Goal: Task Accomplishment & Management: Manage account settings

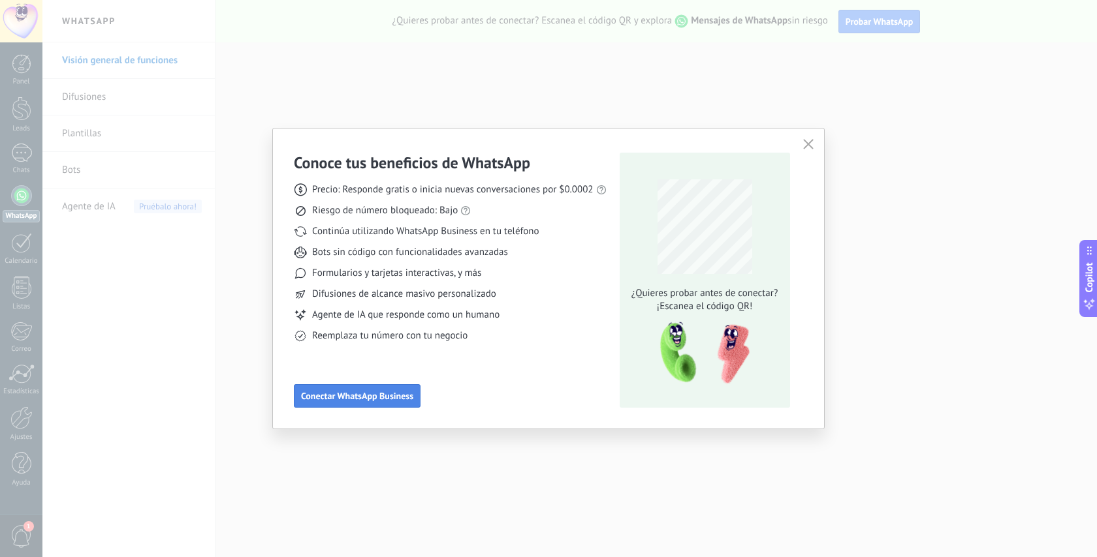
click at [357, 401] on span "Conectar WhatsApp Business" at bounding box center [357, 396] width 112 height 9
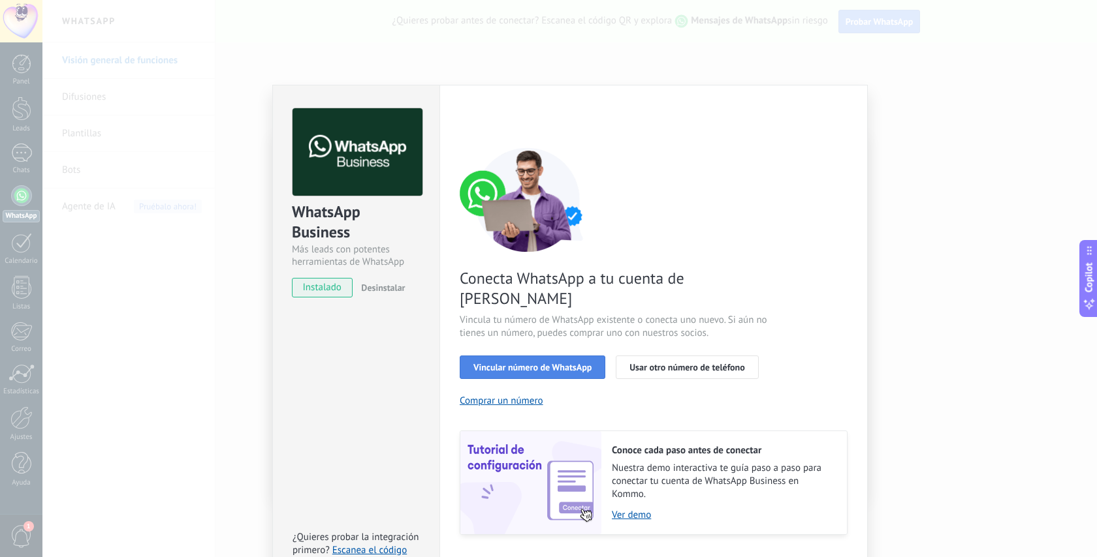
click at [531, 363] on span "Vincular número de WhatsApp" at bounding box center [532, 367] width 118 height 9
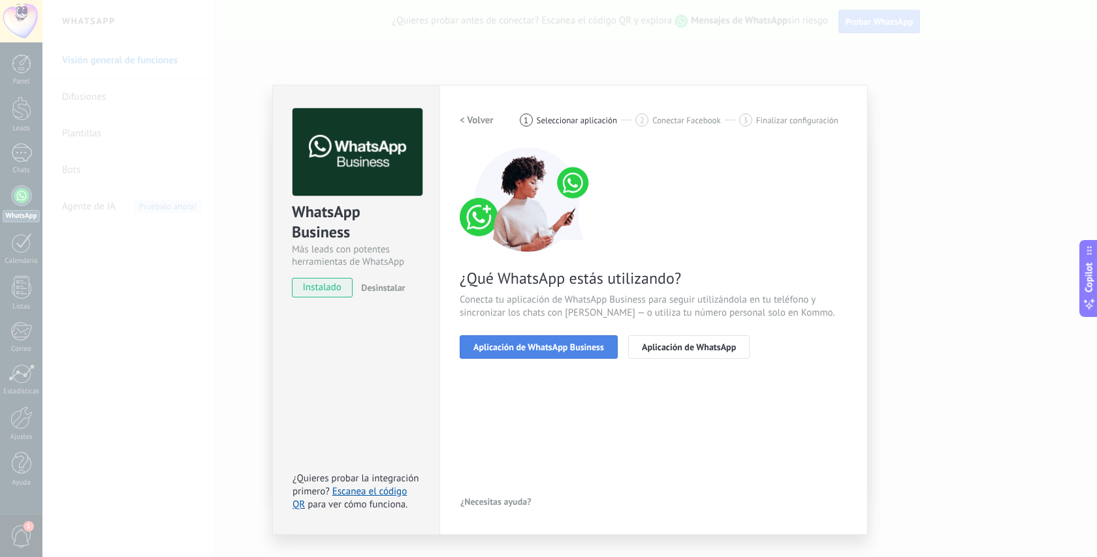
click at [586, 339] on button "Aplicación de WhatsApp Business" at bounding box center [539, 348] width 158 height 24
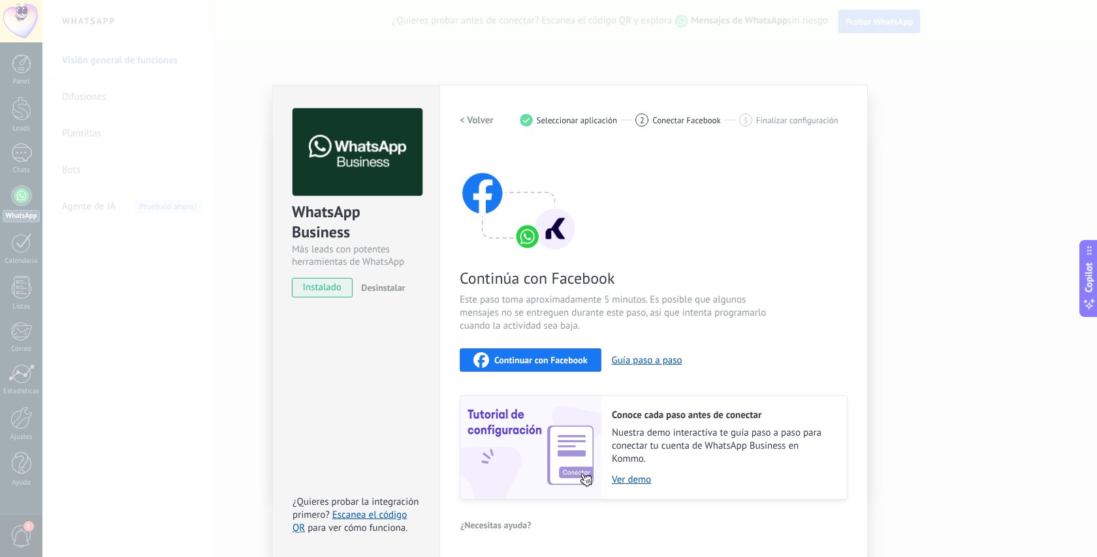
click at [563, 360] on span "Continuar con Facebook" at bounding box center [540, 360] width 93 height 9
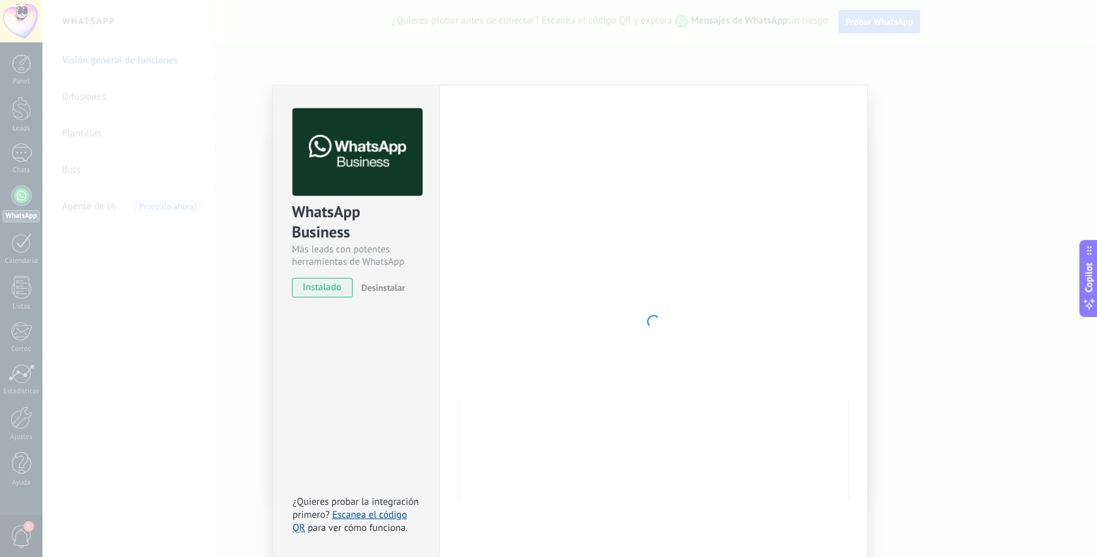
scroll to position [1, 0]
click at [388, 360] on div "WhatsApp Business Más leads con potentes herramientas de WhatsApp instalado Des…" at bounding box center [355, 321] width 167 height 474
click at [327, 291] on span "instalado" at bounding box center [321, 287] width 59 height 20
click at [313, 283] on span "instalado" at bounding box center [321, 287] width 59 height 20
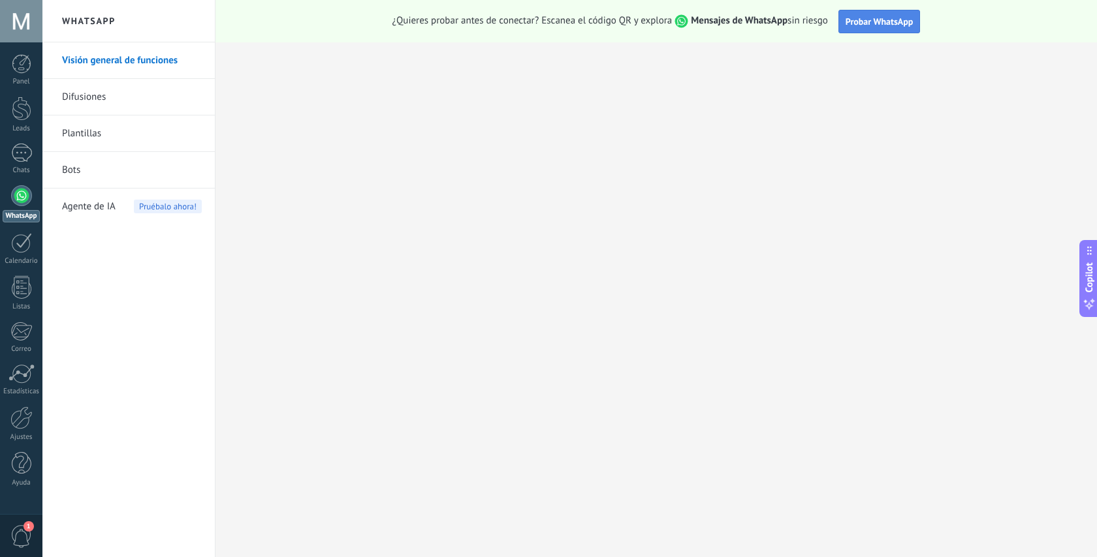
click at [883, 14] on button "Probar WhatsApp" at bounding box center [879, 22] width 82 height 24
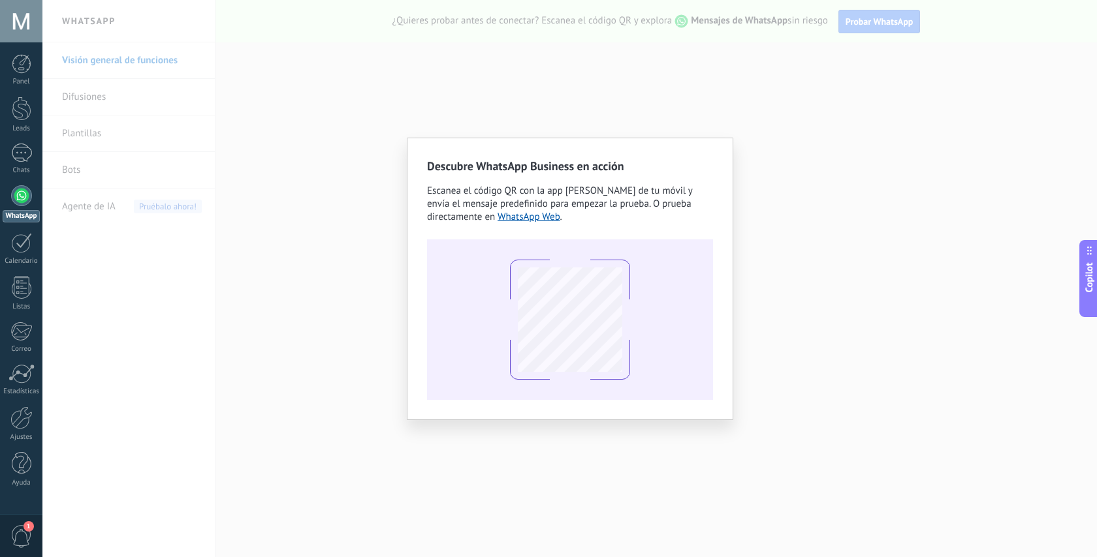
click at [569, 209] on span "Escanea el código QR con la app de cámara de tu móvil y envía el mensaje predef…" at bounding box center [559, 204] width 265 height 39
click at [542, 216] on link "WhatsApp Web" at bounding box center [528, 217] width 63 height 12
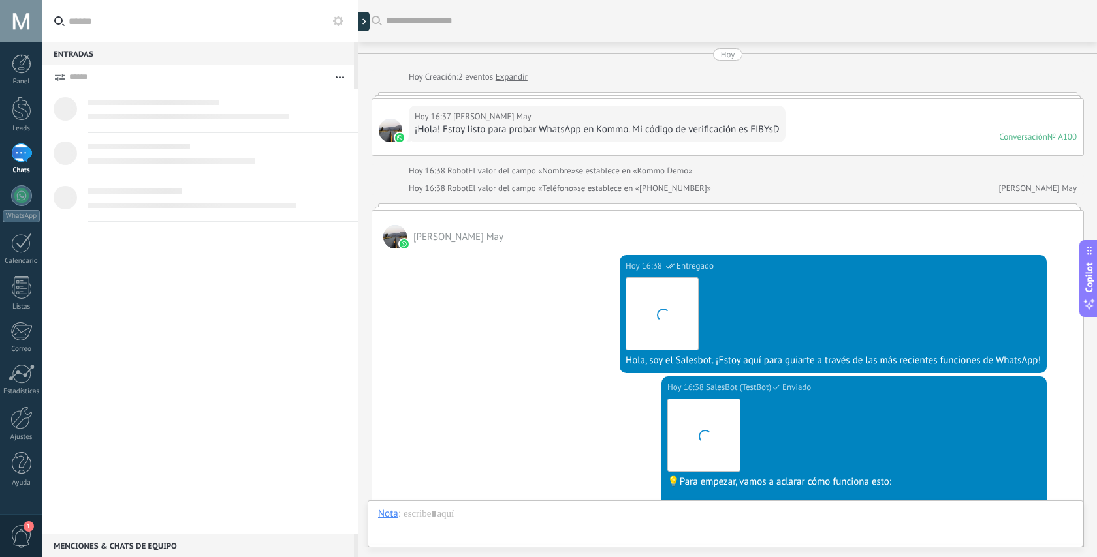
scroll to position [307, 0]
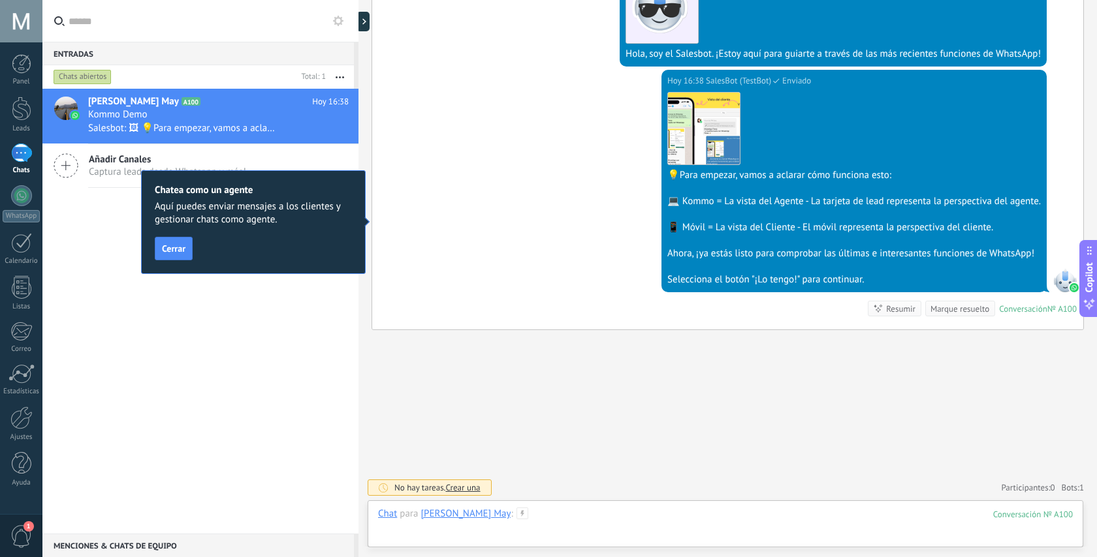
click at [508, 512] on div at bounding box center [725, 527] width 695 height 39
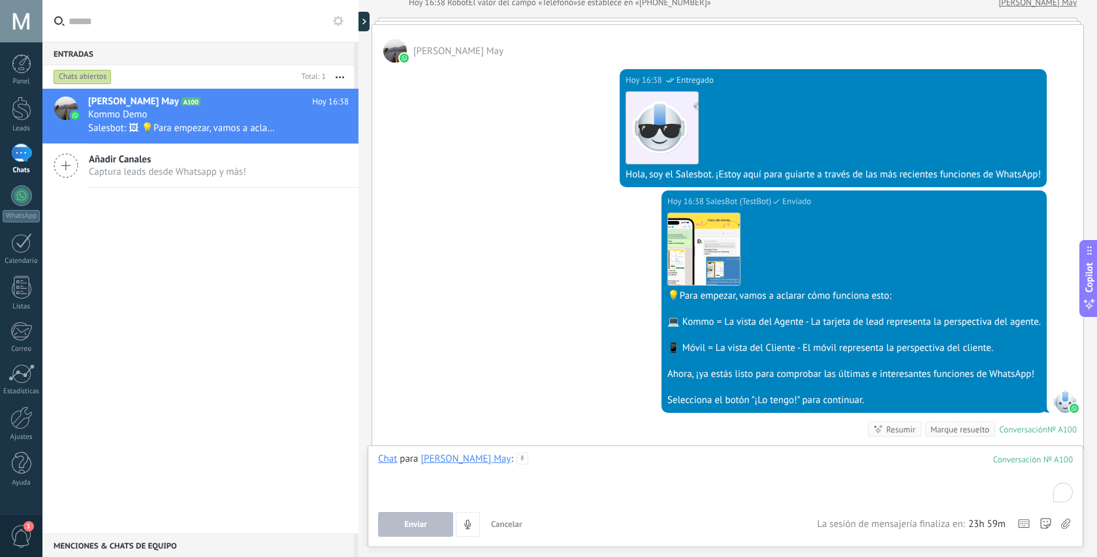
scroll to position [185, 0]
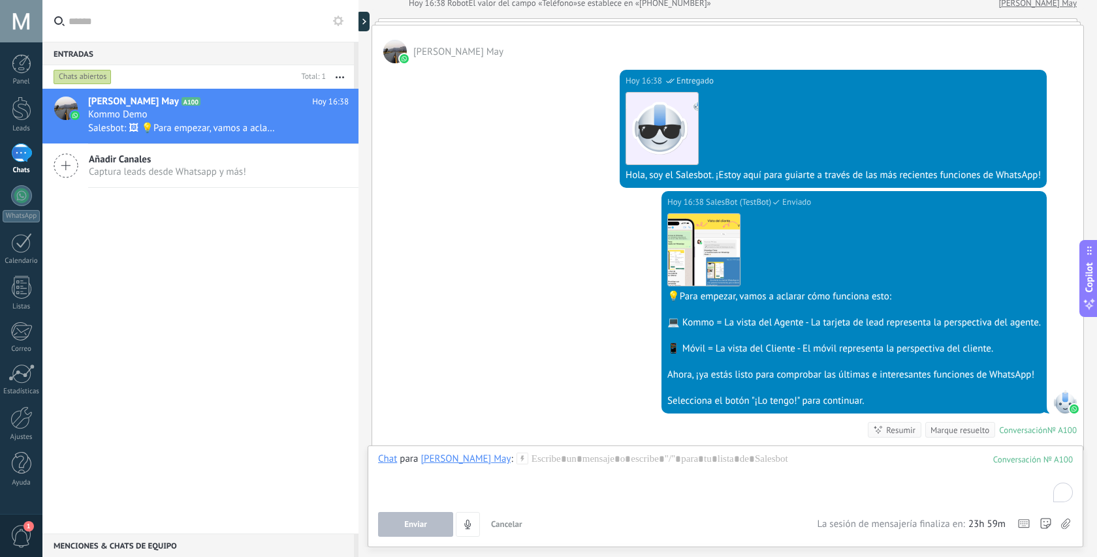
click at [16, 157] on div "1" at bounding box center [21, 153] width 21 height 19
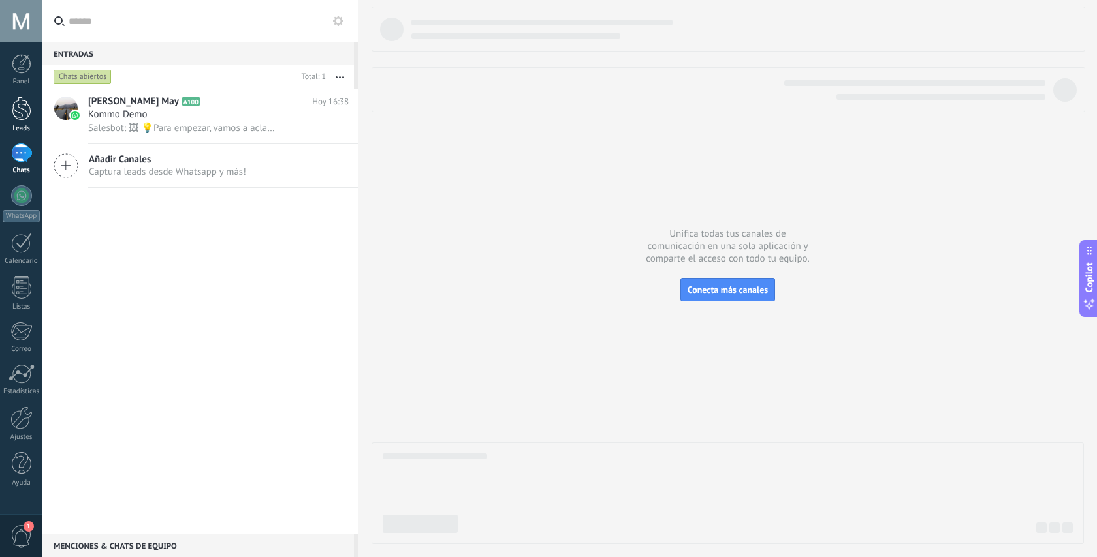
click at [20, 104] on div at bounding box center [22, 109] width 20 height 24
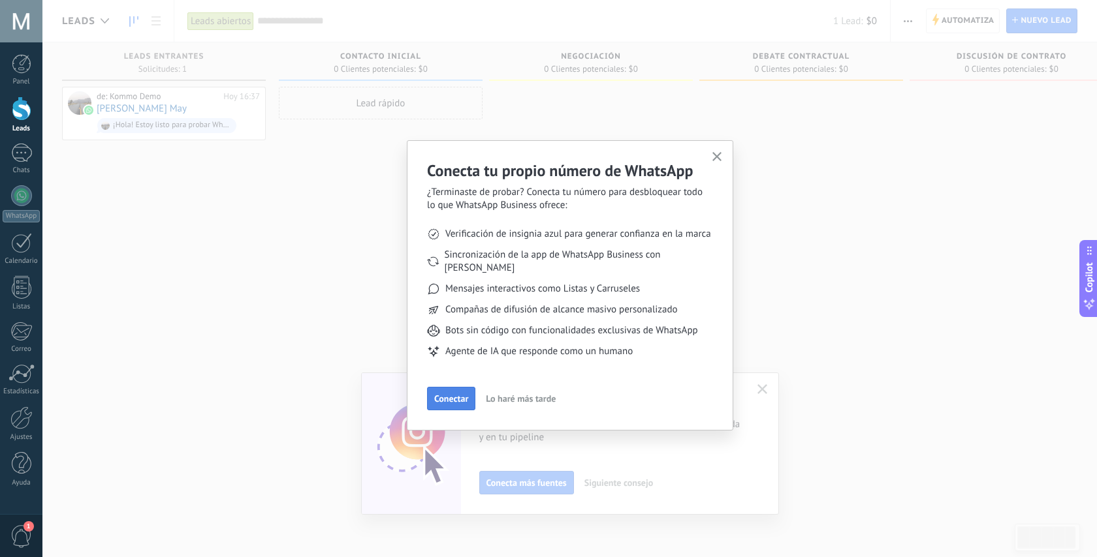
click at [458, 394] on span "Conectar" at bounding box center [451, 398] width 34 height 9
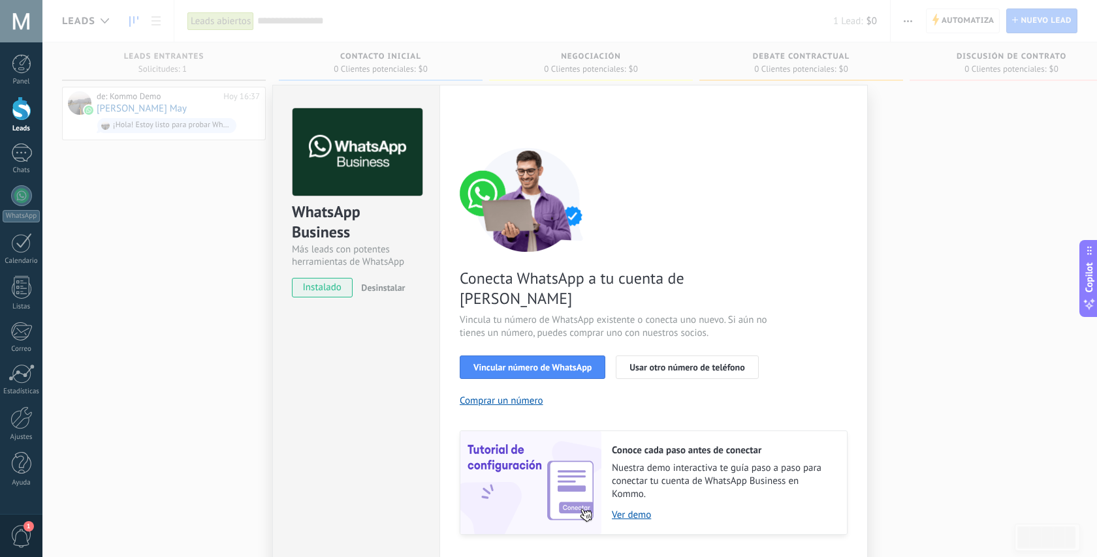
scroll to position [16, 0]
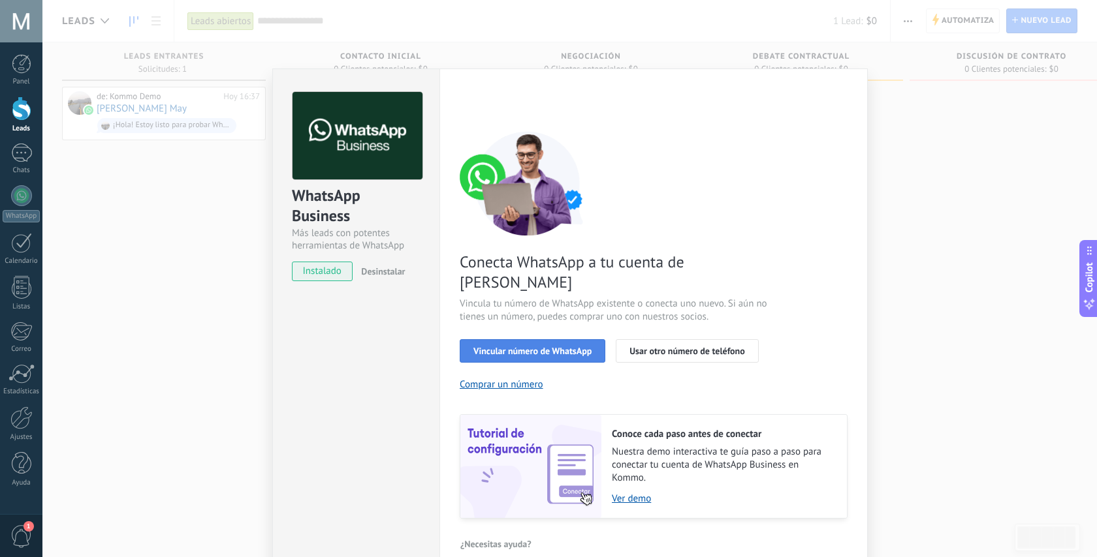
click at [557, 347] on span "Vincular número de WhatsApp" at bounding box center [532, 351] width 118 height 9
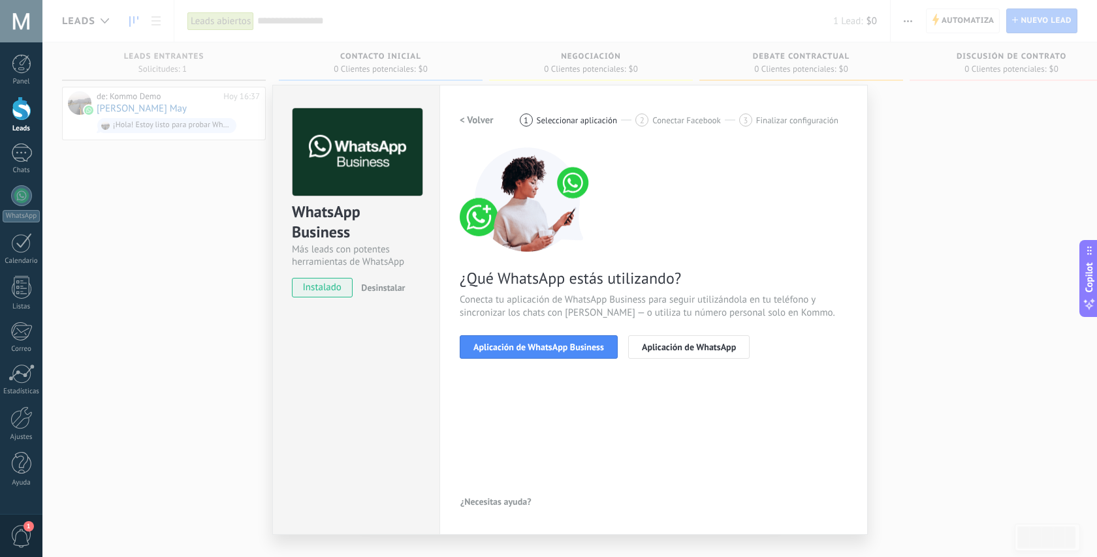
scroll to position [0, 0]
click at [535, 347] on span "Aplicación de WhatsApp Business" at bounding box center [538, 347] width 131 height 9
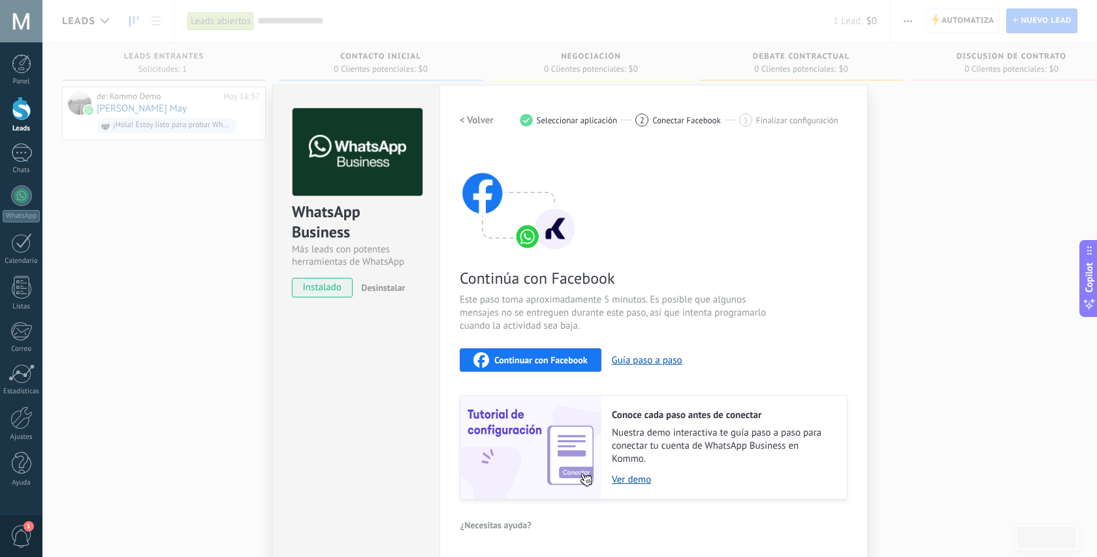
scroll to position [1, 0]
click at [546, 351] on button "Continuar con Facebook" at bounding box center [531, 360] width 142 height 24
click at [516, 357] on span "Continuar con Facebook" at bounding box center [540, 359] width 93 height 9
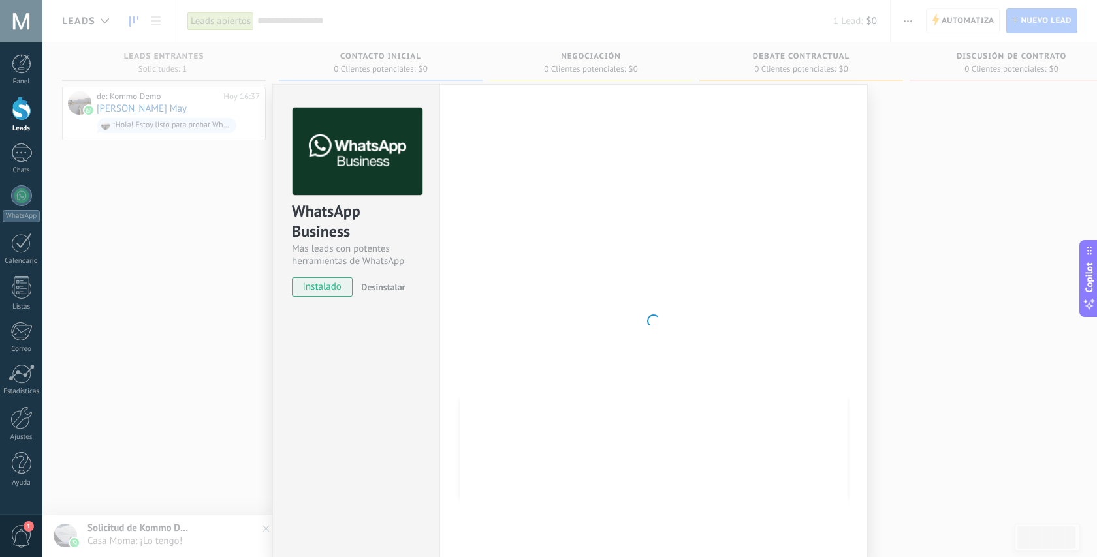
click at [134, 532] on div "WhatsApp Business Más leads con potentes herramientas de WhatsApp instalado Des…" at bounding box center [569, 278] width 1054 height 557
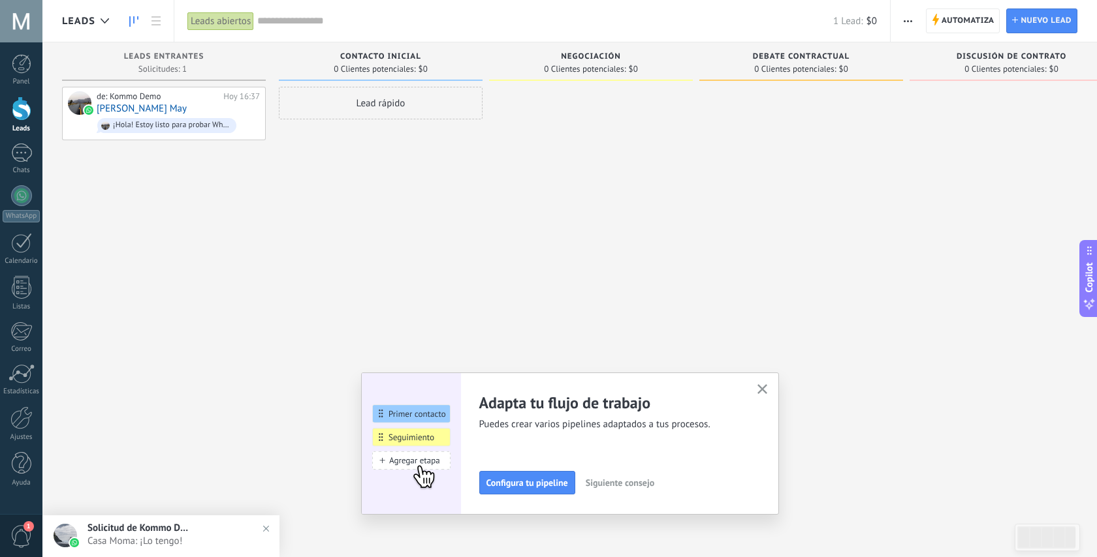
click at [140, 532] on span "Solicitud de Kommo Demo" at bounding box center [139, 528] width 104 height 12
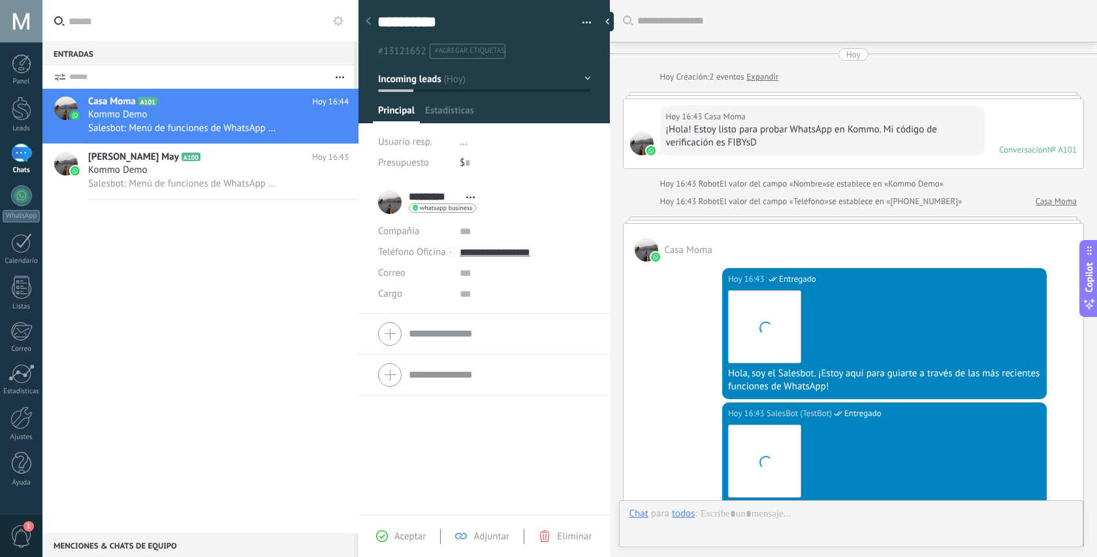
scroll to position [550, 0]
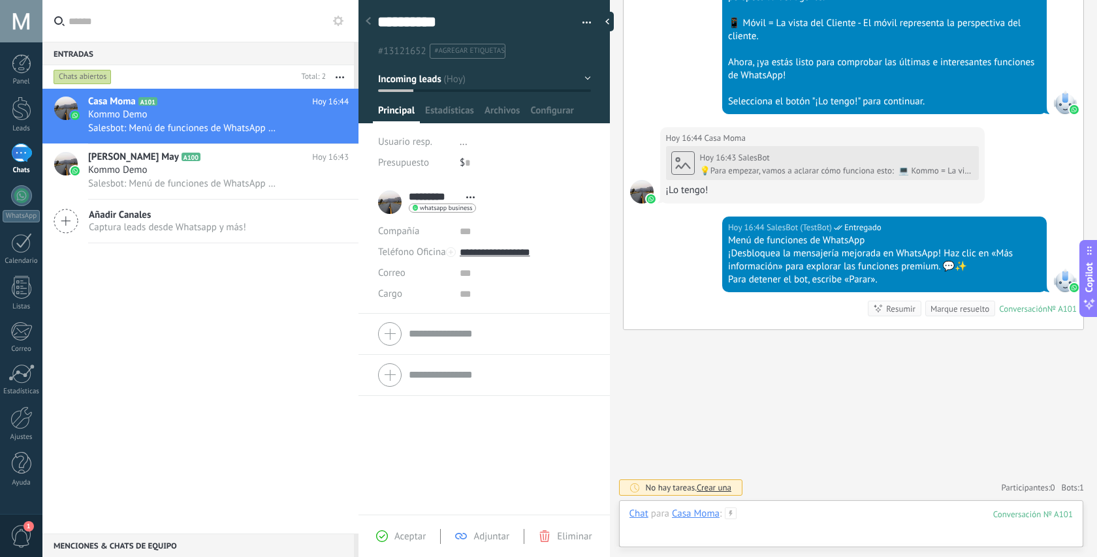
click at [764, 517] on div at bounding box center [850, 527] width 443 height 39
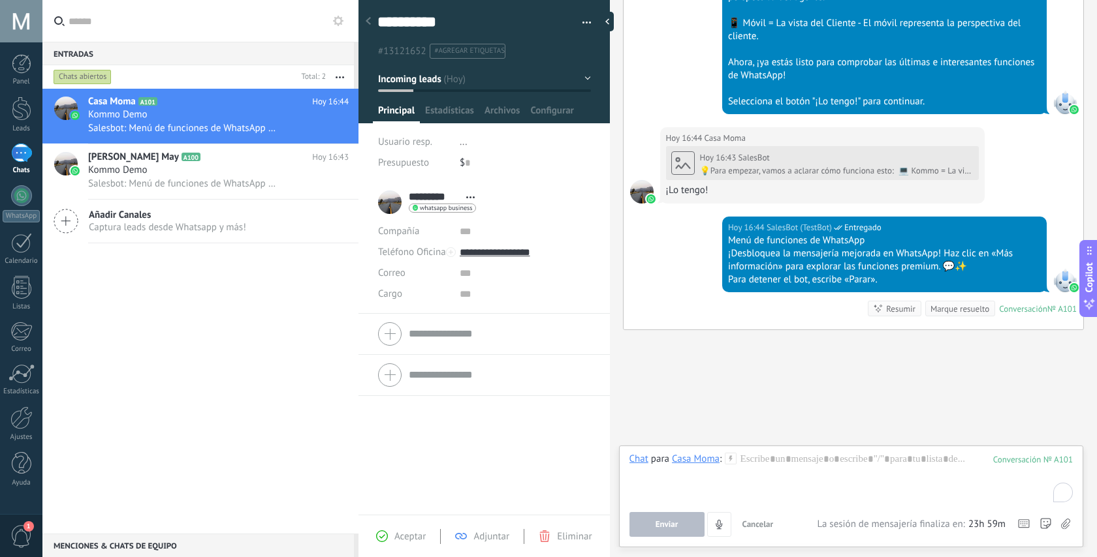
click at [396, 537] on span "Aceptar" at bounding box center [409, 537] width 31 height 12
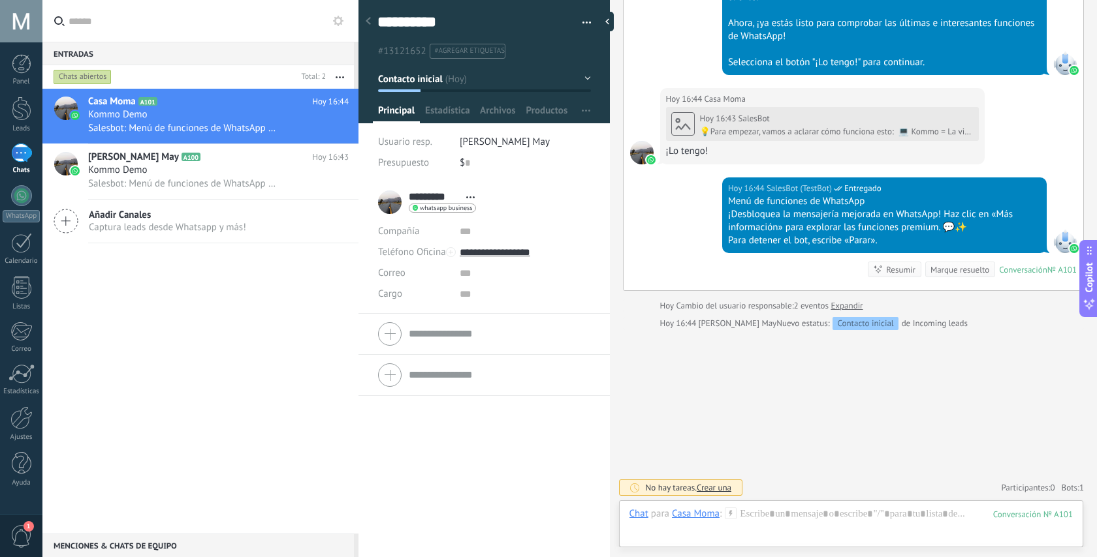
scroll to position [20, 0]
click at [456, 107] on span "Estadísticas" at bounding box center [447, 113] width 44 height 19
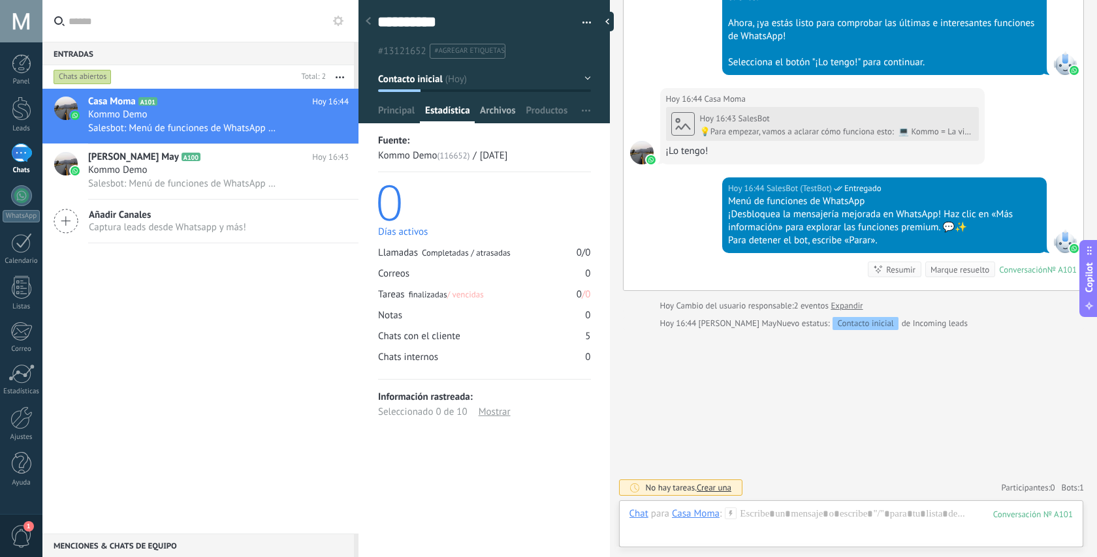
click at [496, 110] on span "Archivos" at bounding box center [497, 113] width 35 height 19
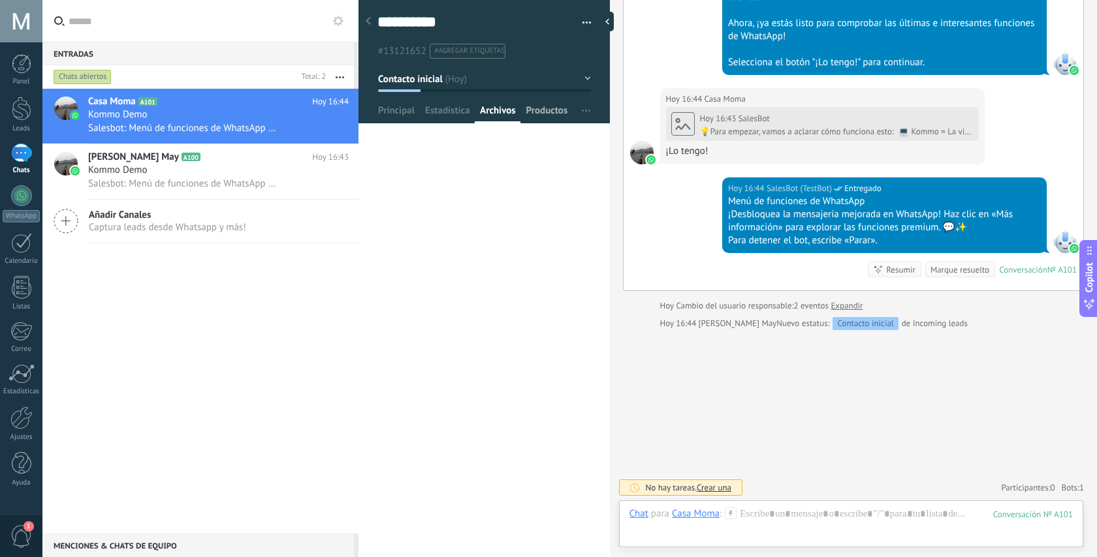
click at [535, 113] on span "Productos" at bounding box center [547, 113] width 42 height 19
click at [393, 109] on span "Principal" at bounding box center [396, 113] width 37 height 19
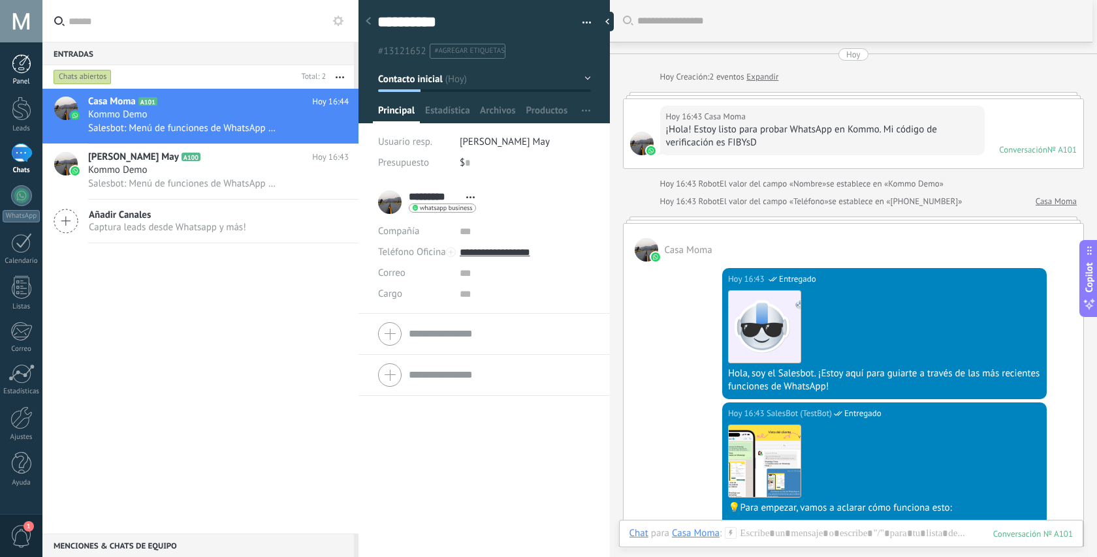
click at [25, 67] on div at bounding box center [22, 64] width 20 height 20
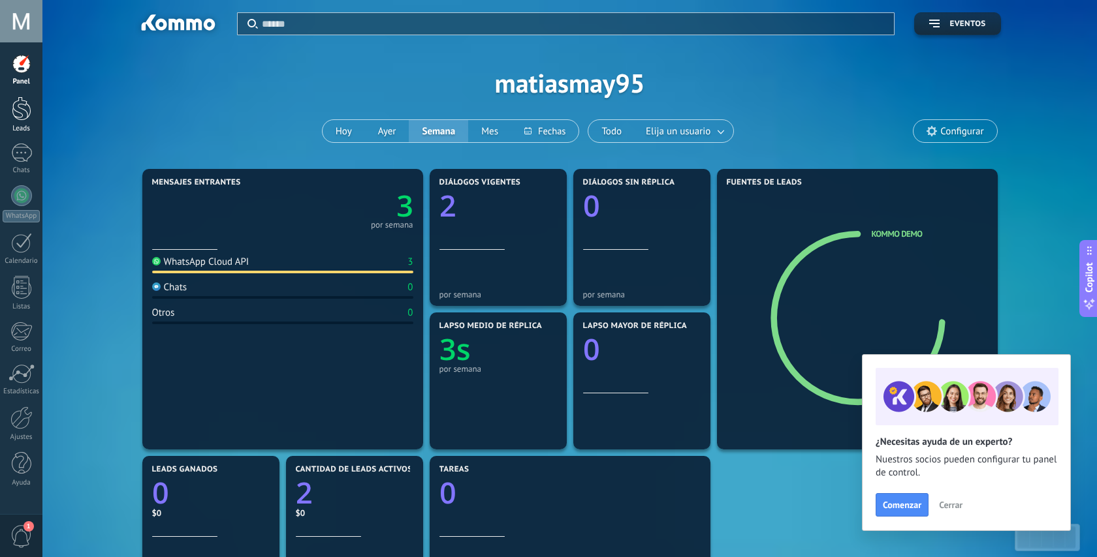
click at [13, 116] on div at bounding box center [22, 109] width 20 height 24
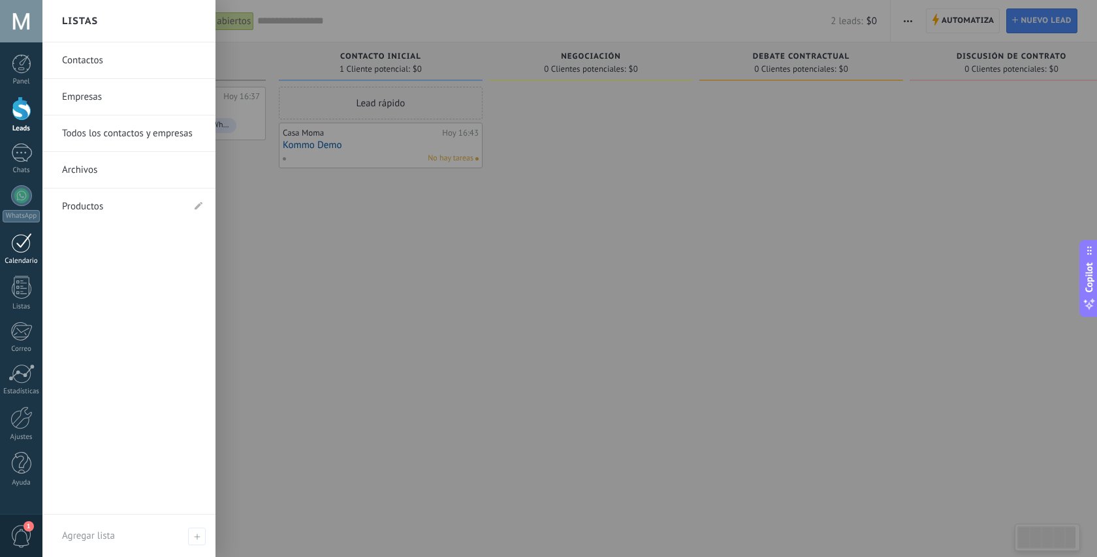
click at [24, 251] on div at bounding box center [21, 243] width 21 height 20
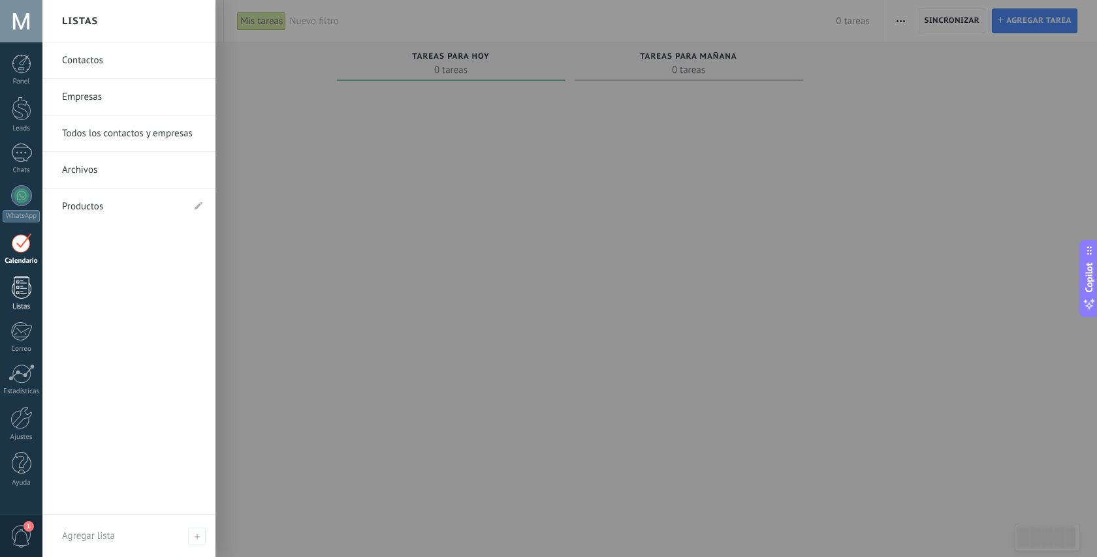
click at [35, 288] on link "Listas" at bounding box center [21, 293] width 42 height 35
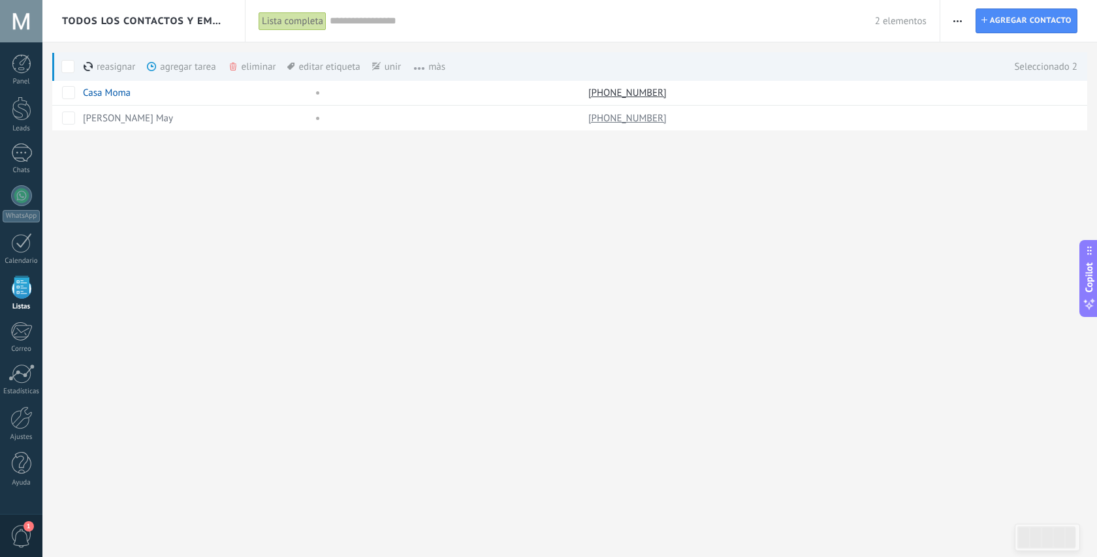
click at [437, 66] on span "màs" at bounding box center [423, 66] width 44 height 25
click at [435, 67] on span "màs" at bounding box center [423, 66] width 44 height 25
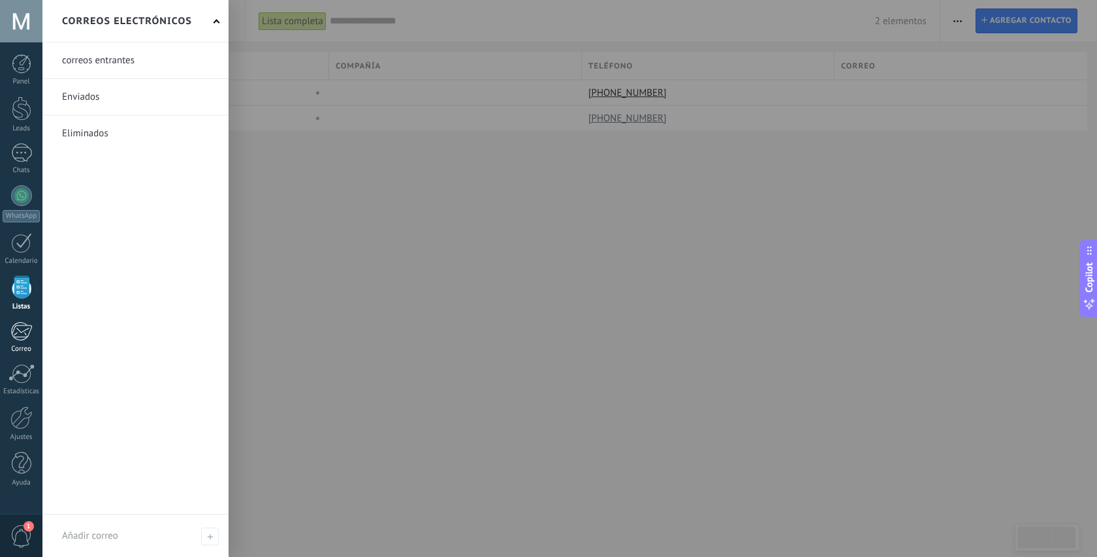
click at [19, 340] on div at bounding box center [21, 332] width 22 height 20
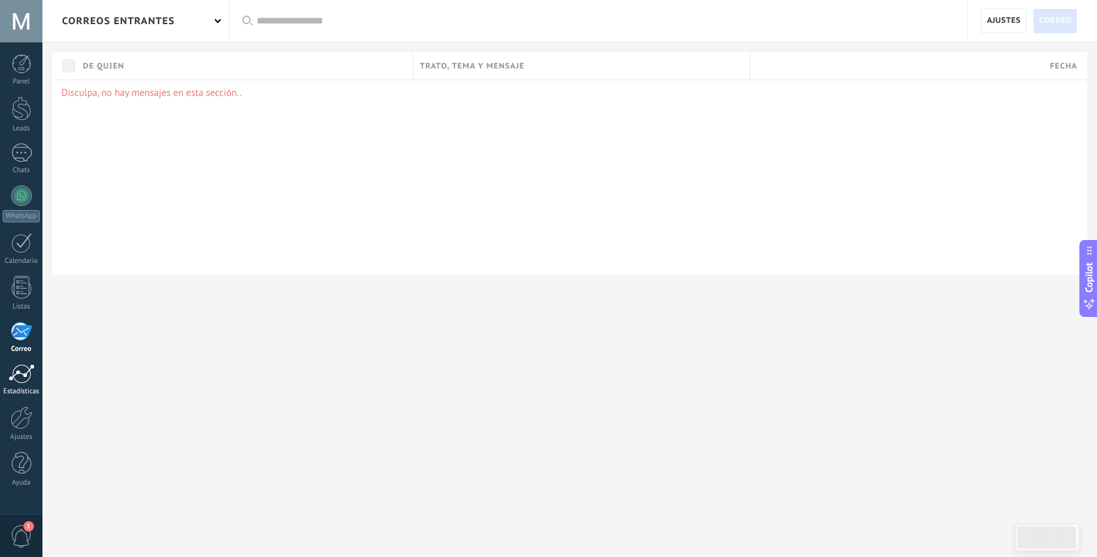
click at [20, 381] on div at bounding box center [21, 374] width 26 height 20
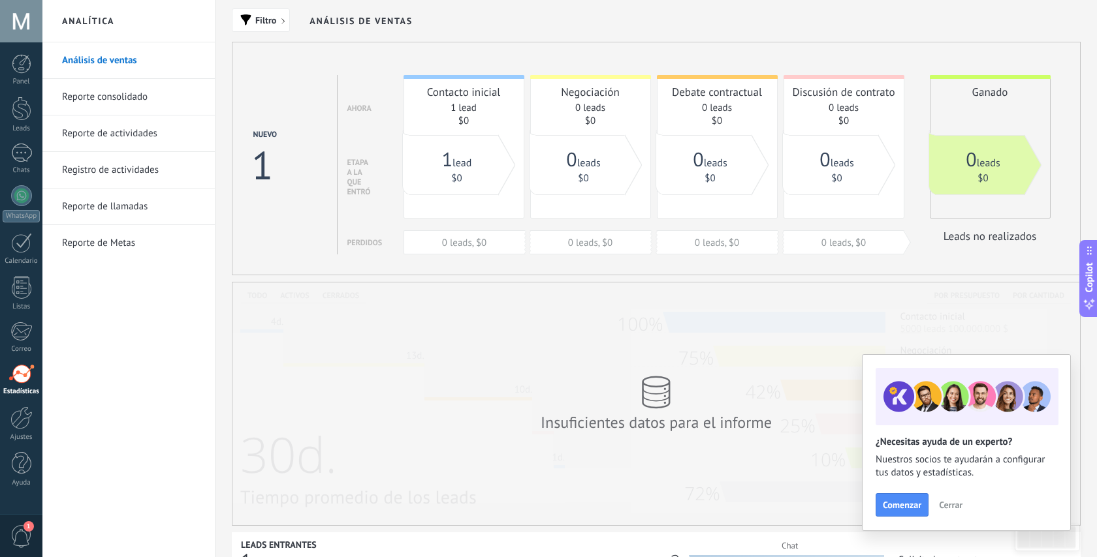
click at [101, 94] on link "Reporte consolidado" at bounding box center [132, 97] width 140 height 37
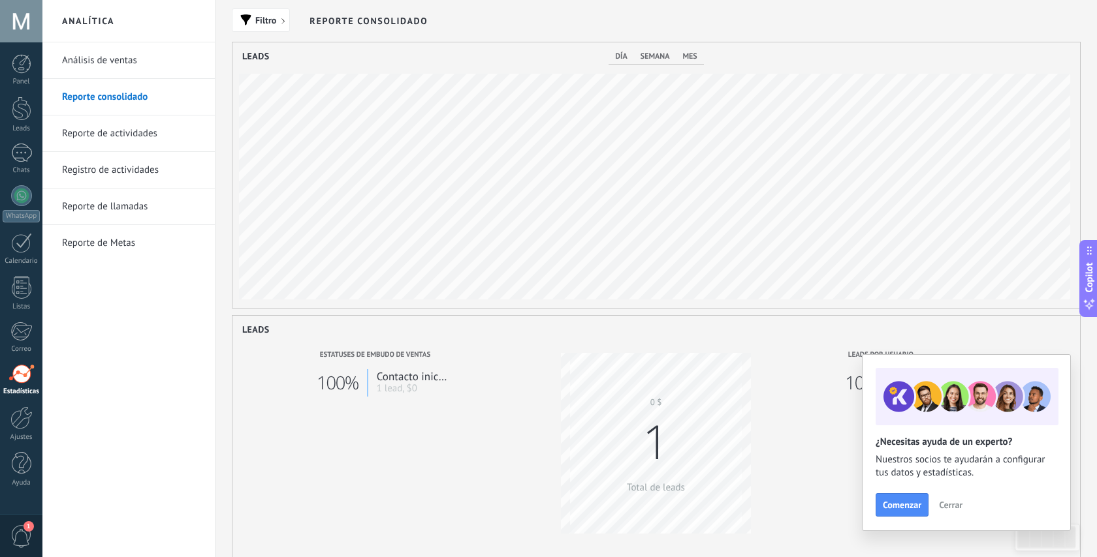
scroll to position [266, 847]
click at [106, 136] on link "Reporte de actividades" at bounding box center [132, 134] width 140 height 37
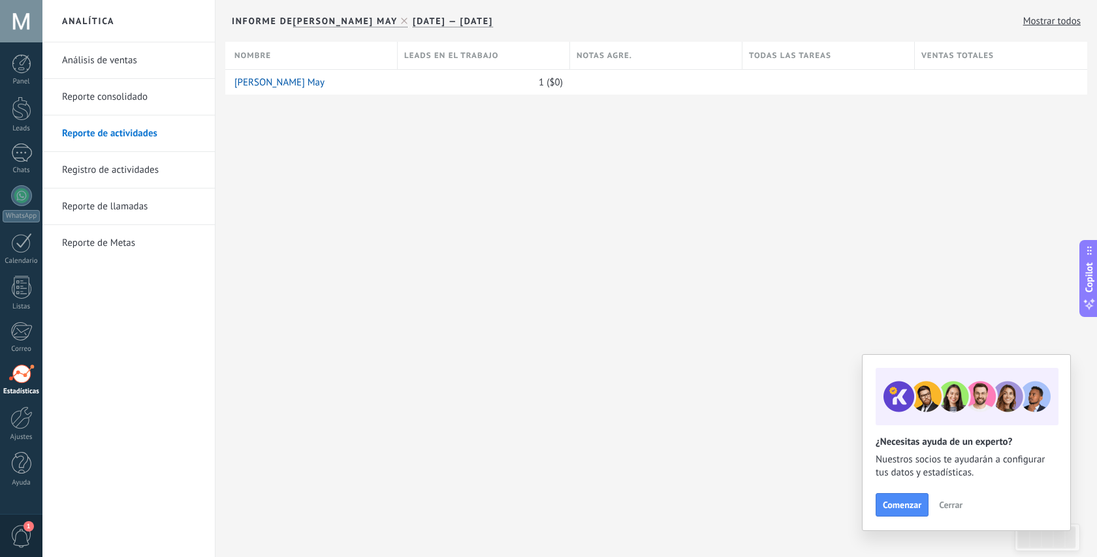
click at [102, 61] on link "Análisis de ventas" at bounding box center [132, 60] width 140 height 37
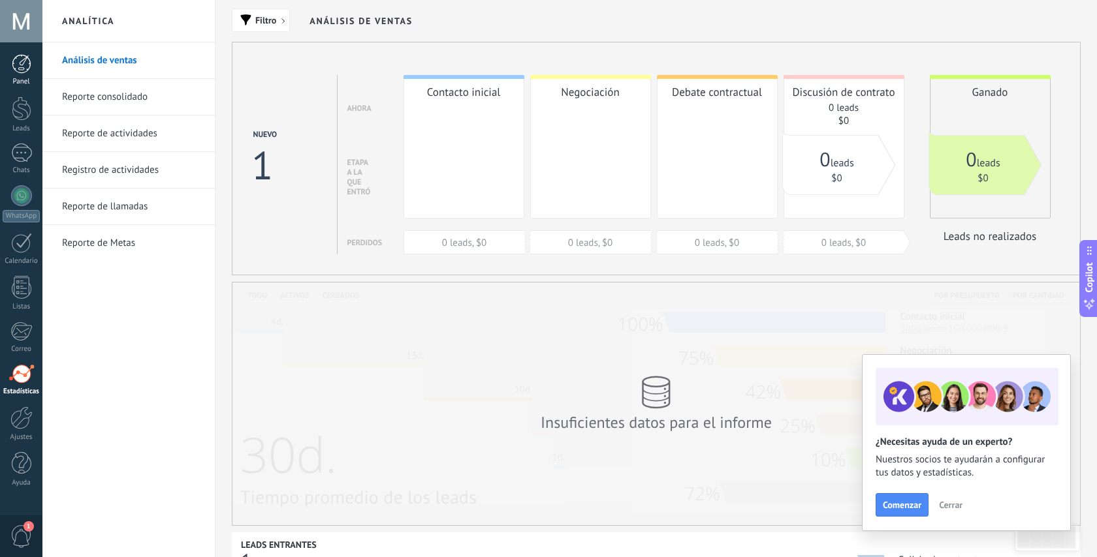
click at [15, 61] on div at bounding box center [22, 64] width 20 height 20
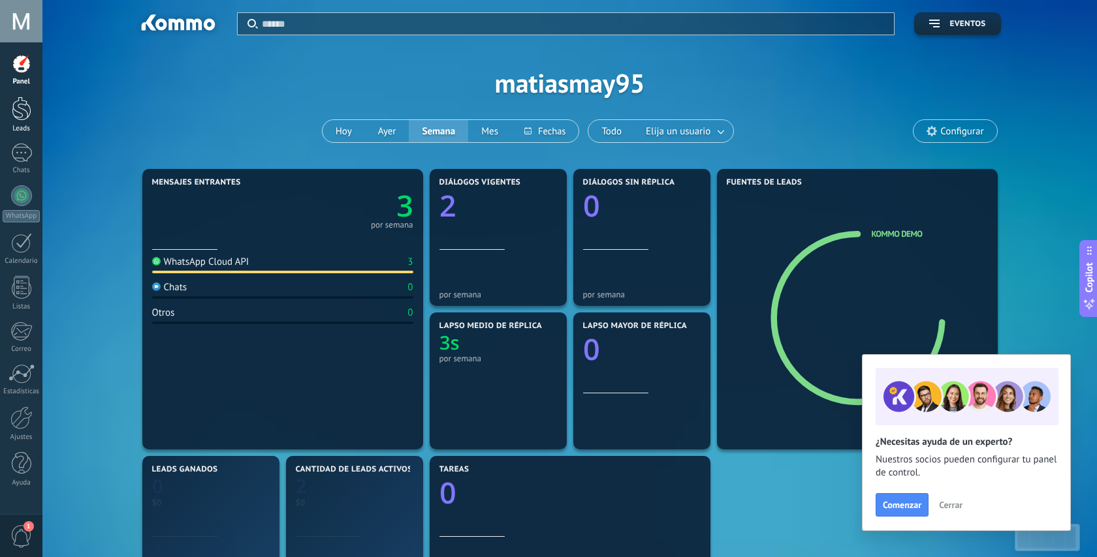
click at [17, 114] on div at bounding box center [22, 109] width 20 height 24
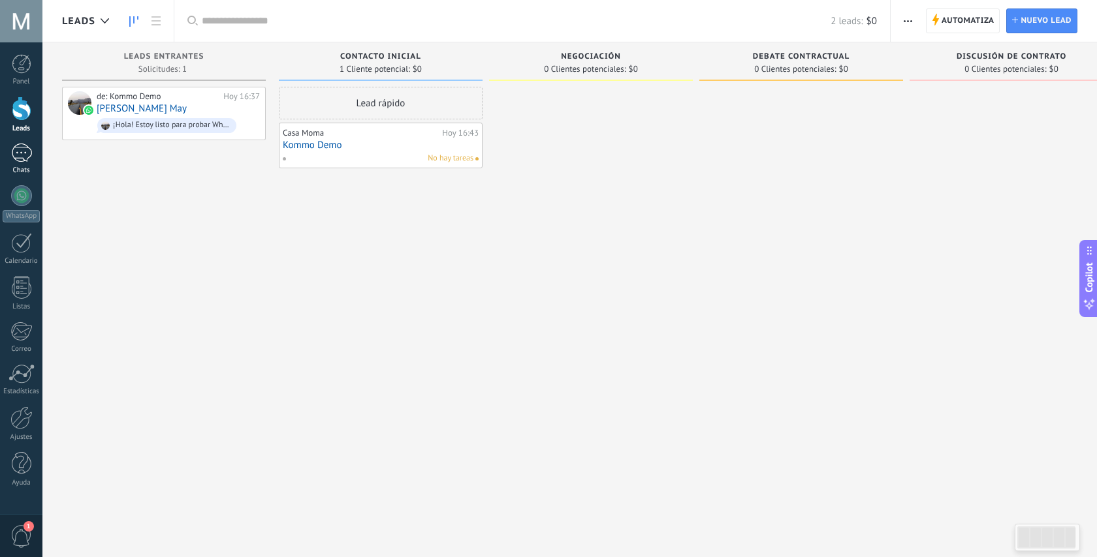
click at [21, 156] on div "1" at bounding box center [21, 153] width 21 height 19
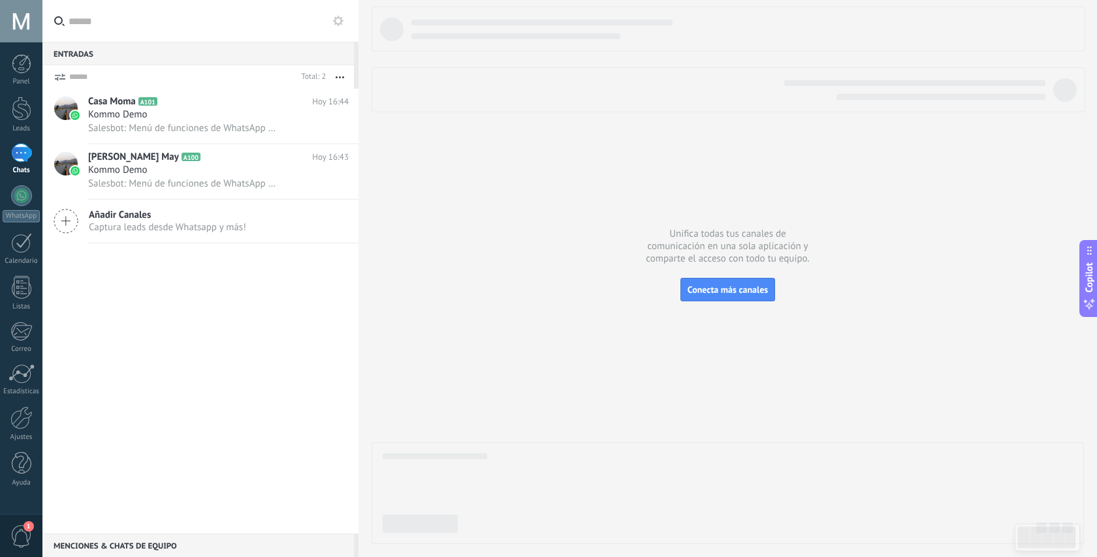
click at [14, 540] on span "1" at bounding box center [21, 537] width 22 height 23
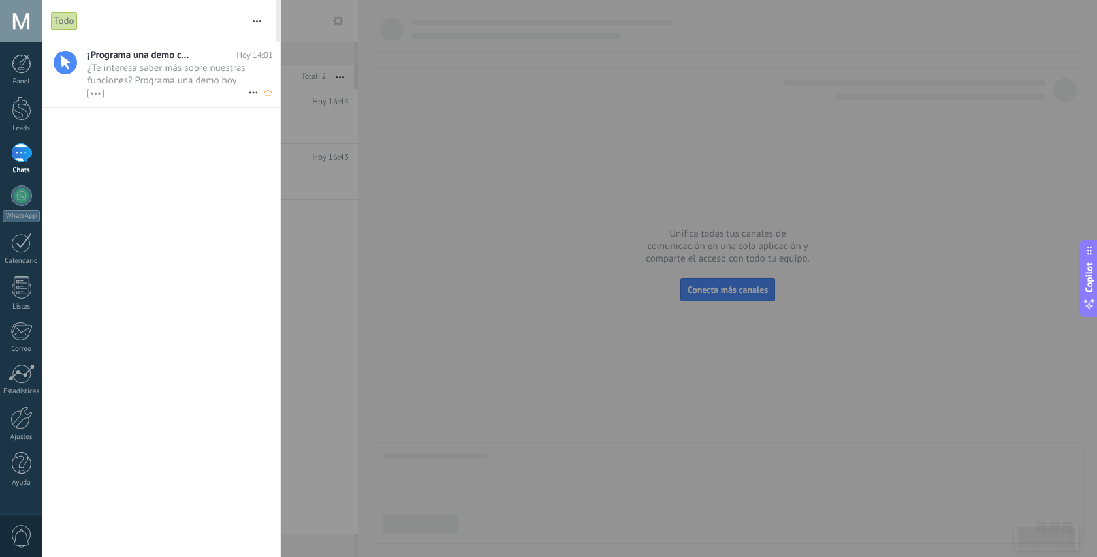
click at [151, 74] on span "¿Te interesa saber más sobre nuestras funciones? Programa una demo hoy mismo! •…" at bounding box center [167, 80] width 161 height 37
click at [324, 85] on div at bounding box center [548, 278] width 1097 height 557
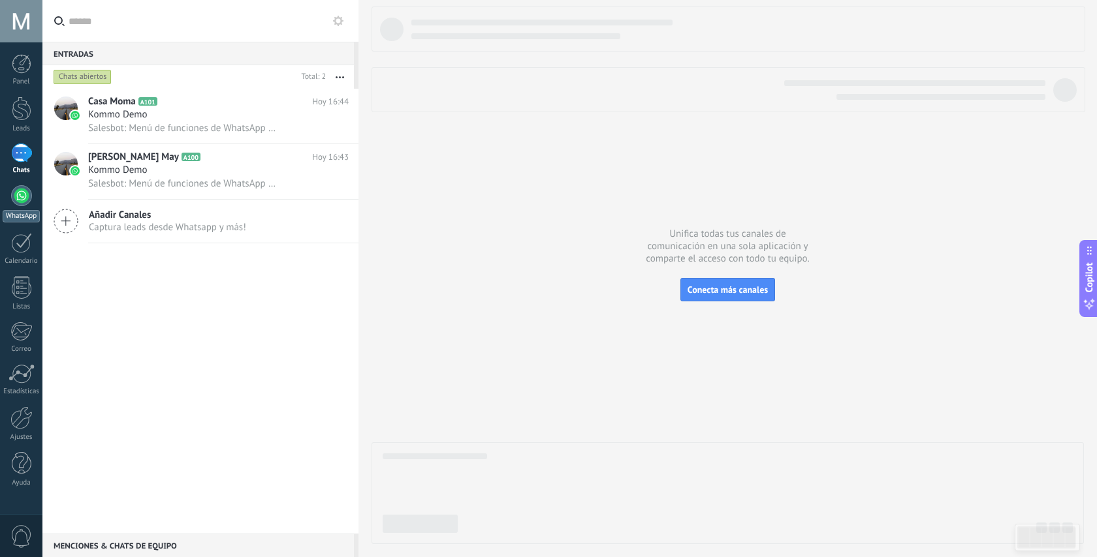
click at [18, 202] on div at bounding box center [21, 195] width 21 height 21
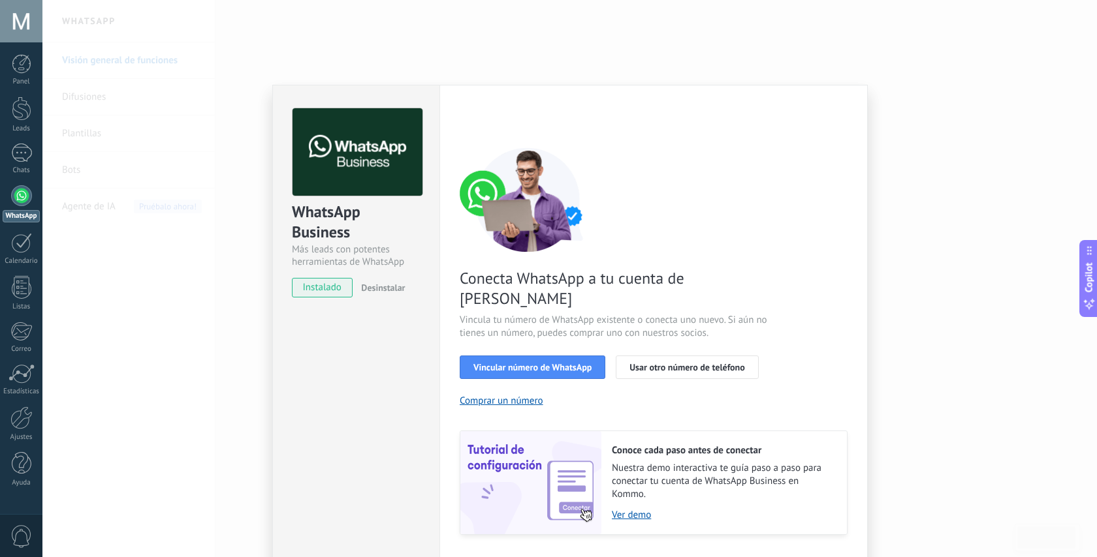
scroll to position [16, 0]
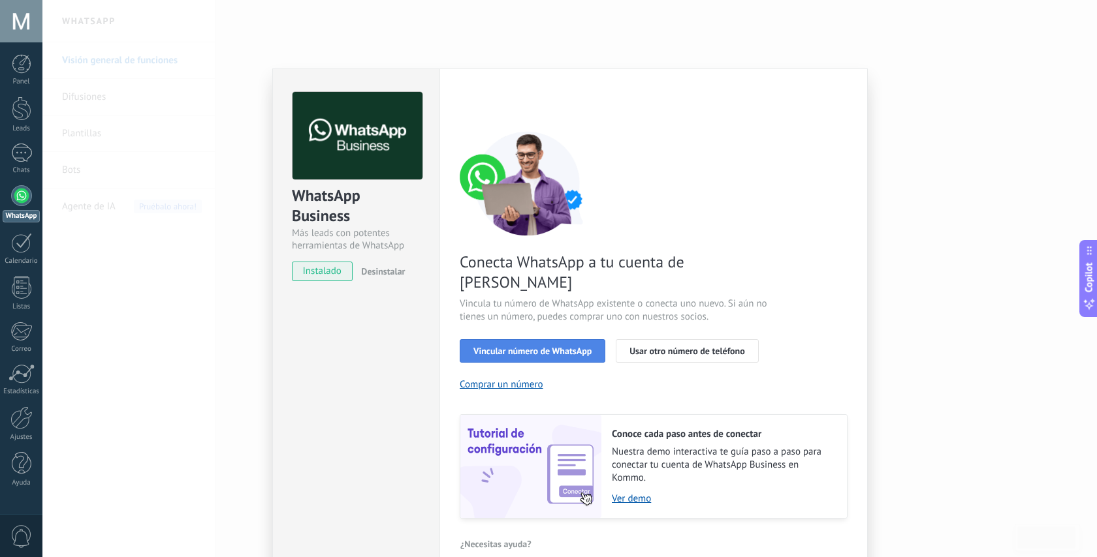
click at [549, 347] on span "Vincular número de WhatsApp" at bounding box center [532, 351] width 118 height 9
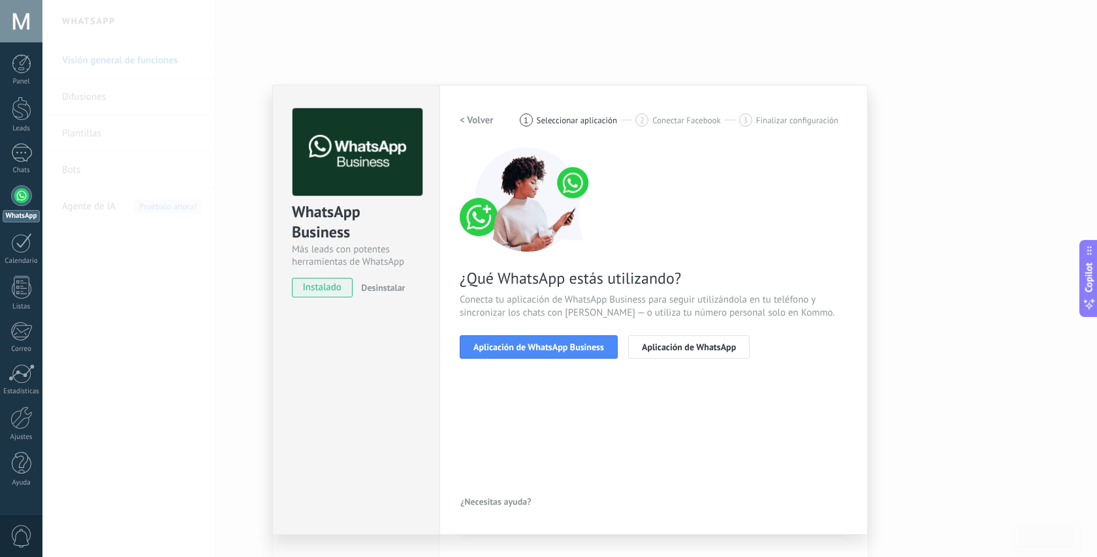
scroll to position [0, 0]
click at [550, 348] on span "Aplicación de WhatsApp Business" at bounding box center [538, 347] width 131 height 9
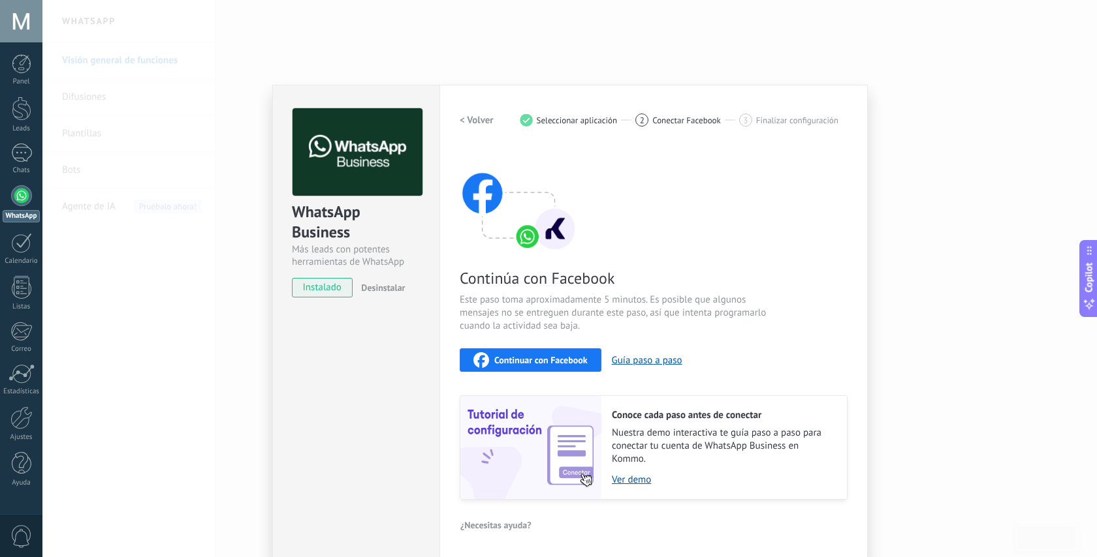
scroll to position [1, 0]
click at [529, 355] on span "Continuar con Facebook" at bounding box center [540, 359] width 93 height 9
click at [206, 332] on div "WhatsApp Business Más leads con potentes herramientas de WhatsApp instalado Des…" at bounding box center [569, 278] width 1054 height 557
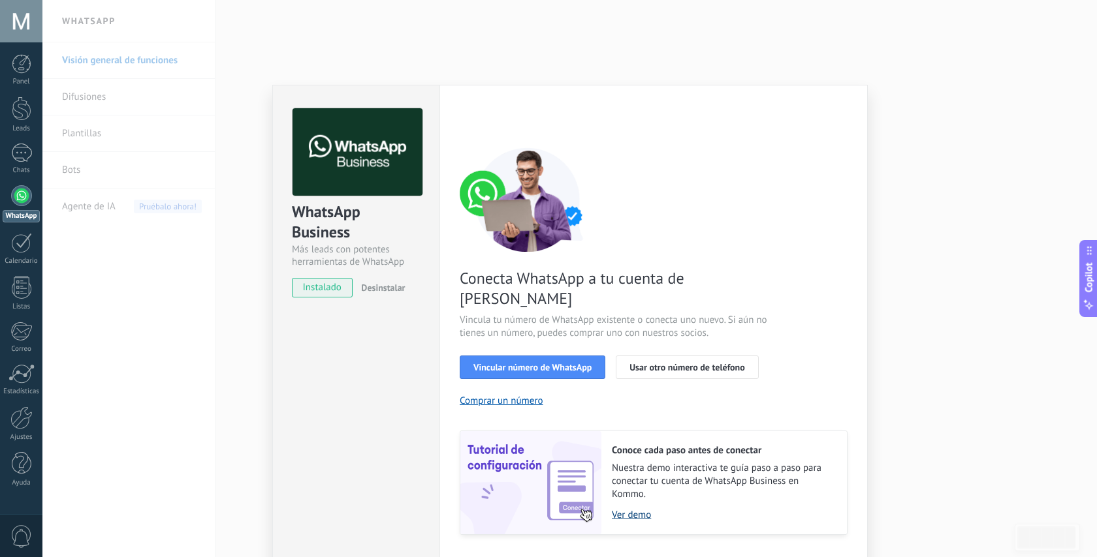
click at [630, 509] on link "Ver demo" at bounding box center [723, 515] width 222 height 12
click at [102, 308] on div "WhatsApp Business Más leads con potentes herramientas de WhatsApp instalado Des…" at bounding box center [569, 278] width 1054 height 557
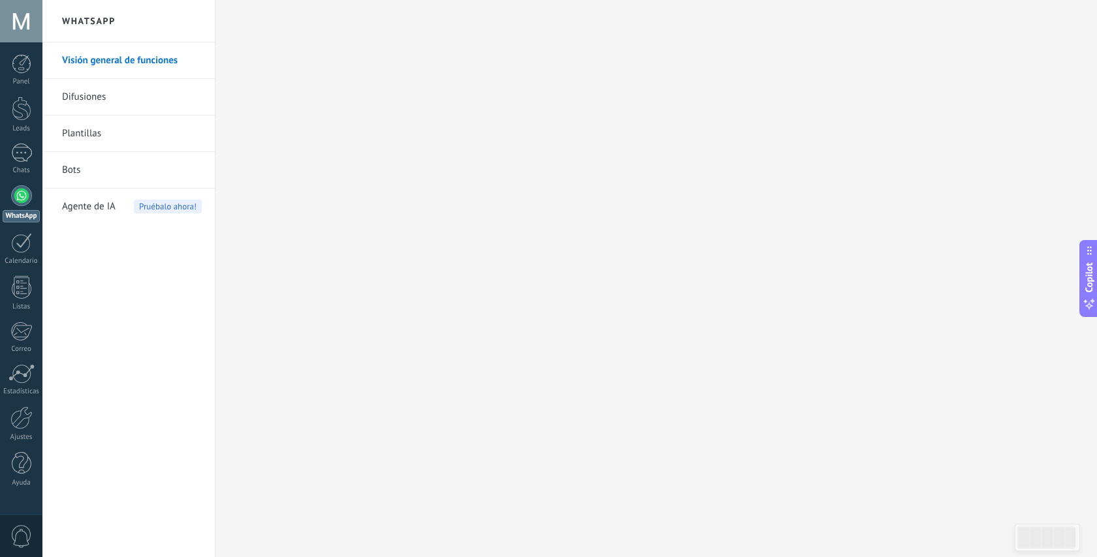
click at [93, 22] on h2 "WhatsApp" at bounding box center [129, 21] width 140 height 42
click at [16, 192] on div at bounding box center [21, 195] width 21 height 21
click at [86, 62] on link "Visión general de funciones" at bounding box center [132, 60] width 140 height 37
click at [16, 155] on div "1" at bounding box center [21, 153] width 21 height 19
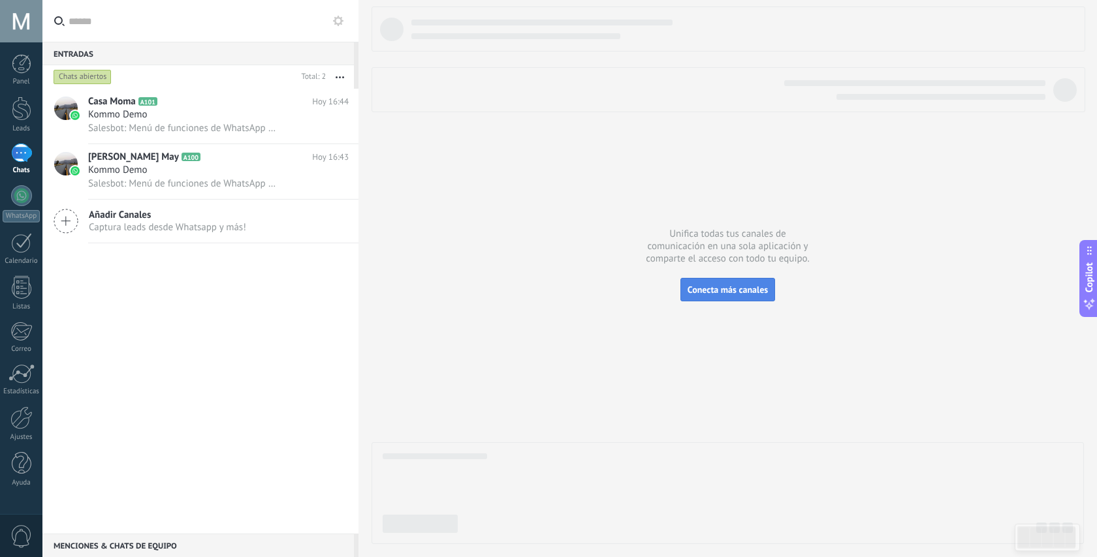
click at [740, 290] on span "Conecta más canales" at bounding box center [727, 290] width 80 height 12
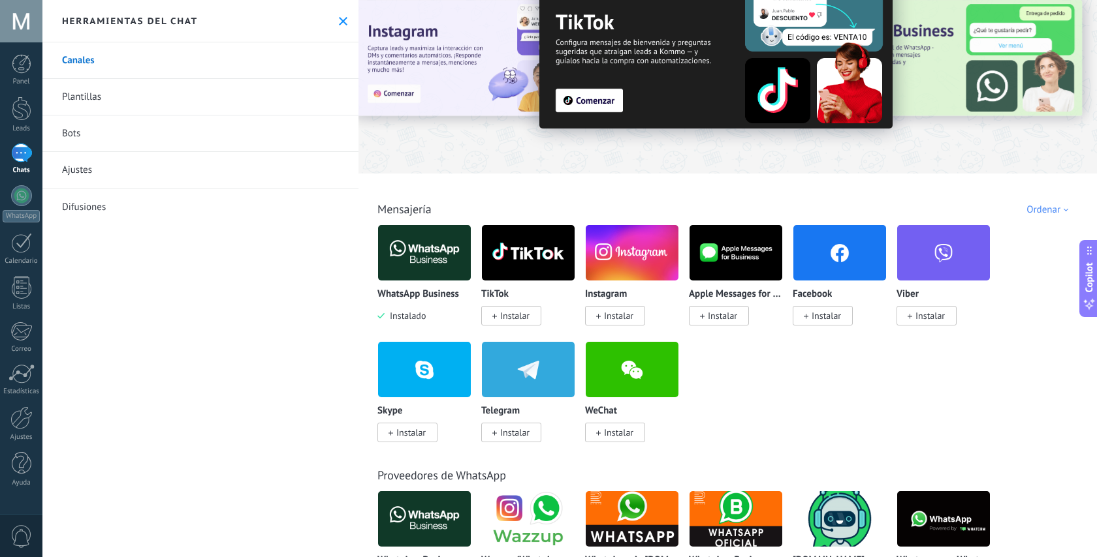
scroll to position [30, 0]
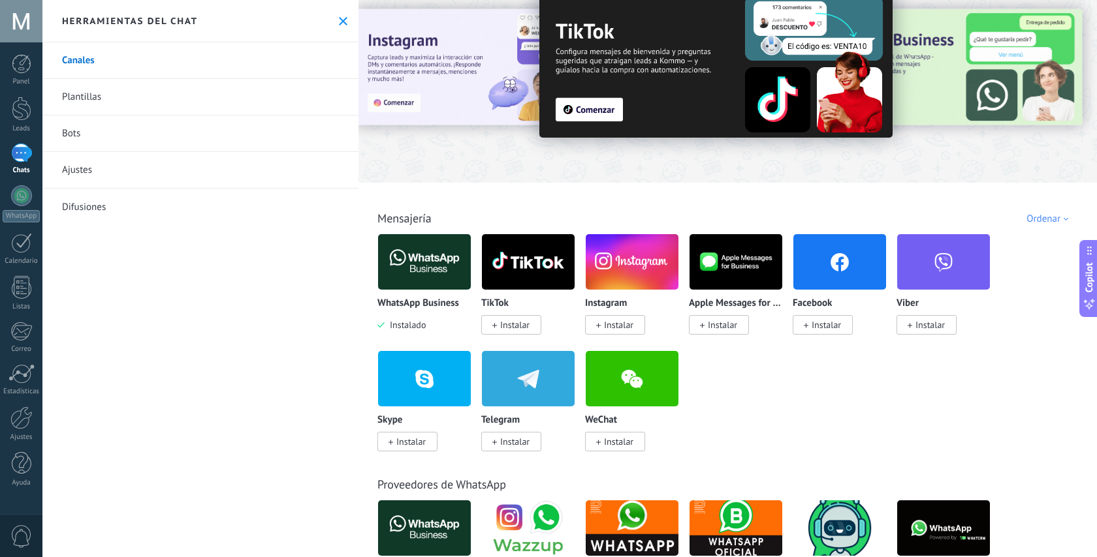
click at [425, 268] on img at bounding box center [424, 261] width 93 height 63
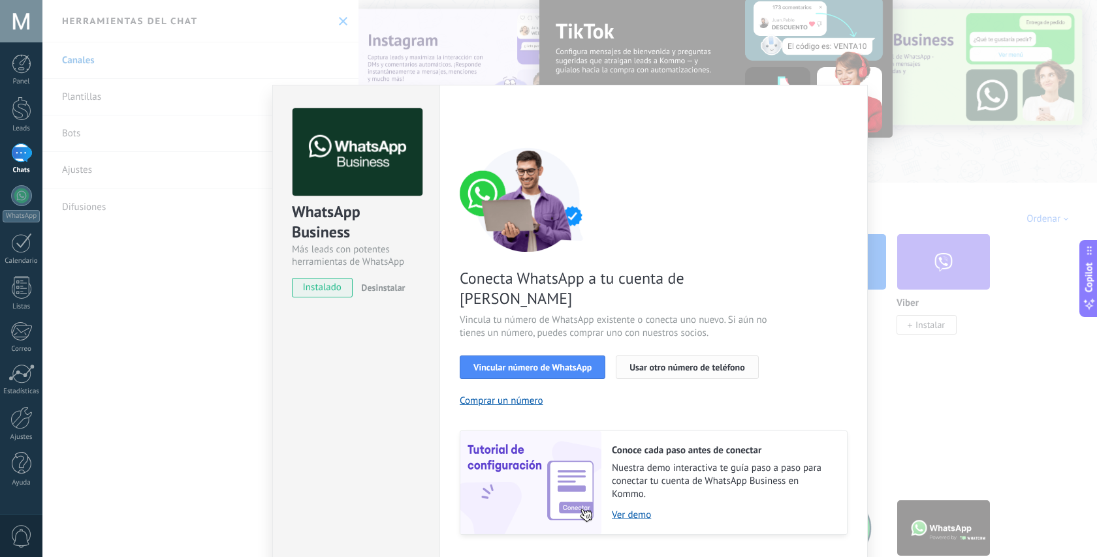
scroll to position [16, 0]
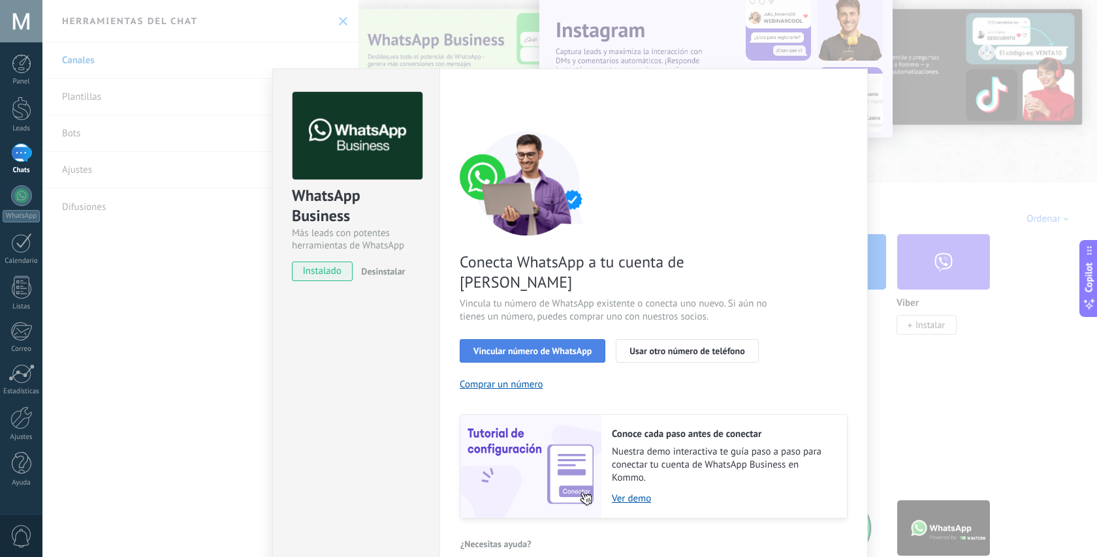
click at [549, 339] on button "Vincular número de WhatsApp" at bounding box center [533, 351] width 146 height 24
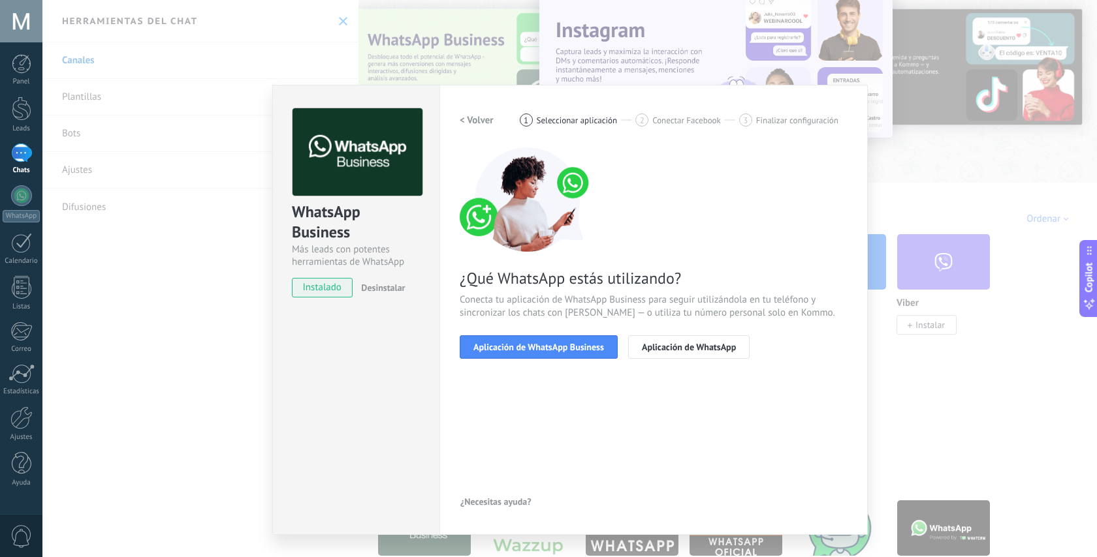
scroll to position [0, 0]
click at [540, 354] on button "Aplicación de WhatsApp Business" at bounding box center [539, 348] width 158 height 24
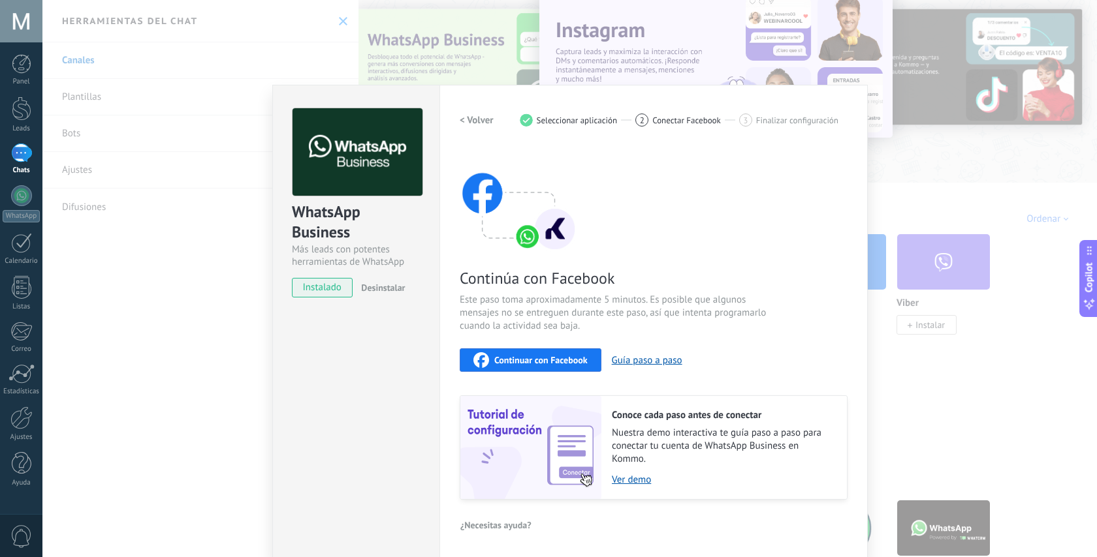
click at [529, 360] on span "Continuar con Facebook" at bounding box center [540, 360] width 93 height 9
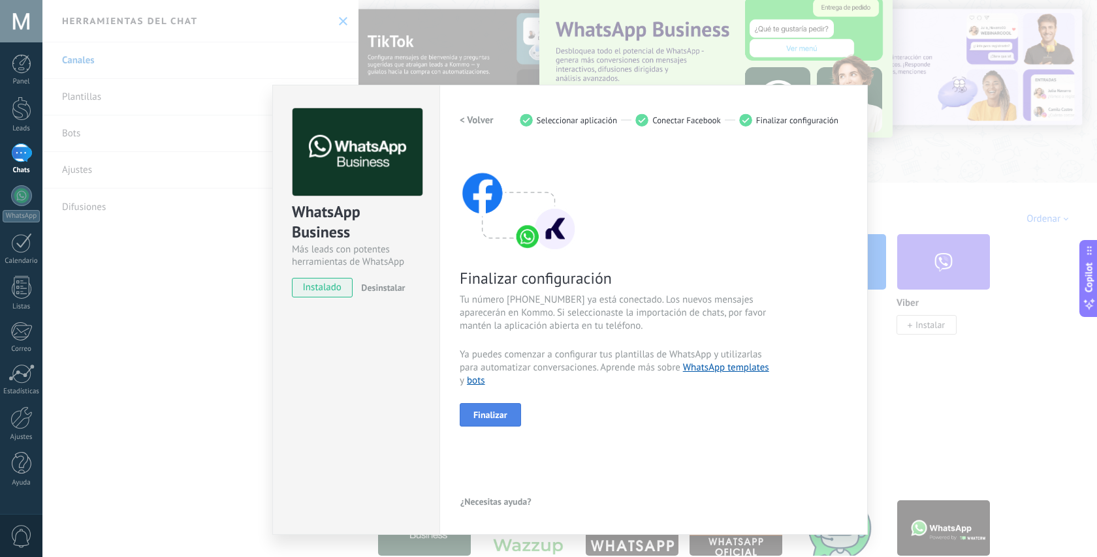
click at [482, 417] on span "Finalizar" at bounding box center [490, 415] width 34 height 9
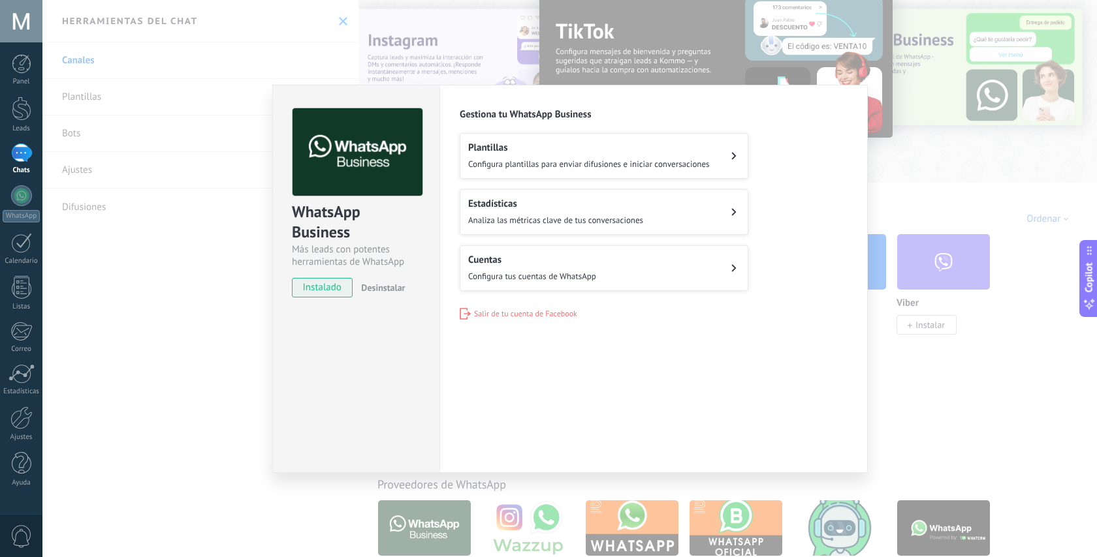
click at [610, 266] on button "Cuentas Configura tus cuentas de WhatsApp" at bounding box center [604, 268] width 289 height 46
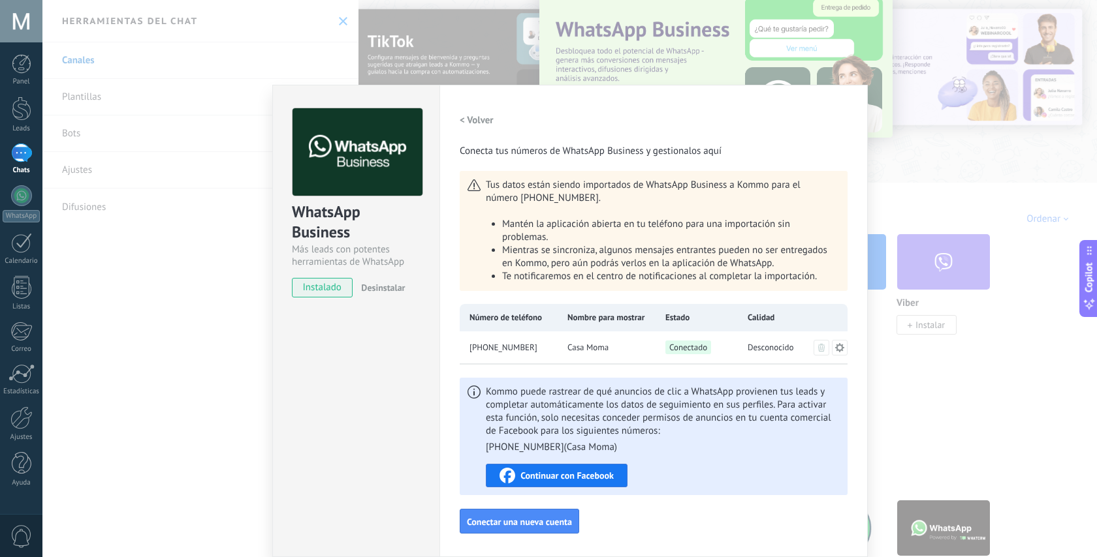
click at [581, 471] on span "Continuar con Facebook" at bounding box center [566, 475] width 93 height 9
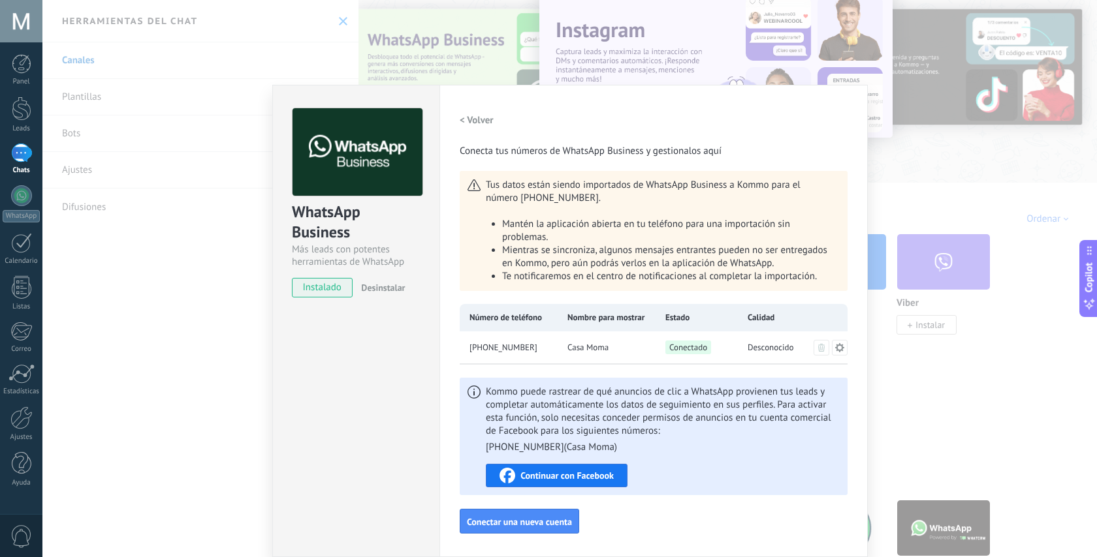
click at [474, 121] on h2 "< Volver" at bounding box center [477, 120] width 34 height 12
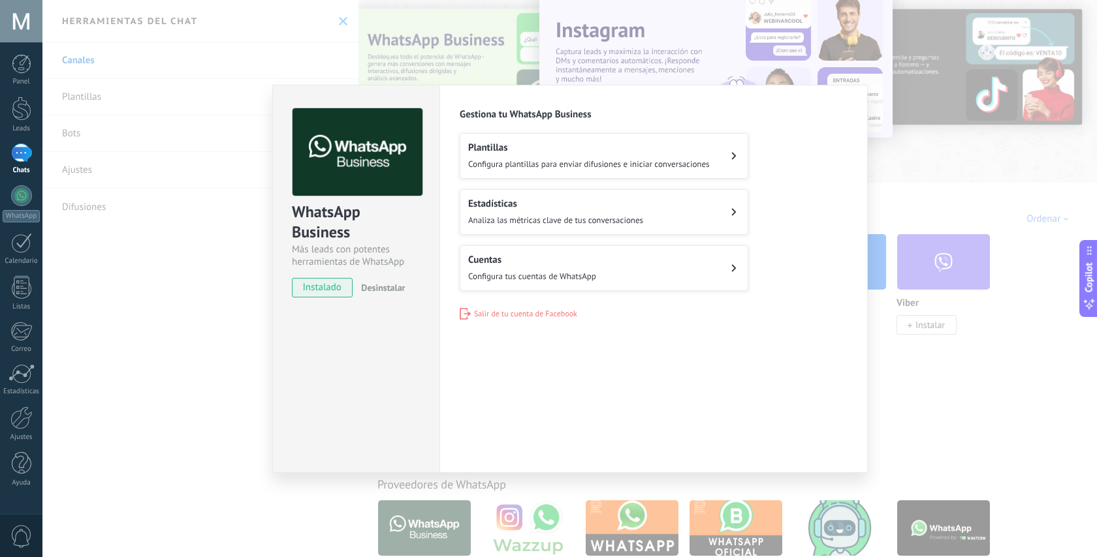
click at [345, 61] on div "WhatsApp Business Más leads con potentes herramientas de WhatsApp instalado Des…" at bounding box center [569, 278] width 1054 height 557
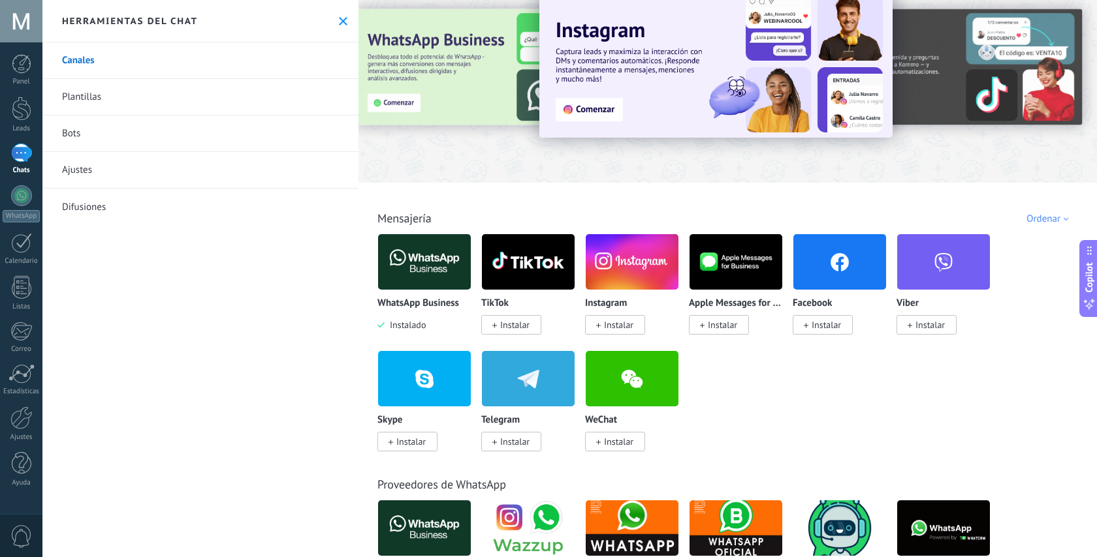
click at [17, 161] on div "1" at bounding box center [21, 153] width 21 height 19
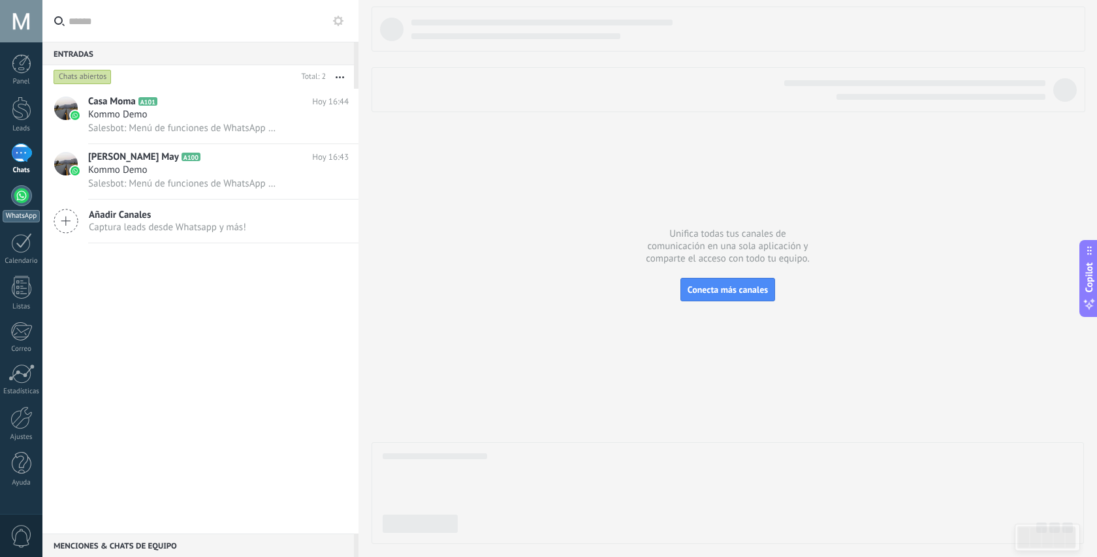
click at [19, 198] on div at bounding box center [21, 195] width 21 height 21
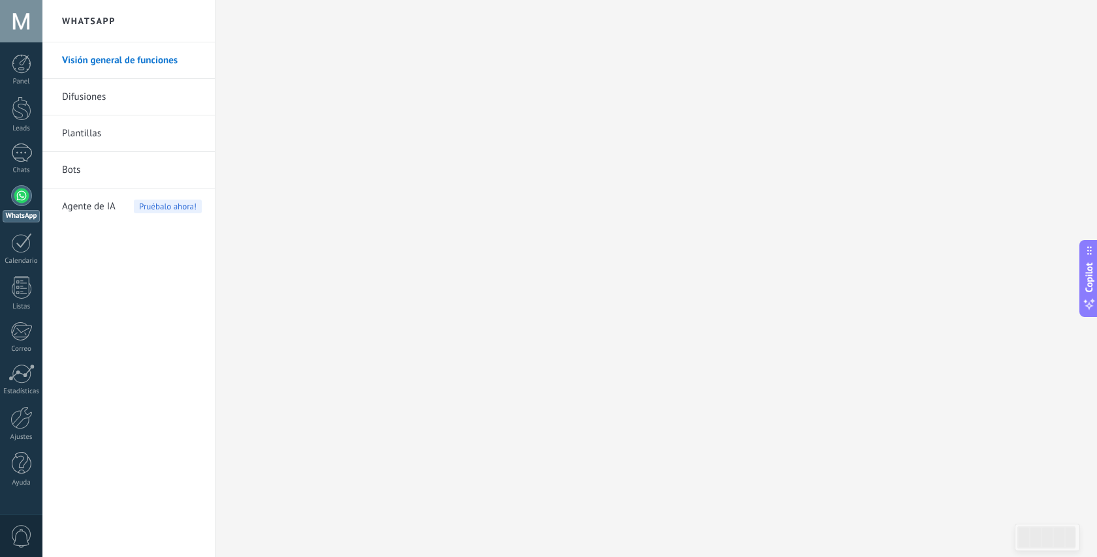
click at [72, 97] on link "Difusiones" at bounding box center [132, 97] width 140 height 37
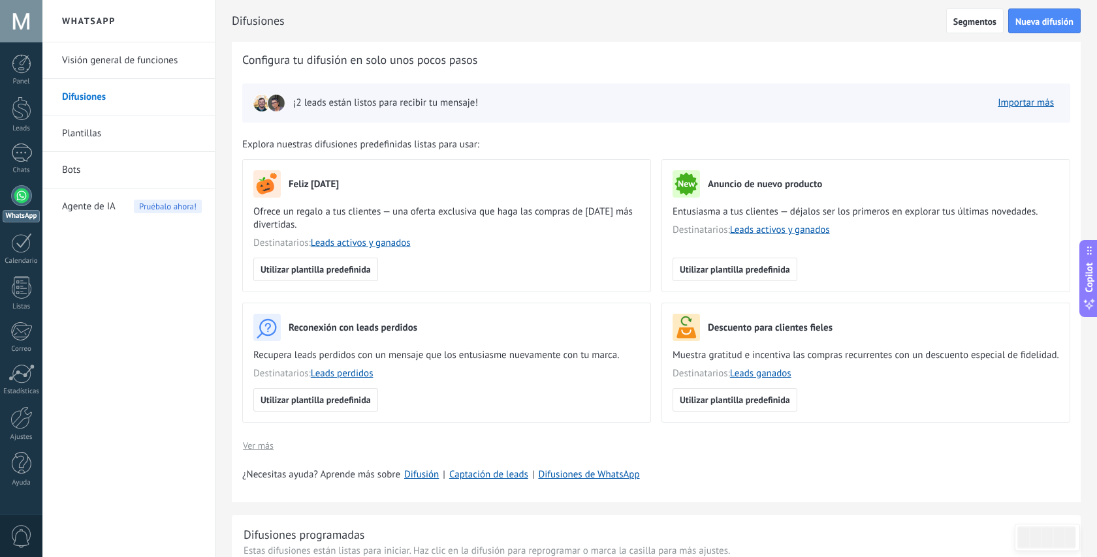
click at [27, 142] on div "Panel Leads 1 Chats WhatsApp Clientes" at bounding box center [21, 277] width 42 height 447
click at [24, 151] on div "1" at bounding box center [21, 153] width 21 height 19
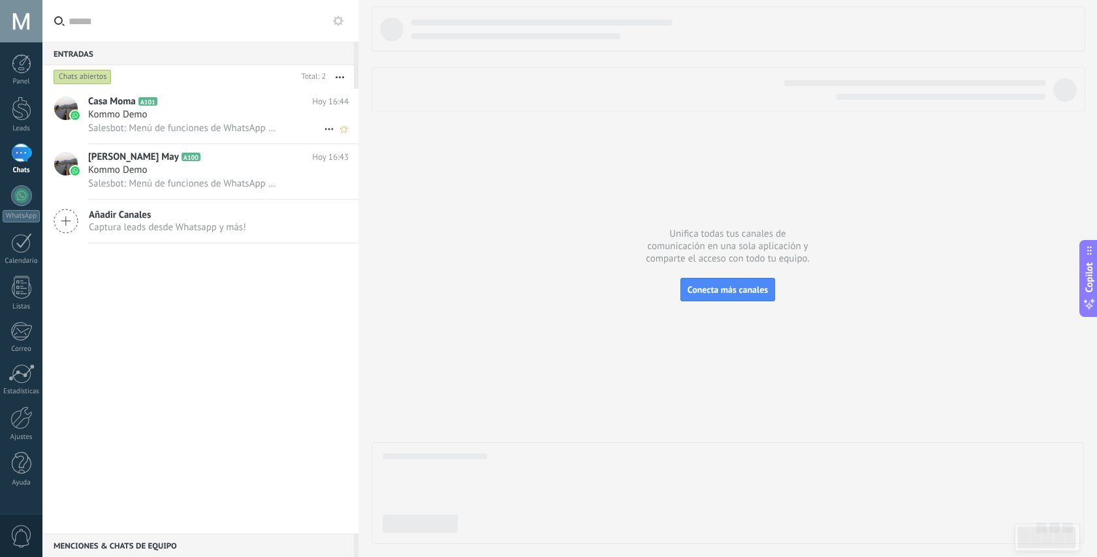
click at [233, 131] on span "Salesbot: Menú de funciones de WhatsApp ¡Desbloquea la mensajería mejorada en W…" at bounding box center [182, 128] width 189 height 12
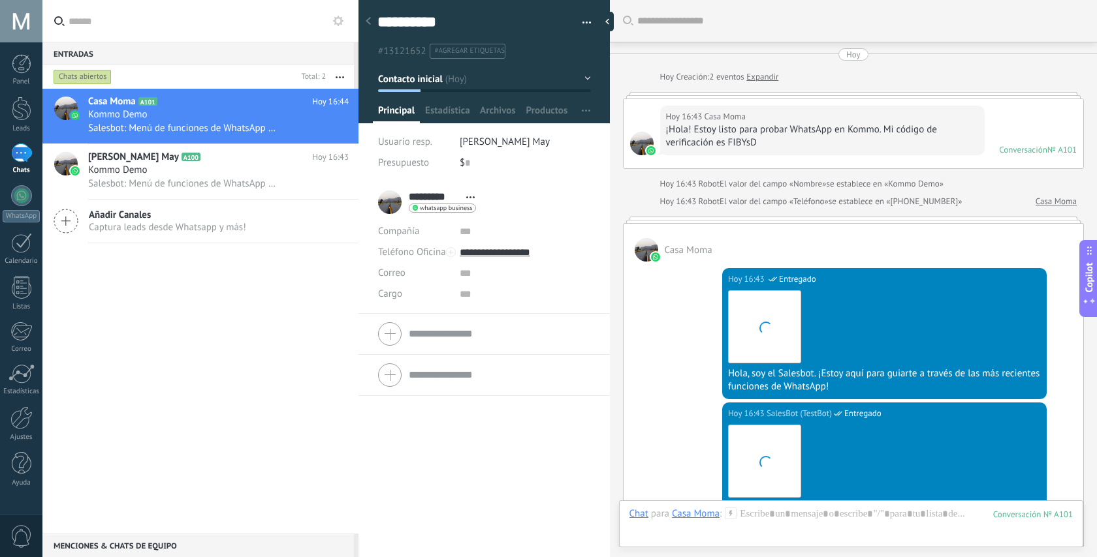
scroll to position [589, 0]
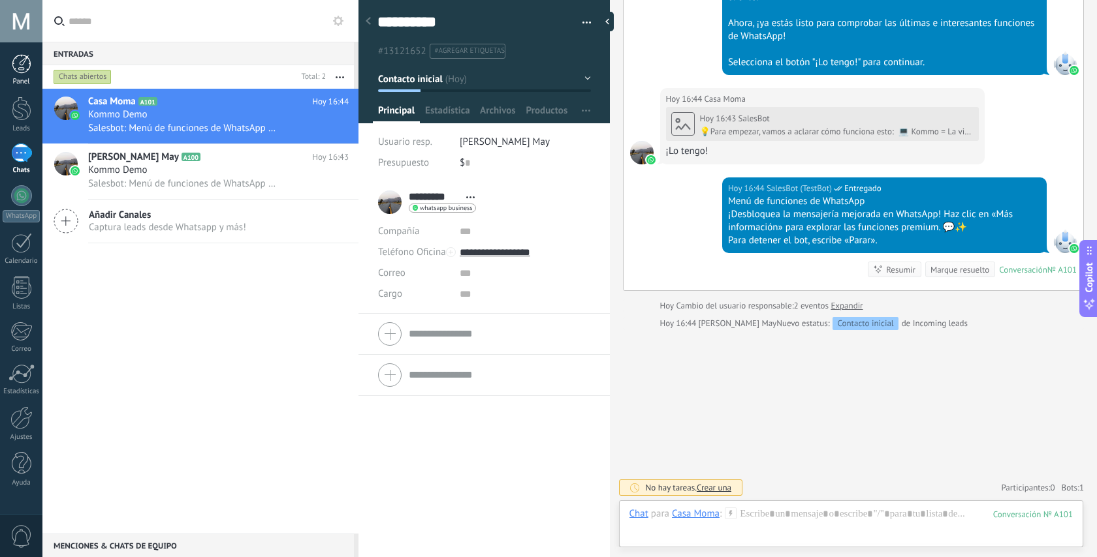
click at [24, 74] on link "Panel" at bounding box center [21, 70] width 42 height 32
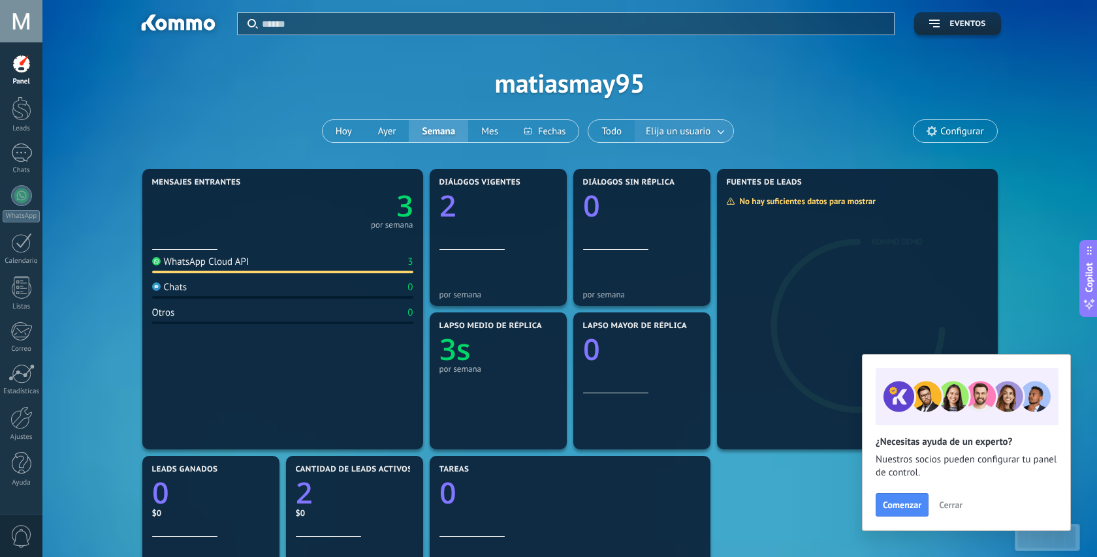
click at [656, 131] on span "Elija un usuario" at bounding box center [678, 132] width 70 height 18
click at [668, 136] on span "Elija un usuario" at bounding box center [678, 132] width 70 height 18
click at [702, 133] on span "Elija un usuario" at bounding box center [678, 132] width 70 height 18
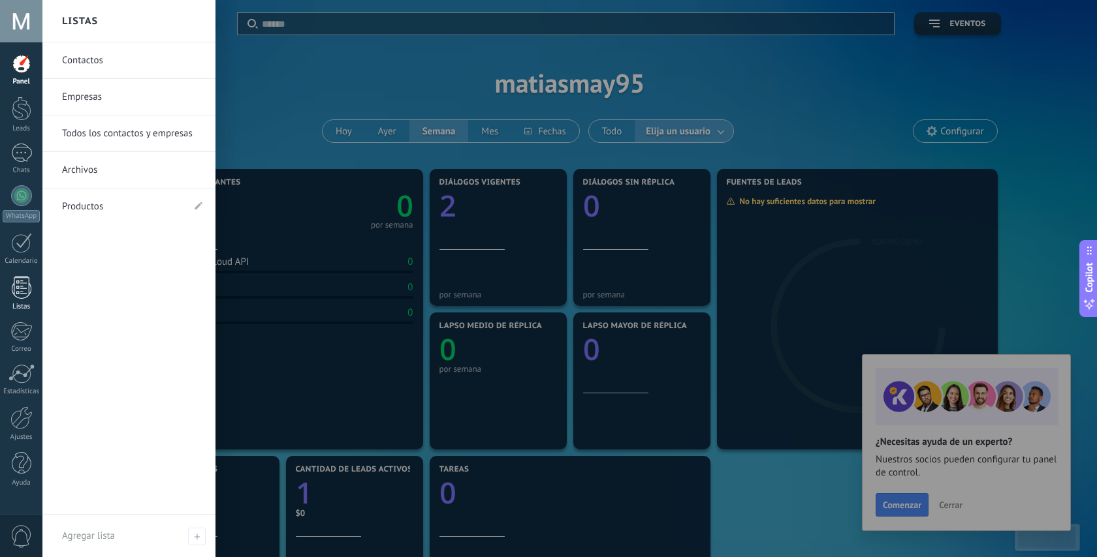
click at [15, 298] on div at bounding box center [22, 287] width 20 height 23
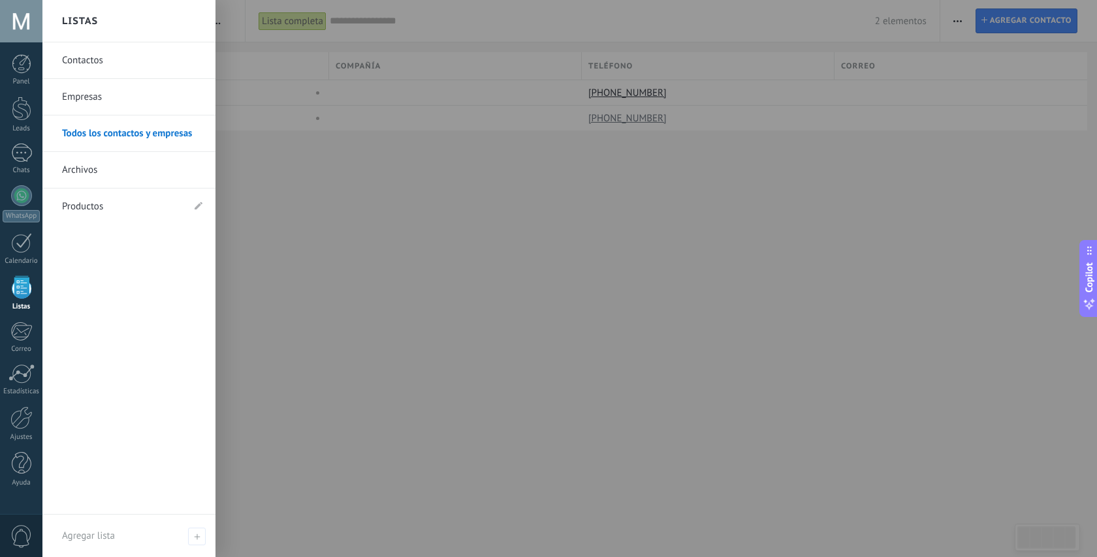
click at [102, 65] on link "Contactos" at bounding box center [132, 60] width 140 height 37
click at [88, 95] on link "Empresas" at bounding box center [132, 97] width 140 height 37
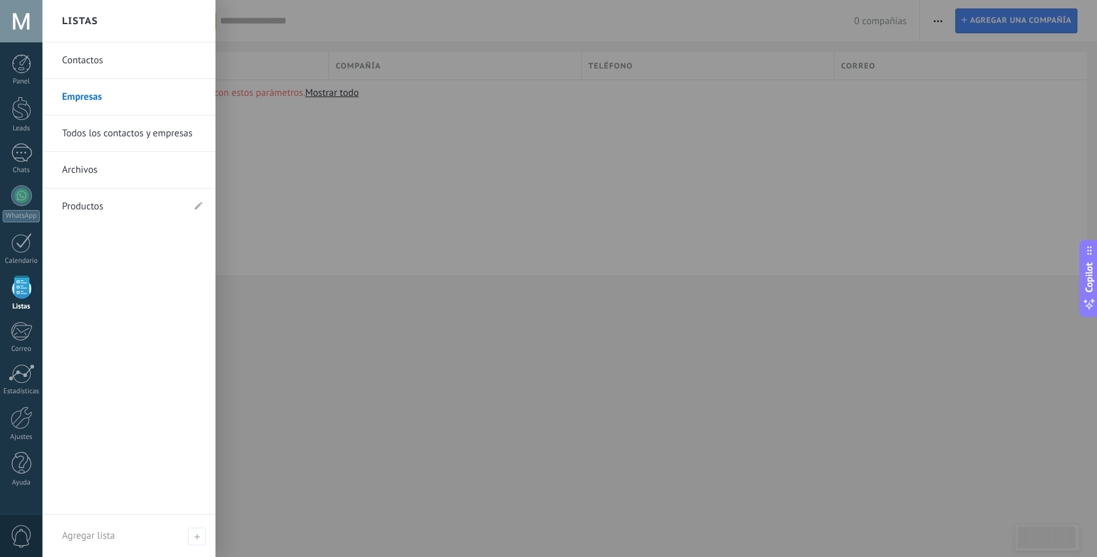
click at [101, 60] on link "Contactos" at bounding box center [132, 60] width 140 height 37
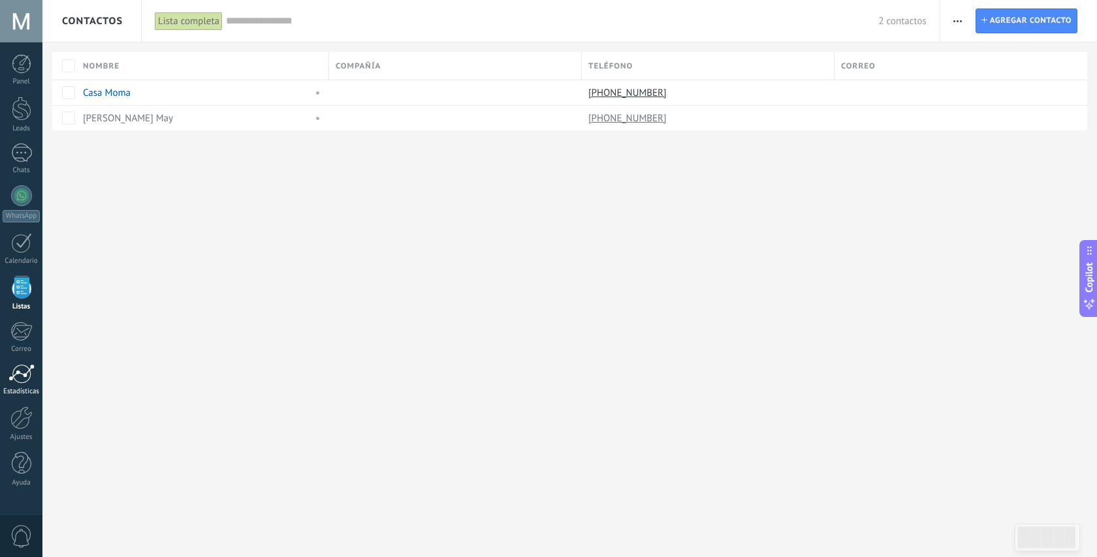
click at [25, 369] on div at bounding box center [21, 374] width 26 height 20
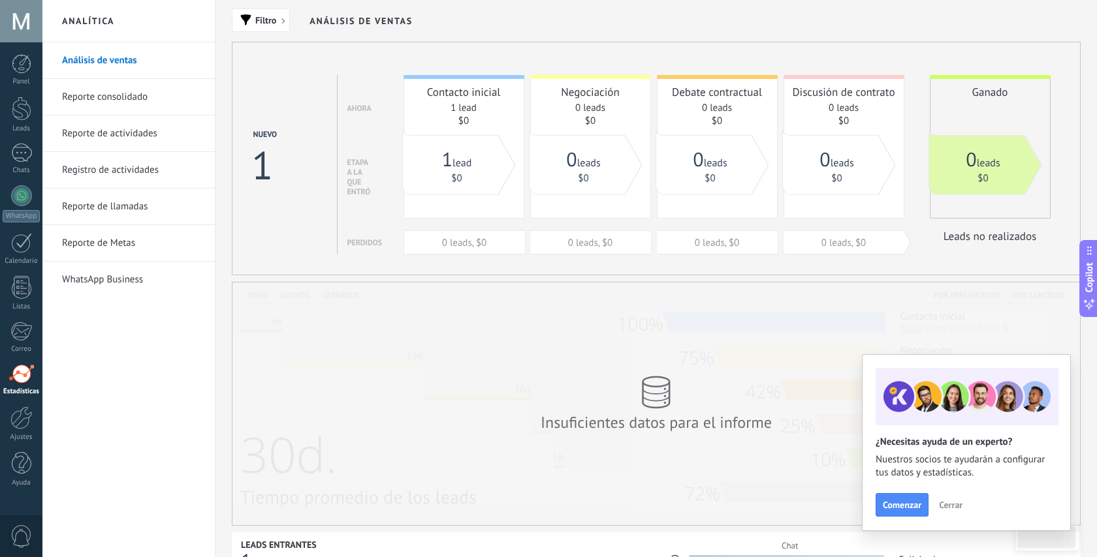
click at [142, 90] on link "Reporte consolidado" at bounding box center [132, 97] width 140 height 37
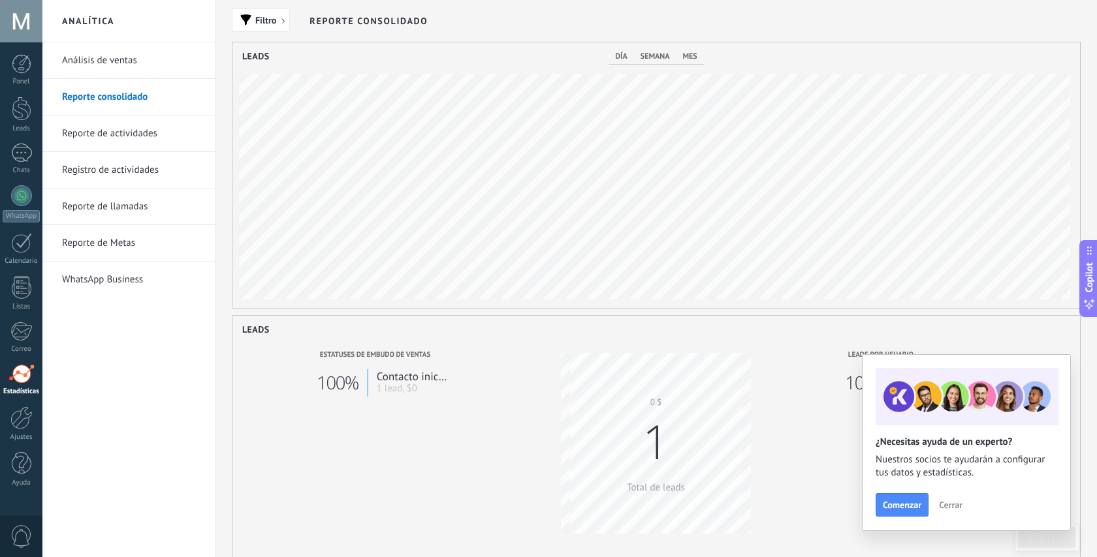
scroll to position [266, 847]
click at [114, 165] on link "Registro de actividades" at bounding box center [132, 170] width 140 height 37
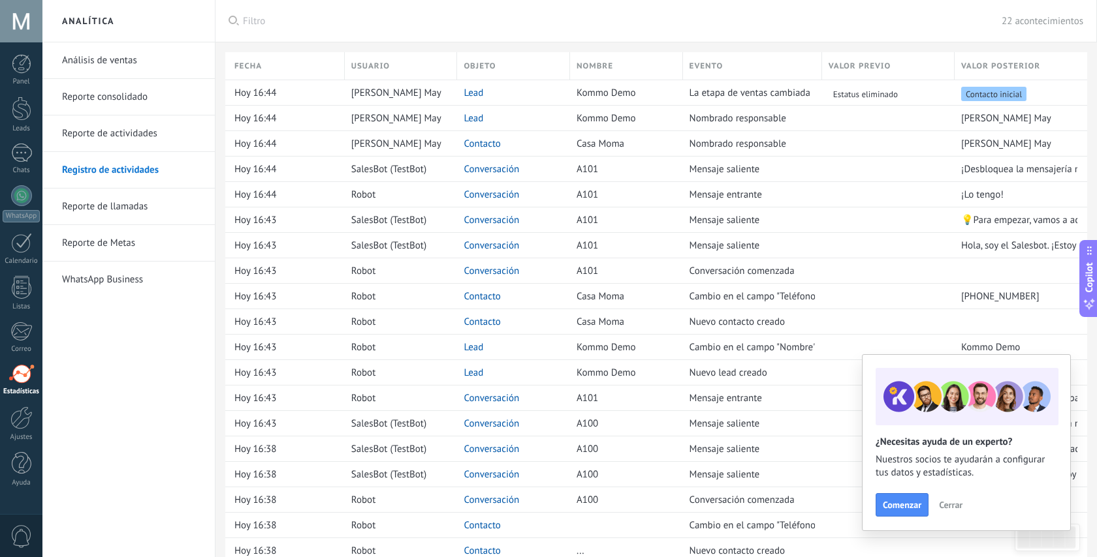
click at [114, 129] on link "Reporte de actividades" at bounding box center [132, 134] width 140 height 37
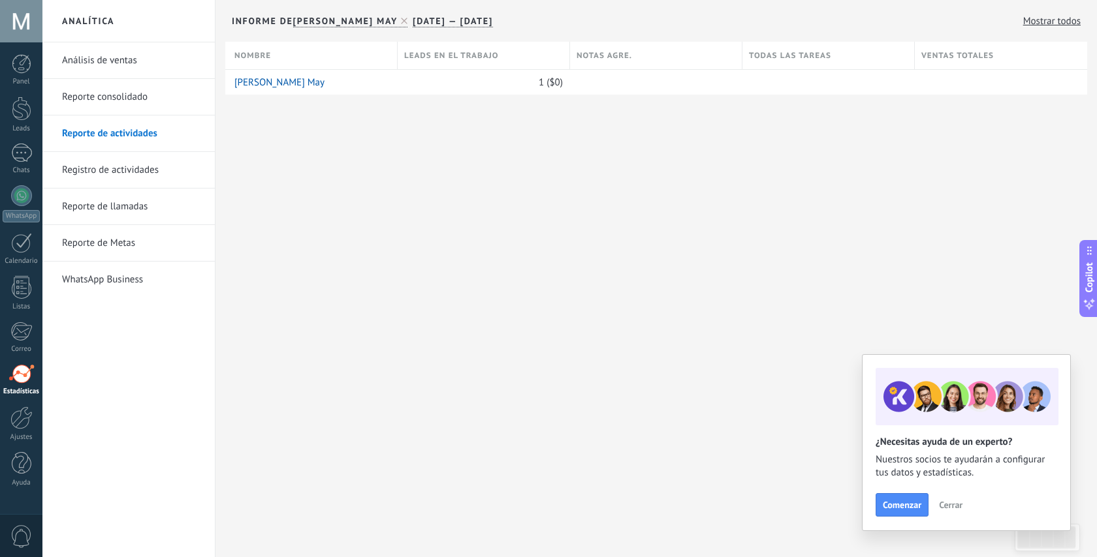
click at [106, 209] on link "Reporte de llamadas" at bounding box center [132, 207] width 140 height 37
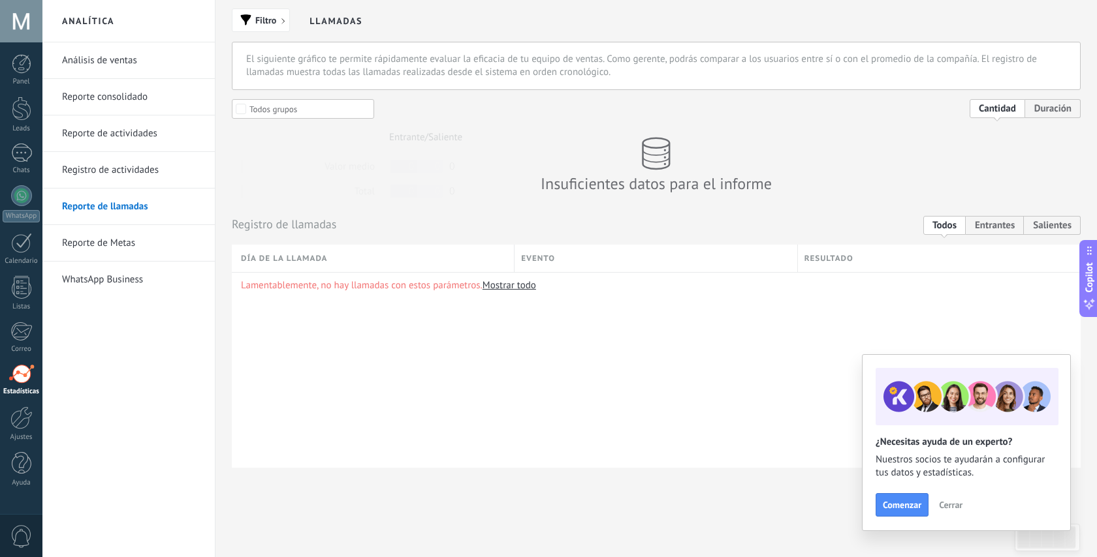
click at [101, 251] on link "Reporte de Metas" at bounding box center [132, 243] width 140 height 37
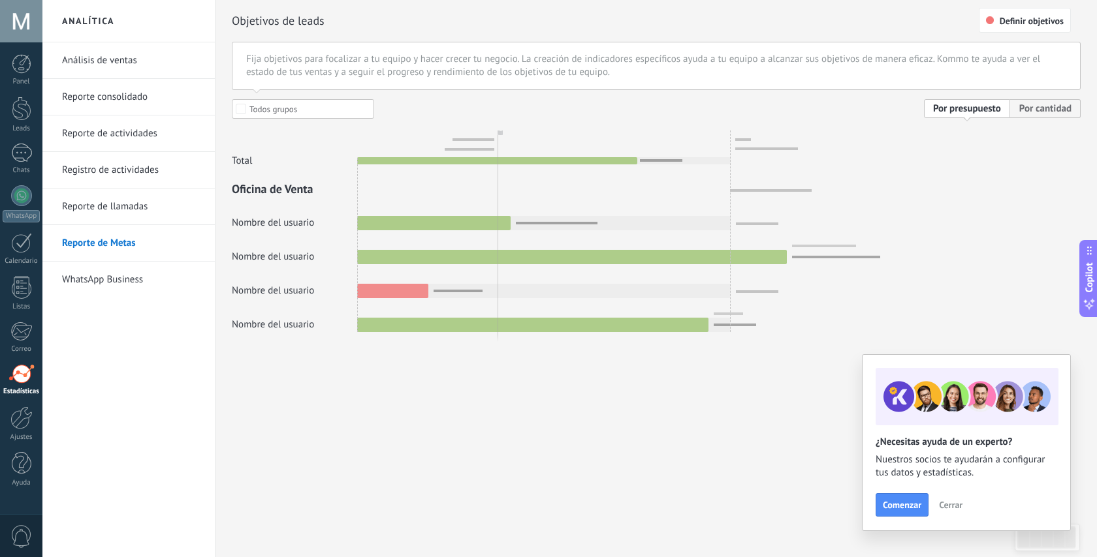
click at [100, 288] on link "WhatsApp Business" at bounding box center [132, 280] width 140 height 37
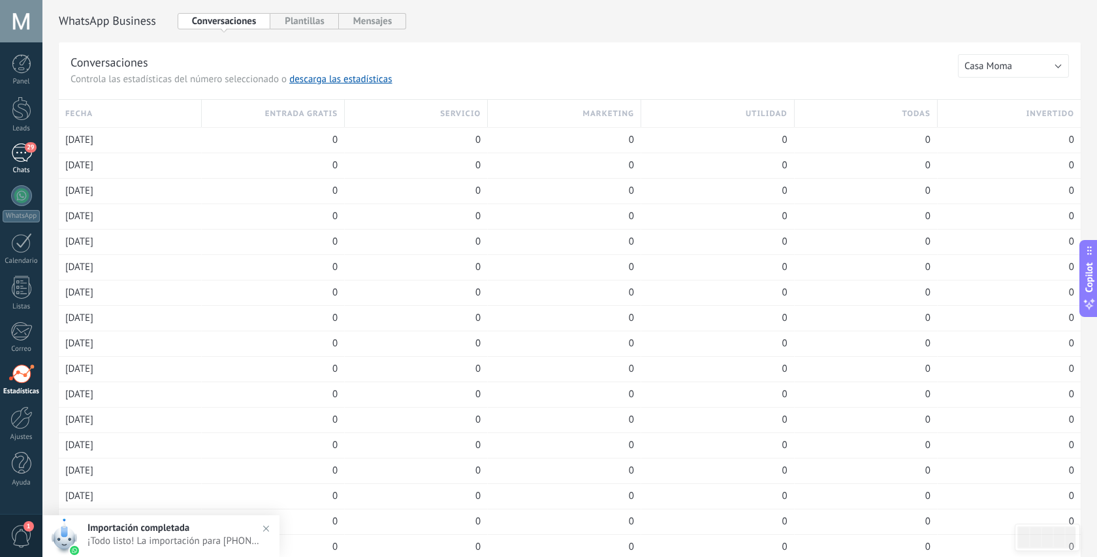
click at [20, 155] on div "29" at bounding box center [21, 153] width 21 height 19
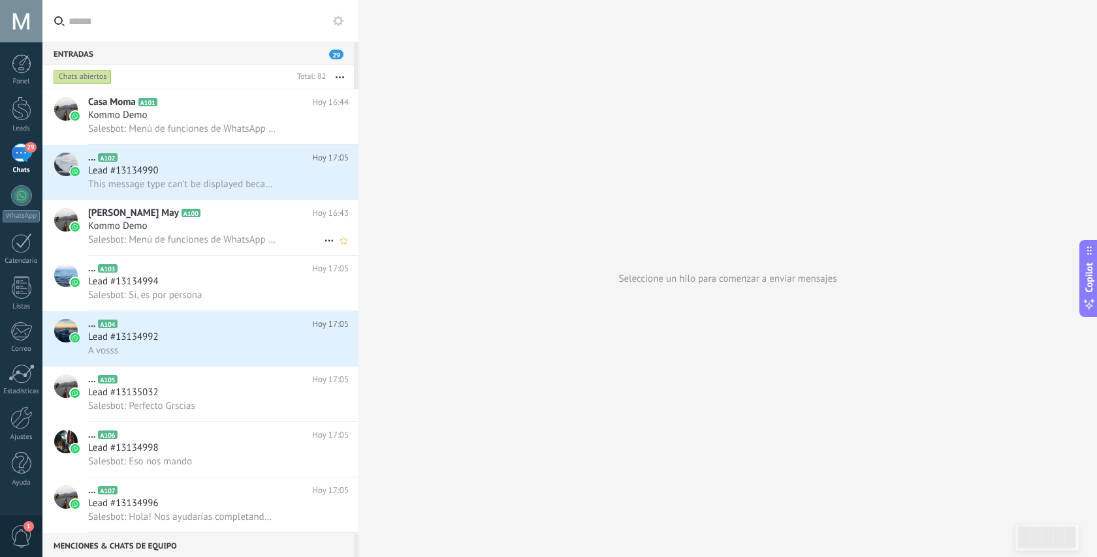
scroll to position [78, 0]
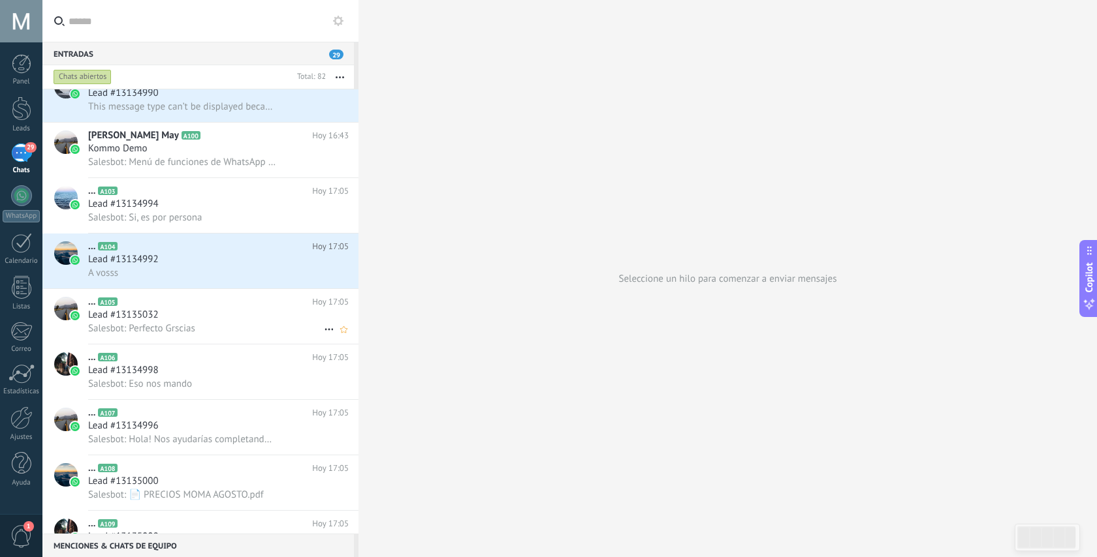
click at [167, 327] on span "Salesbot: Perfecto Grscias" at bounding box center [141, 328] width 107 height 12
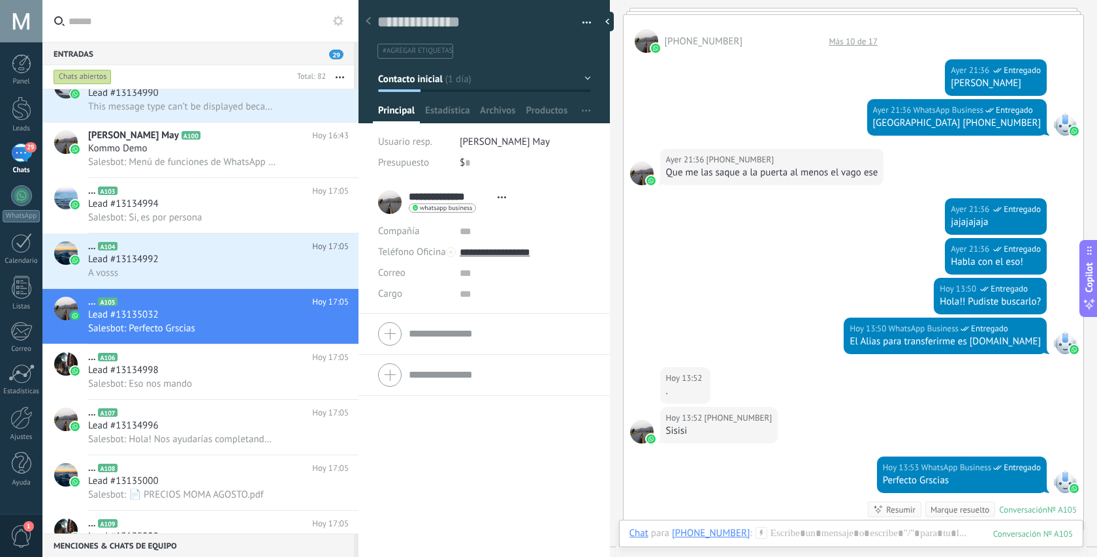
scroll to position [729, 0]
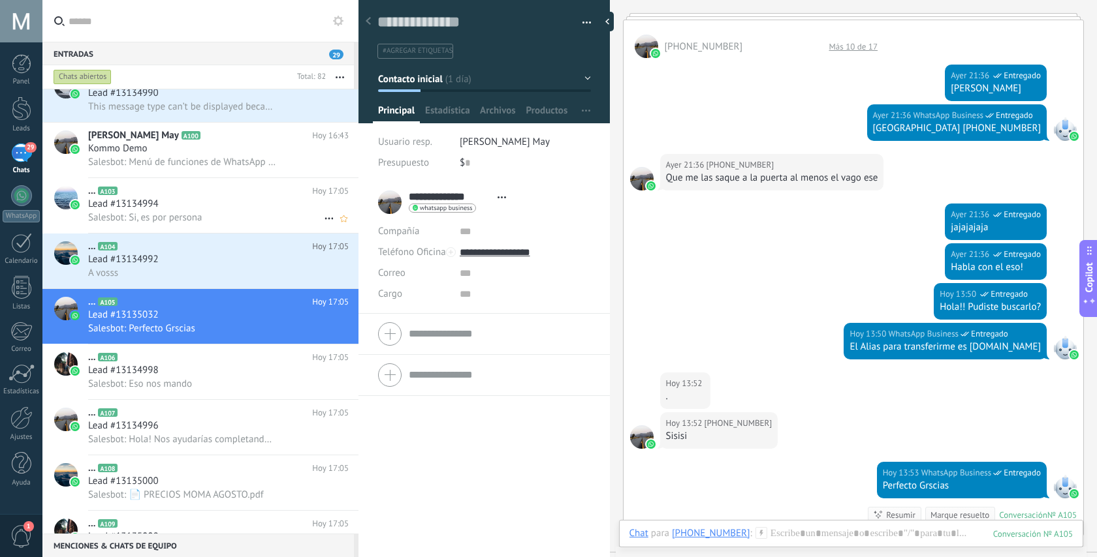
click at [167, 206] on div "Lead #13134994" at bounding box center [218, 204] width 260 height 13
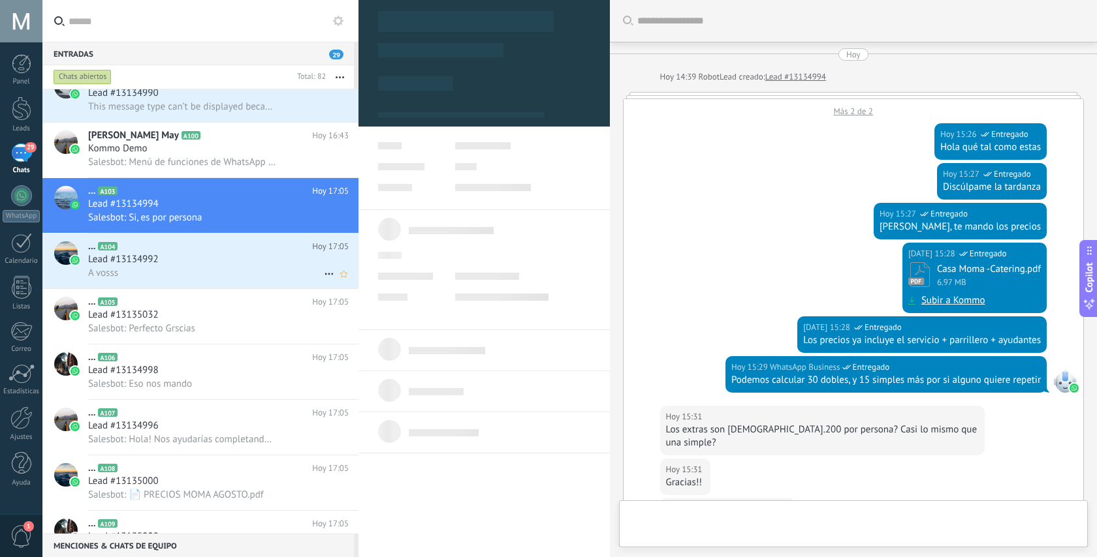
click at [144, 263] on span "Lead #13134992" at bounding box center [123, 259] width 71 height 13
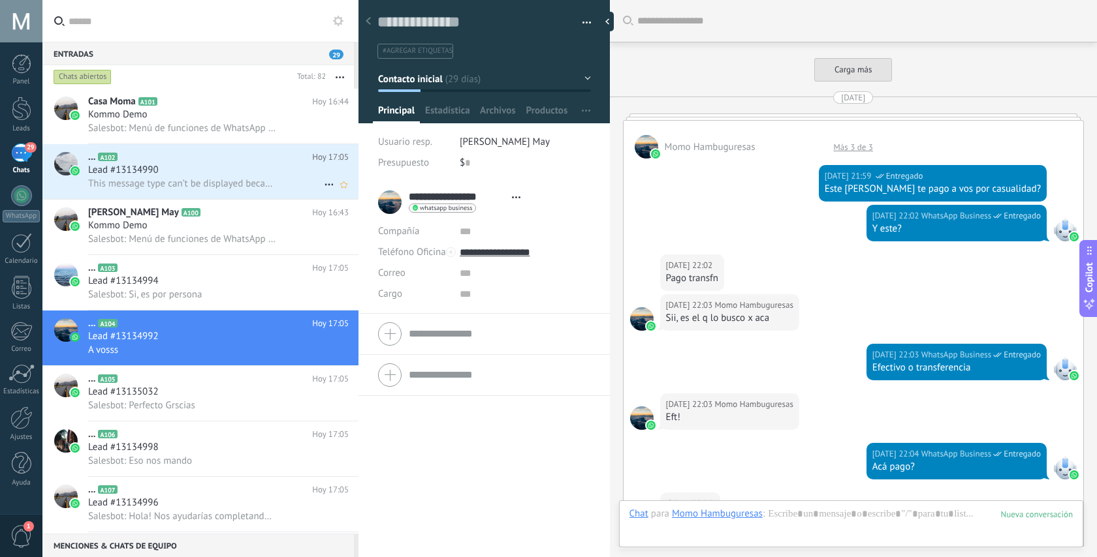
scroll to position [1476, 0]
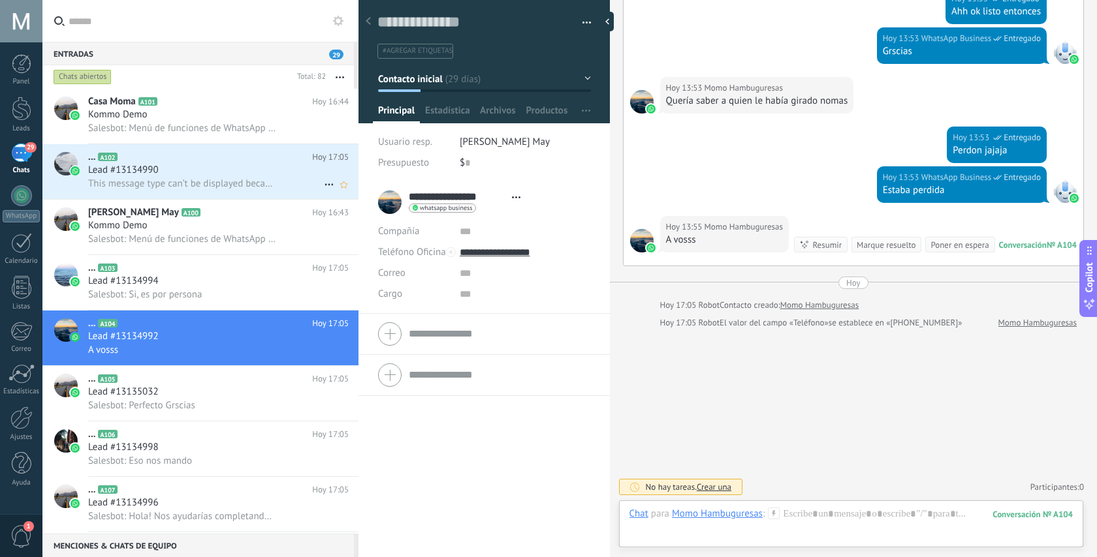
click at [145, 179] on span "This message type can’t be displayed because it’s not supported yet." at bounding box center [182, 184] width 189 height 12
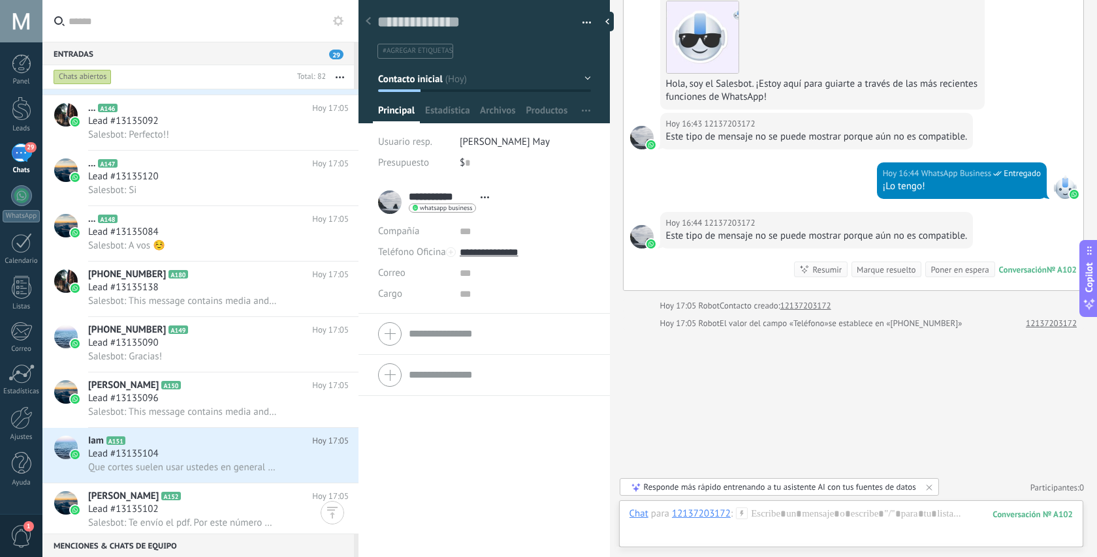
scroll to position [2646, 0]
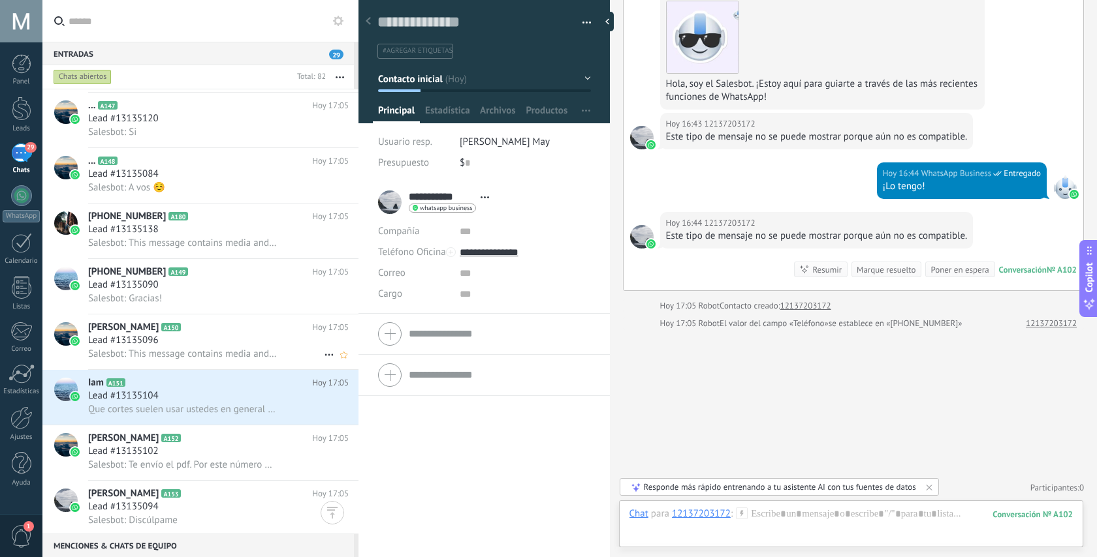
click at [183, 341] on div "Lead #13135096" at bounding box center [218, 340] width 260 height 13
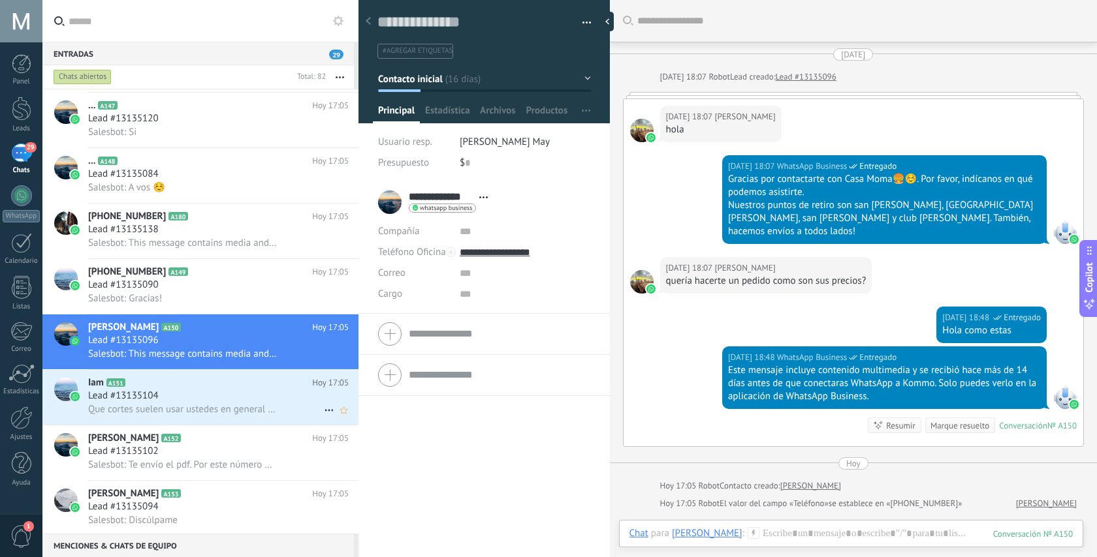
click at [173, 400] on div "Lead #13135104" at bounding box center [218, 396] width 260 height 13
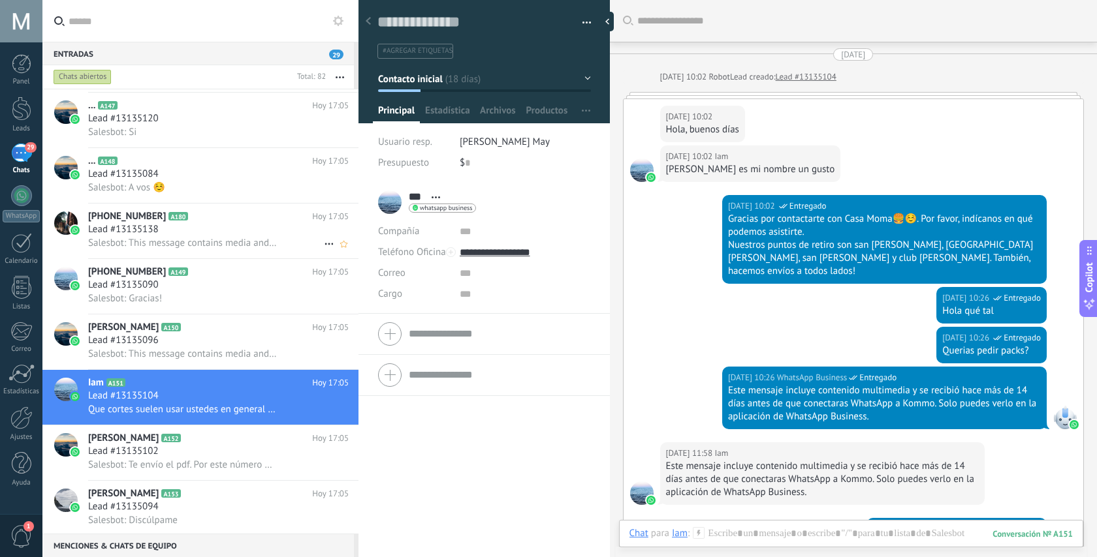
scroll to position [381, 0]
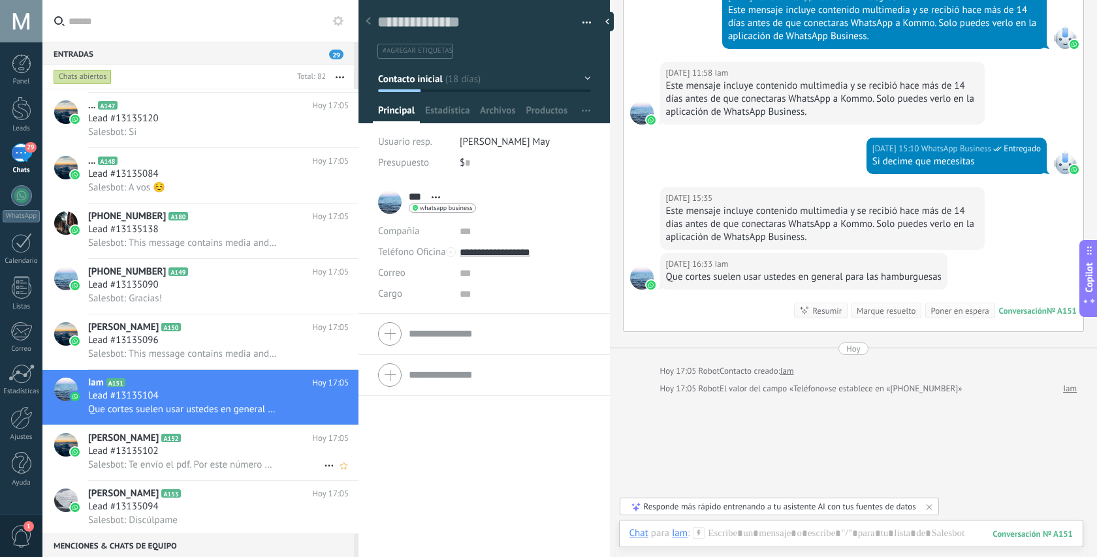
click at [134, 458] on span "Lead #13135102" at bounding box center [123, 451] width 71 height 13
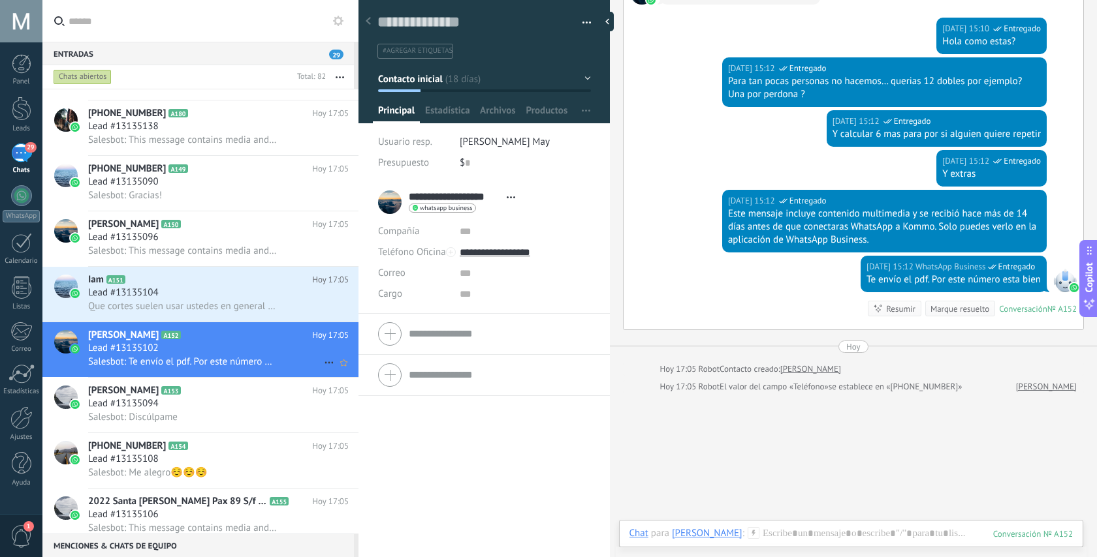
scroll to position [2829, 0]
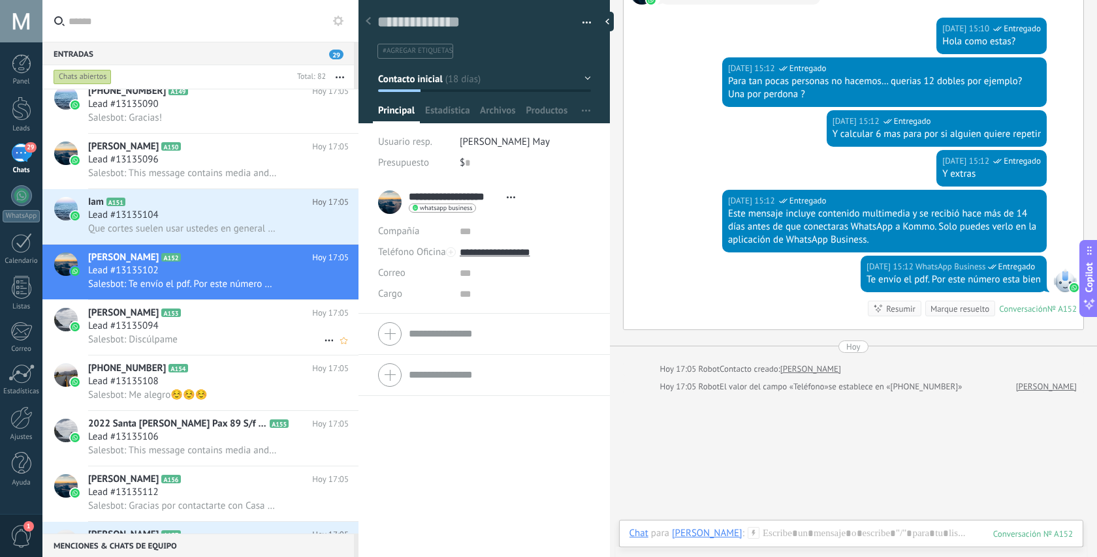
click at [165, 313] on span "A153" at bounding box center [170, 313] width 19 height 8
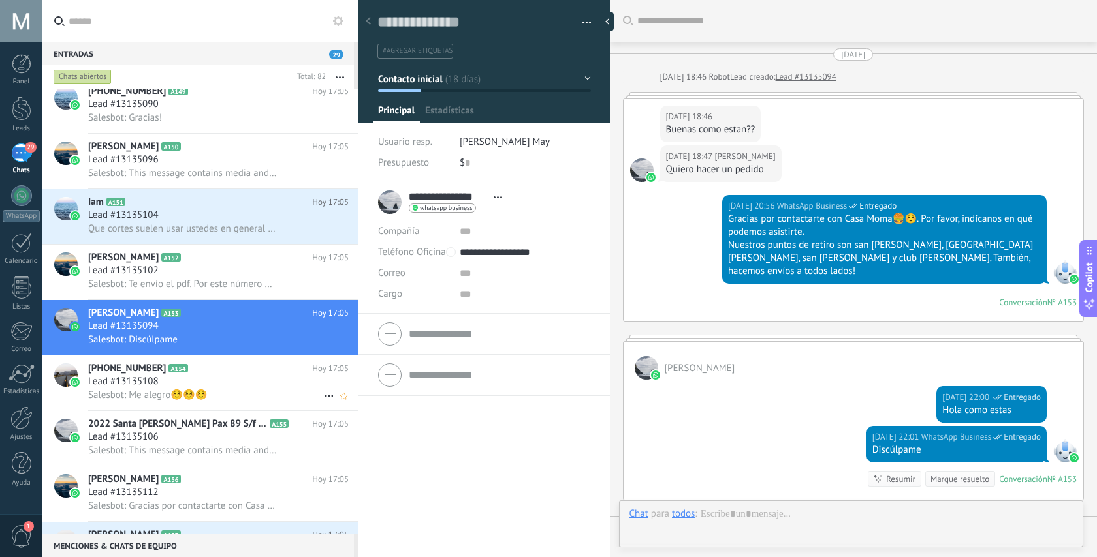
scroll to position [221, 0]
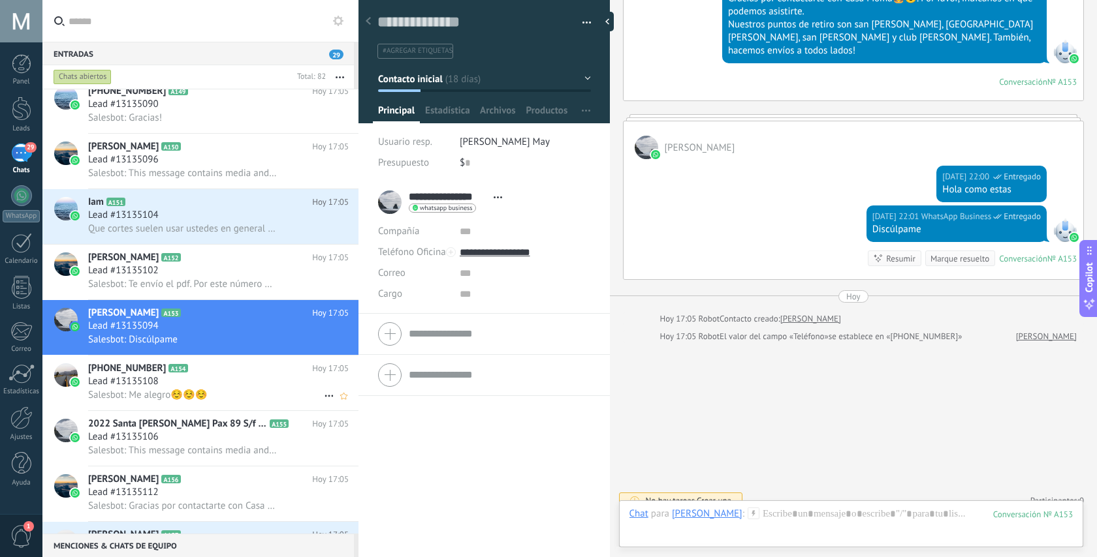
click at [196, 399] on span "Salesbot: Me alegro☺️☺️☺️" at bounding box center [147, 395] width 119 height 12
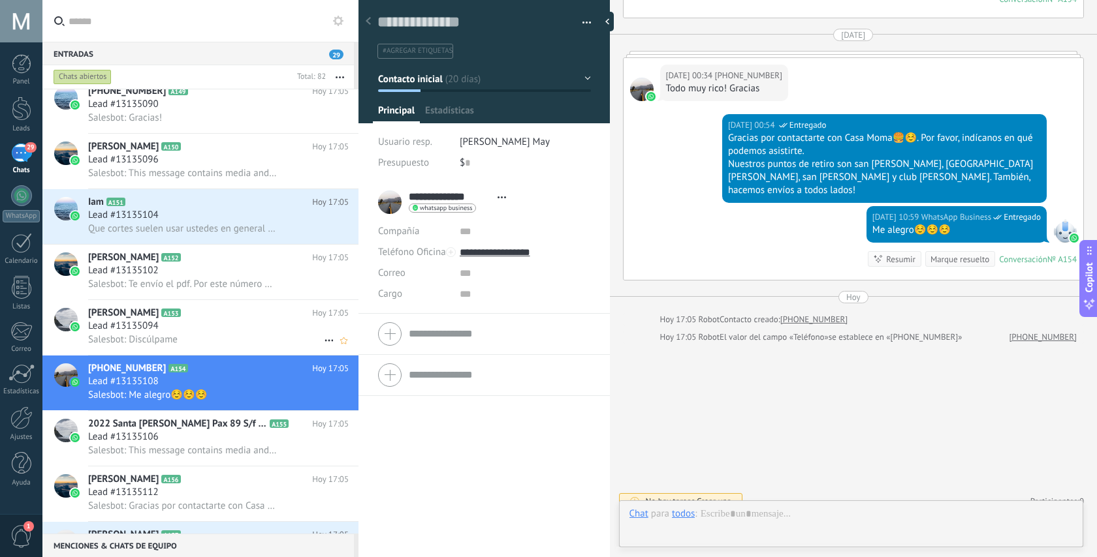
scroll to position [20, 0]
click at [186, 333] on div "Lead #13135094" at bounding box center [218, 326] width 260 height 13
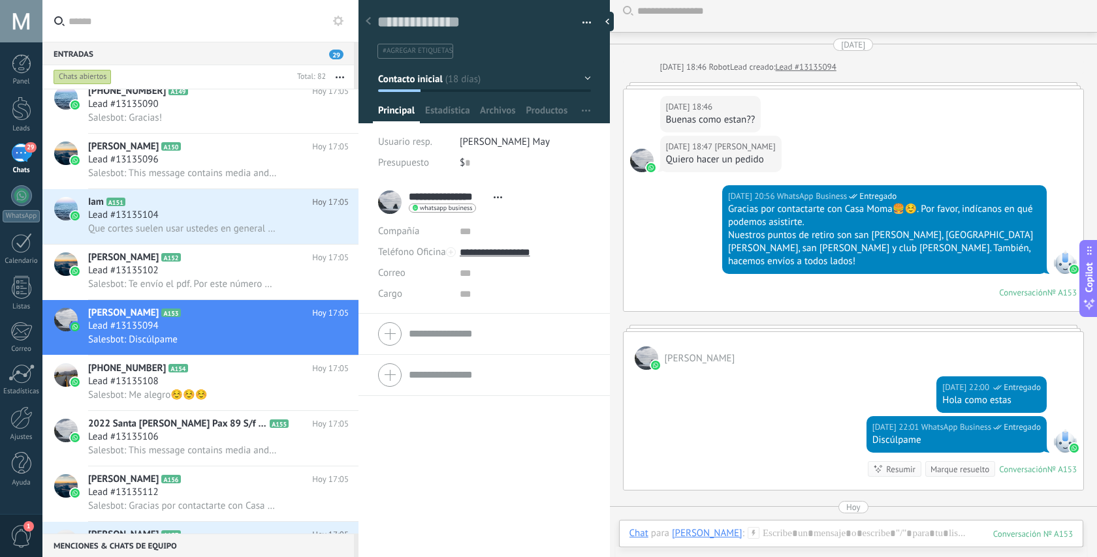
scroll to position [7, 0]
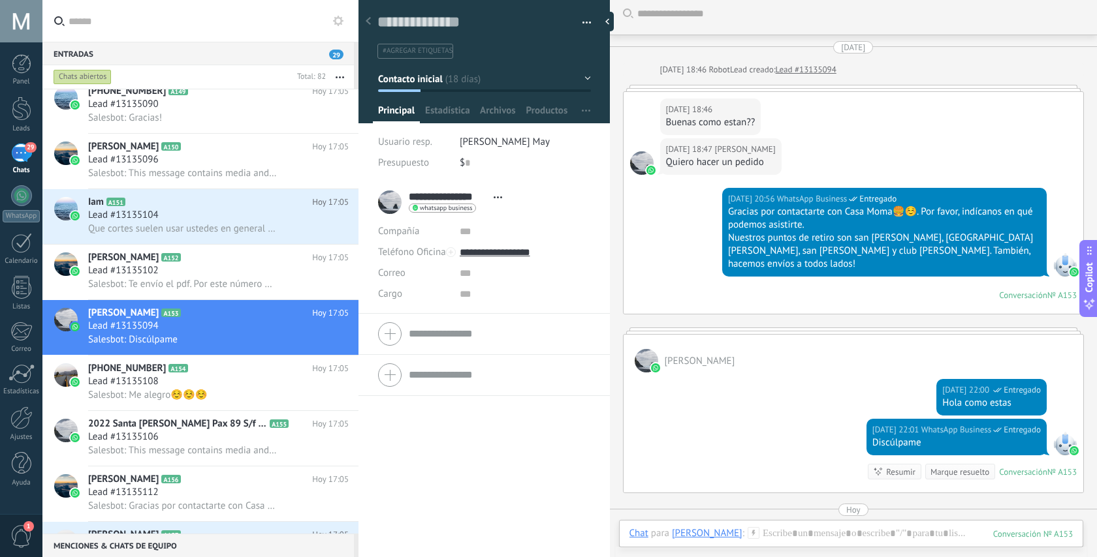
click at [785, 340] on div "[PERSON_NAME]" at bounding box center [853, 354] width 460 height 38
click at [715, 289] on div "21/09/2025 20:56 WhatsApp Business Entregado Gracias por contactarte con Casa M…" at bounding box center [853, 251] width 460 height 126
click at [808, 335] on div "[PERSON_NAME]" at bounding box center [853, 354] width 460 height 38
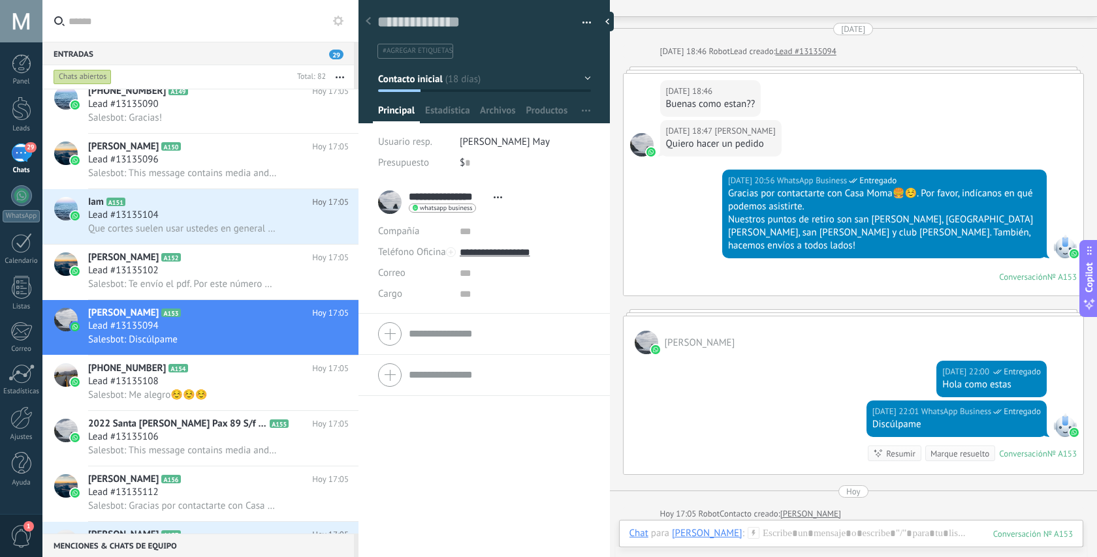
scroll to position [26, 0]
click at [232, 401] on div "Salesbot: Me alegro☺️☺️☺️" at bounding box center [218, 395] width 260 height 14
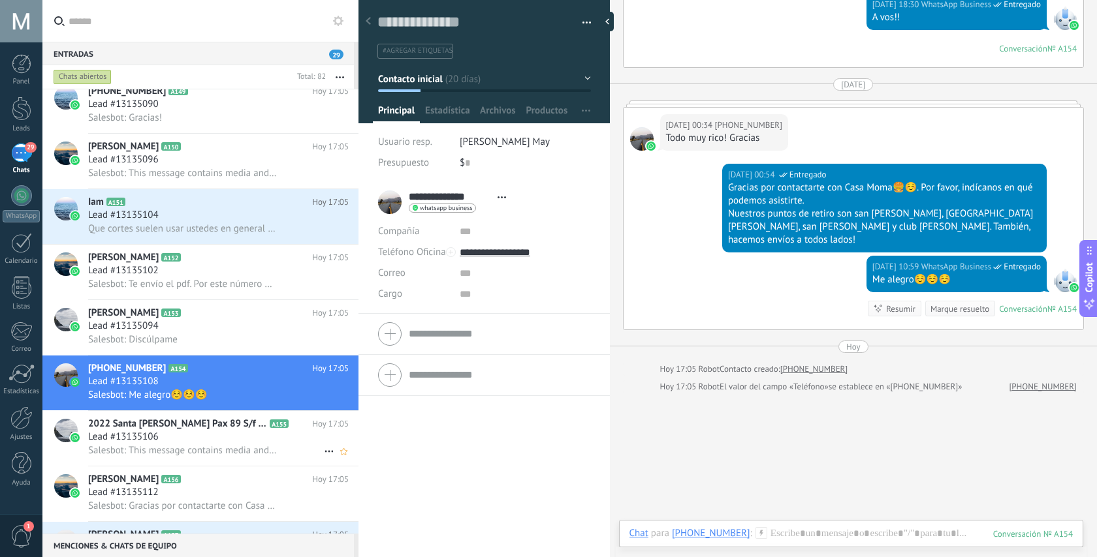
click at [177, 452] on span "Salesbot: This message contains media and was received over 14 days before you …" at bounding box center [182, 451] width 189 height 12
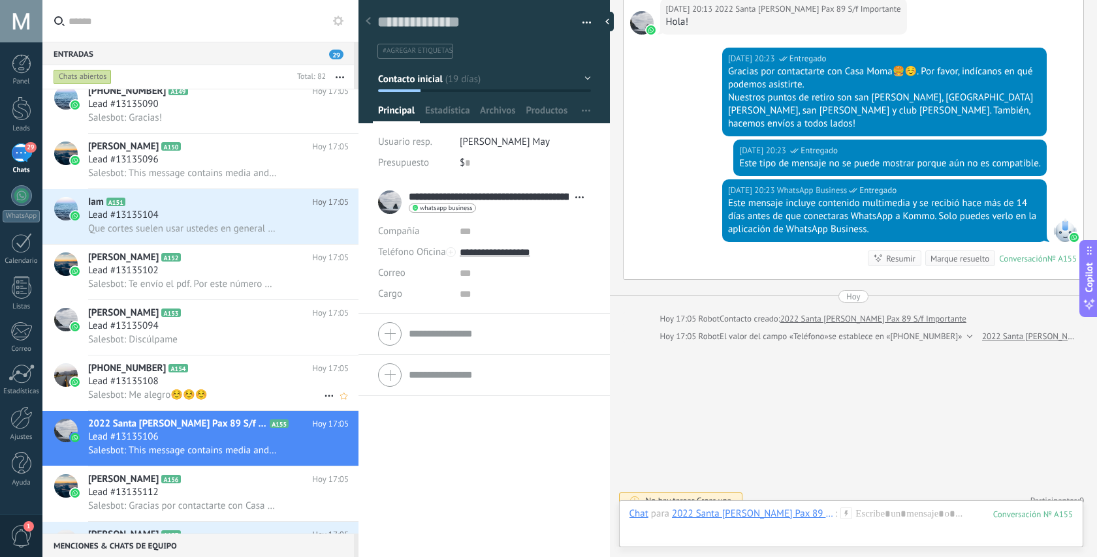
click at [198, 385] on div "Lead #13135108" at bounding box center [218, 381] width 260 height 13
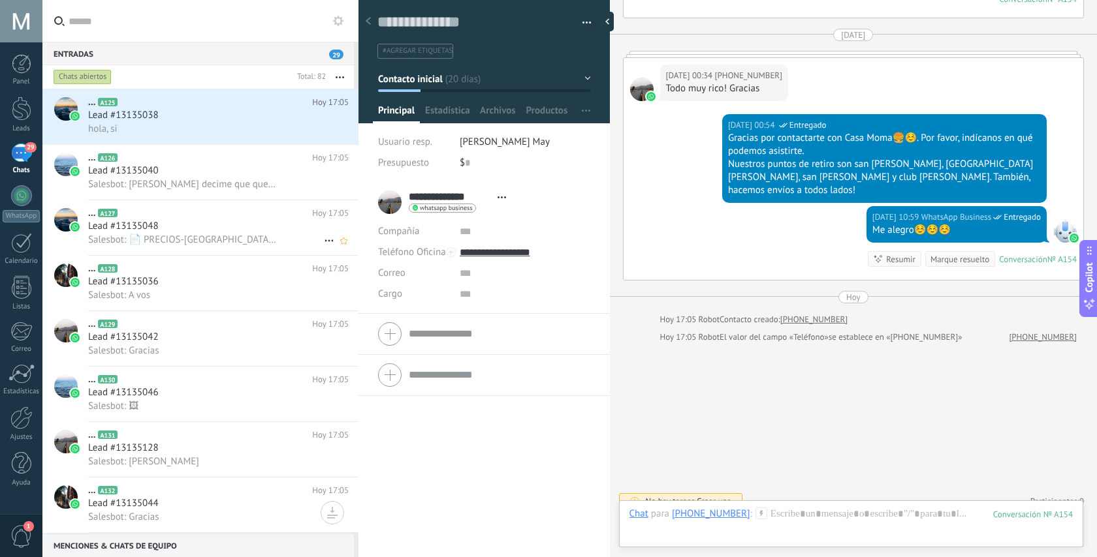
click at [159, 215] on h2 "... A127" at bounding box center [200, 213] width 224 height 13
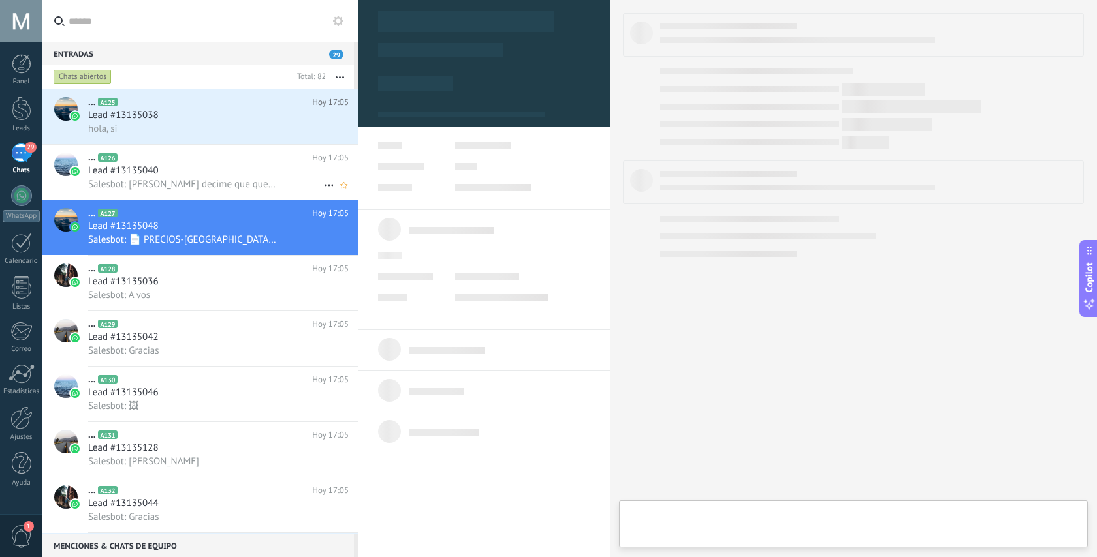
click at [161, 185] on span "Salesbot: [PERSON_NAME] decime que querías" at bounding box center [182, 184] width 189 height 12
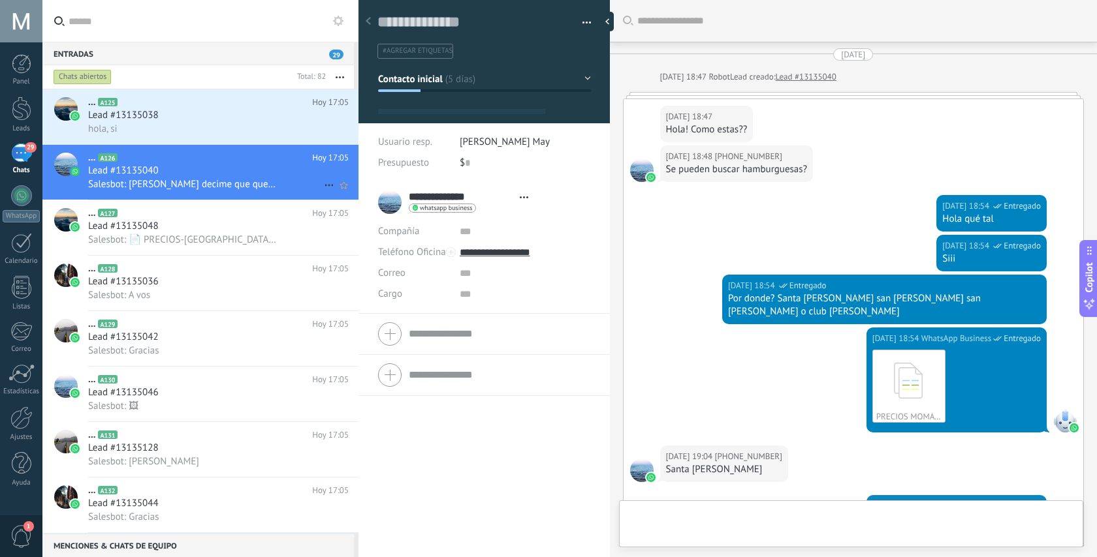
type textarea "**********"
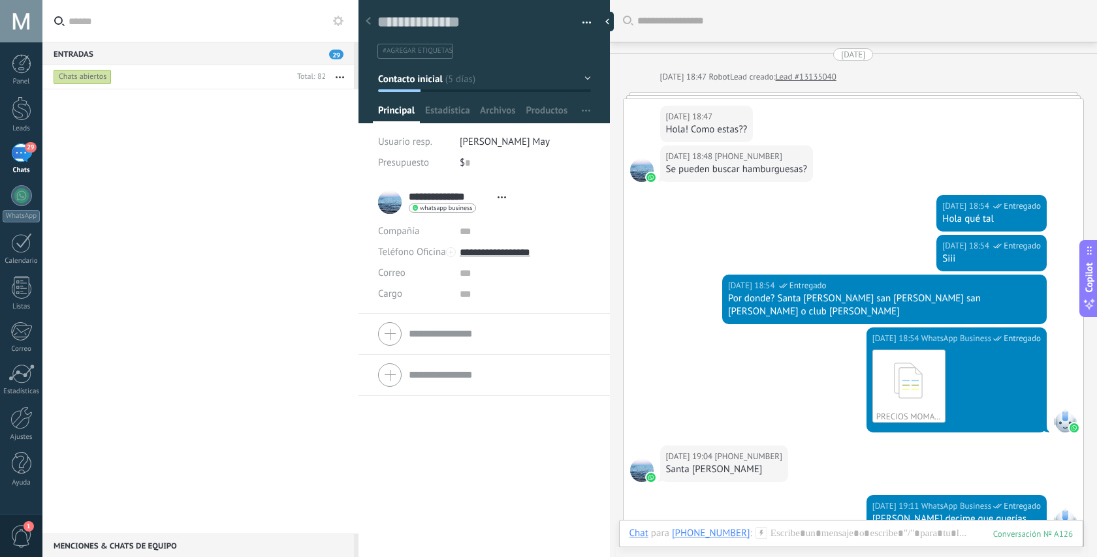
scroll to position [20, 0]
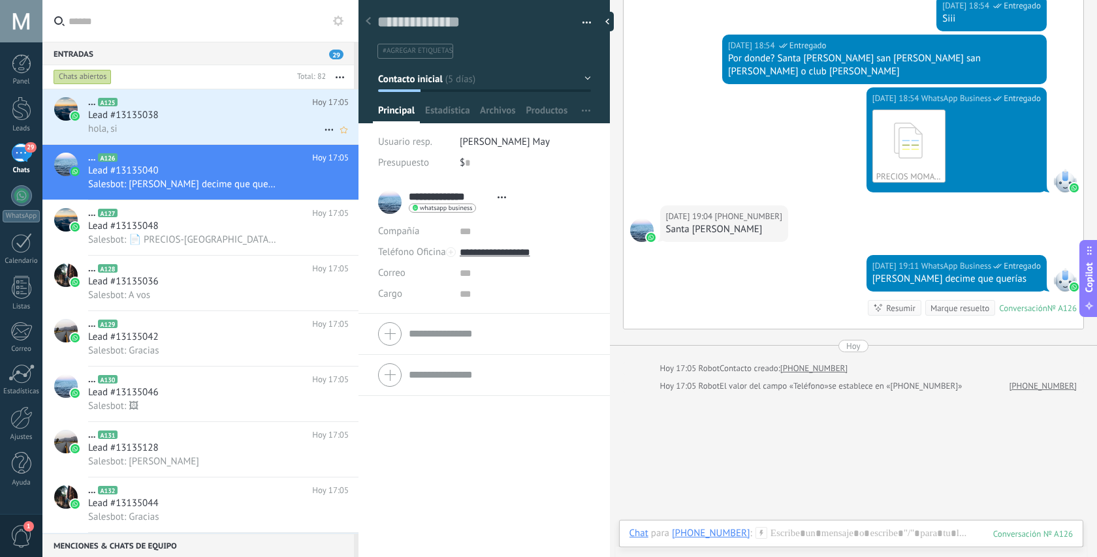
click at [107, 120] on span "Lead #13135038" at bounding box center [123, 115] width 71 height 13
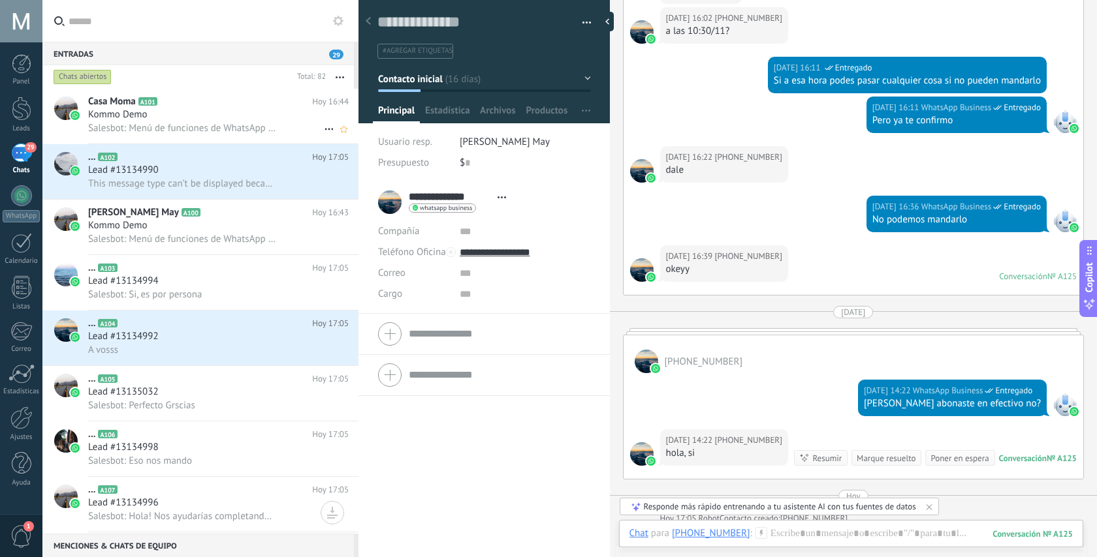
click at [182, 116] on div "Kommo Demo" at bounding box center [218, 114] width 260 height 13
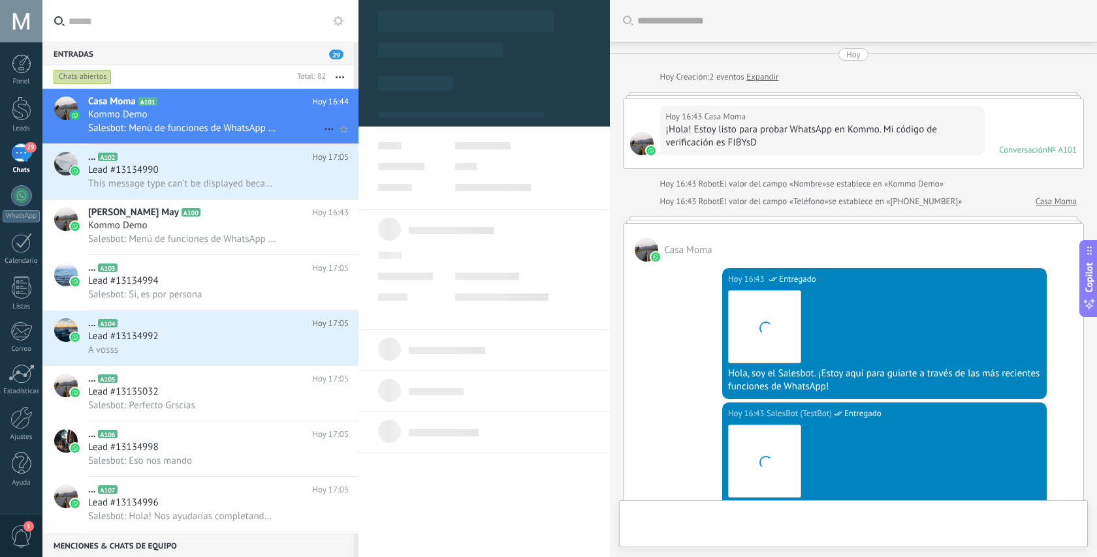
type textarea "**********"
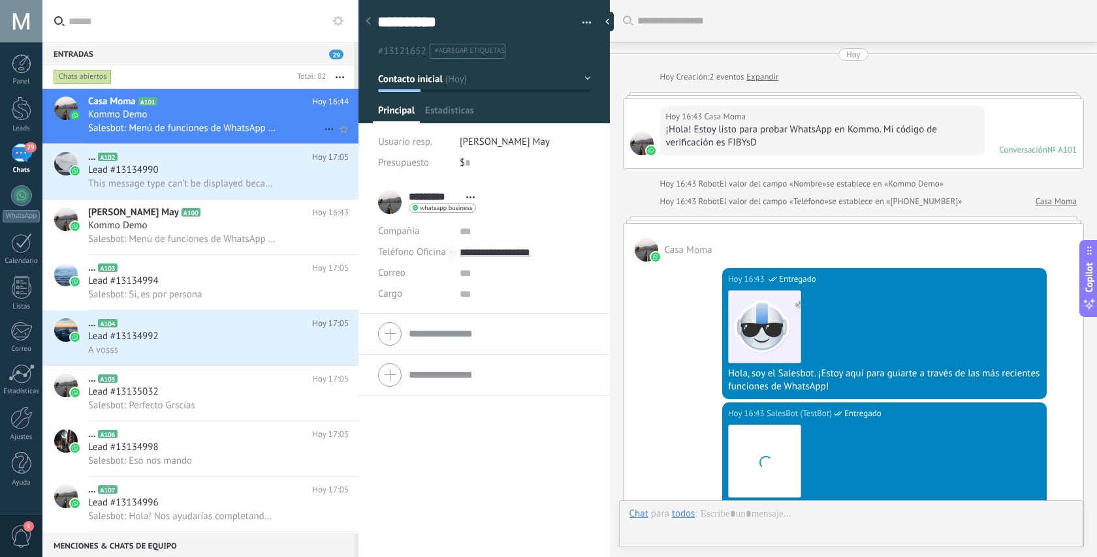
scroll to position [20, 0]
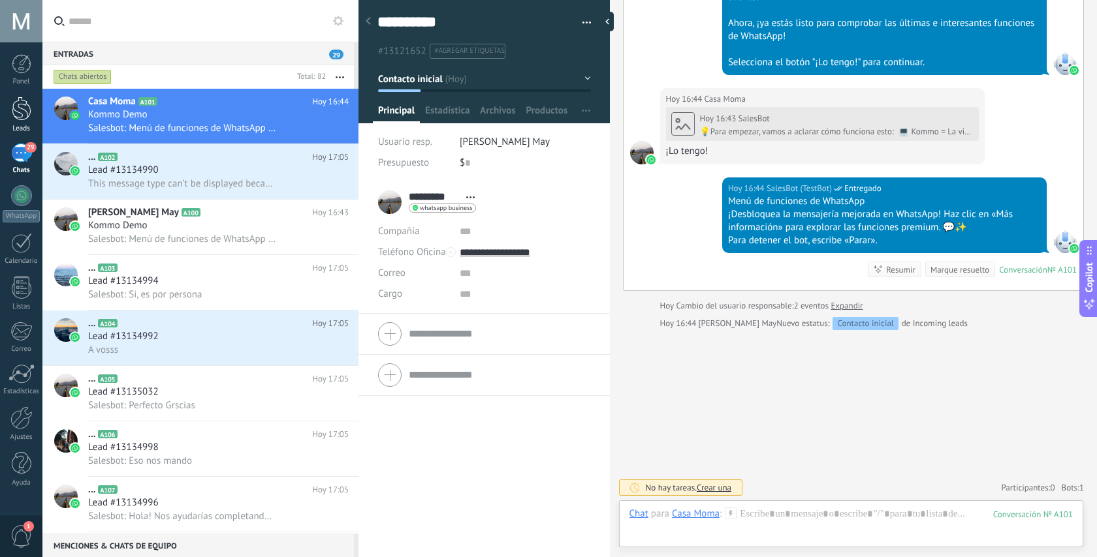
click at [18, 102] on div at bounding box center [22, 109] width 20 height 24
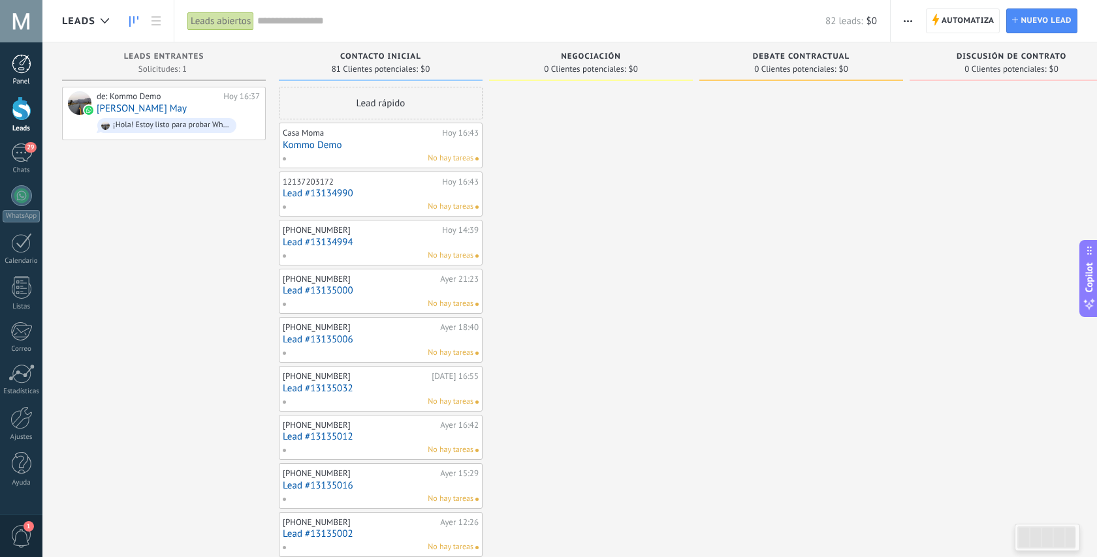
click at [21, 69] on div at bounding box center [22, 64] width 20 height 20
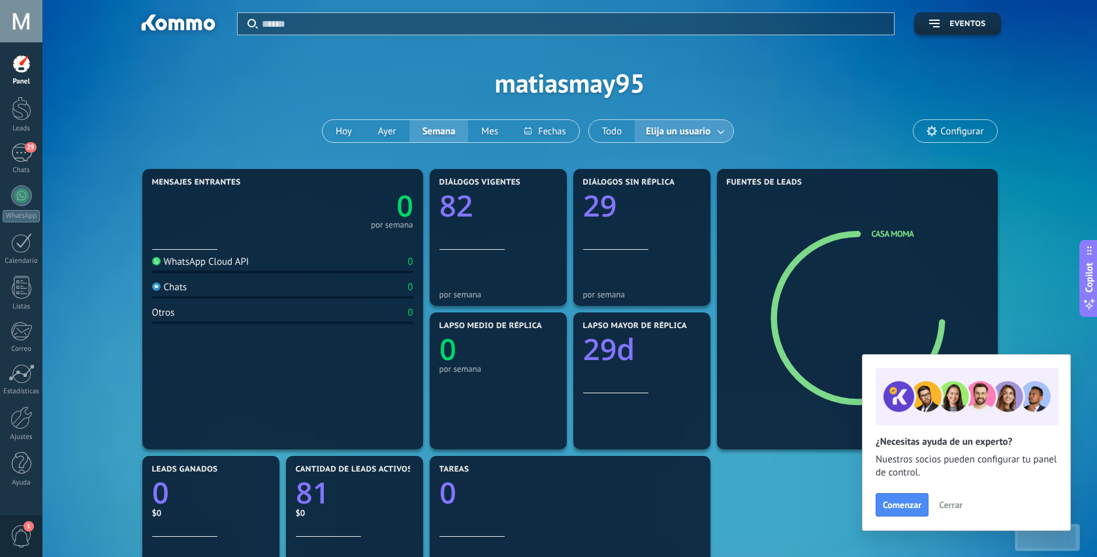
click at [963, 137] on span "Configurar" at bounding box center [961, 131] width 43 height 11
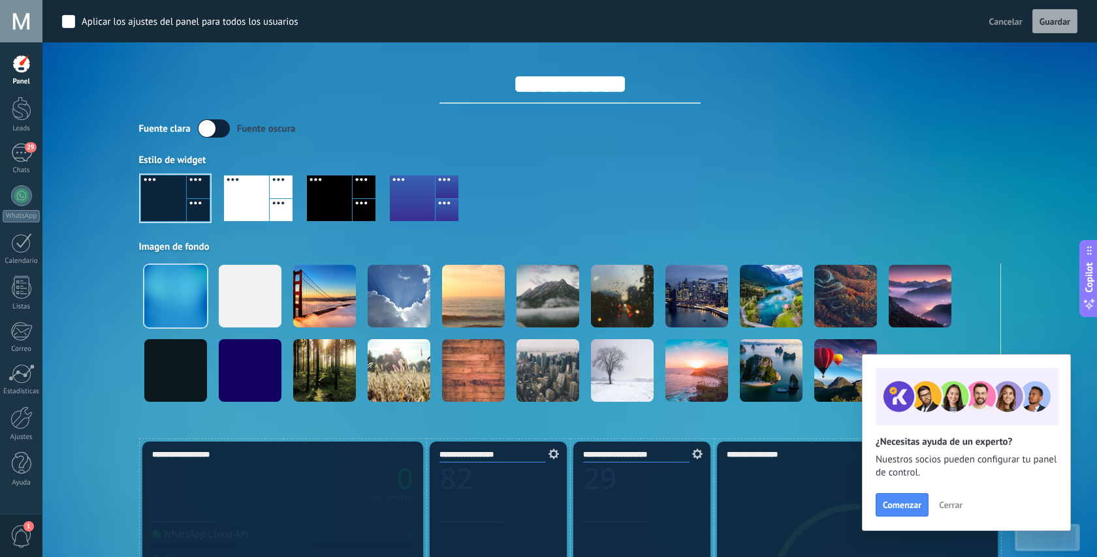
click at [555, 87] on input "**********" at bounding box center [569, 84] width 261 height 39
type input "**********"
click at [314, 200] on div at bounding box center [329, 199] width 45 height 46
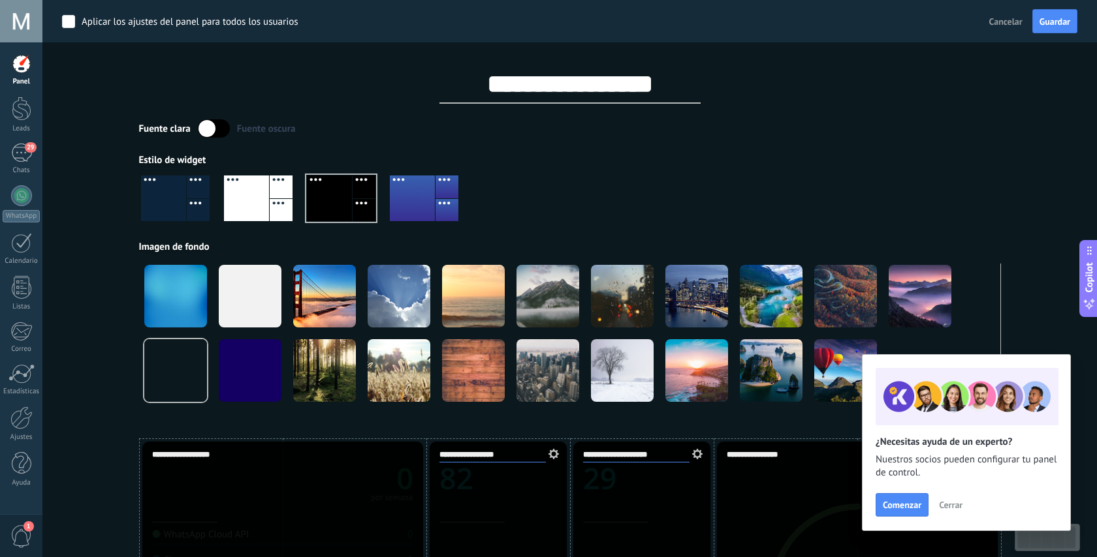
click at [251, 198] on div at bounding box center [246, 199] width 45 height 46
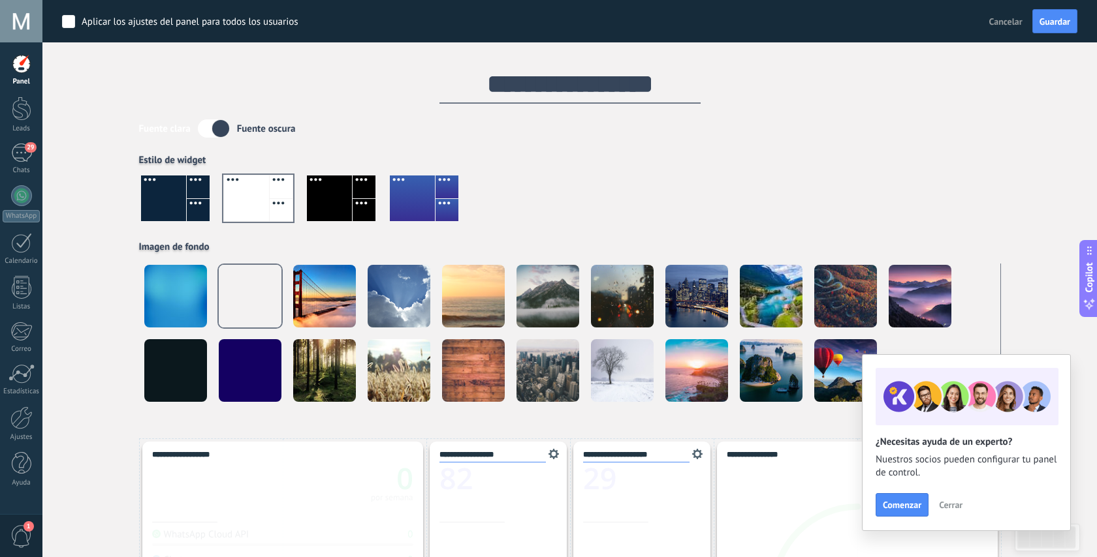
click at [181, 207] on div at bounding box center [163, 199] width 45 height 46
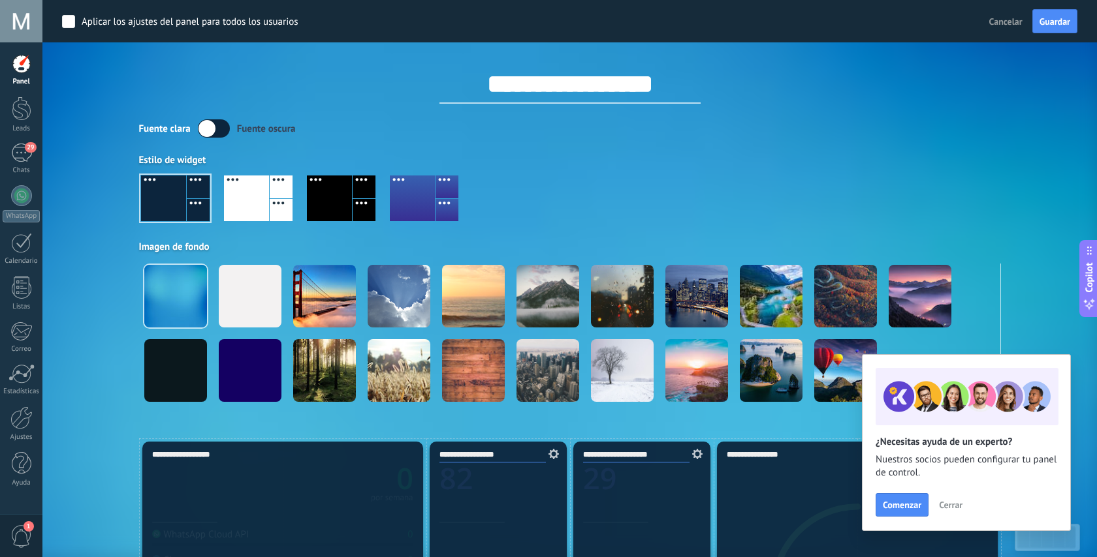
click at [204, 132] on label at bounding box center [214, 128] width 32 height 18
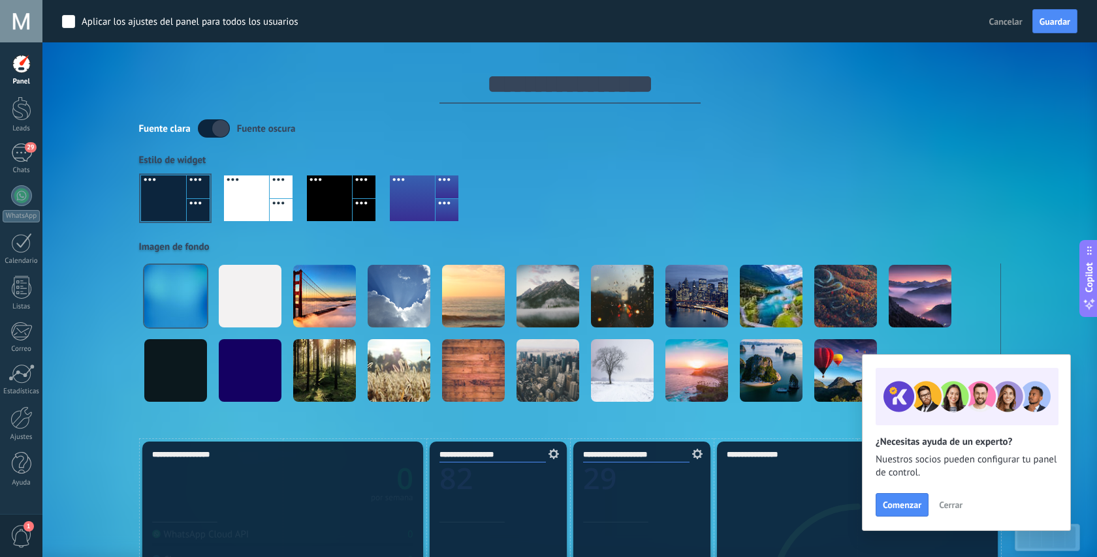
click at [208, 129] on label at bounding box center [214, 128] width 32 height 18
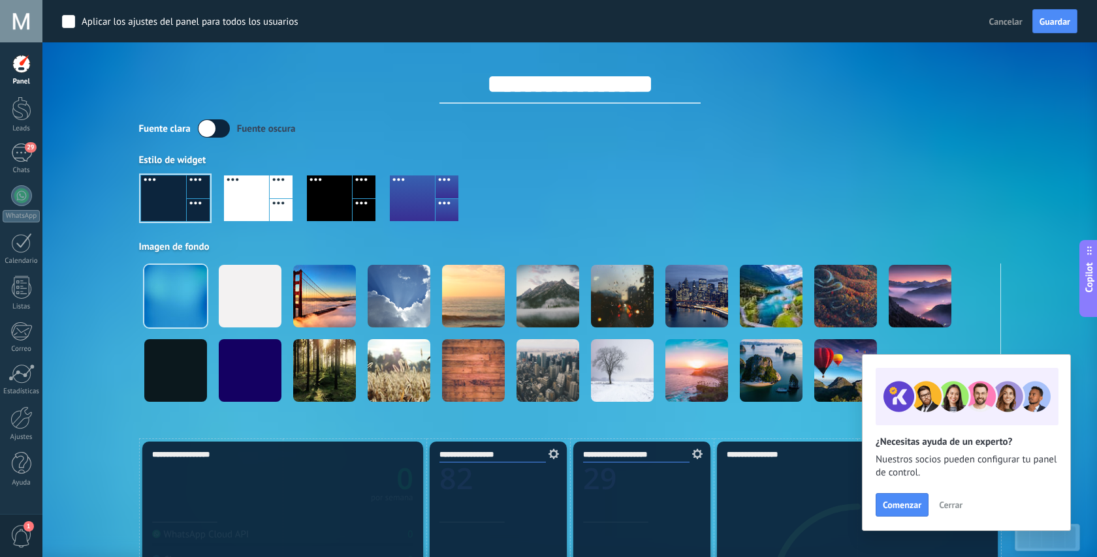
click at [326, 191] on div at bounding box center [329, 199] width 45 height 46
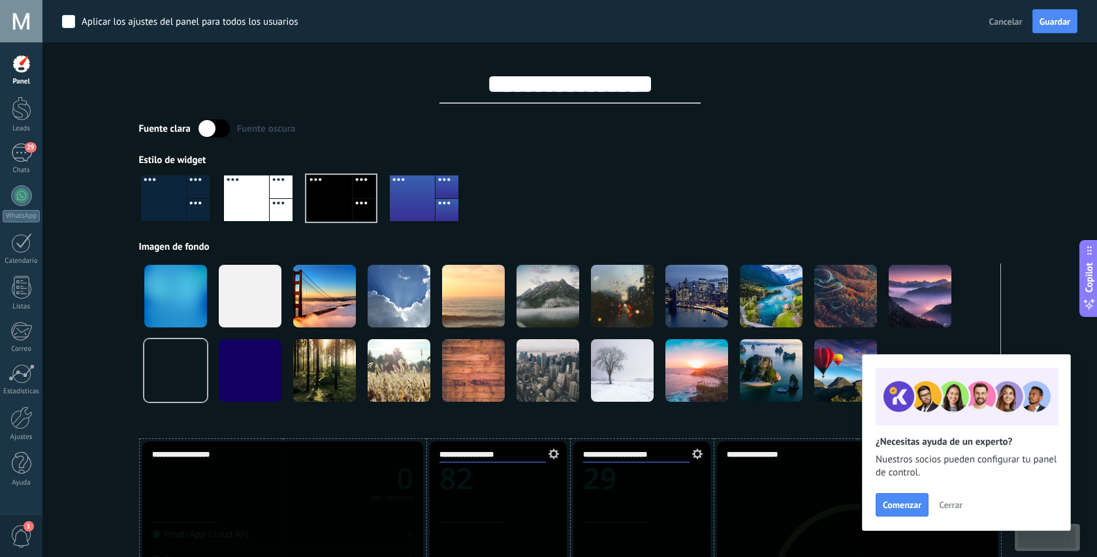
click at [181, 210] on div at bounding box center [163, 199] width 45 height 46
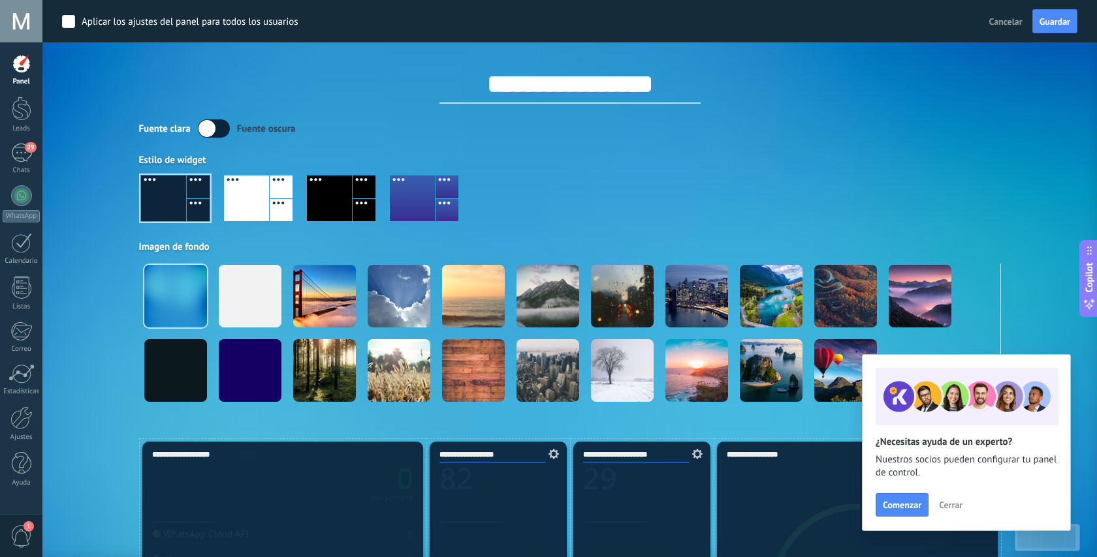
click at [210, 128] on label at bounding box center [214, 128] width 32 height 18
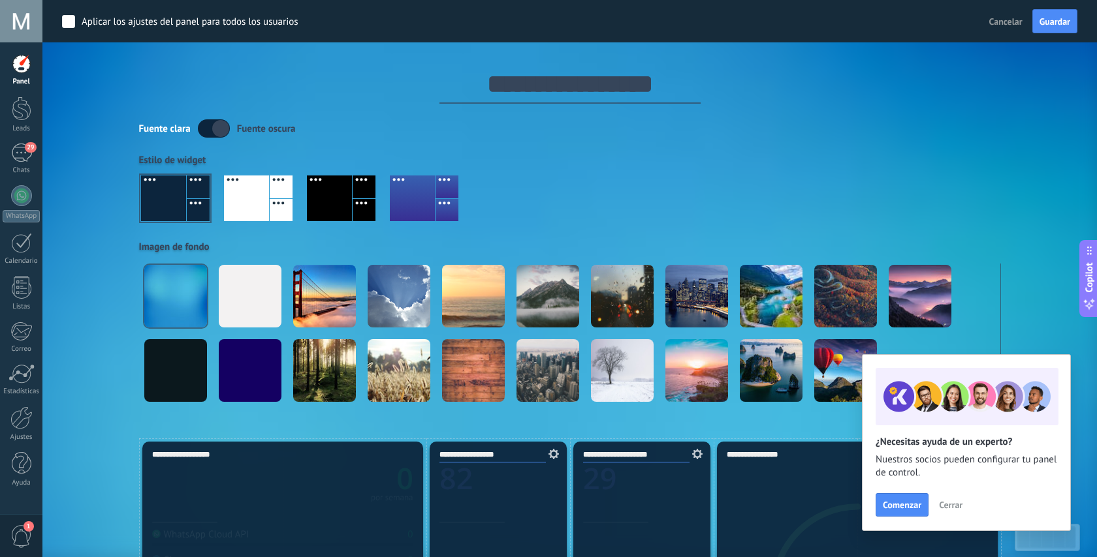
click at [210, 128] on label at bounding box center [214, 128] width 32 height 18
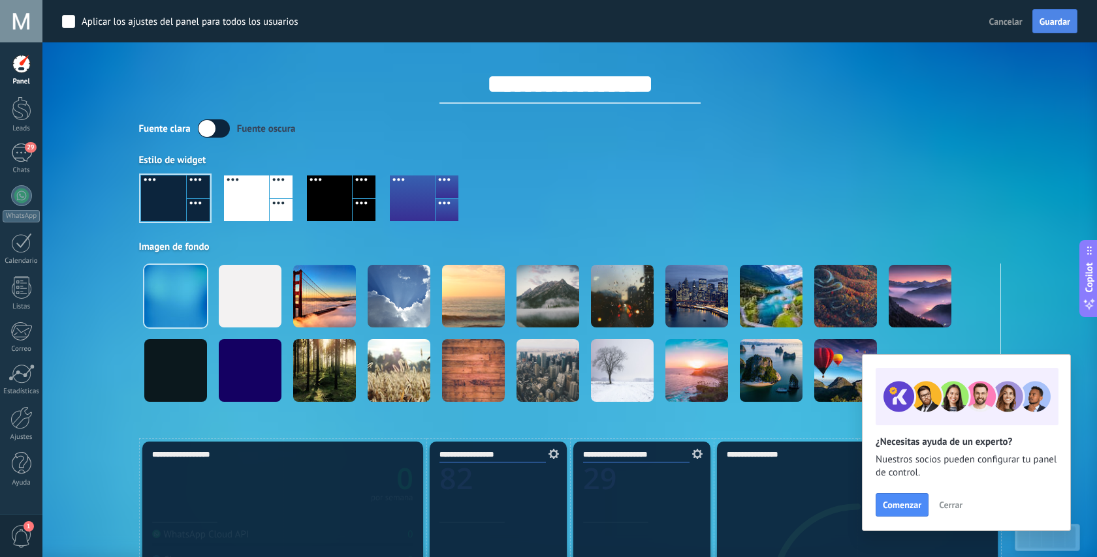
click at [1041, 18] on span "Guardar" at bounding box center [1054, 21] width 31 height 9
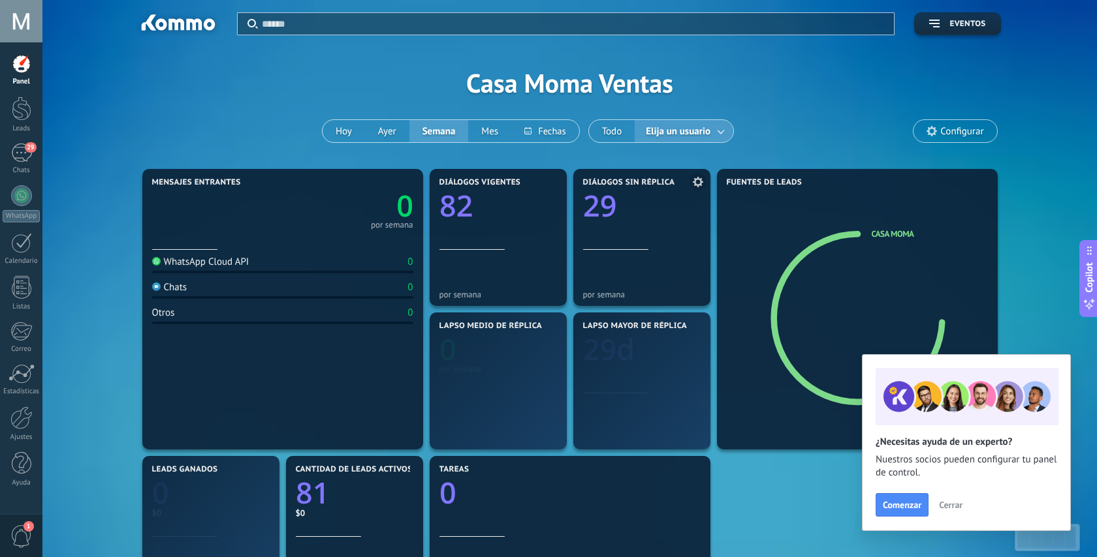
scroll to position [10, 0]
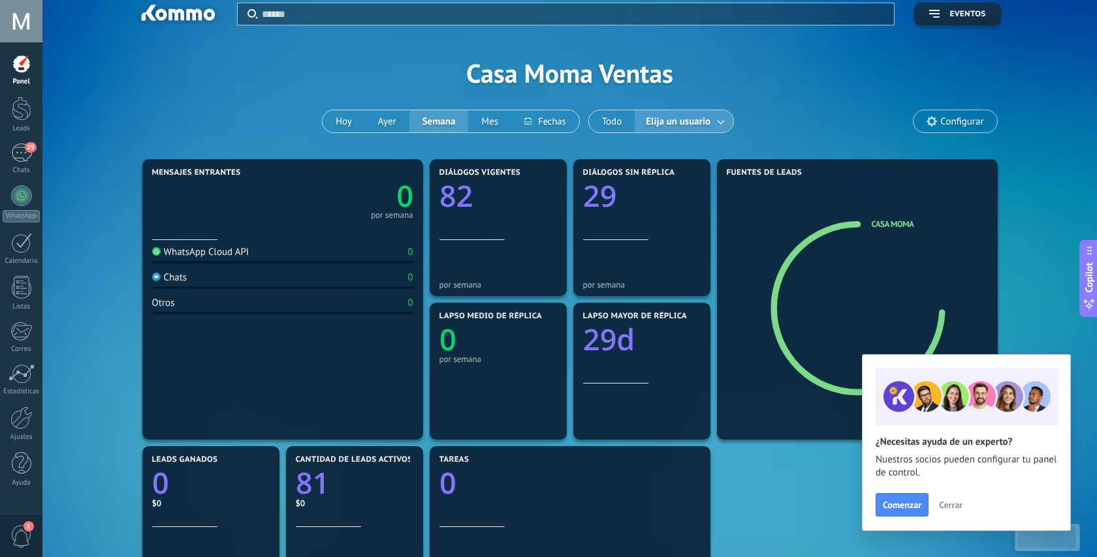
click at [952, 505] on span "Cerrar" at bounding box center [951, 505] width 24 height 9
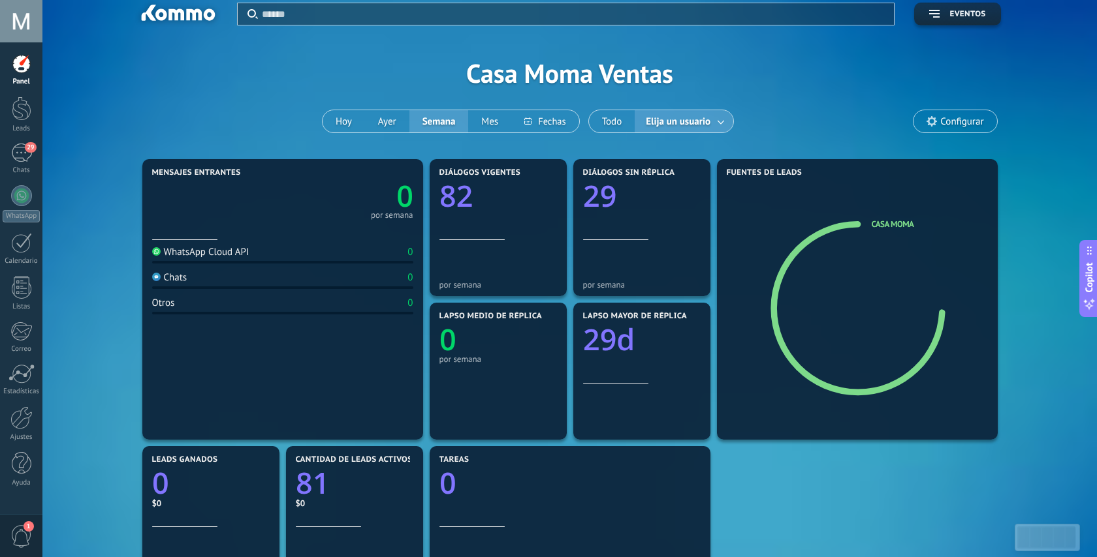
scroll to position [0, 0]
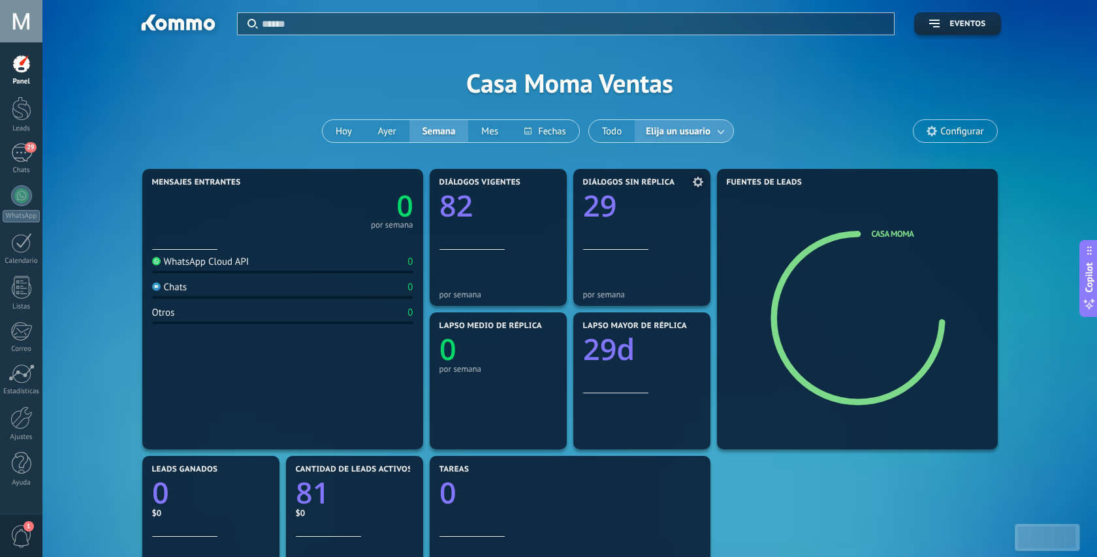
click at [601, 203] on text "29" at bounding box center [599, 206] width 33 height 40
click at [700, 180] on use at bounding box center [698, 182] width 10 height 10
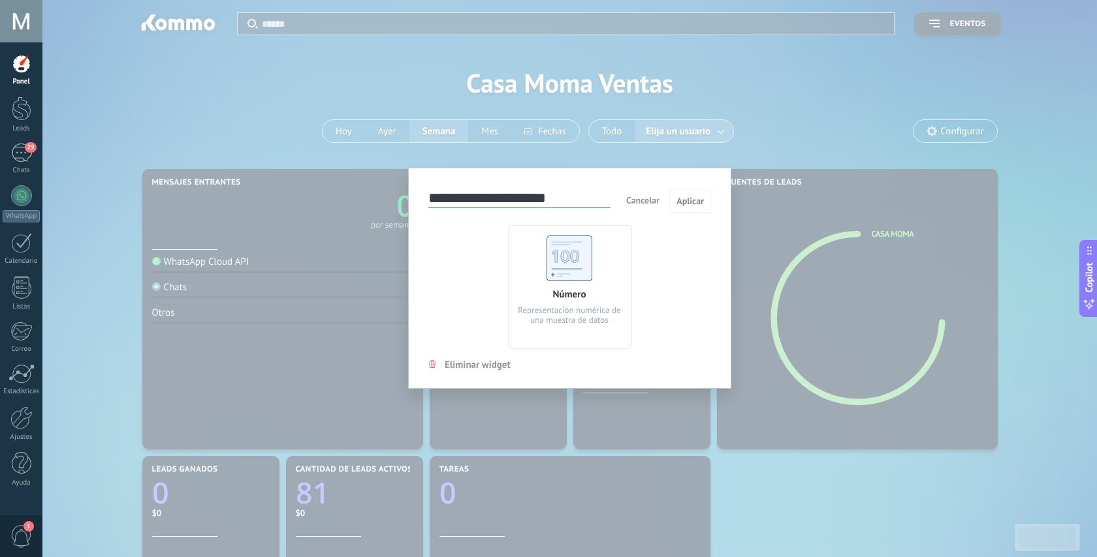
click at [833, 84] on div "**********" at bounding box center [569, 278] width 1054 height 557
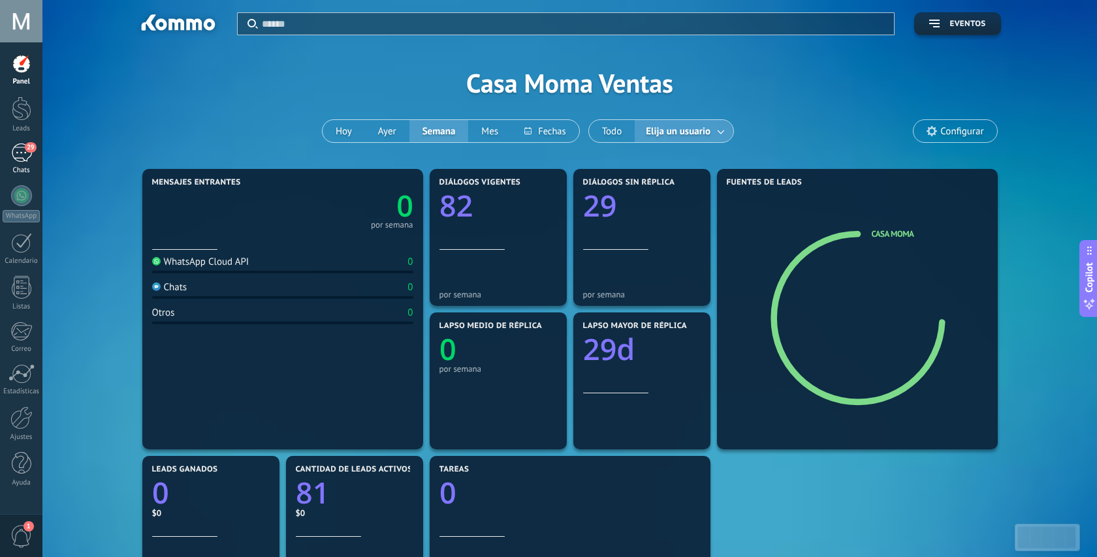
click at [11, 156] on div "29" at bounding box center [21, 153] width 21 height 19
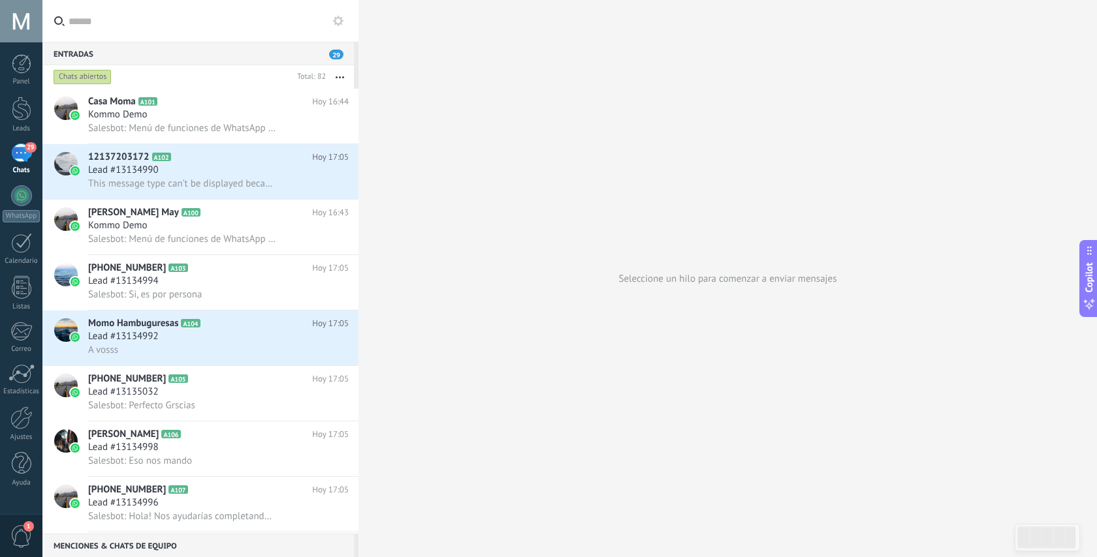
click at [223, 50] on div "Entradas 29" at bounding box center [197, 54] width 311 height 24
click at [339, 74] on button "button" at bounding box center [340, 77] width 28 height 24
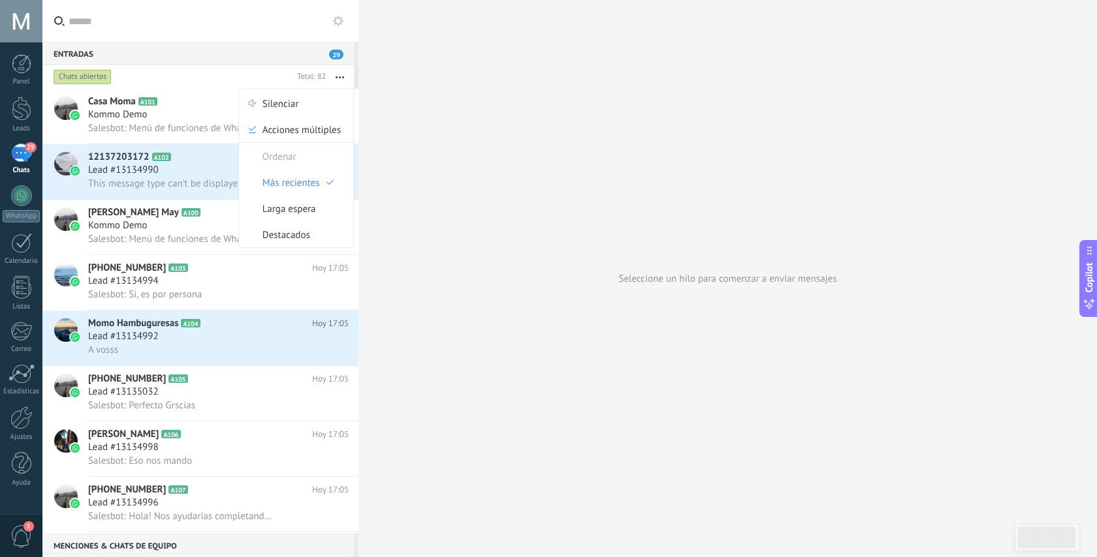
click at [333, 52] on span "29" at bounding box center [336, 55] width 14 height 10
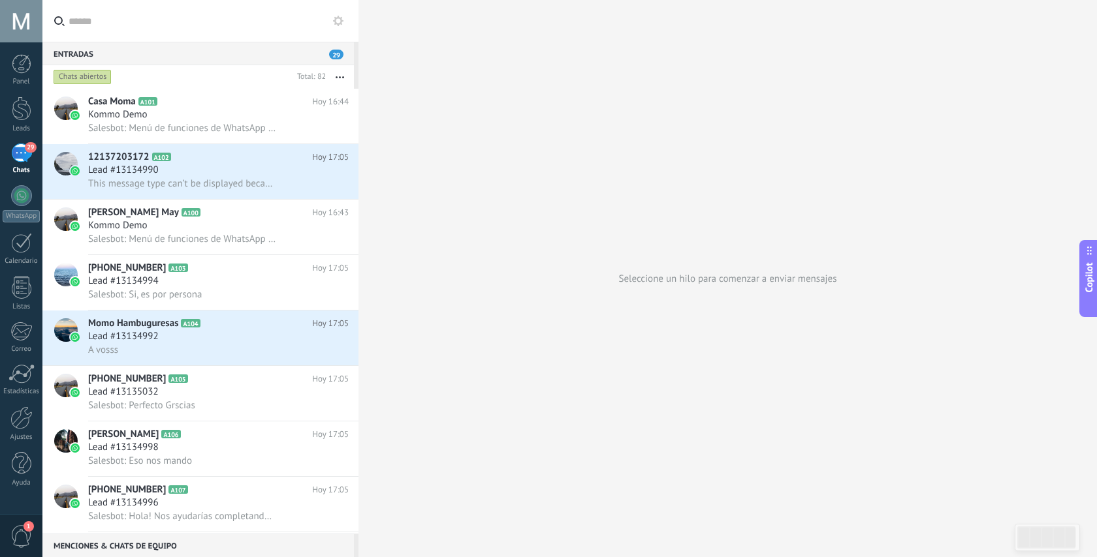
click at [339, 50] on span "29" at bounding box center [336, 55] width 14 height 10
click at [259, 57] on div "Entradas 29" at bounding box center [197, 54] width 311 height 24
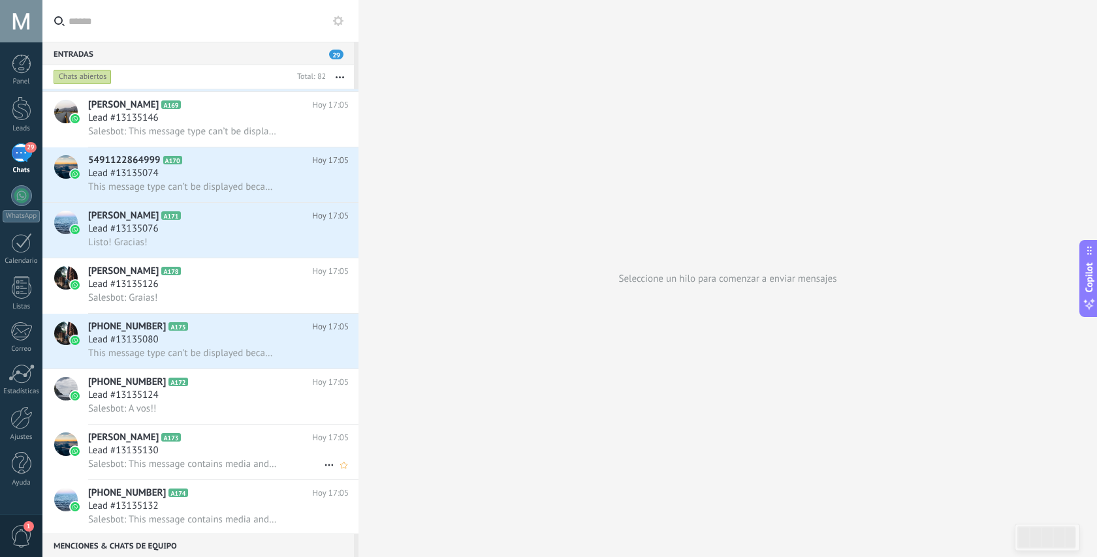
scroll to position [3671, 0]
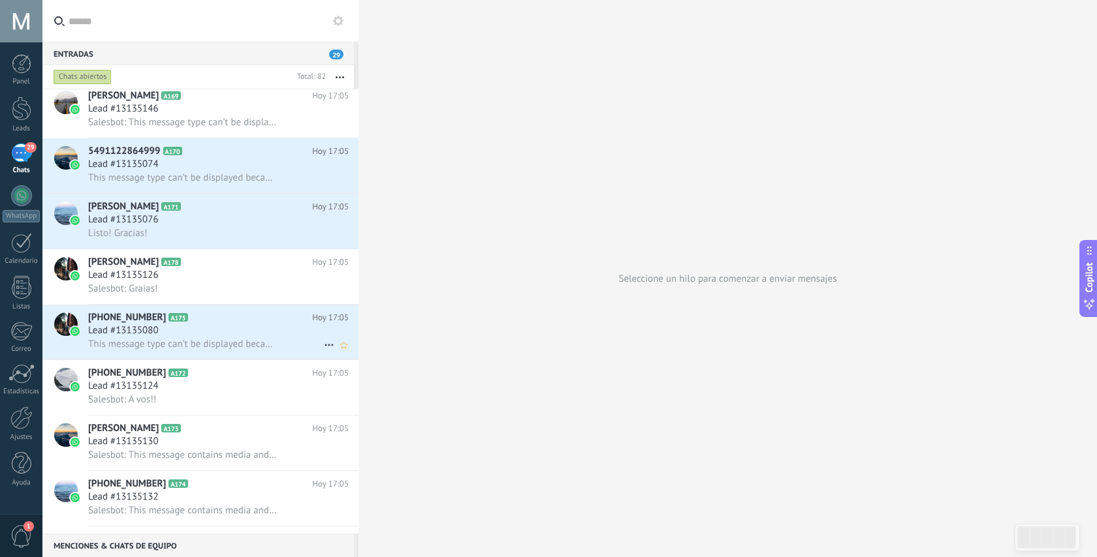
click at [172, 344] on span "This message type can’t be displayed because it’s not supported yet." at bounding box center [182, 344] width 189 height 12
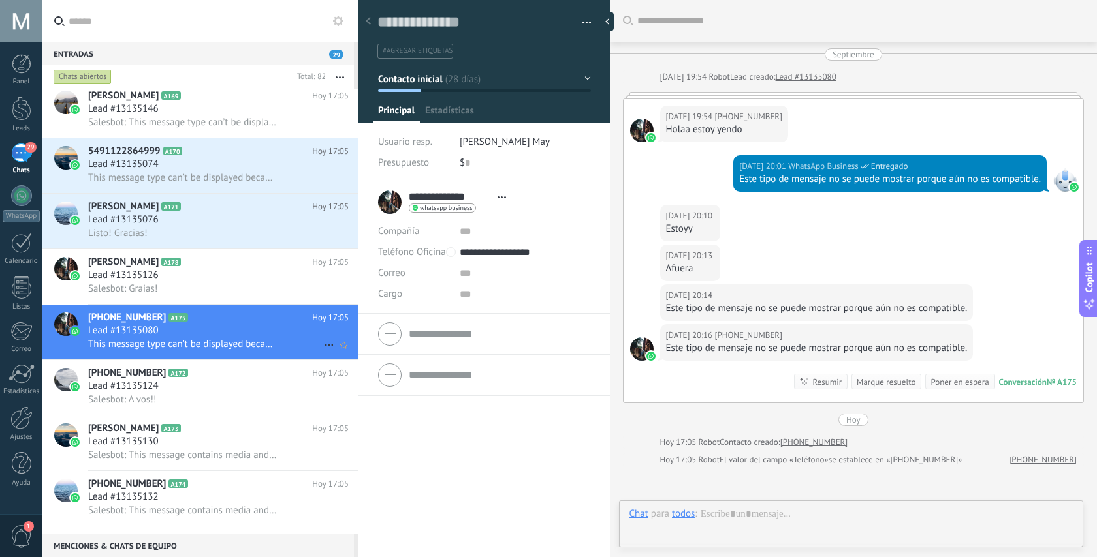
scroll to position [136, 0]
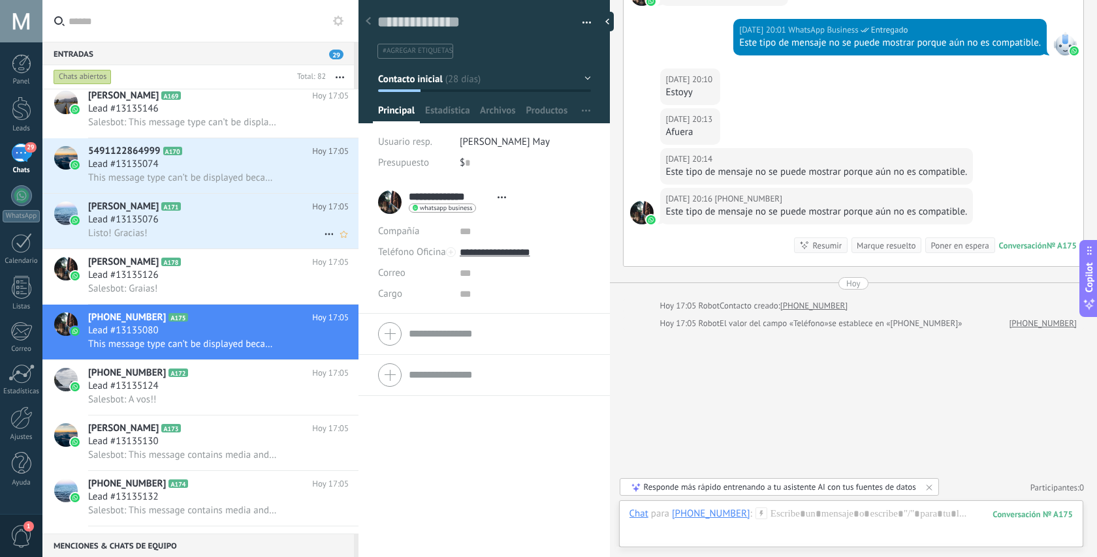
click at [159, 213] on span "[PERSON_NAME]" at bounding box center [123, 206] width 71 height 13
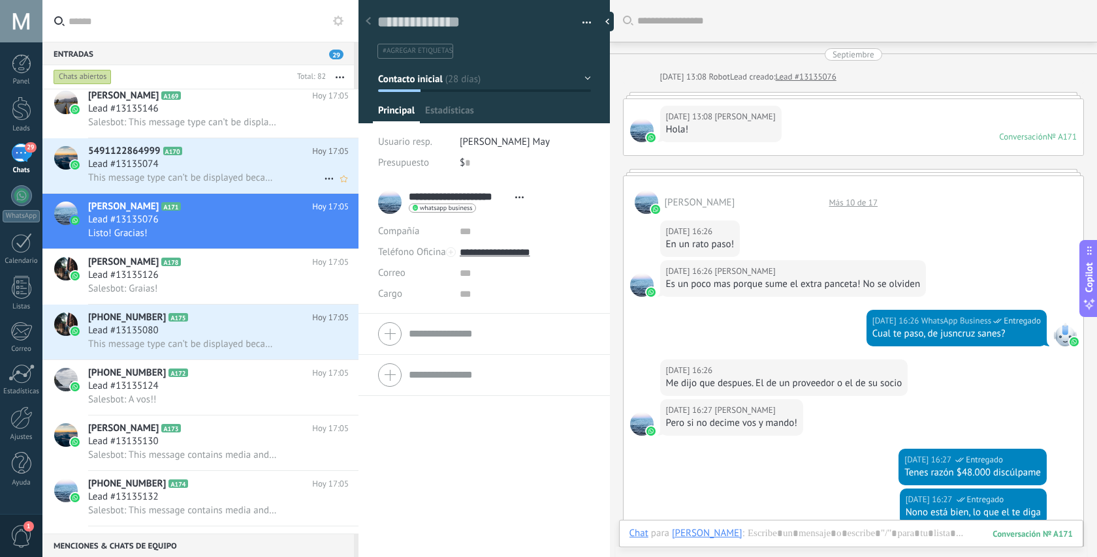
scroll to position [907, 0]
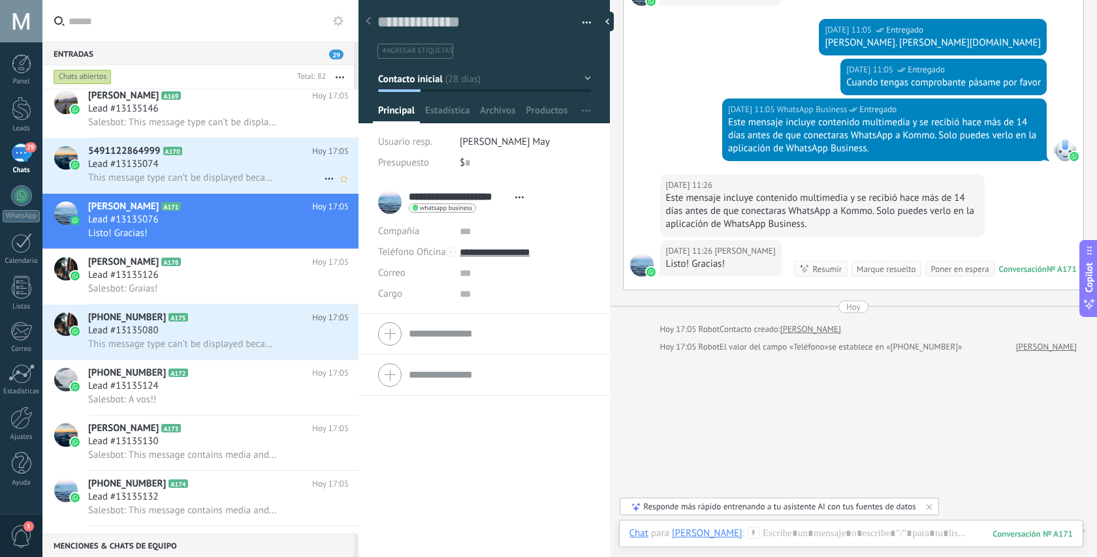
click at [229, 168] on div "Lead #13135074" at bounding box center [218, 164] width 260 height 13
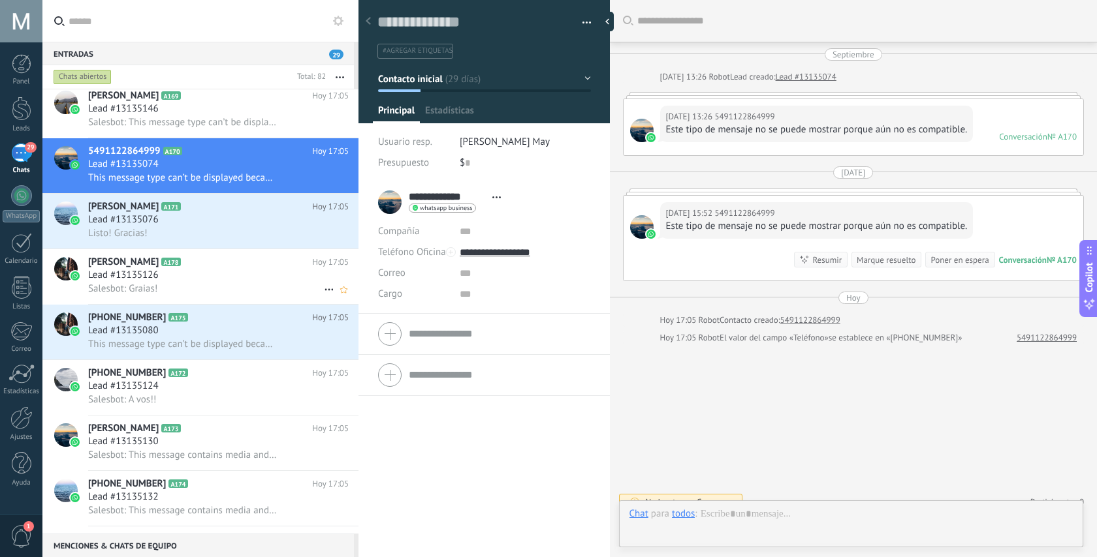
scroll to position [14, 0]
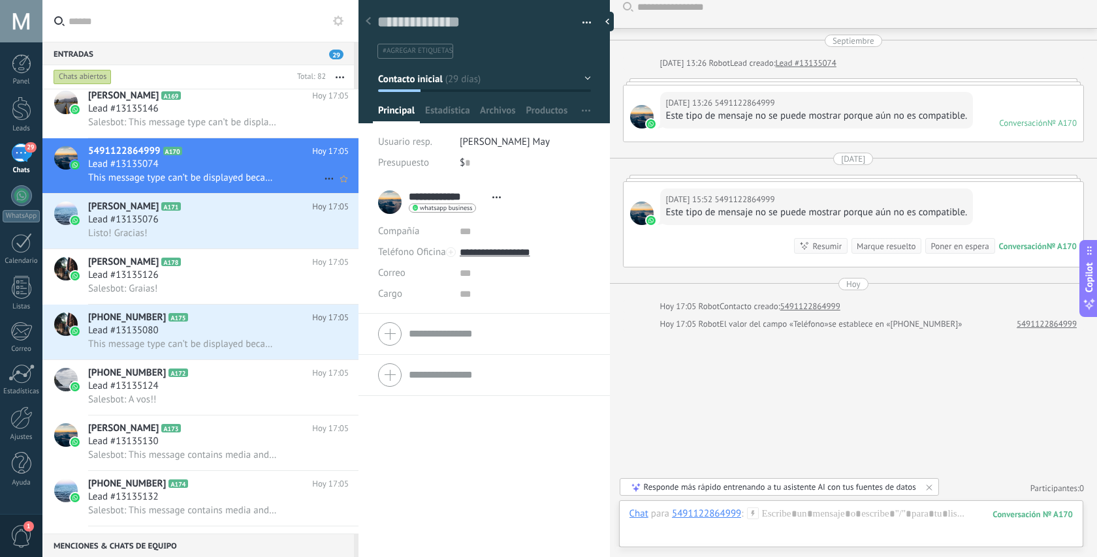
click at [324, 179] on icon at bounding box center [329, 179] width 16 height 16
click at [352, 191] on span "[PERSON_NAME] respondió" at bounding box center [400, 189] width 114 height 26
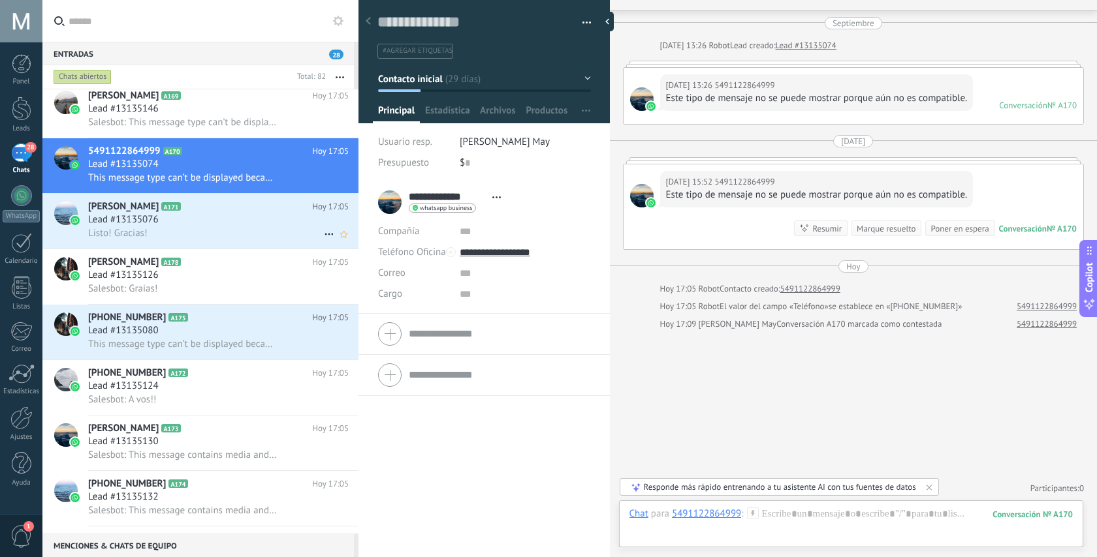
click at [242, 209] on h2 "Camila Martinez Duffó A171" at bounding box center [200, 206] width 224 height 13
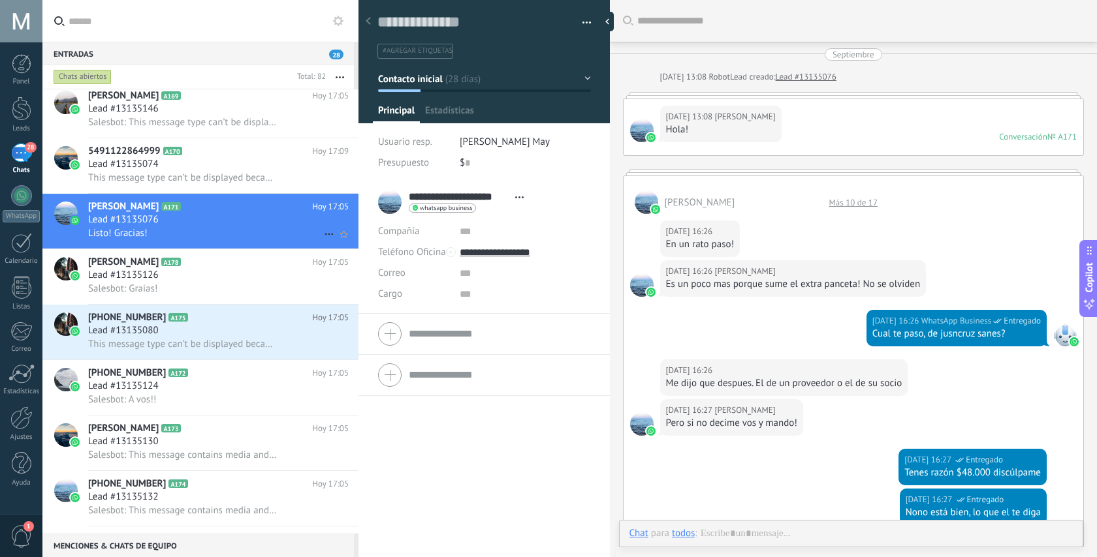
scroll to position [907, 0]
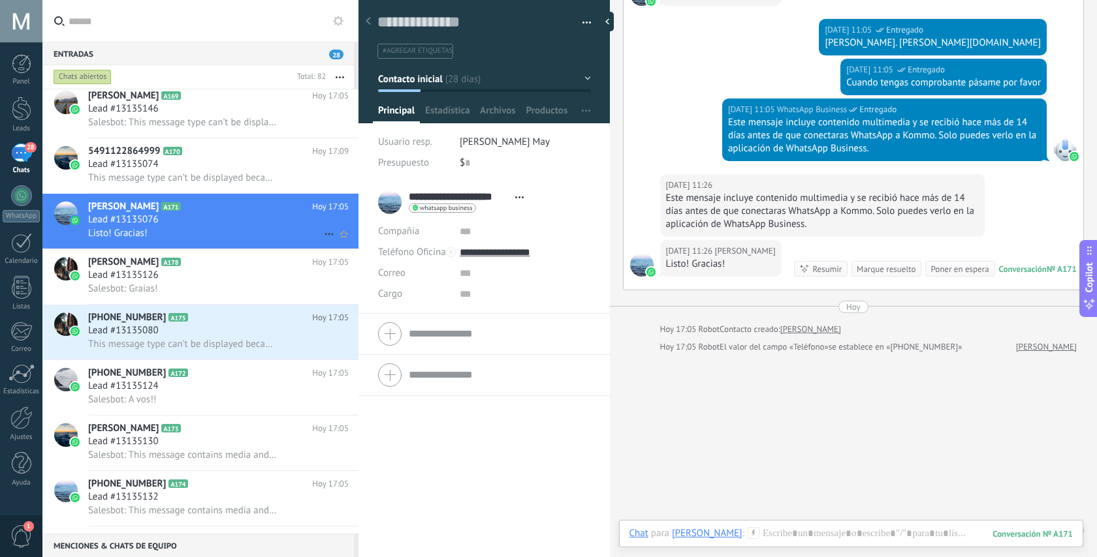
click at [321, 237] on icon at bounding box center [329, 235] width 16 height 16
click at [340, 246] on div "[PERSON_NAME] respondió" at bounding box center [392, 245] width 129 height 26
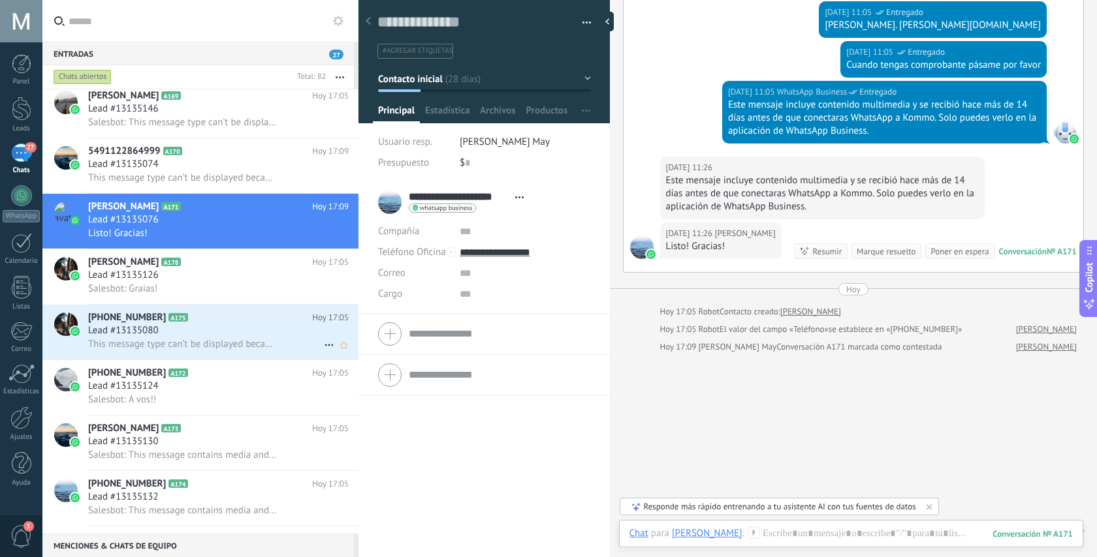
click at [232, 330] on div "Lead #13135080" at bounding box center [218, 330] width 260 height 13
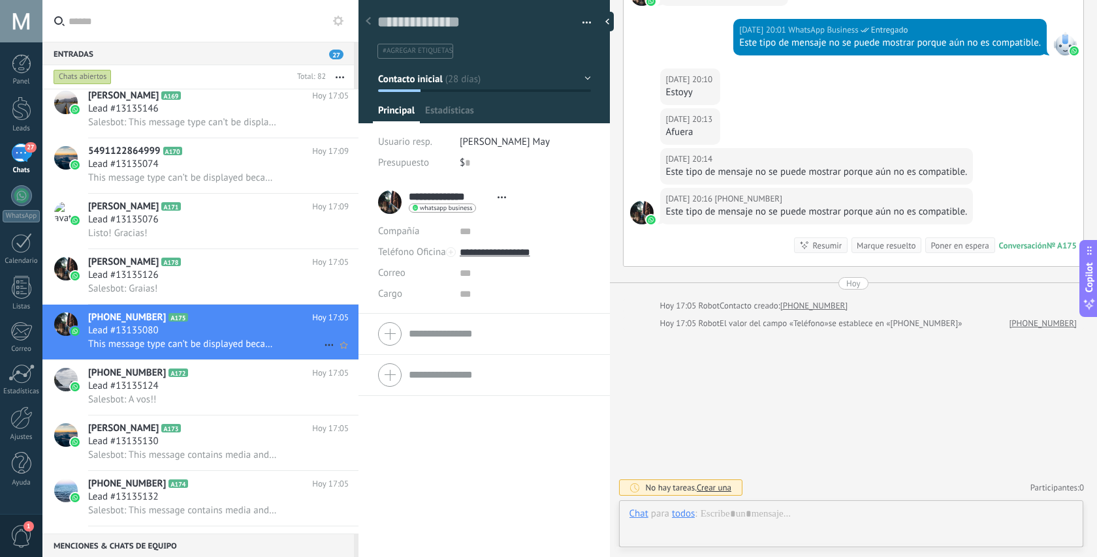
scroll to position [20, 0]
click at [324, 349] on icon at bounding box center [329, 346] width 16 height 16
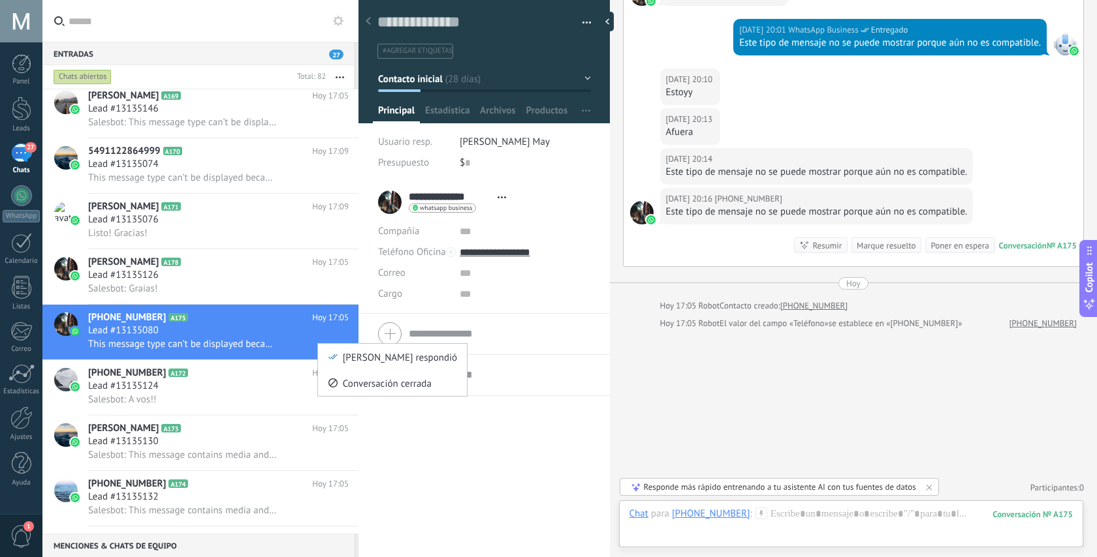
click at [239, 200] on div at bounding box center [548, 278] width 1097 height 557
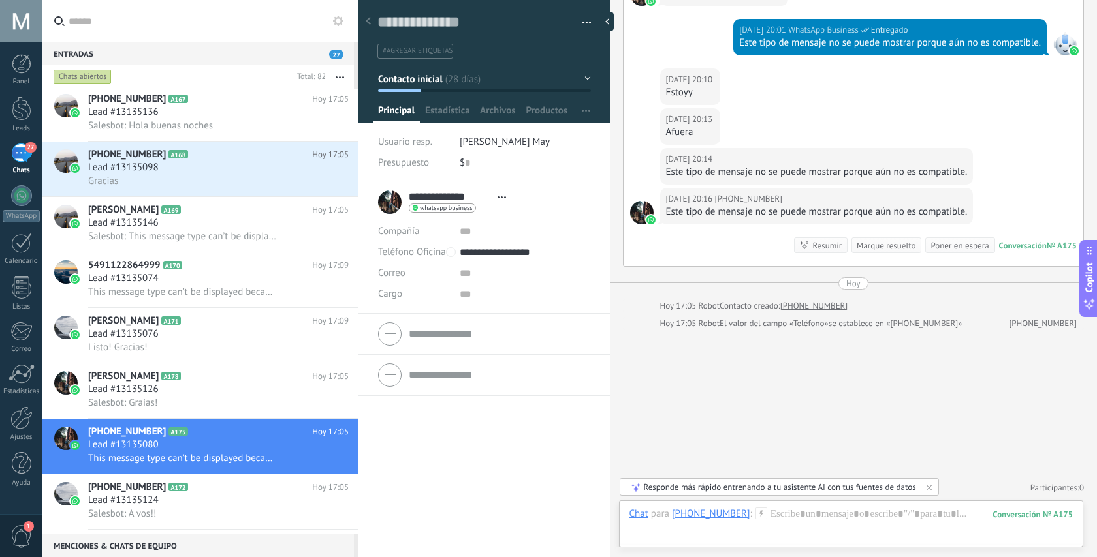
scroll to position [3518, 0]
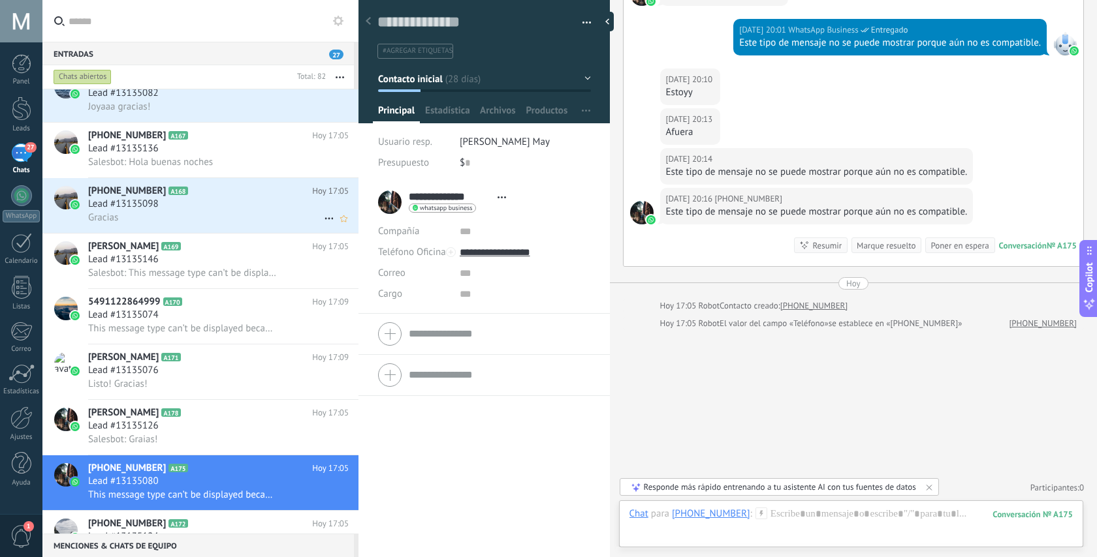
click at [230, 198] on h2 "+5491159106402 A168" at bounding box center [200, 191] width 224 height 13
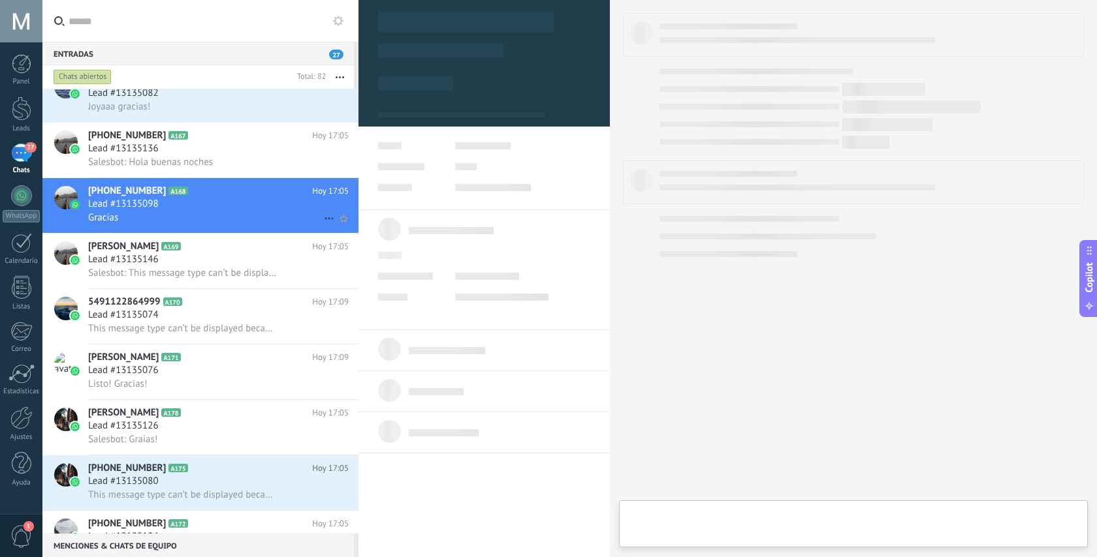
click at [324, 217] on icon at bounding box center [329, 219] width 16 height 16
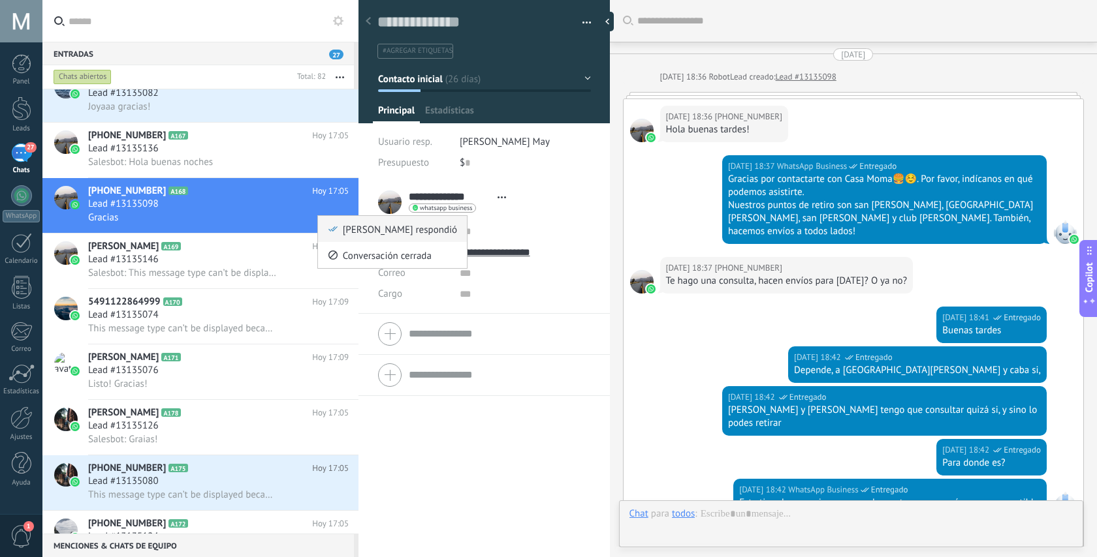
scroll to position [354, 0]
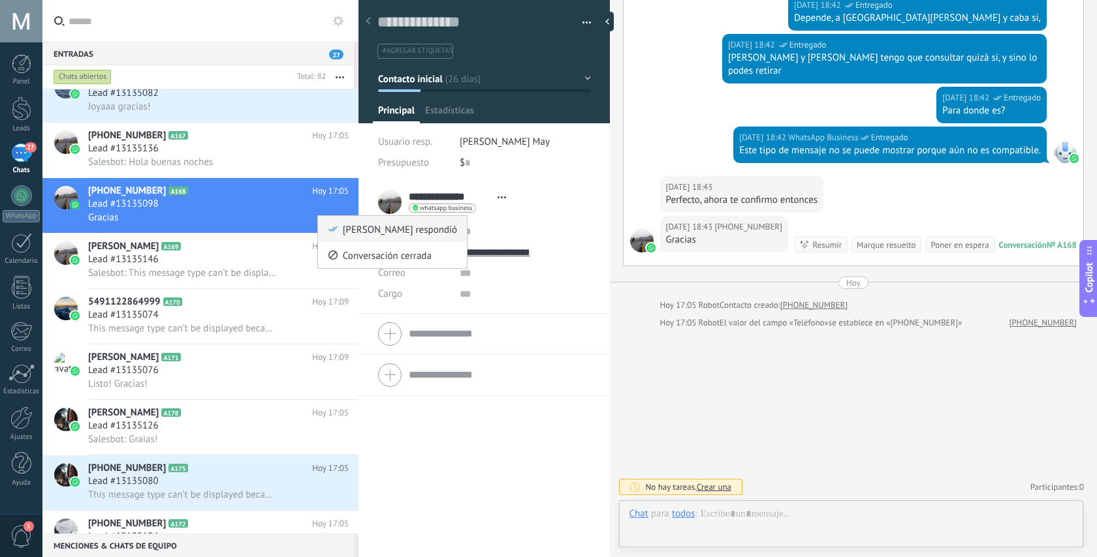
click at [349, 232] on span "[PERSON_NAME] respondió" at bounding box center [400, 229] width 114 height 26
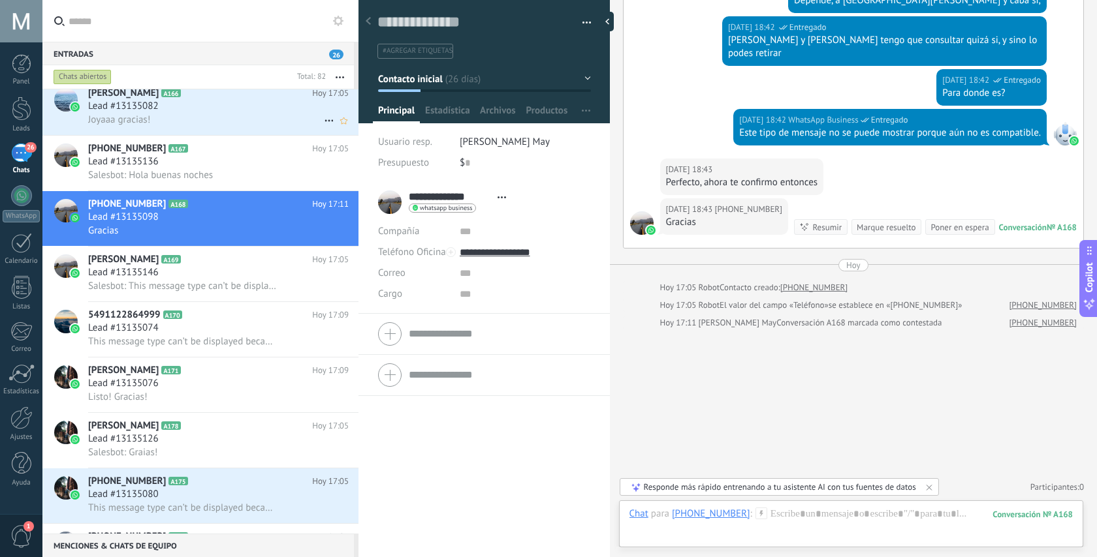
scroll to position [3394, 0]
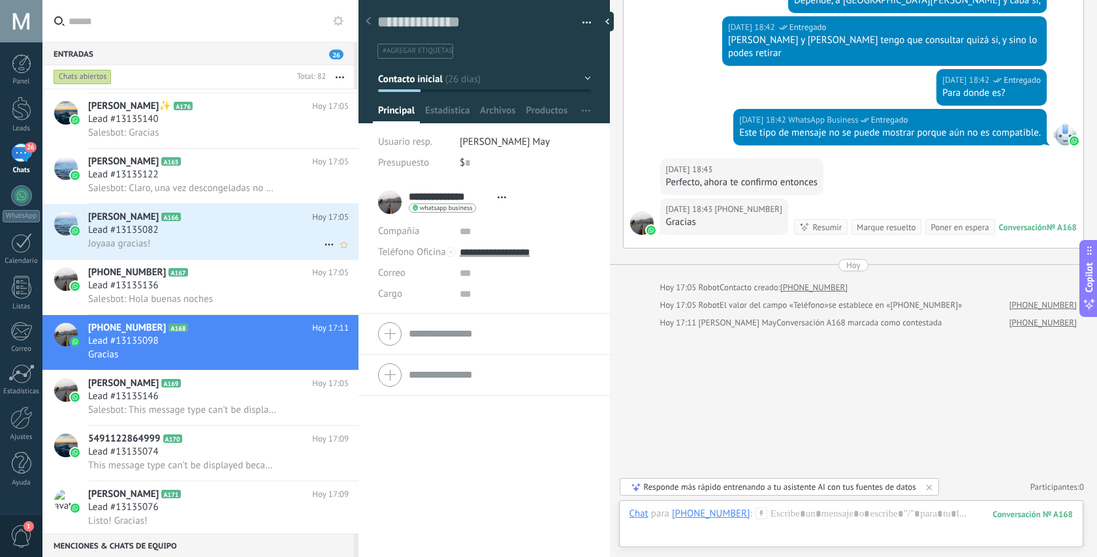
click at [255, 237] on div "Lead #13135082" at bounding box center [218, 230] width 260 height 13
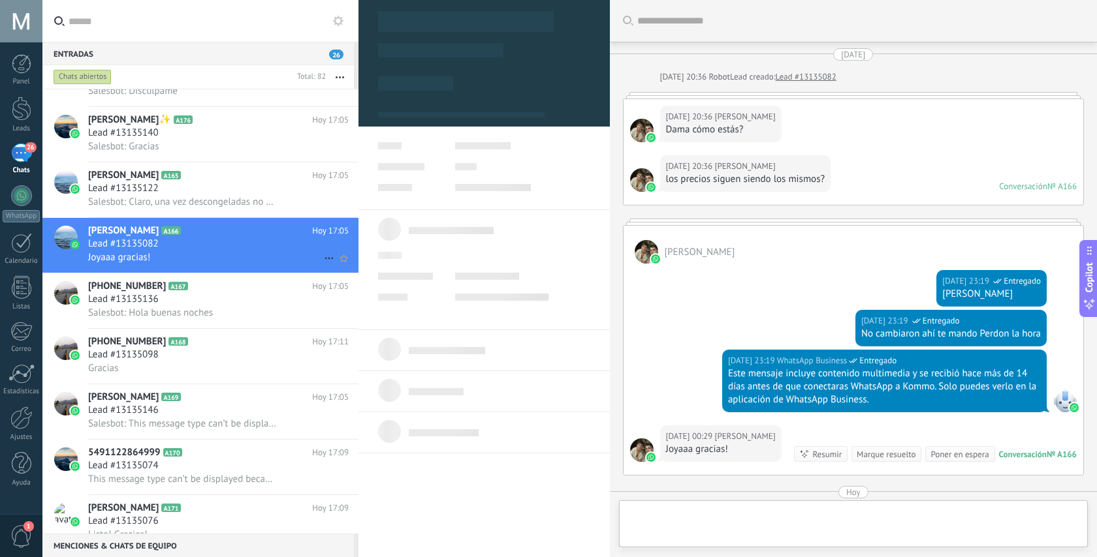
scroll to position [238, 0]
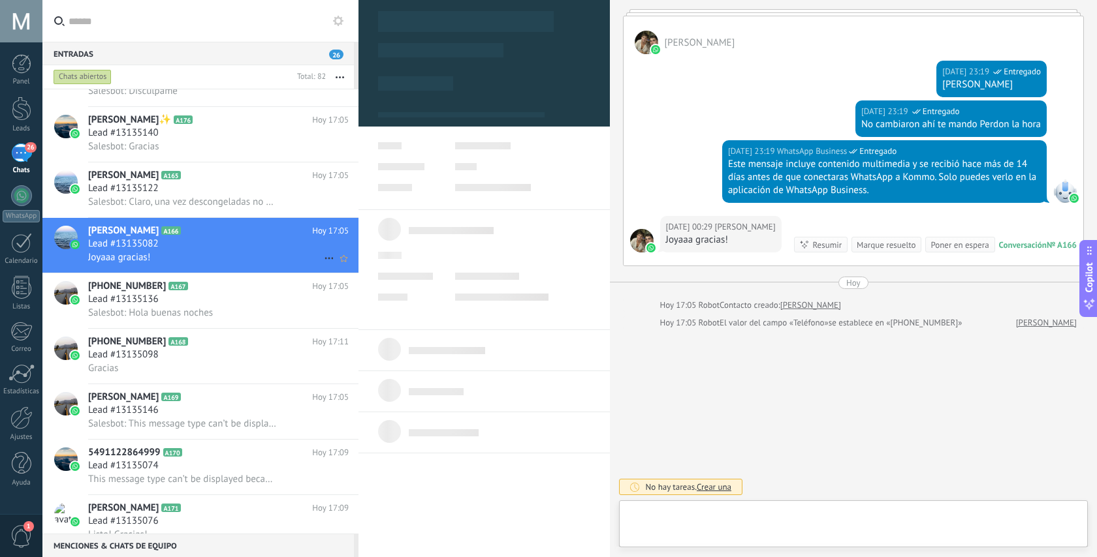
click at [322, 246] on div "Lead #13135082" at bounding box center [218, 244] width 260 height 13
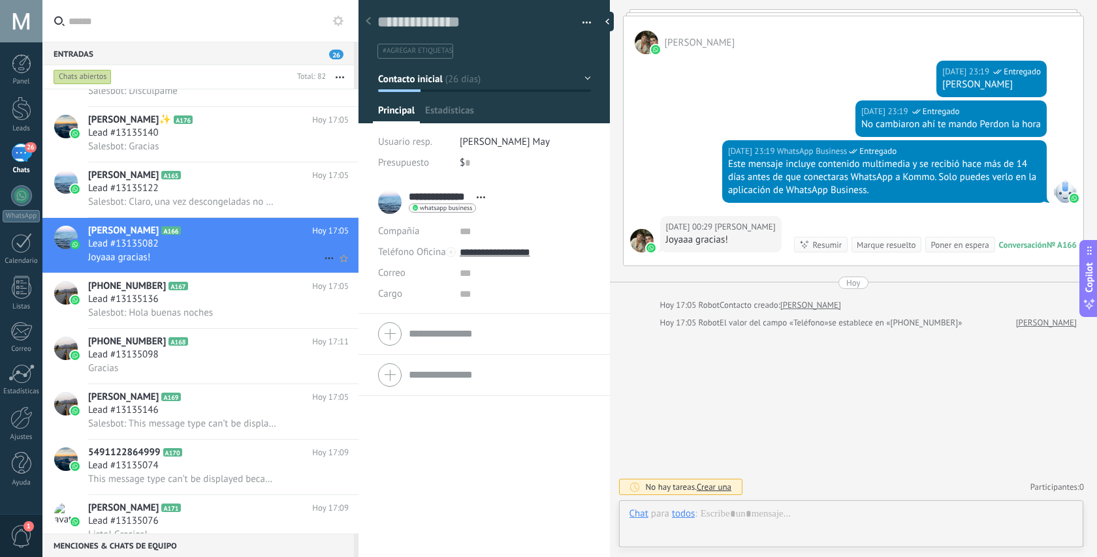
scroll to position [20, 0]
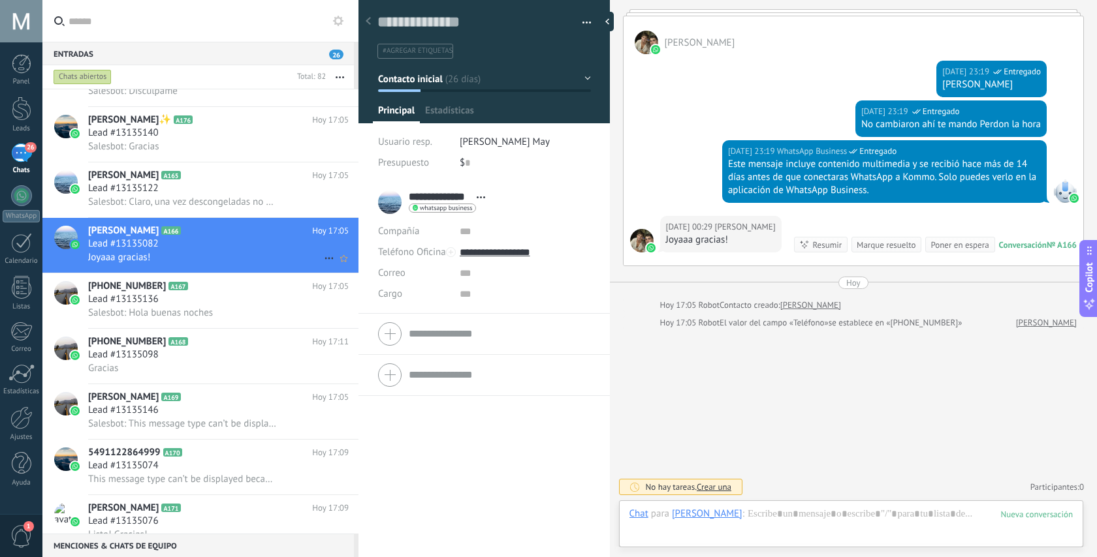
click at [322, 259] on icon at bounding box center [329, 259] width 16 height 16
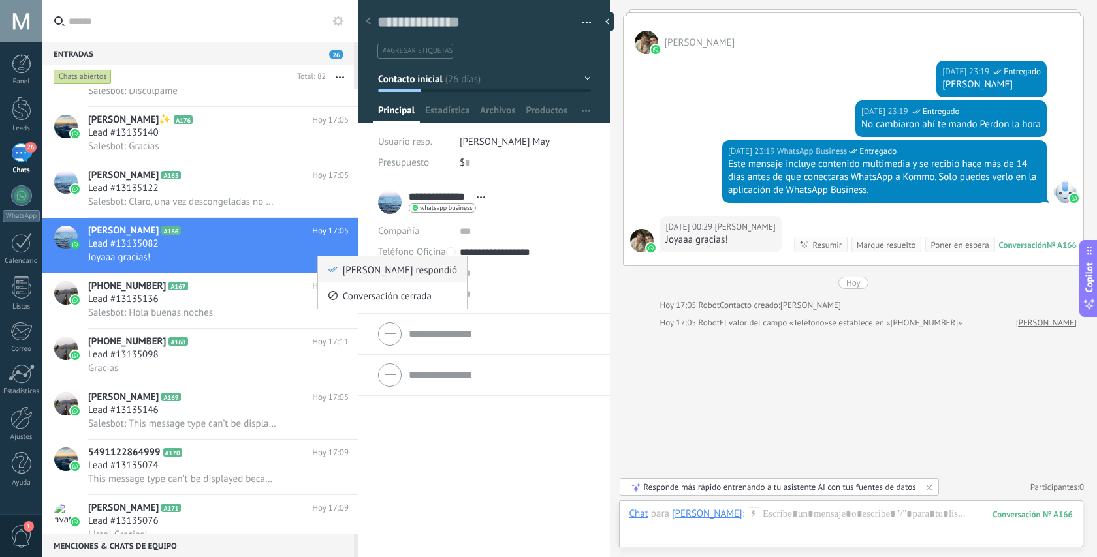
click at [333, 274] on icon at bounding box center [332, 269] width 9 height 9
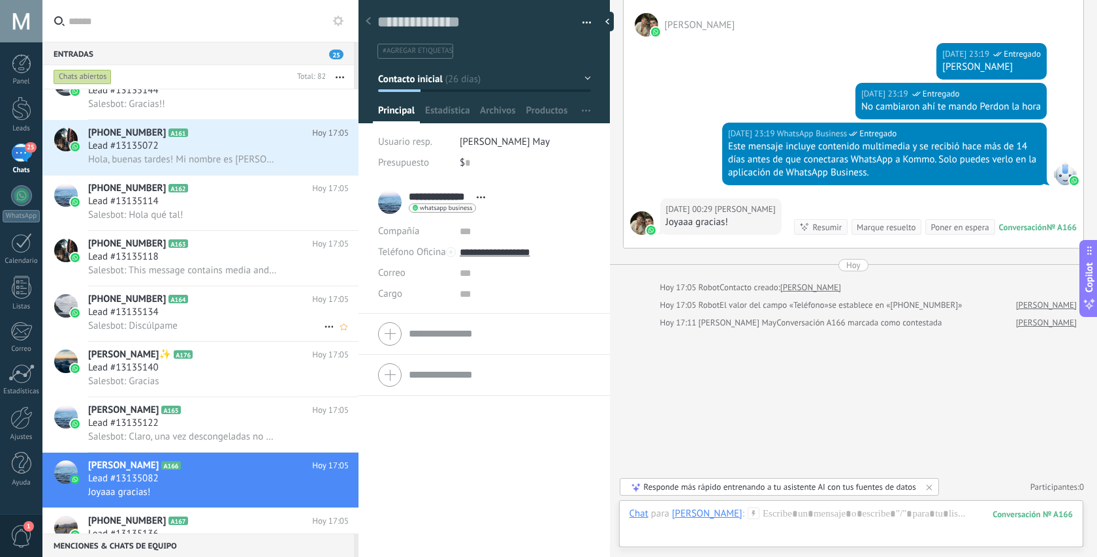
scroll to position [255, 0]
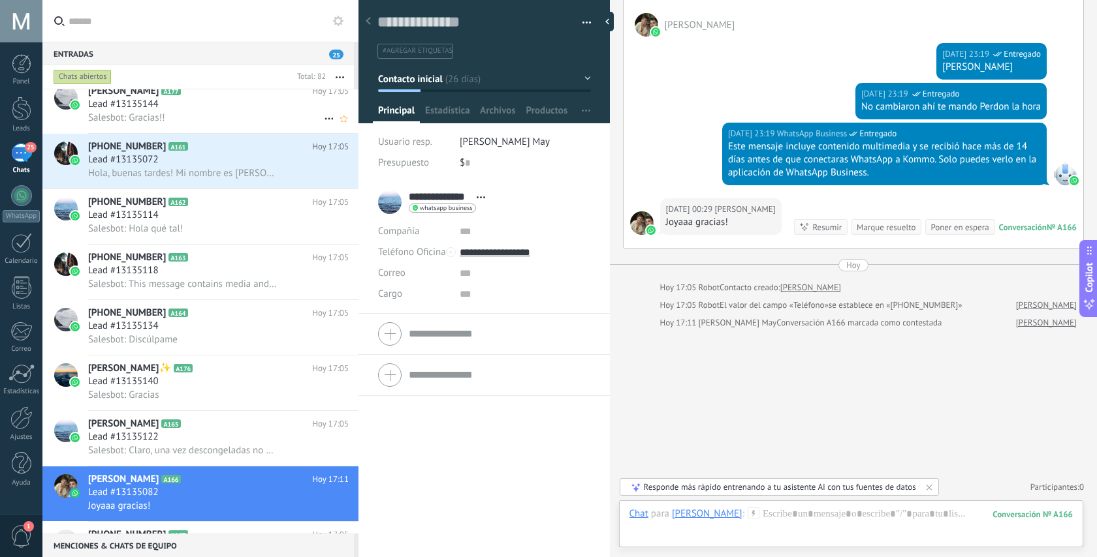
click at [253, 156] on div "+5491167541814 A161 Hoy 17:05 Lead #13135072 Hola, buenas tardes! Mi nombre es …" at bounding box center [223, 161] width 270 height 55
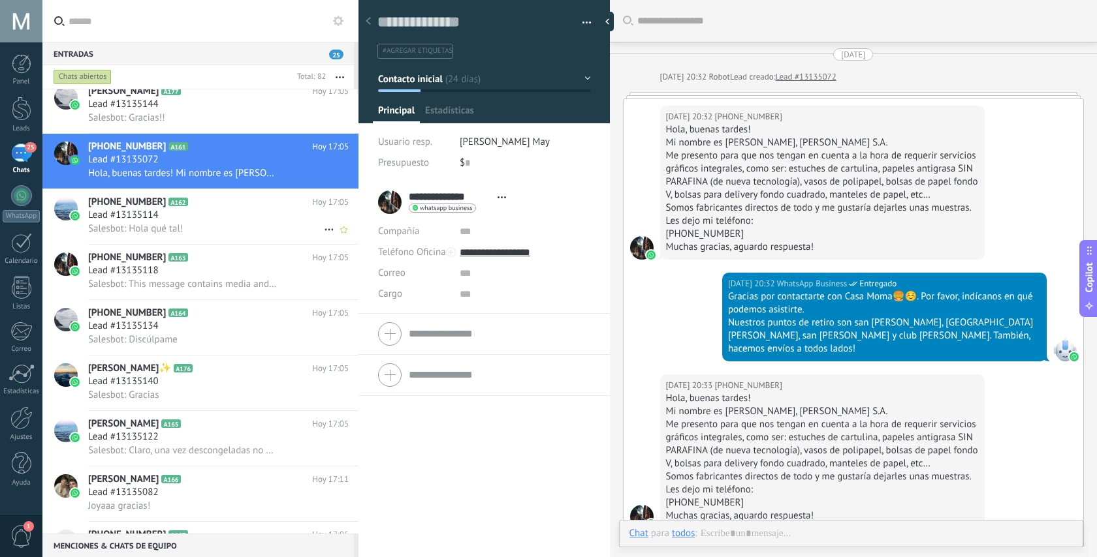
scroll to position [200, 0]
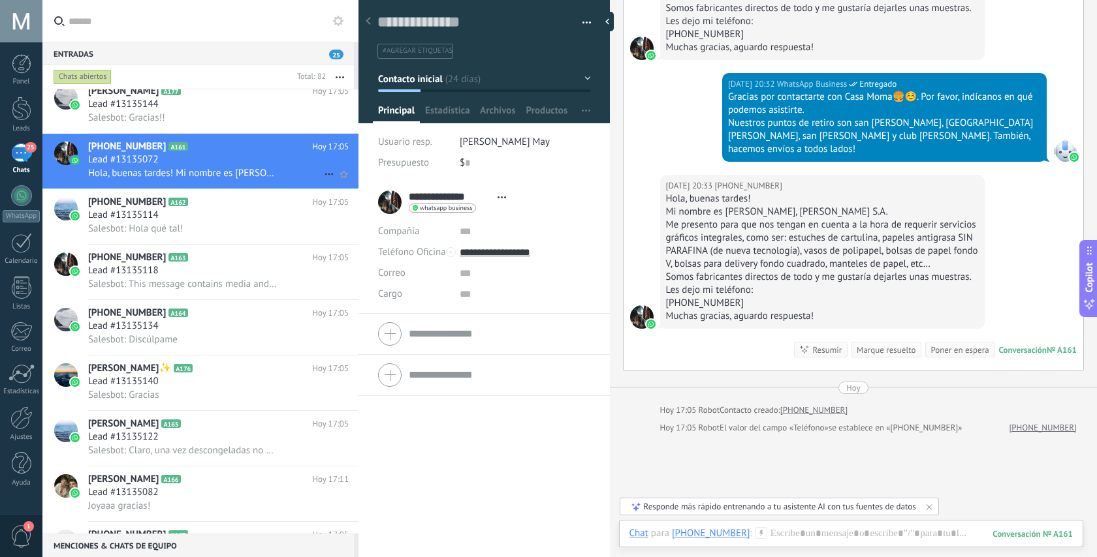
click at [321, 178] on icon at bounding box center [329, 174] width 16 height 16
click at [343, 185] on span "[PERSON_NAME] respondió" at bounding box center [400, 184] width 114 height 26
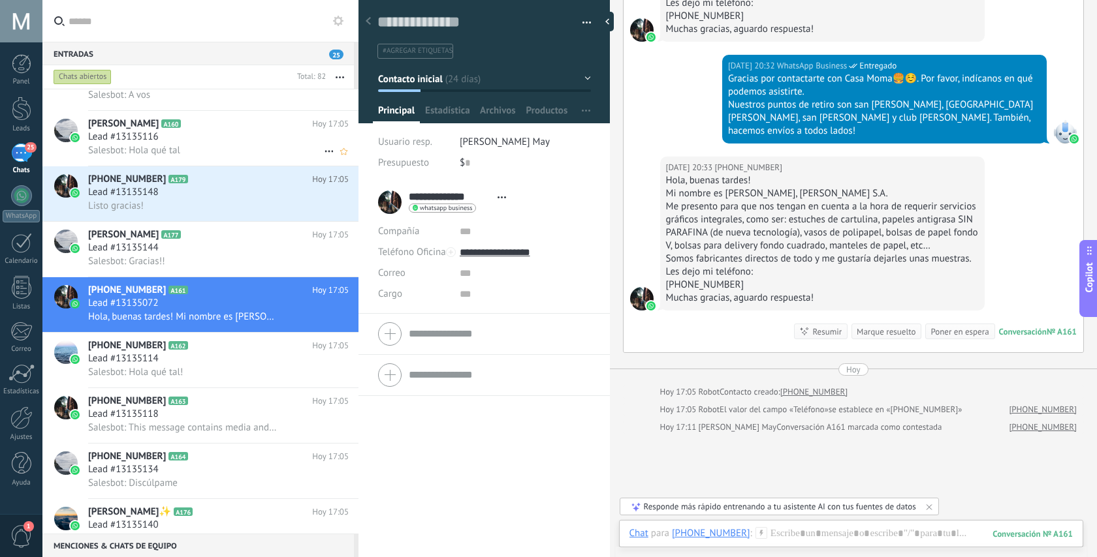
scroll to position [3071, 0]
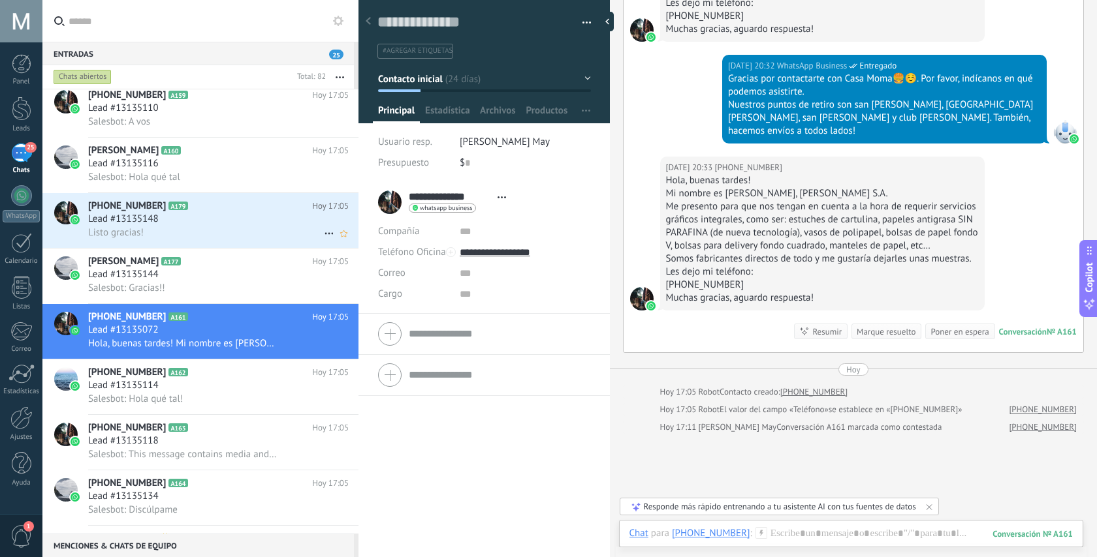
click at [213, 234] on div "Listo gracias!" at bounding box center [218, 233] width 260 height 14
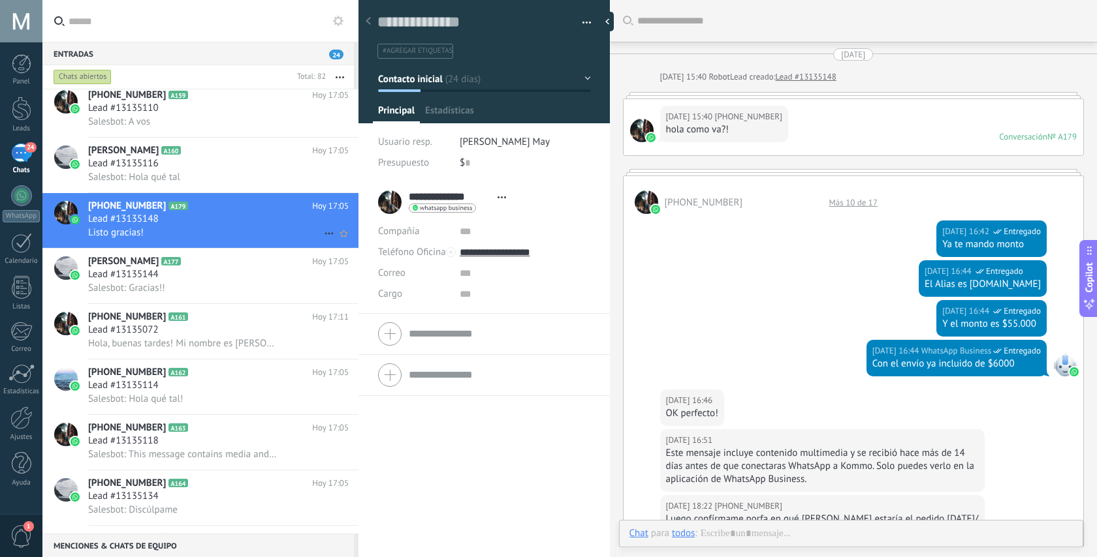
click at [322, 233] on icon at bounding box center [329, 234] width 16 height 16
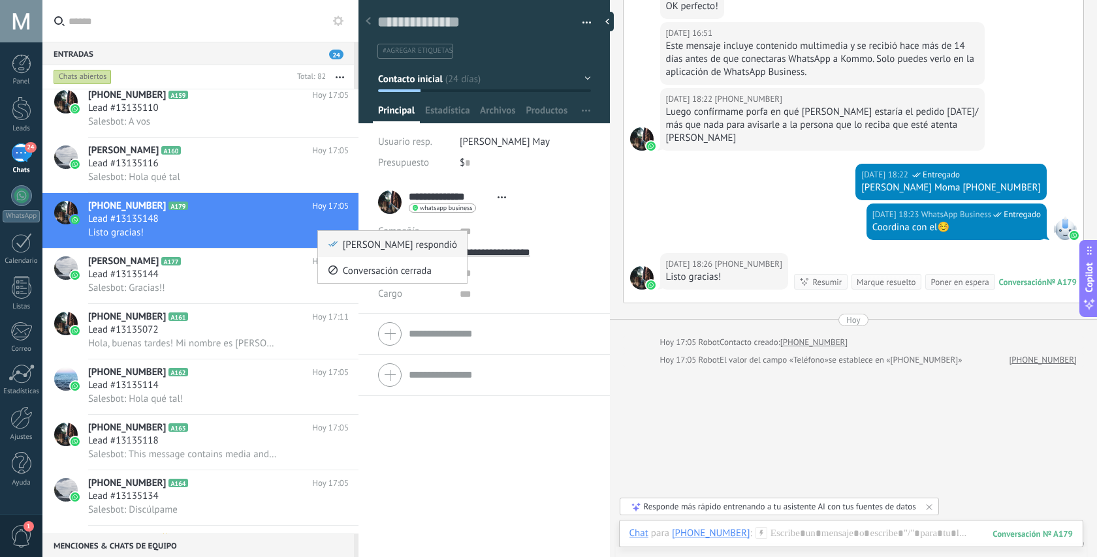
click at [353, 247] on span "[PERSON_NAME] respondió" at bounding box center [400, 244] width 114 height 26
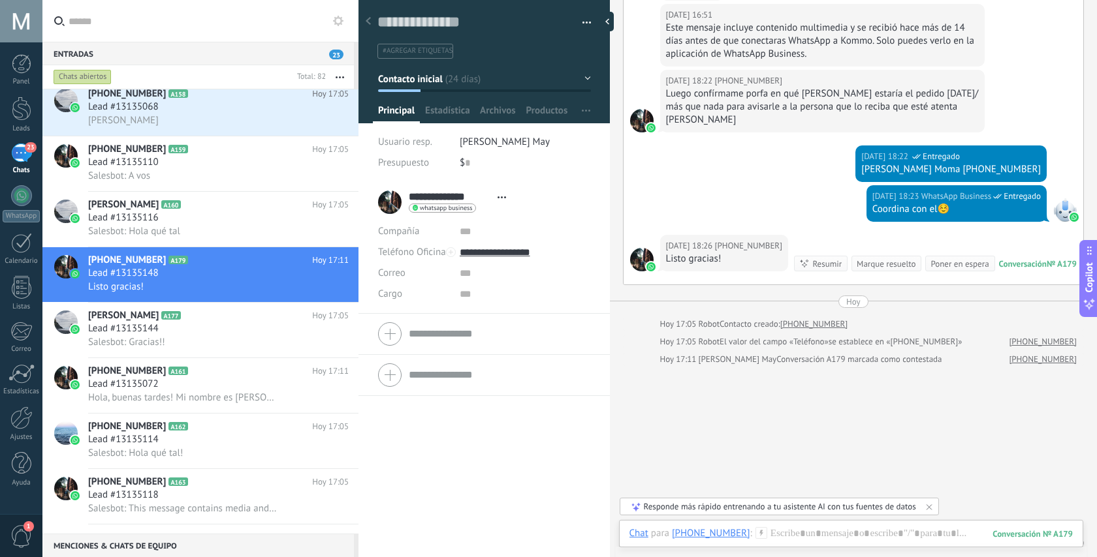
scroll to position [2819, 0]
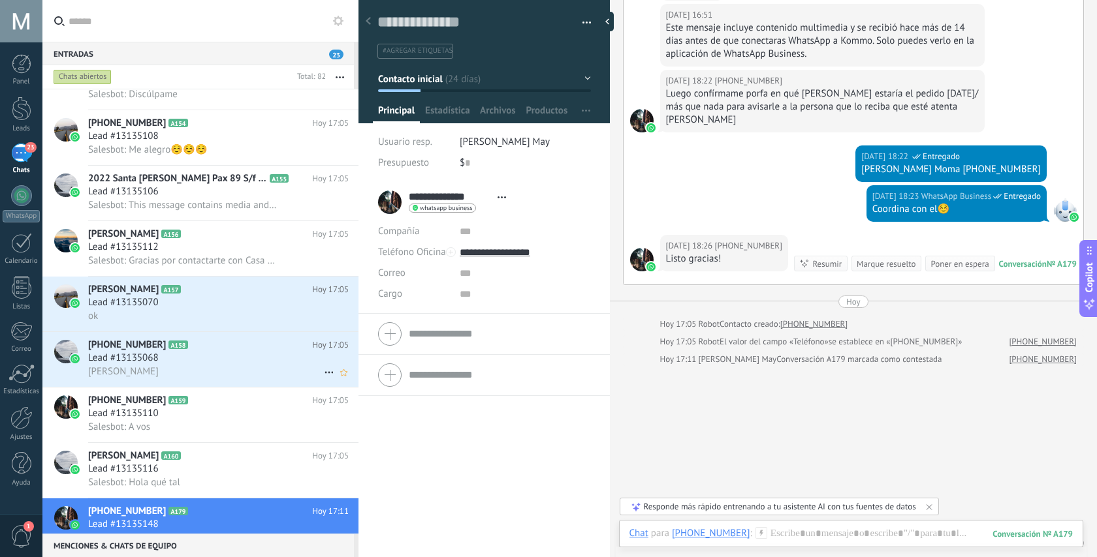
click at [252, 365] on div "Lead #13135068" at bounding box center [218, 358] width 260 height 13
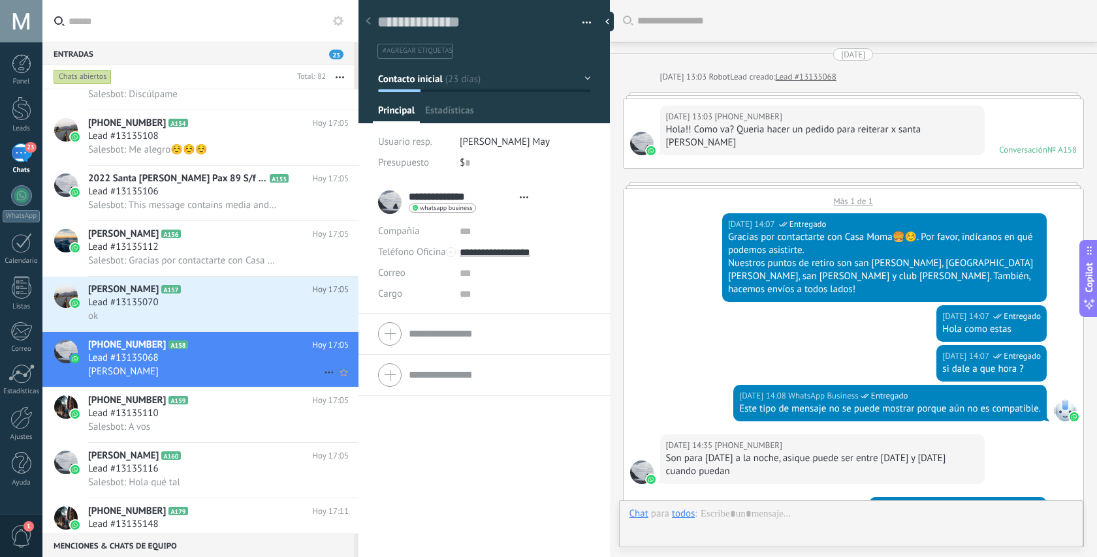
scroll to position [20, 0]
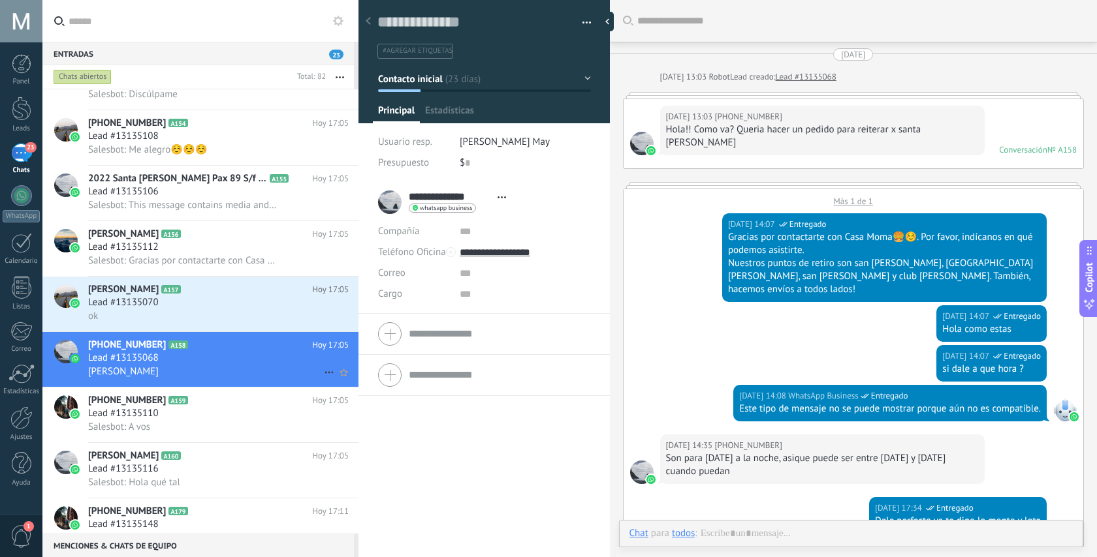
click at [325, 377] on icon at bounding box center [329, 373] width 16 height 16
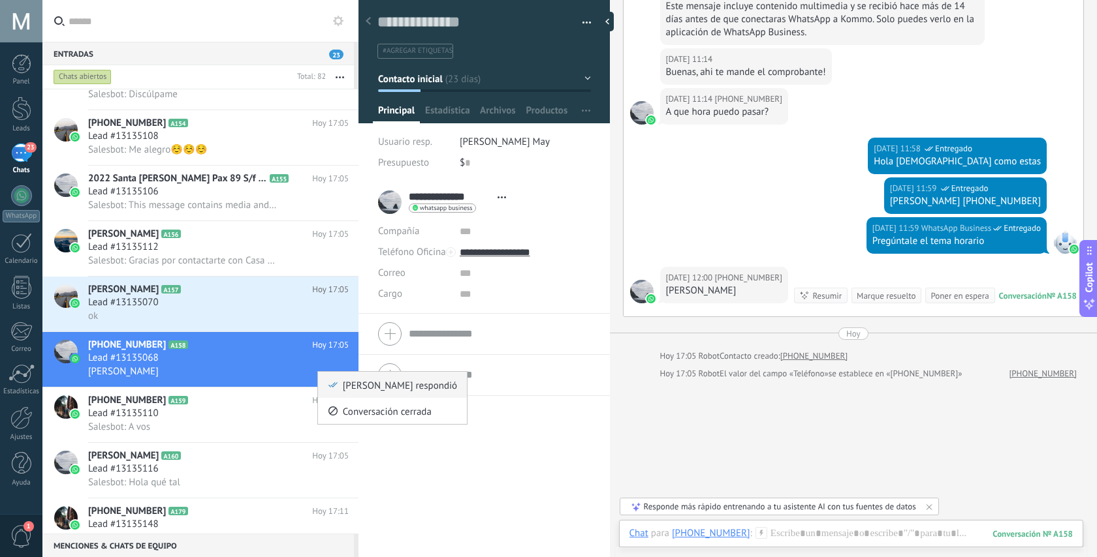
click at [339, 386] on div "[PERSON_NAME] respondió" at bounding box center [392, 385] width 129 height 26
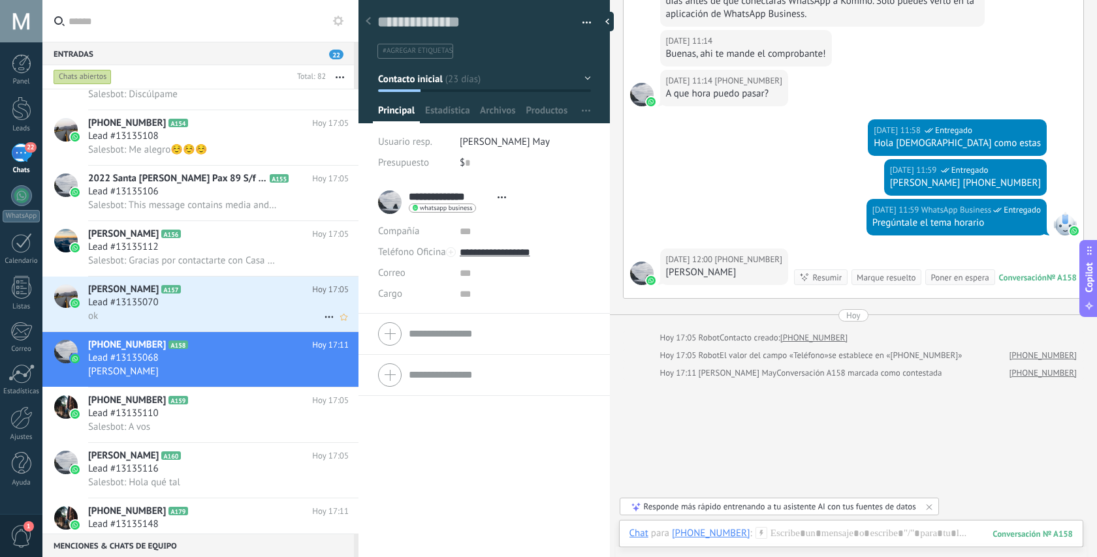
click at [266, 318] on div "ok" at bounding box center [218, 316] width 260 height 14
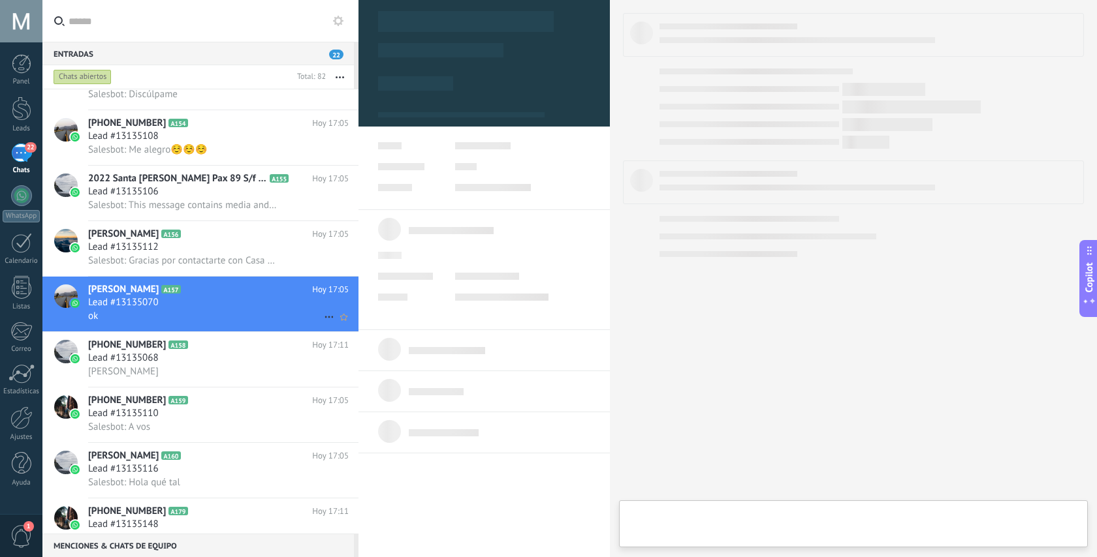
click at [324, 319] on use at bounding box center [328, 318] width 8 height 2
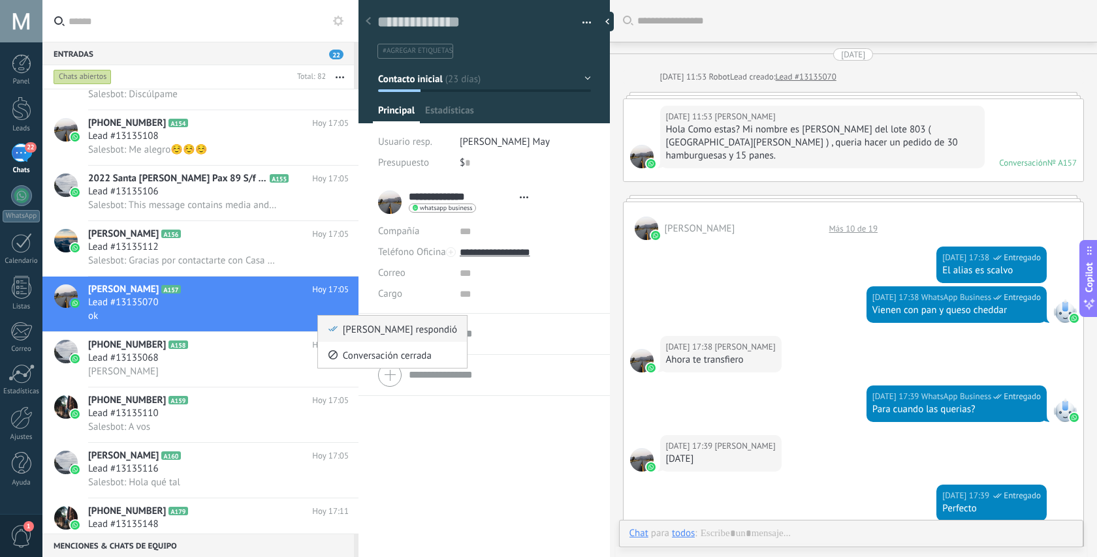
scroll to position [20, 0]
click at [332, 330] on icon at bounding box center [332, 328] width 9 height 9
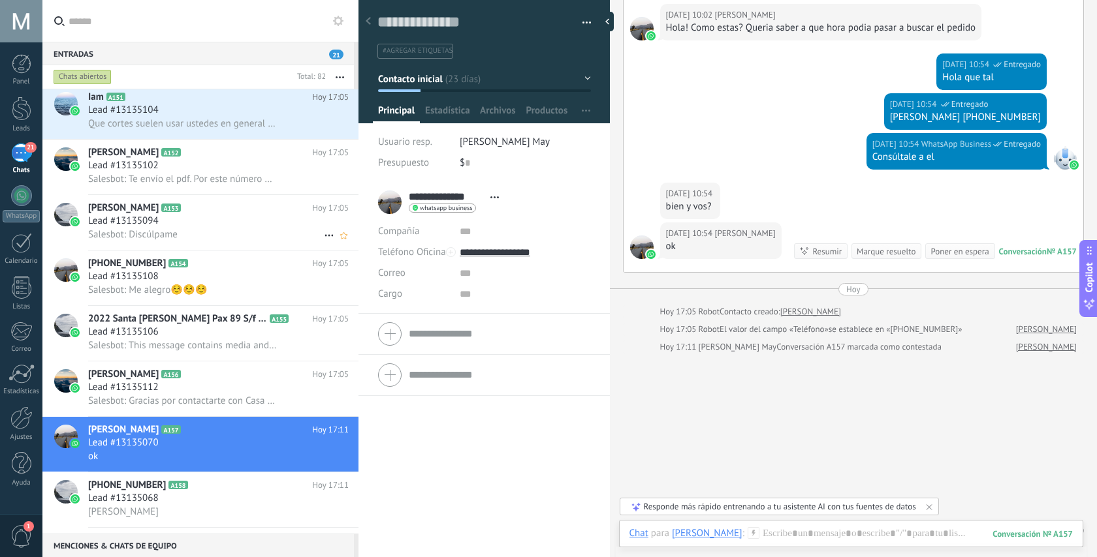
scroll to position [2519, 0]
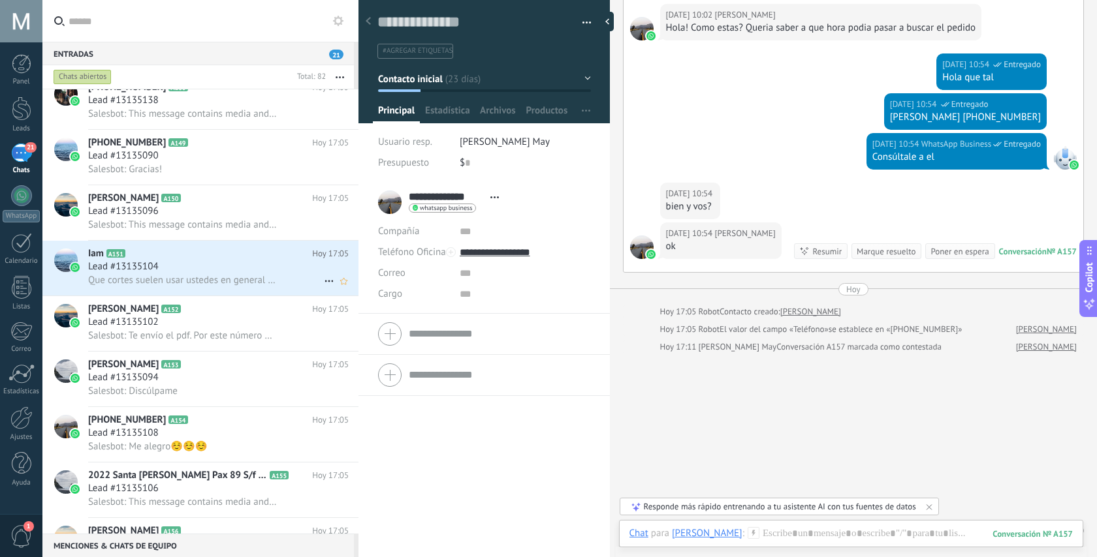
click at [265, 249] on div "Iam A151 Hoy 17:05 Lead #13135104 Que cortes suelen usar ustedes en general par…" at bounding box center [223, 268] width 270 height 55
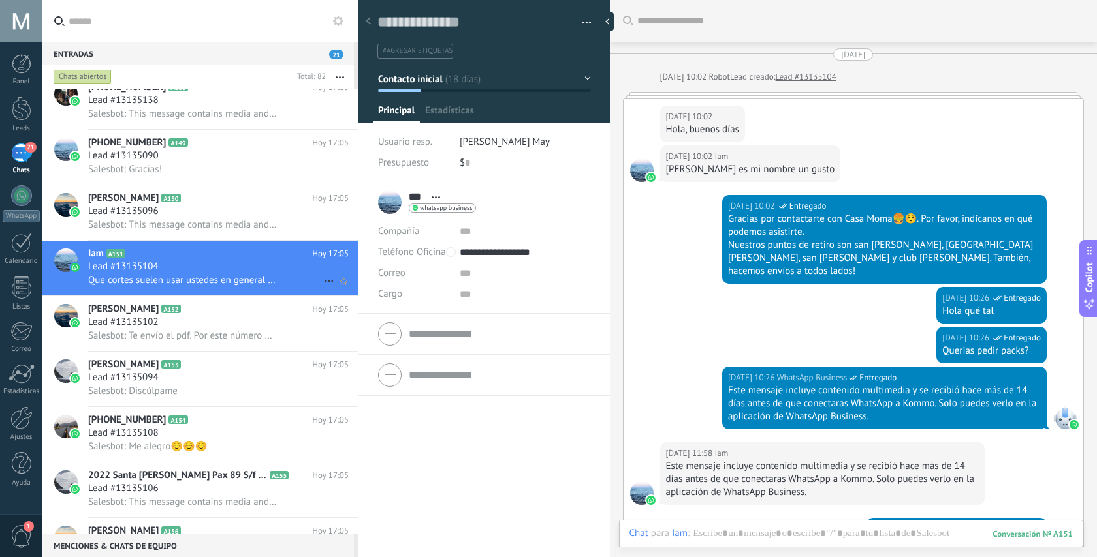
scroll to position [381, 0]
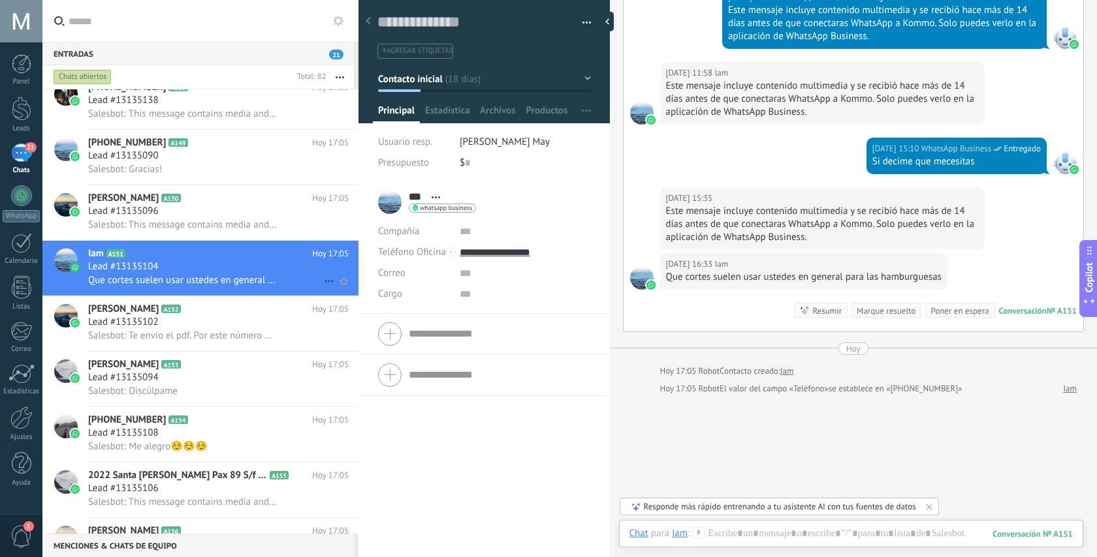
click at [324, 283] on icon at bounding box center [329, 282] width 16 height 16
click at [332, 292] on icon at bounding box center [332, 292] width 9 height 9
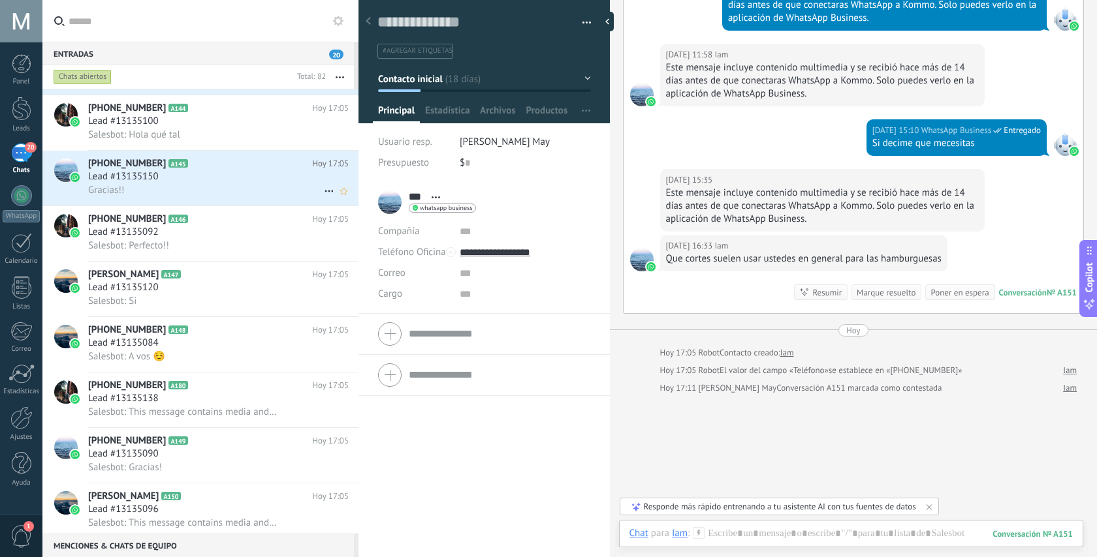
scroll to position [2168, 0]
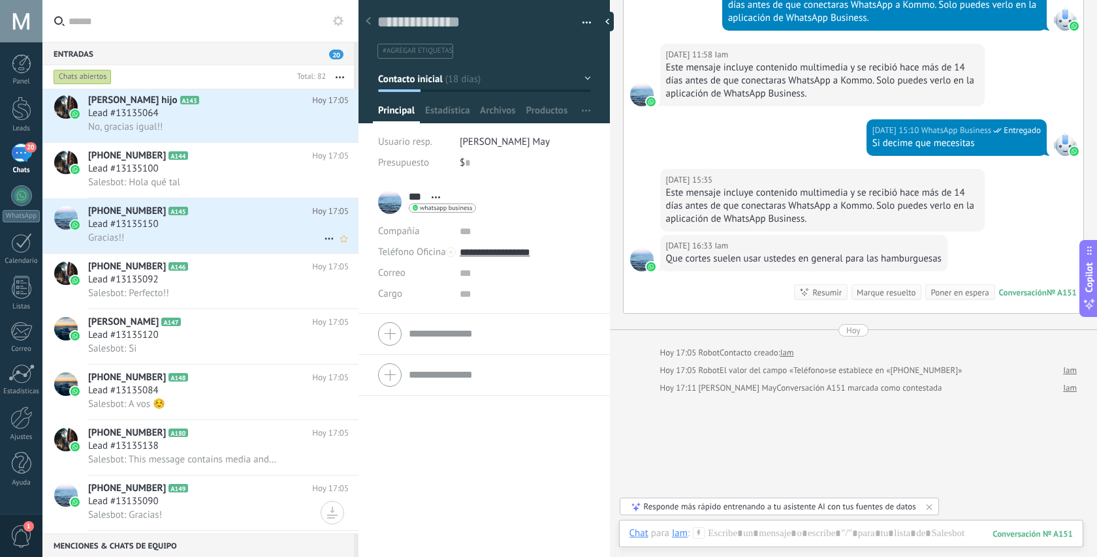
click at [251, 242] on div "Gracias!!" at bounding box center [218, 238] width 260 height 14
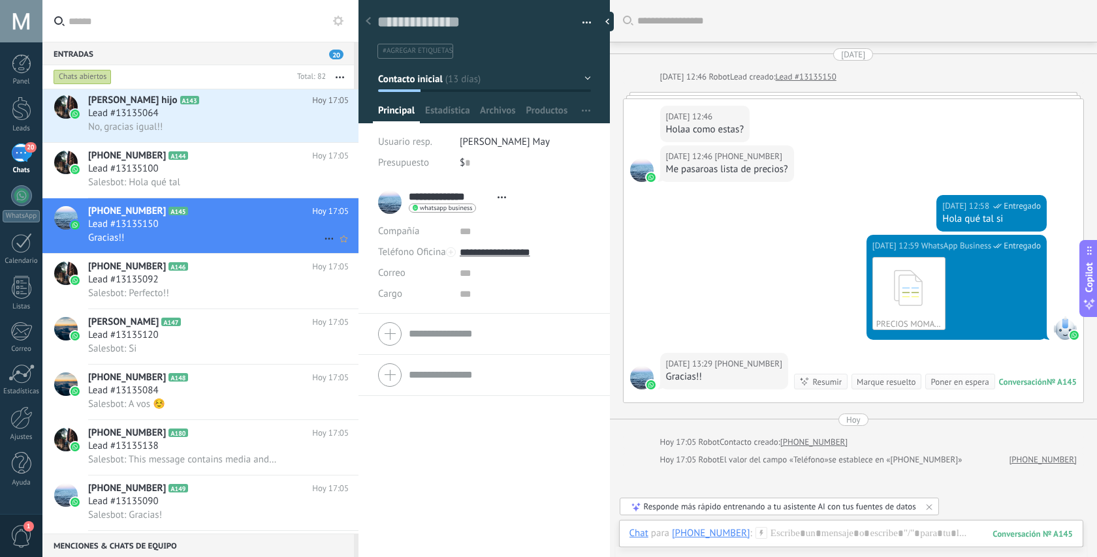
click at [321, 243] on icon at bounding box center [329, 239] width 16 height 16
click at [338, 251] on div "[PERSON_NAME] respondió" at bounding box center [392, 250] width 129 height 26
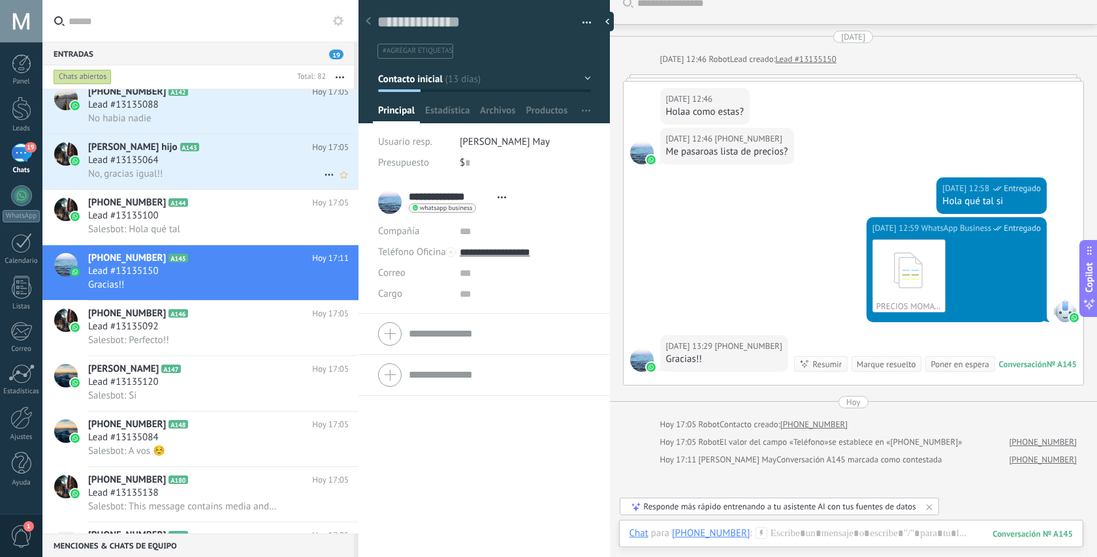
click at [242, 154] on h2 "Nicolas Pla Cardenas hijo A143" at bounding box center [200, 147] width 224 height 13
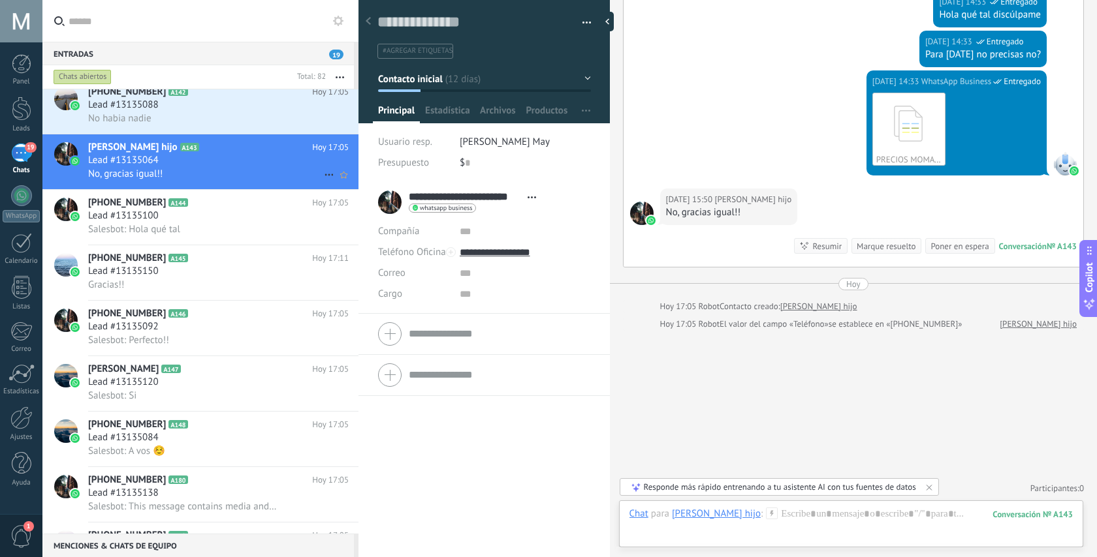
click at [324, 176] on use at bounding box center [328, 175] width 8 height 2
click at [337, 186] on icon at bounding box center [332, 184] width 9 height 9
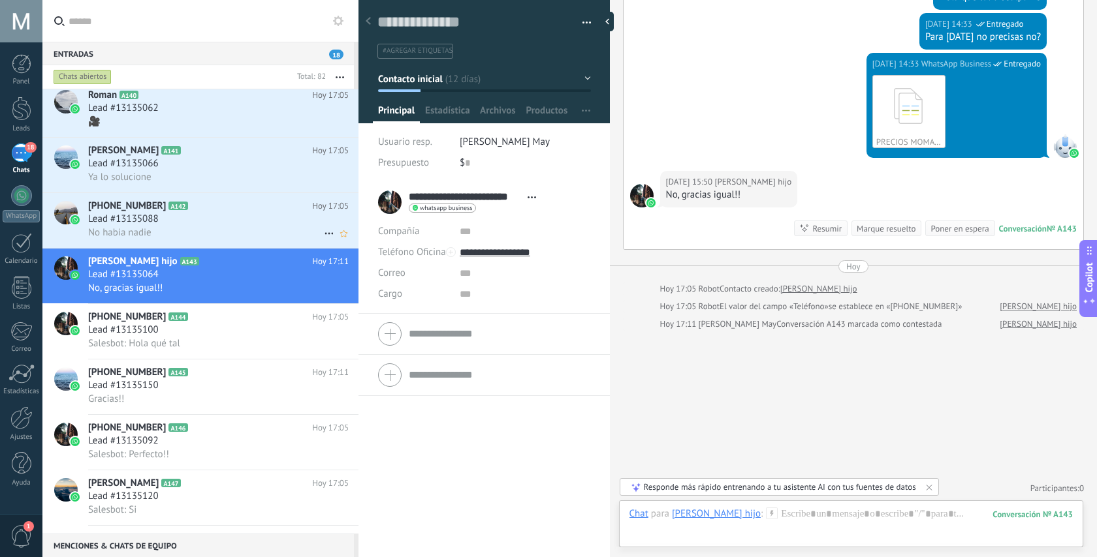
click at [227, 232] on div "No habia nadie" at bounding box center [218, 233] width 260 height 14
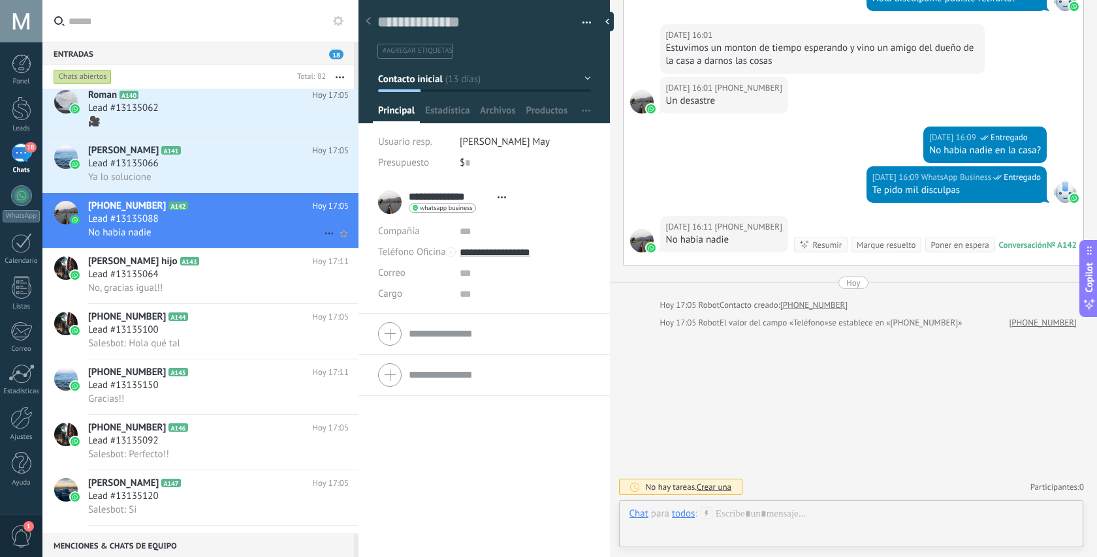
click at [321, 234] on icon at bounding box center [329, 234] width 16 height 16
click at [338, 243] on div "[PERSON_NAME] respondió" at bounding box center [392, 244] width 129 height 26
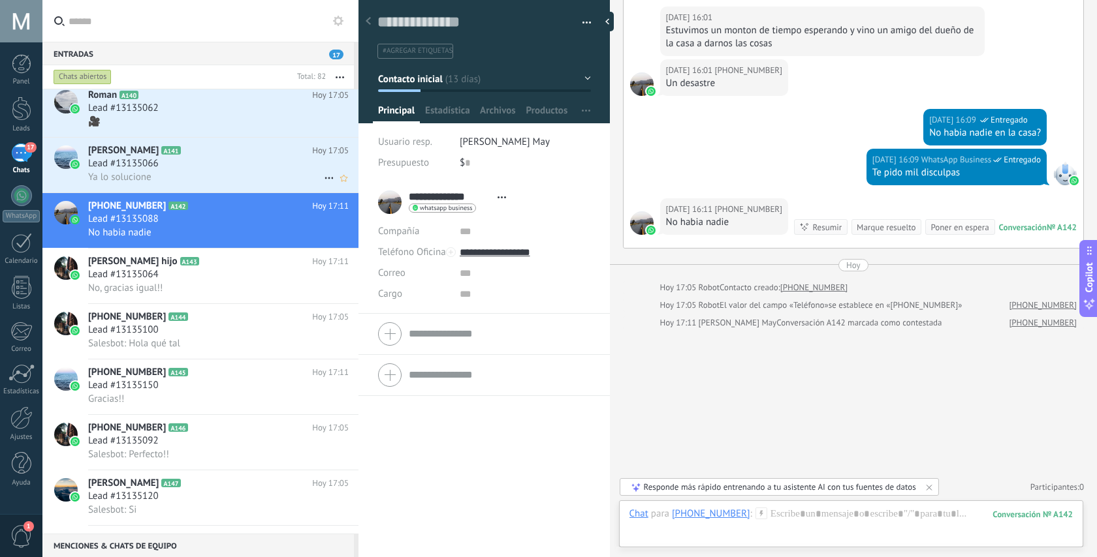
click at [240, 165] on div "Lead #13135066" at bounding box center [218, 163] width 260 height 13
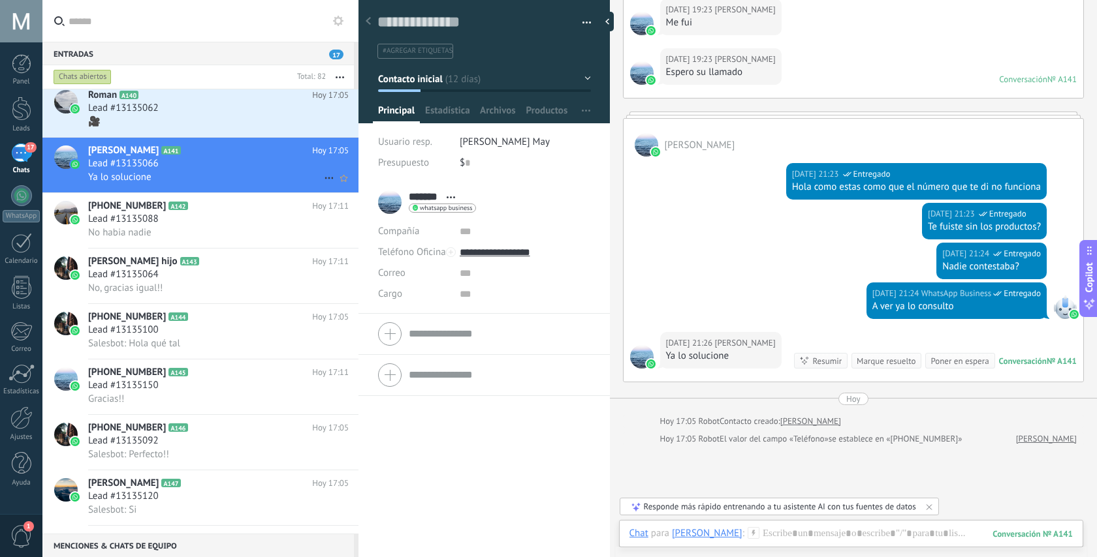
click at [321, 180] on icon at bounding box center [329, 178] width 16 height 16
click at [333, 191] on icon at bounding box center [332, 187] width 9 height 9
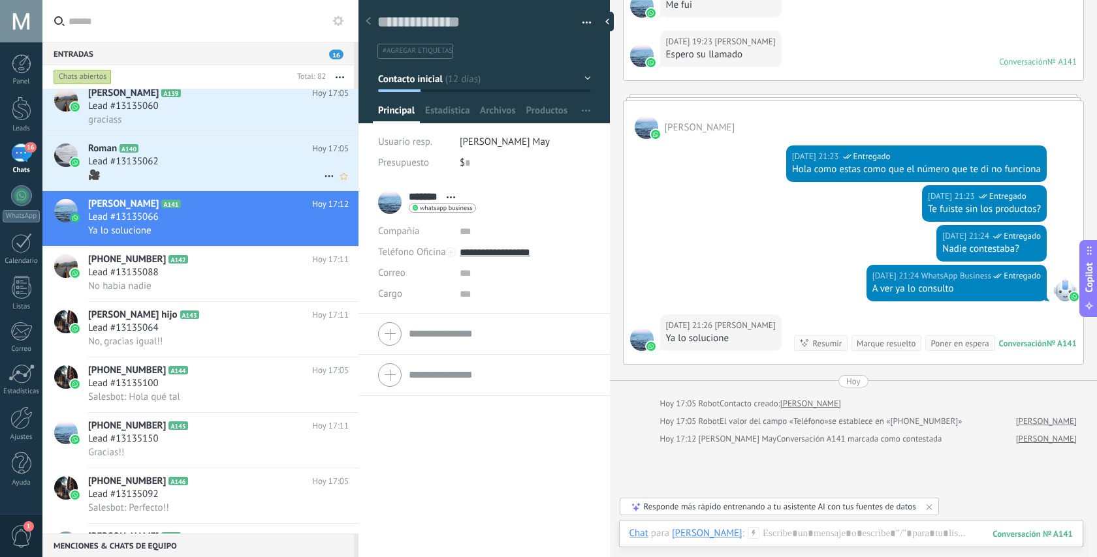
click at [228, 158] on div "Lead #13135062" at bounding box center [218, 161] width 260 height 13
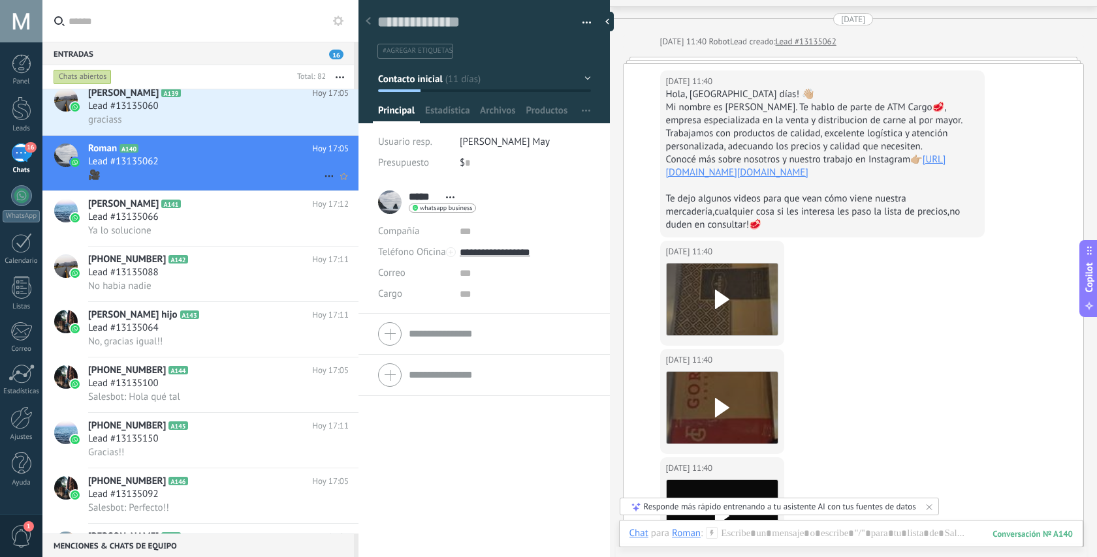
click at [326, 178] on icon at bounding box center [329, 176] width 16 height 16
click at [332, 184] on icon at bounding box center [332, 185] width 9 height 9
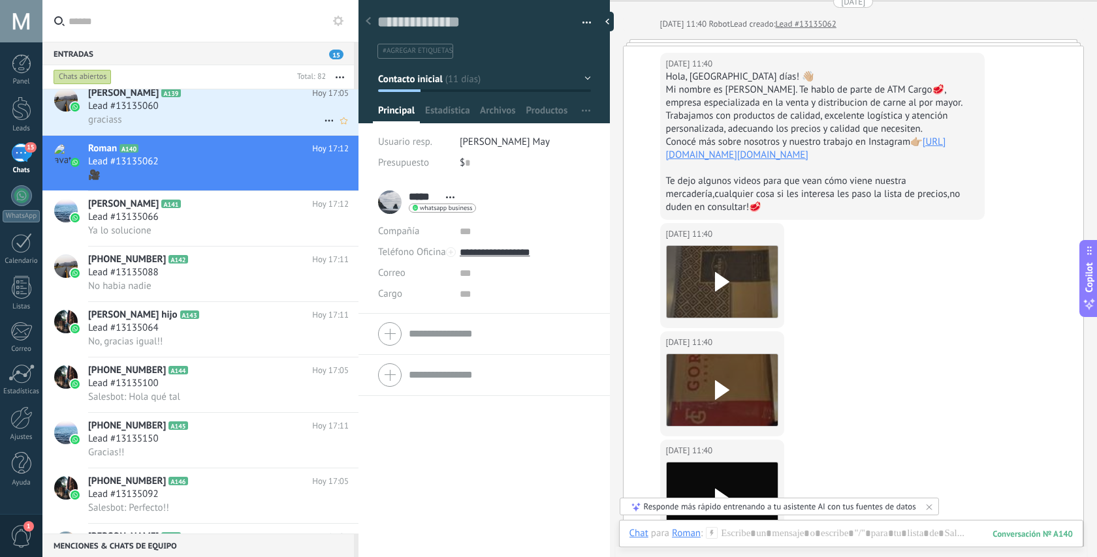
click at [223, 112] on div "Lead #13135060" at bounding box center [218, 106] width 260 height 13
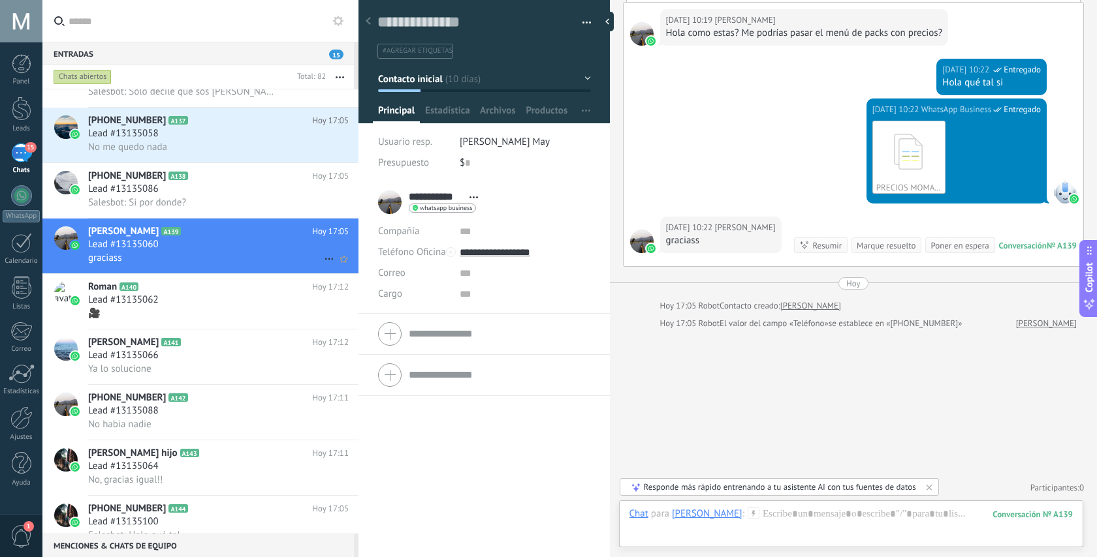
click at [321, 264] on icon at bounding box center [329, 259] width 16 height 16
click at [328, 271] on icon at bounding box center [332, 270] width 9 height 9
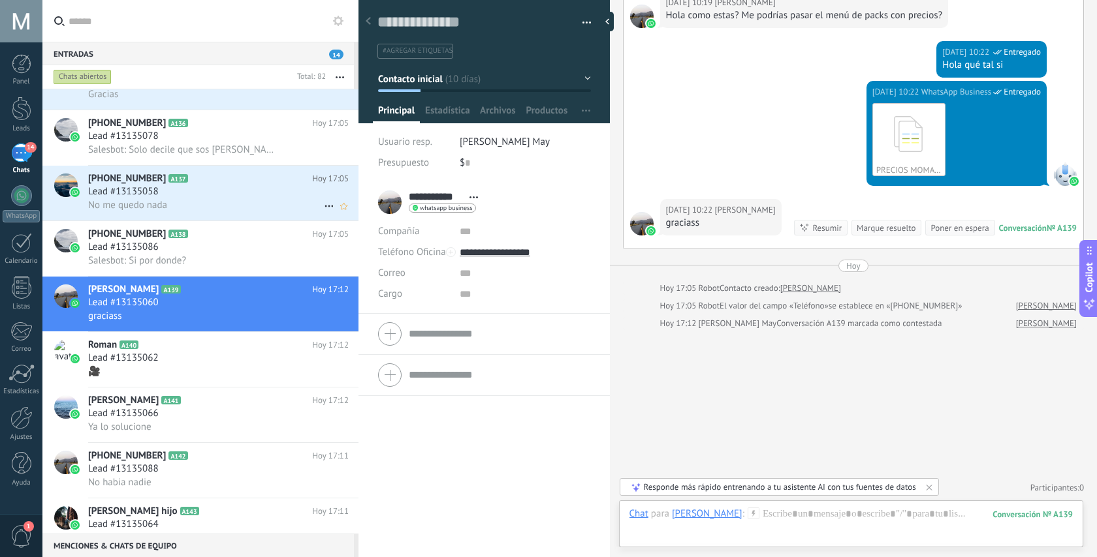
click at [228, 180] on h2 "+5491123433730 A137" at bounding box center [200, 178] width 224 height 13
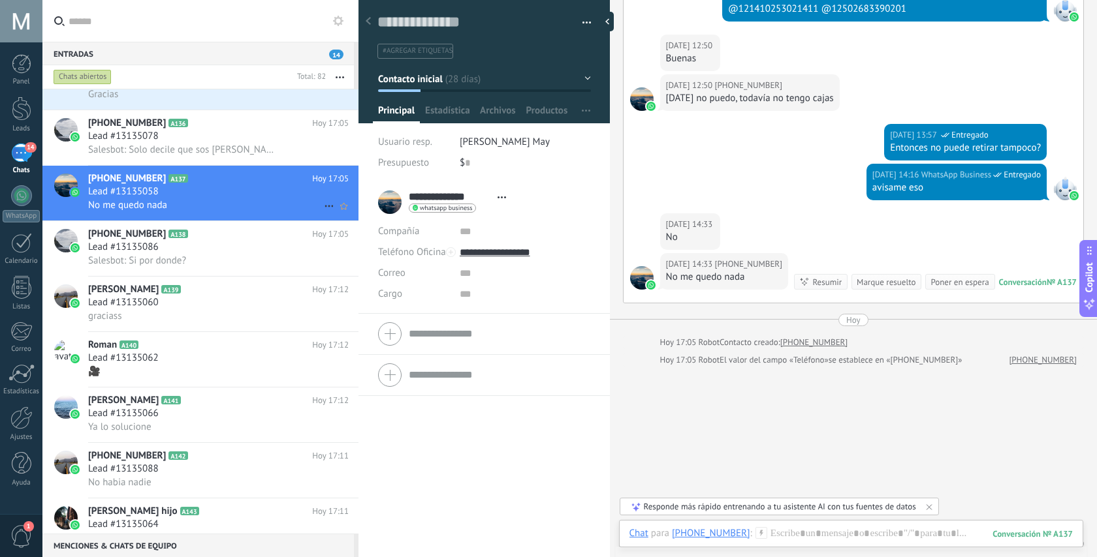
click at [321, 208] on icon at bounding box center [329, 206] width 16 height 16
click at [336, 213] on icon at bounding box center [332, 216] width 9 height 9
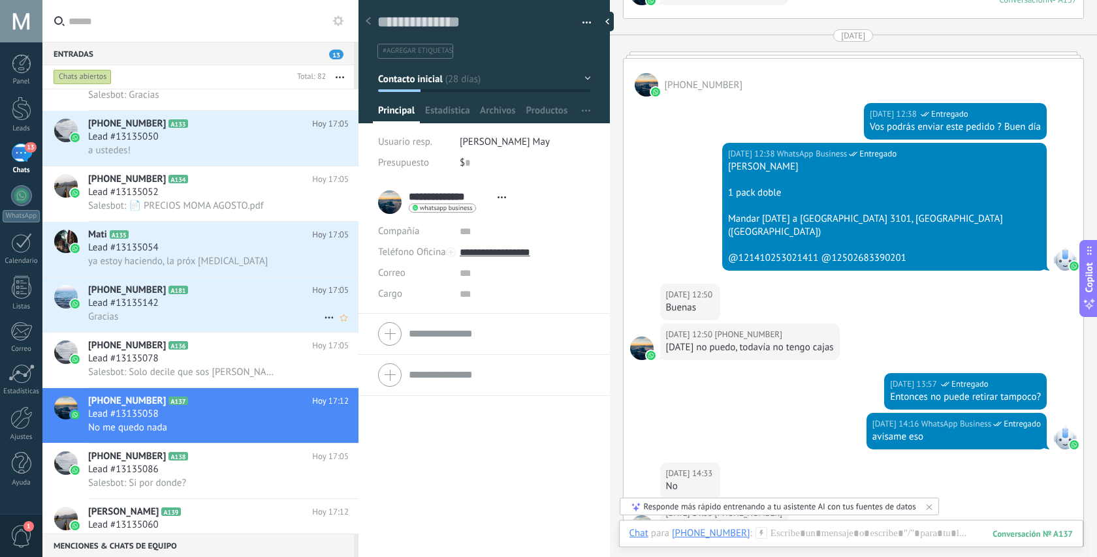
click at [244, 302] on div "Lead #13135142" at bounding box center [218, 303] width 260 height 13
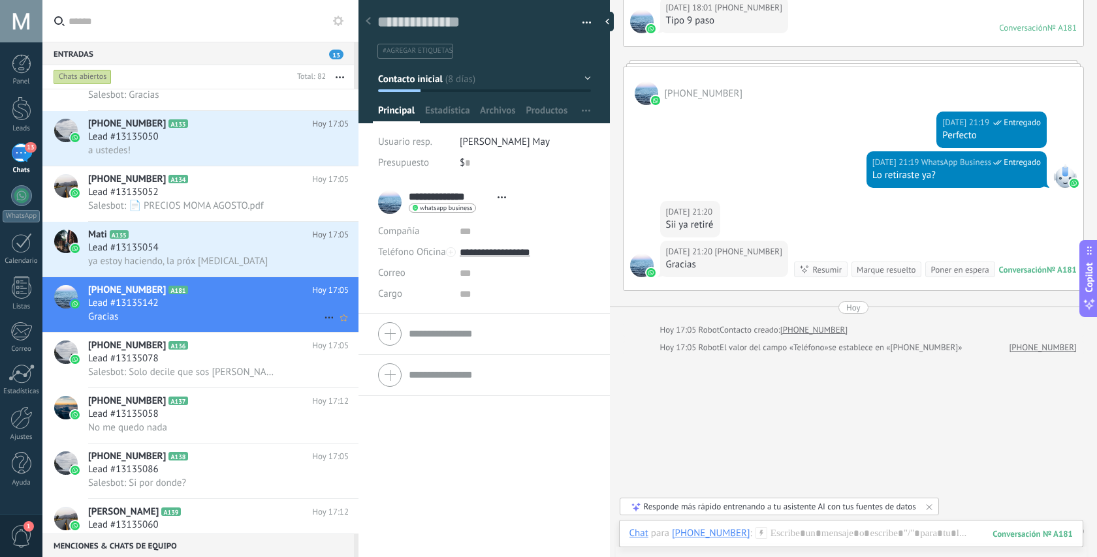
click at [321, 321] on icon at bounding box center [329, 318] width 16 height 16
click at [336, 328] on icon at bounding box center [332, 329] width 9 height 9
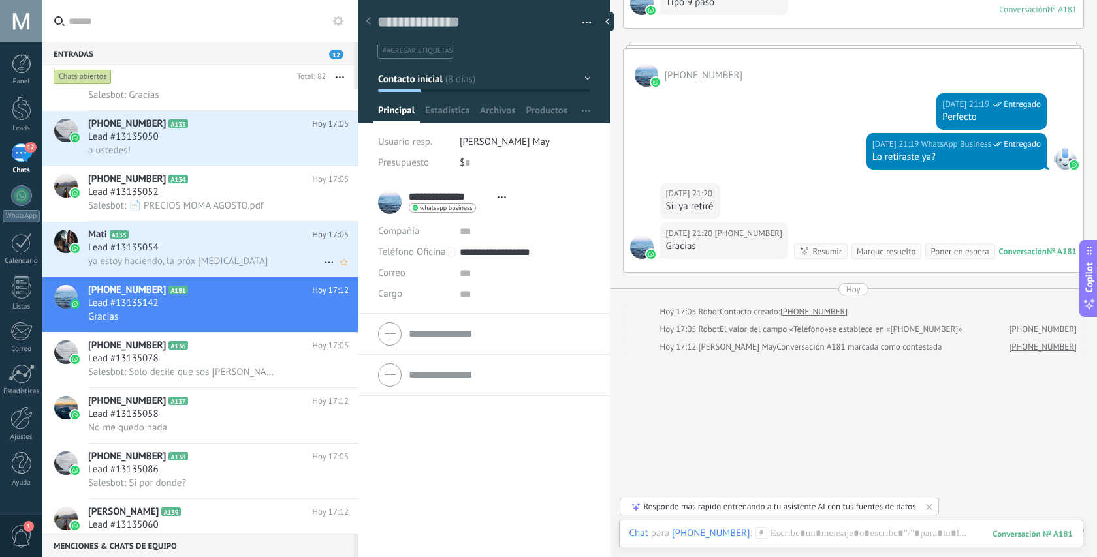
click at [240, 248] on div "Lead #13135054" at bounding box center [218, 248] width 260 height 13
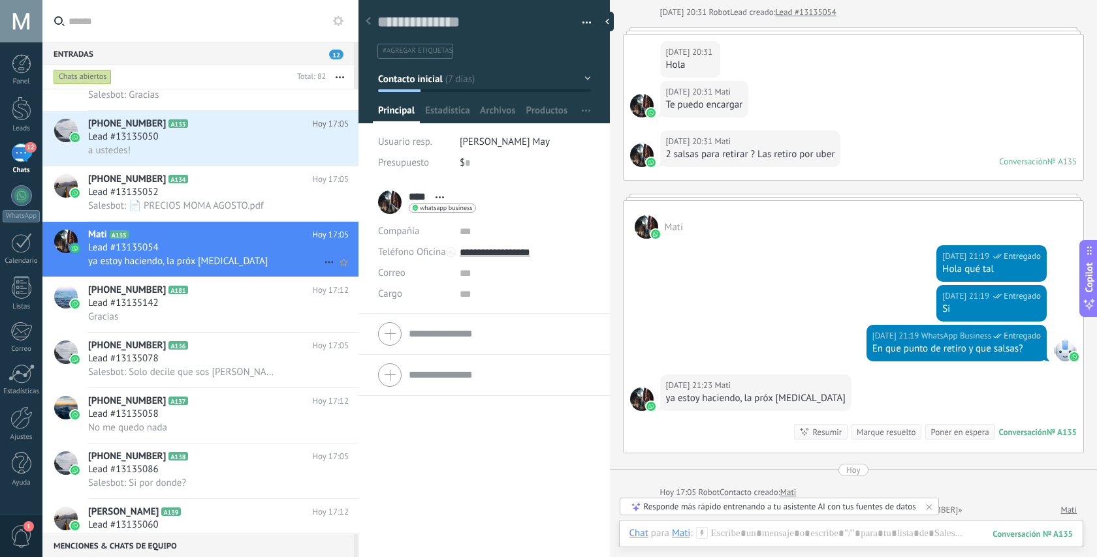
click at [324, 265] on icon at bounding box center [329, 263] width 16 height 16
click at [330, 275] on use at bounding box center [332, 273] width 9 height 5
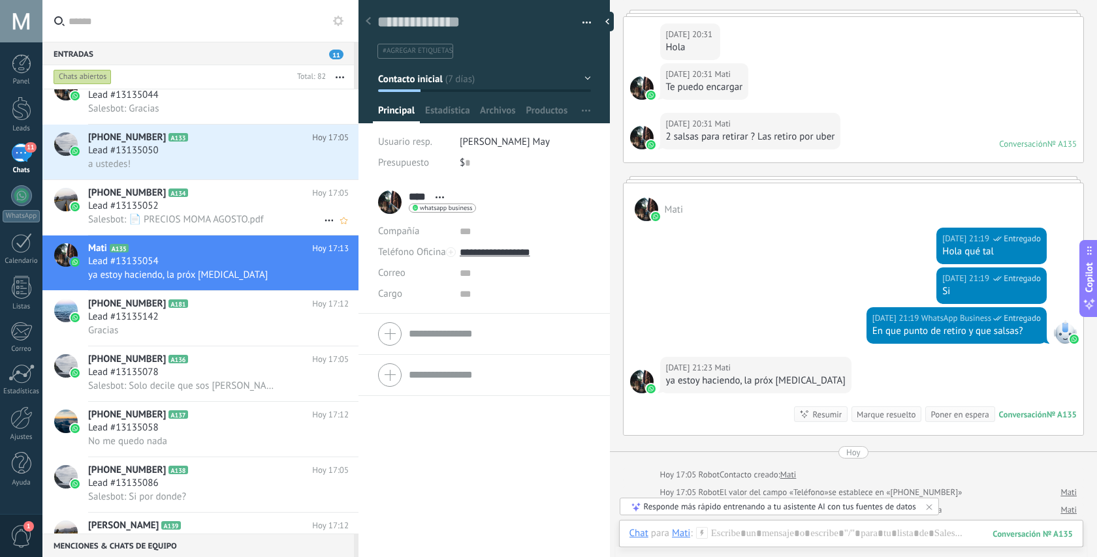
scroll to position [1552, 0]
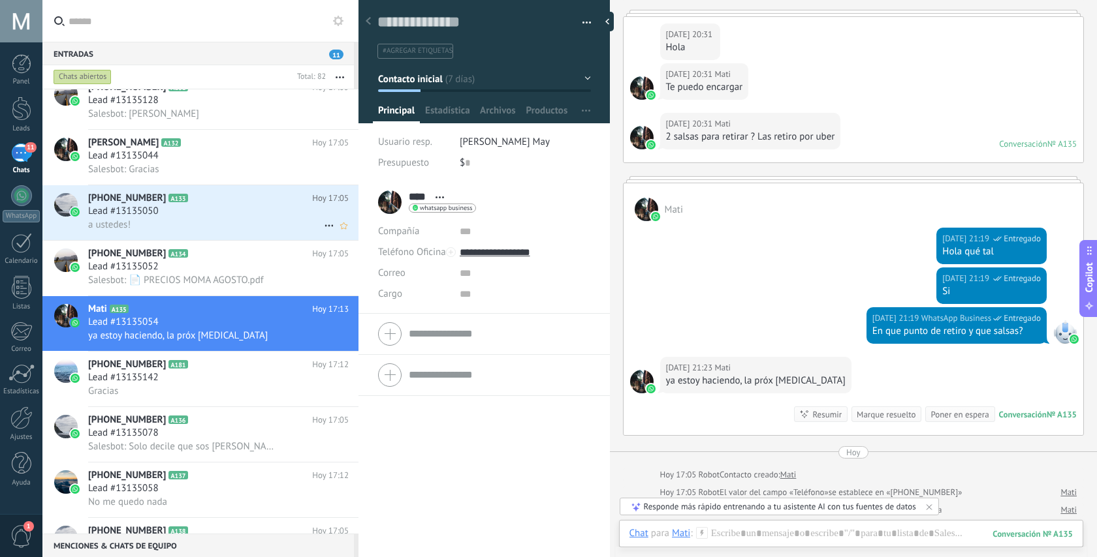
click at [249, 202] on h2 "+5491140814843 A133" at bounding box center [200, 198] width 224 height 13
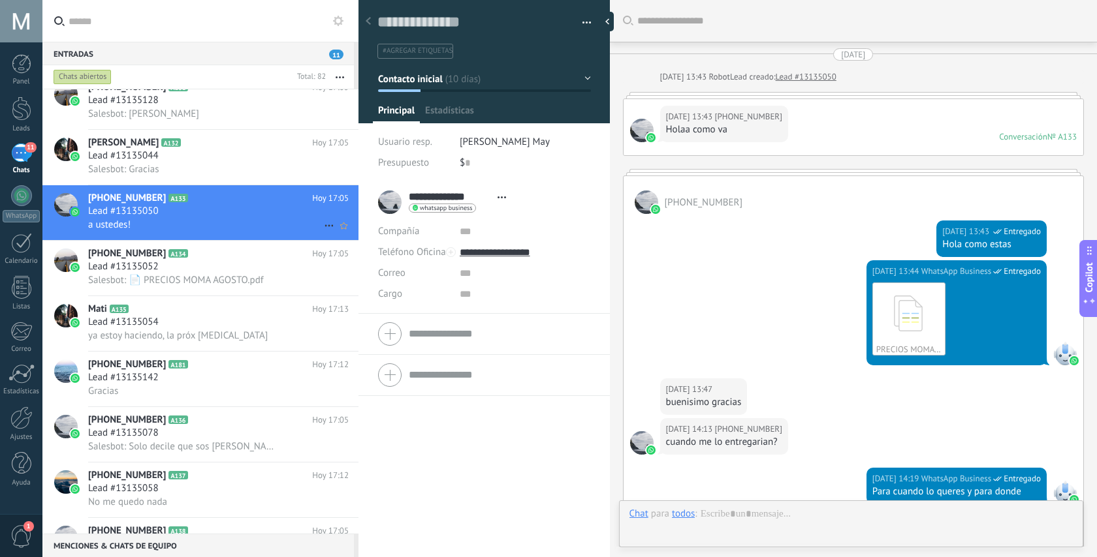
scroll to position [1521, 0]
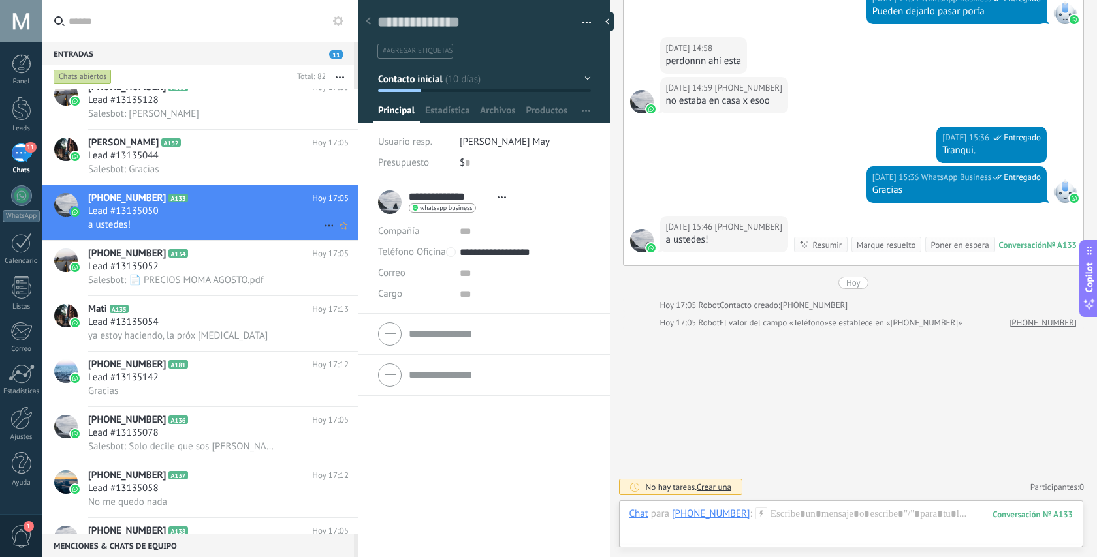
click at [321, 231] on icon at bounding box center [329, 226] width 16 height 16
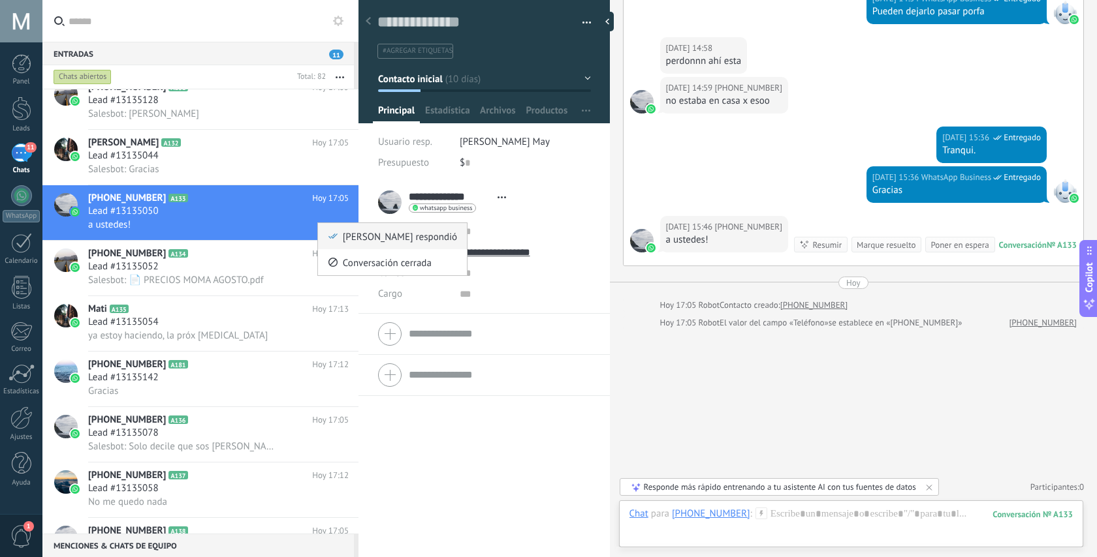
click at [335, 232] on icon at bounding box center [332, 236] width 9 height 9
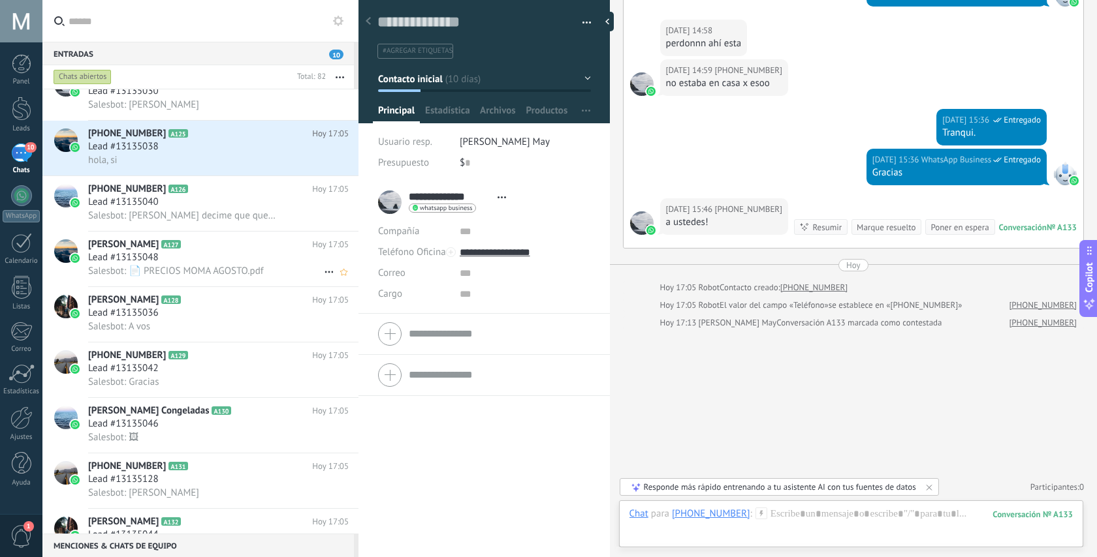
scroll to position [1226, 0]
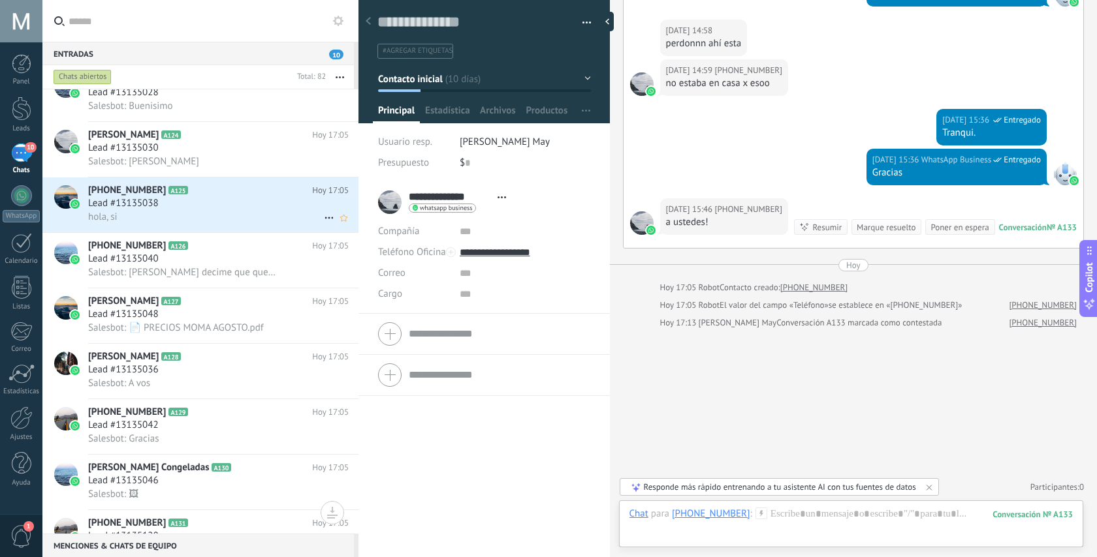
click at [234, 181] on div "+5491126631206 A125 Hoy 17:05 Lead #13135038 hola, si" at bounding box center [223, 205] width 270 height 55
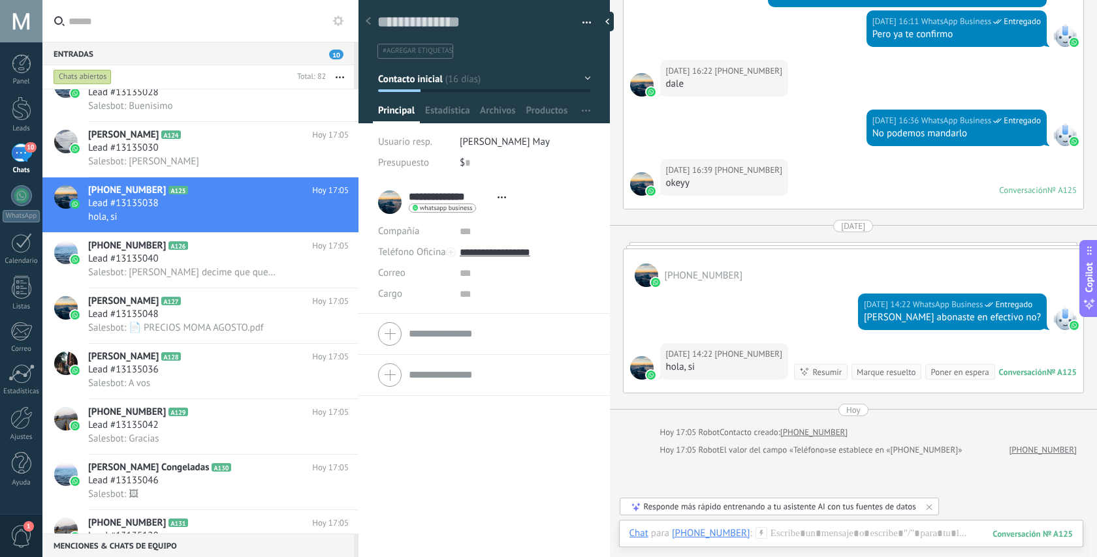
scroll to position [999, 0]
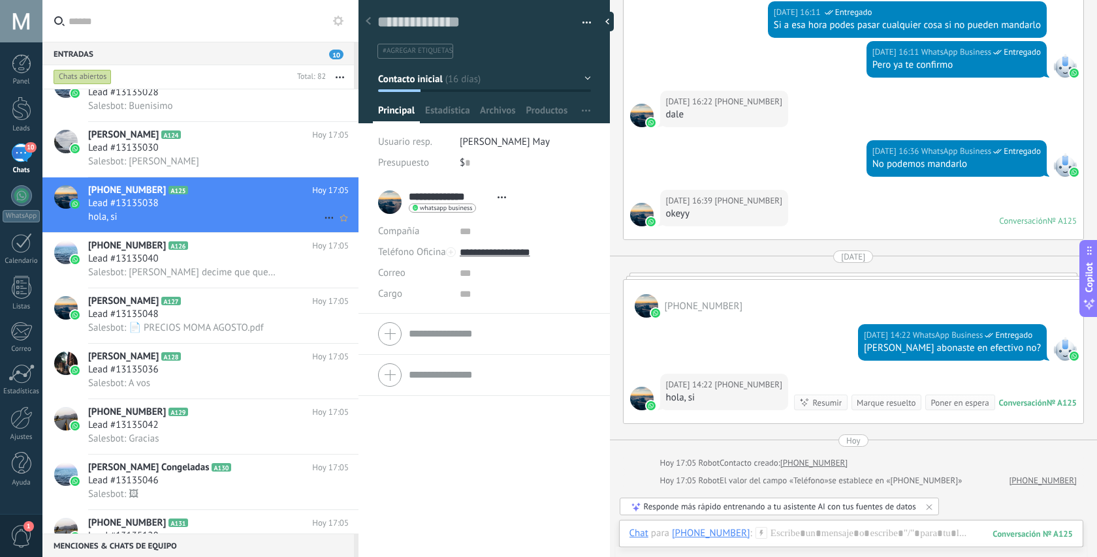
click at [321, 223] on icon at bounding box center [329, 218] width 16 height 16
click at [330, 227] on icon at bounding box center [332, 228] width 9 height 9
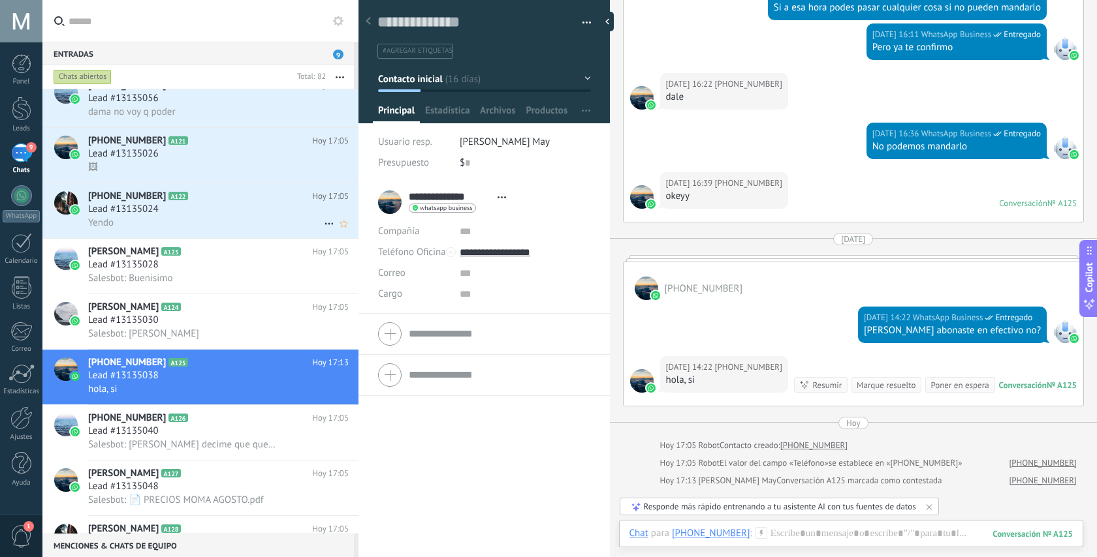
click at [251, 191] on div "+5491161525772 A122 Hoy 17:05 Lead #13135024 Yendo" at bounding box center [223, 210] width 270 height 55
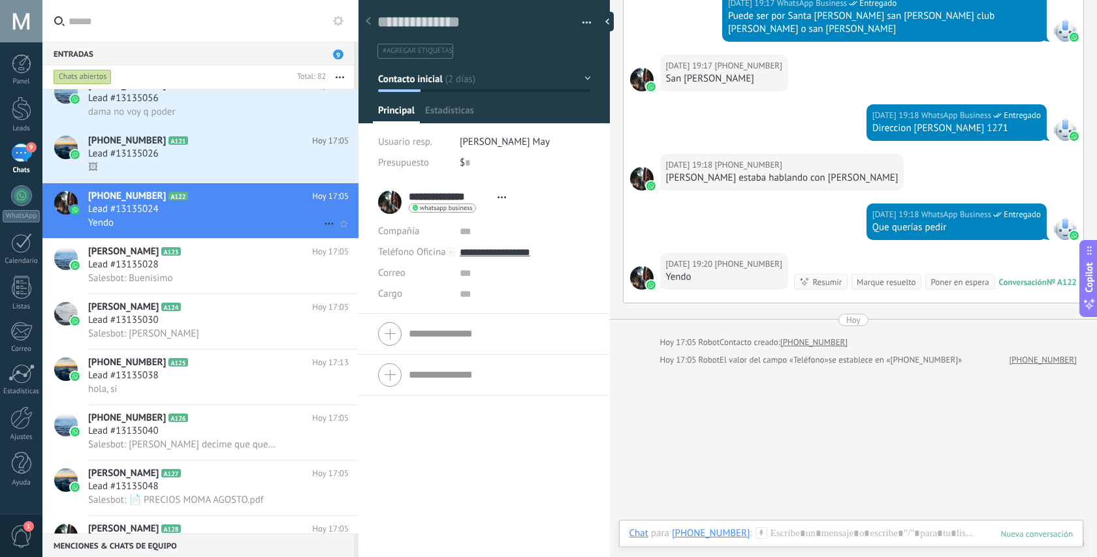
click at [324, 225] on use at bounding box center [328, 224] width 8 height 2
click at [336, 238] on icon at bounding box center [332, 234] width 9 height 9
click at [215, 173] on div "🖼" at bounding box center [218, 168] width 260 height 14
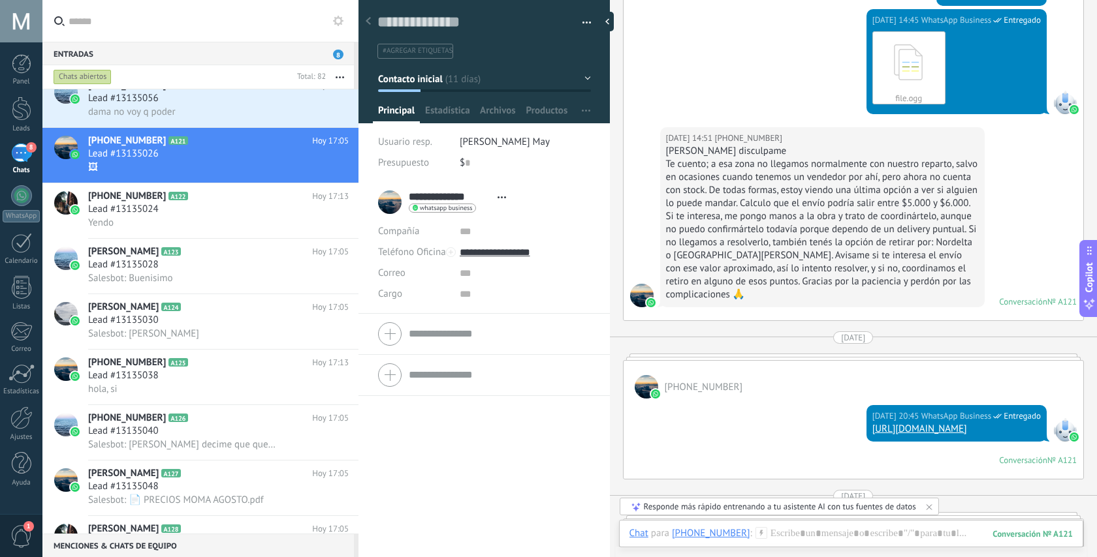
scroll to position [922, 0]
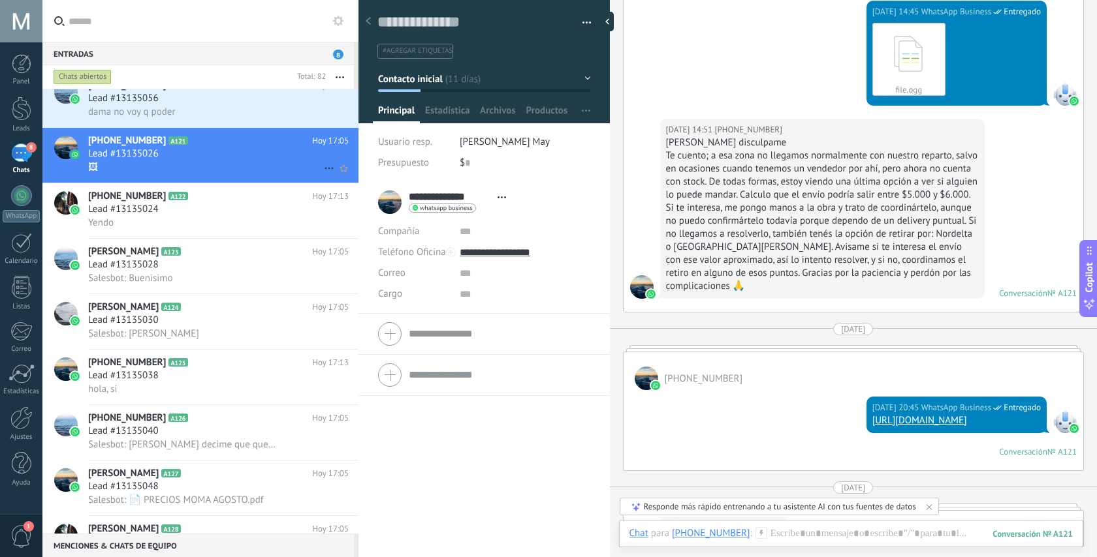
click at [321, 170] on icon at bounding box center [329, 169] width 16 height 16
click at [337, 174] on icon at bounding box center [332, 178] width 9 height 9
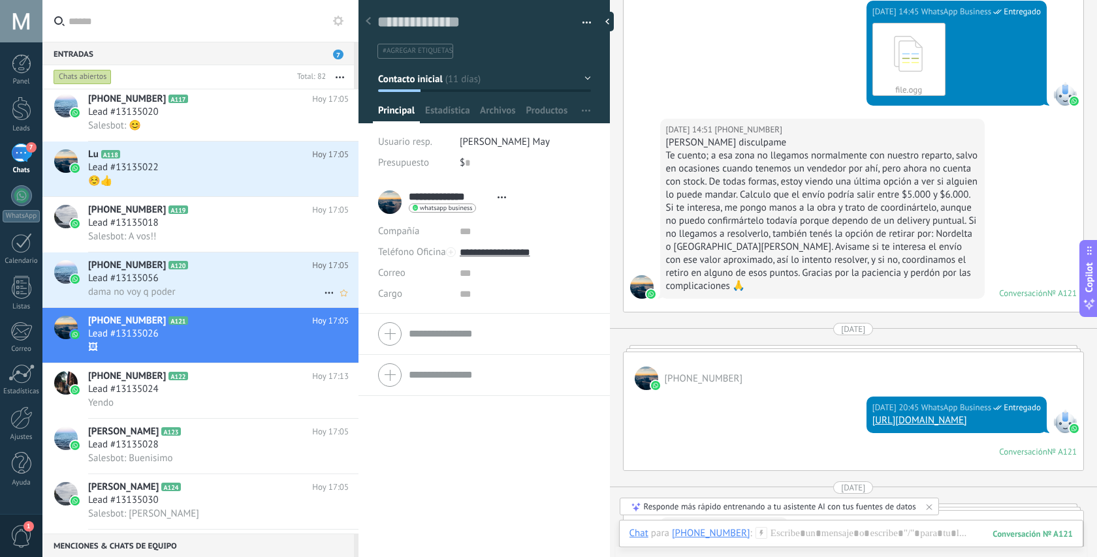
scroll to position [939, 0]
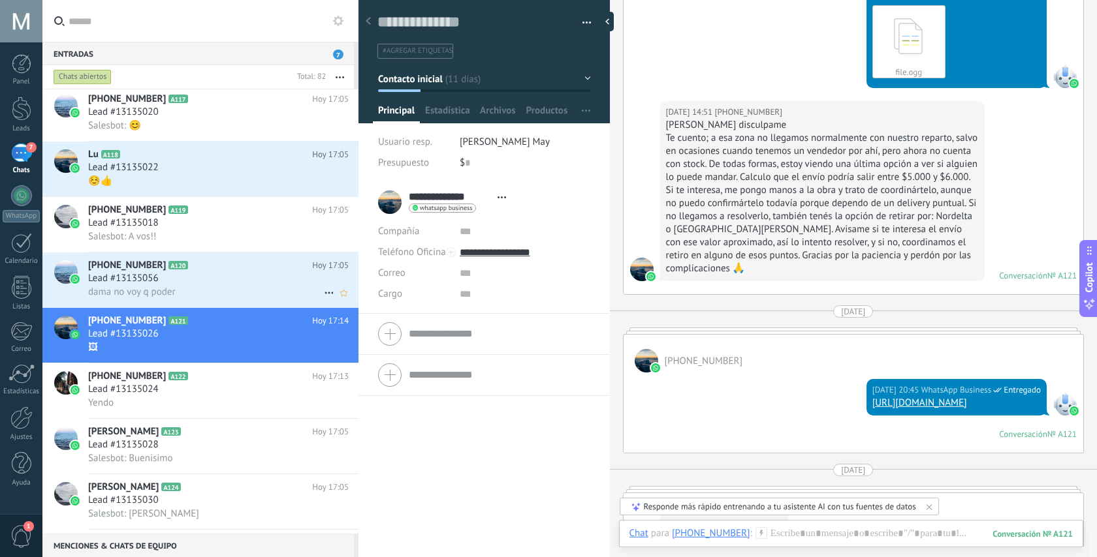
click at [236, 284] on div "Lead #13135056" at bounding box center [218, 278] width 260 height 13
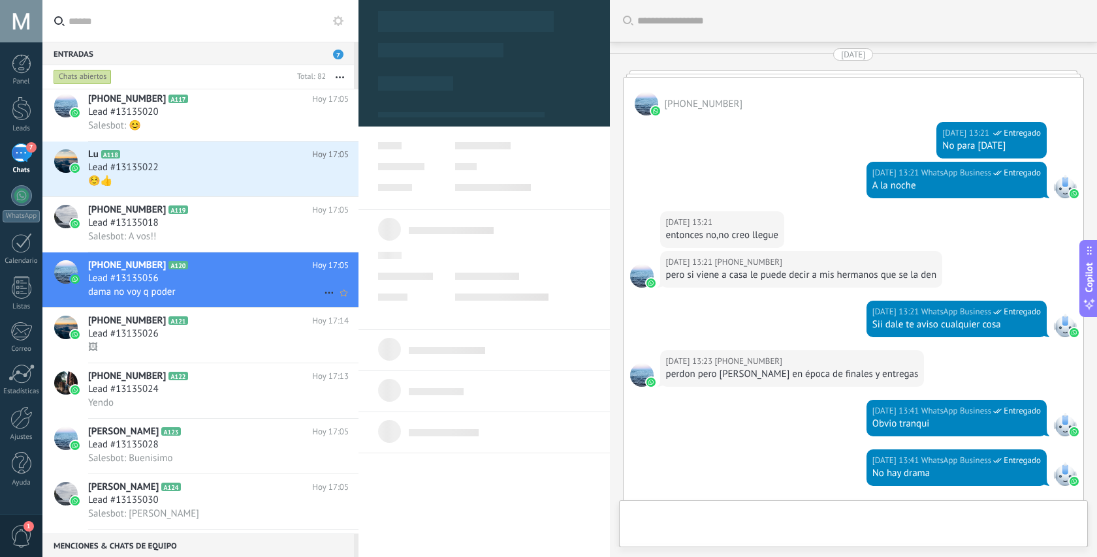
type textarea "**********"
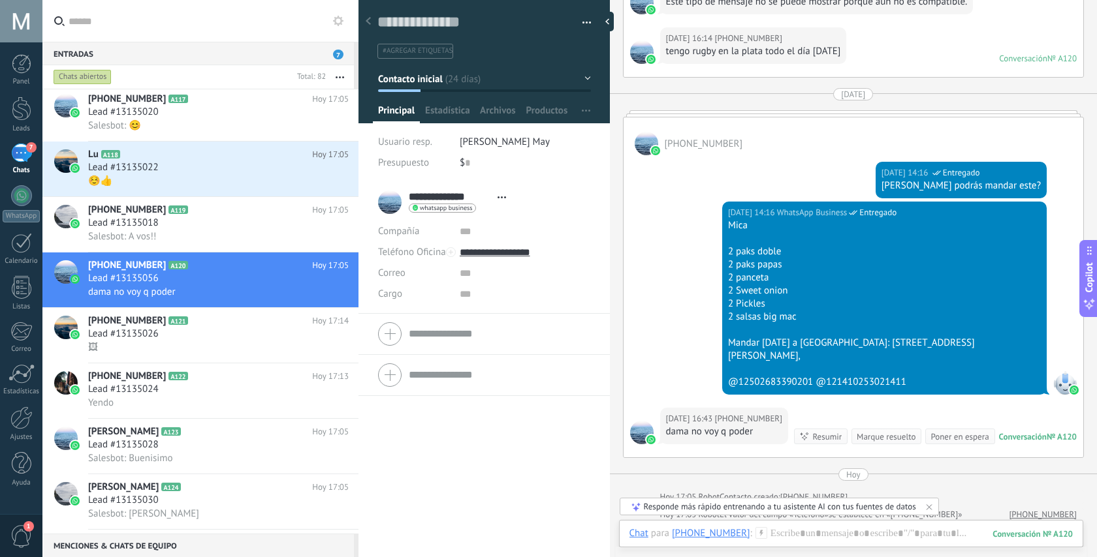
scroll to position [2309, 0]
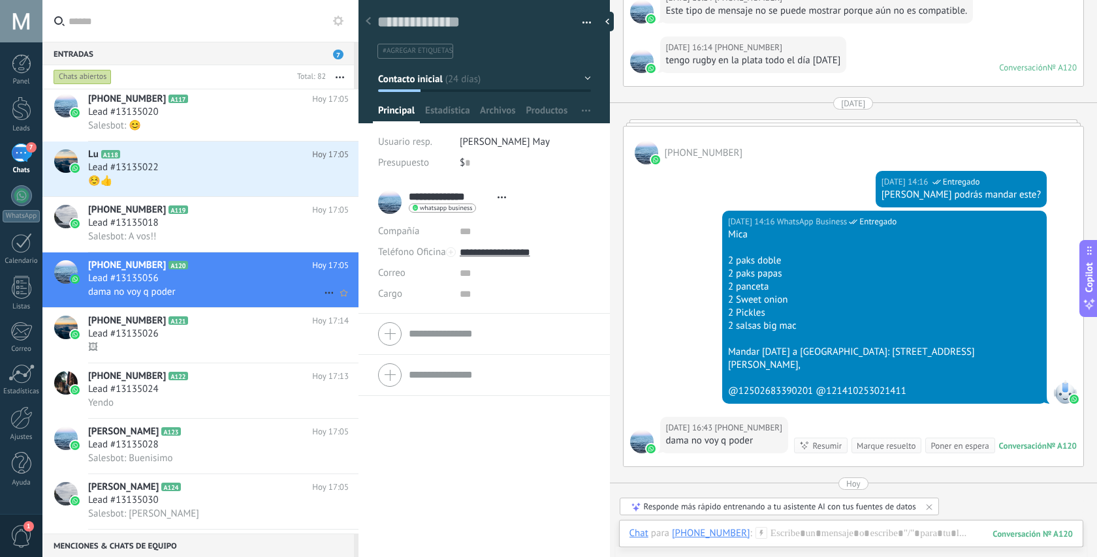
click at [323, 296] on icon at bounding box center [329, 293] width 16 height 16
click at [332, 301] on icon at bounding box center [332, 304] width 9 height 9
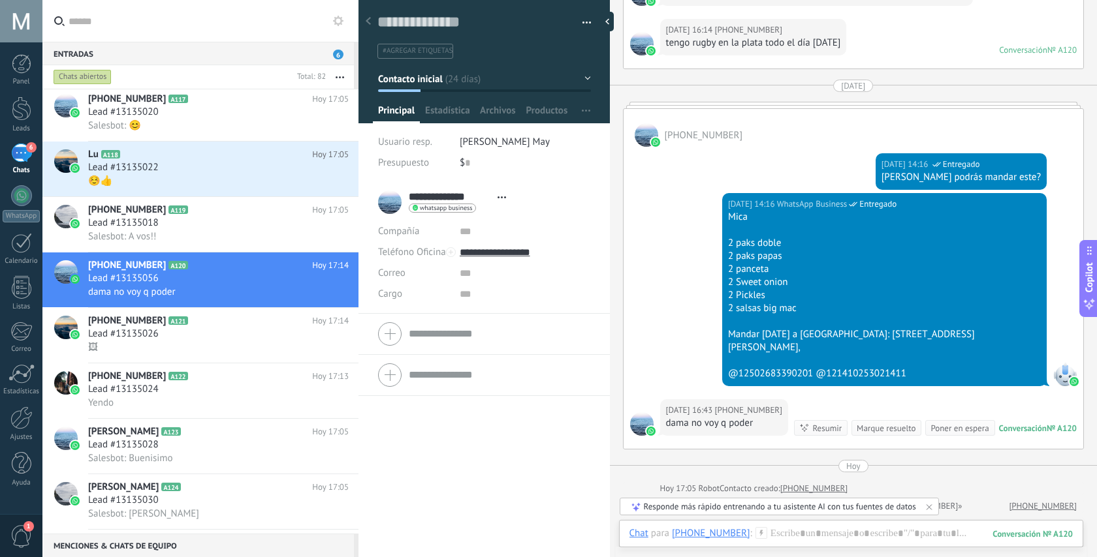
click at [390, 336] on div at bounding box center [484, 334] width 212 height 33
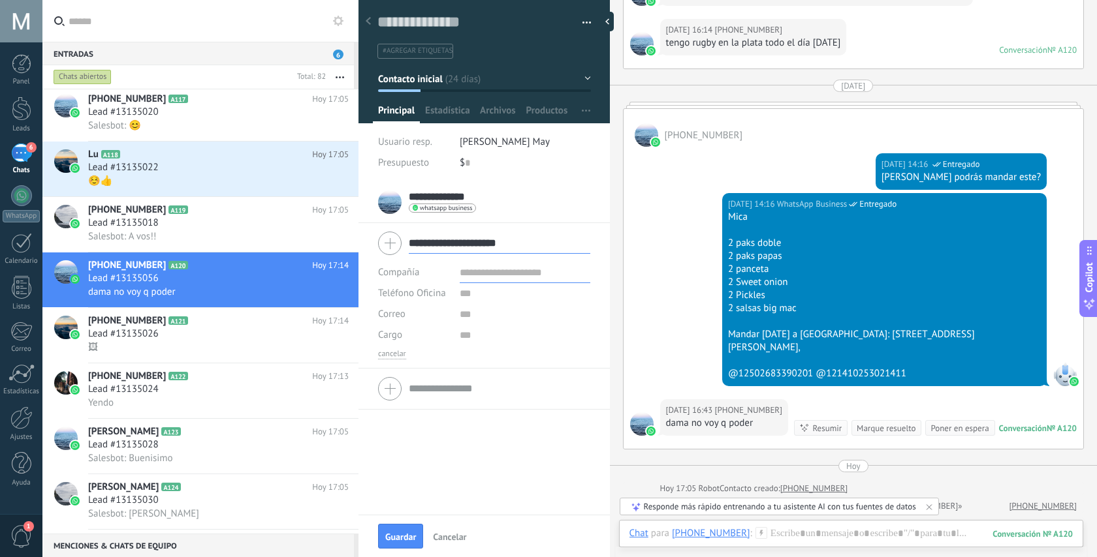
click at [438, 246] on input "**********" at bounding box center [499, 243] width 181 height 21
type input "**********"
click at [400, 533] on span "Guardar" at bounding box center [400, 537] width 31 height 9
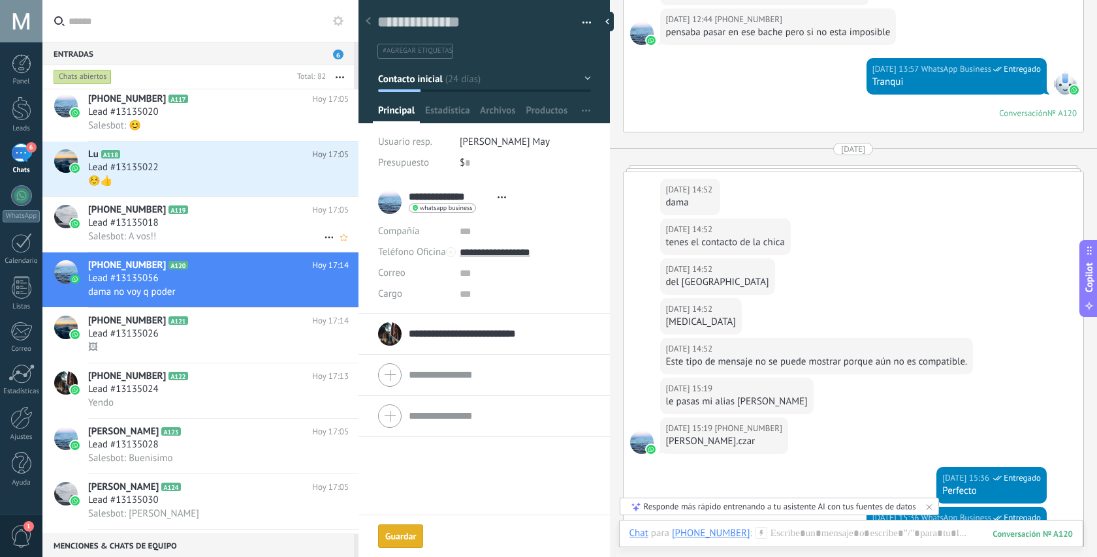
scroll to position [3295, 0]
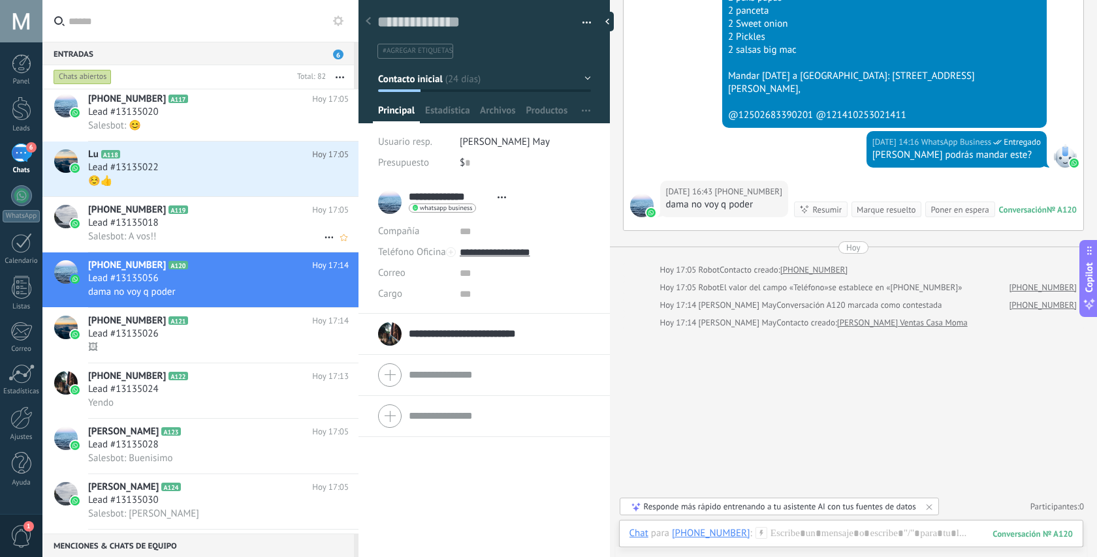
click at [214, 235] on div "Salesbot: A vos!!" at bounding box center [218, 237] width 260 height 14
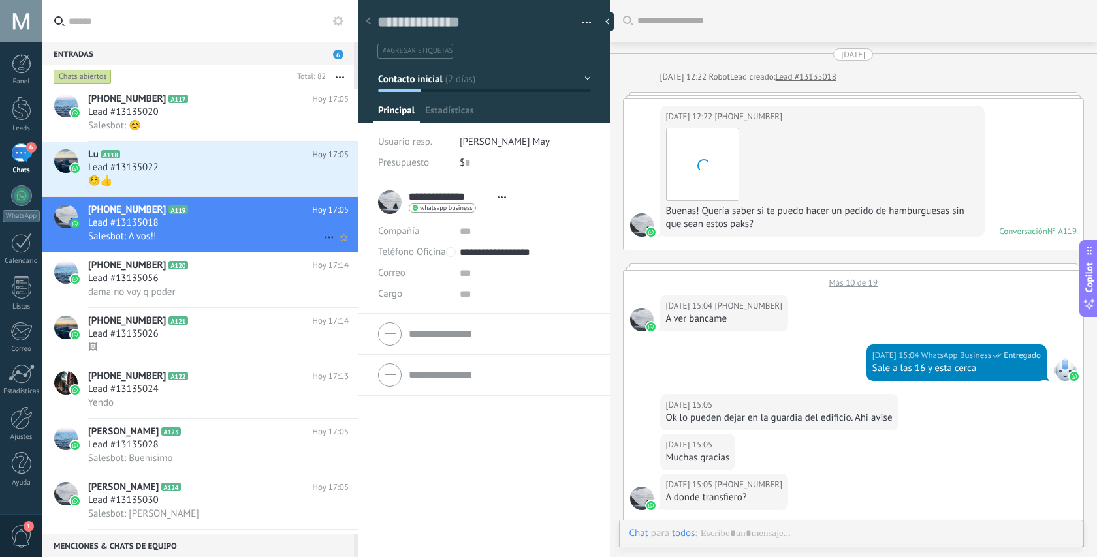
scroll to position [528, 0]
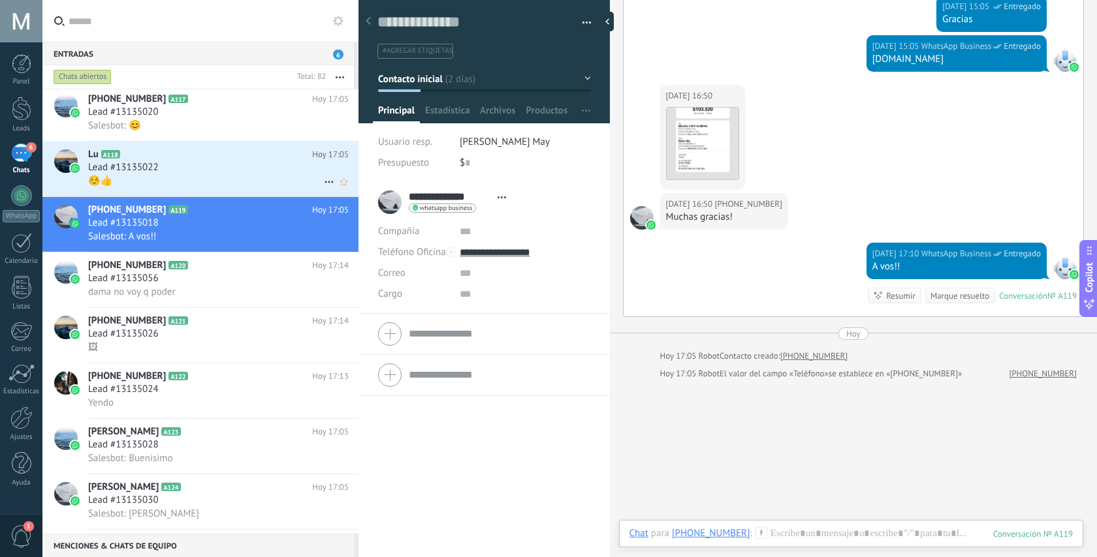
click at [219, 178] on div "☺️👍" at bounding box center [218, 181] width 260 height 14
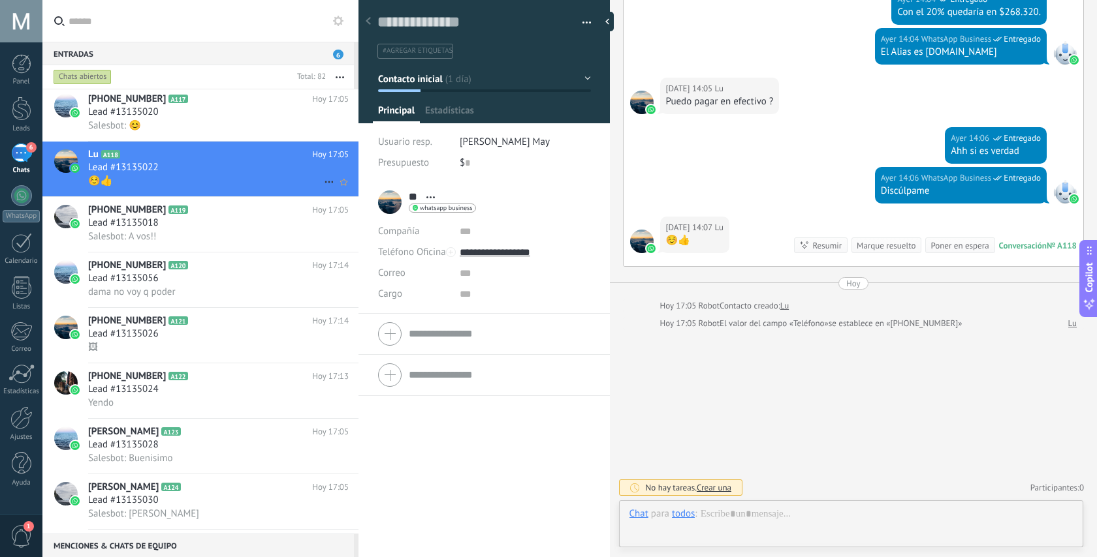
scroll to position [20, 0]
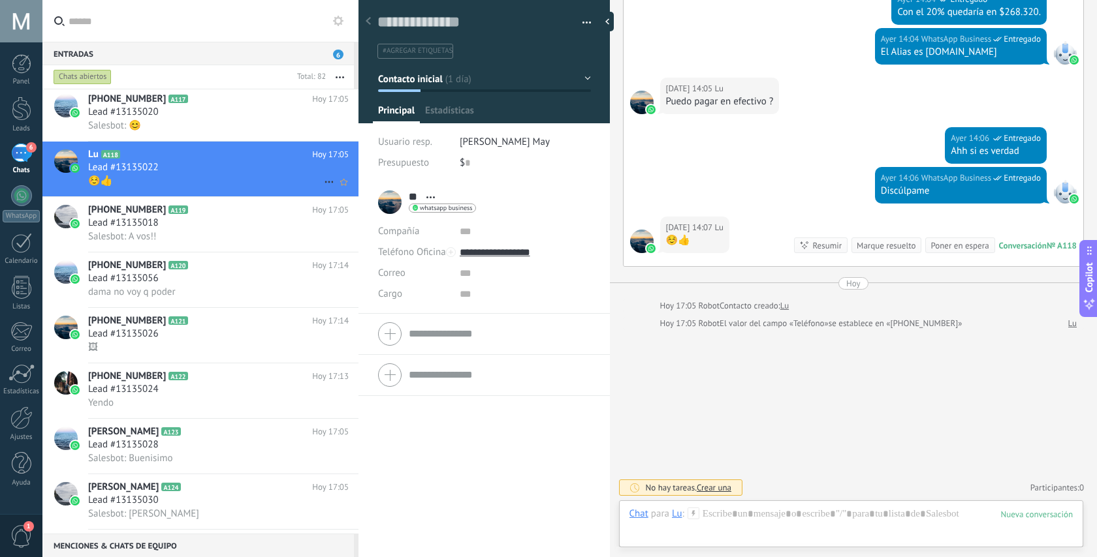
click at [323, 187] on icon at bounding box center [329, 182] width 16 height 16
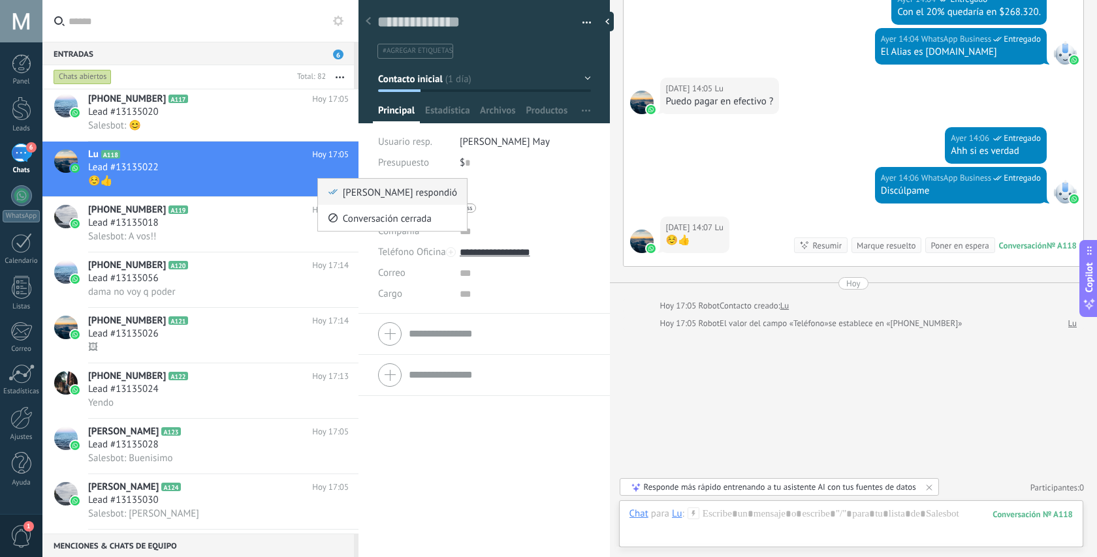
click at [338, 194] on span at bounding box center [333, 191] width 10 height 9
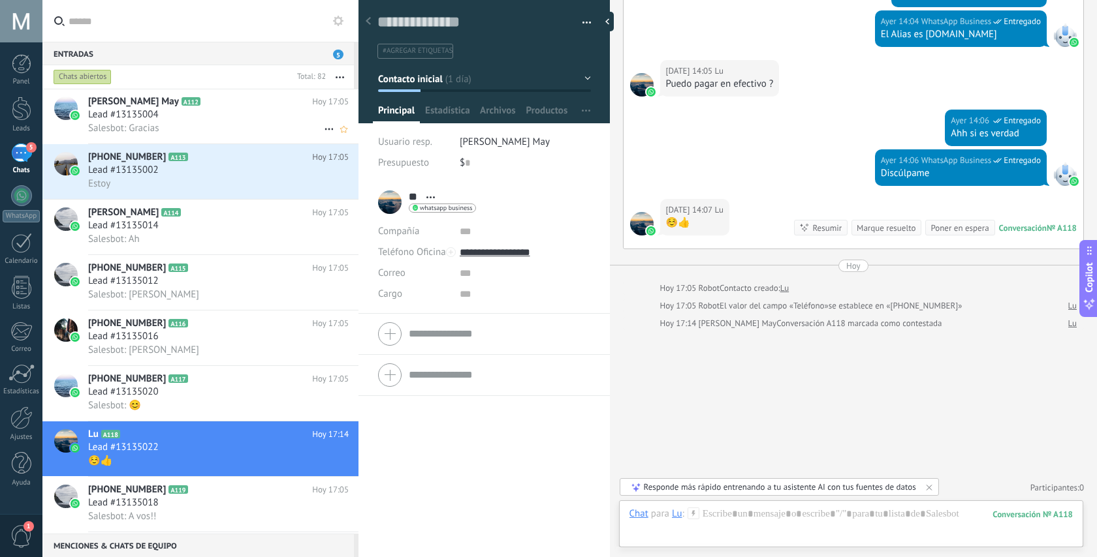
scroll to position [573, 0]
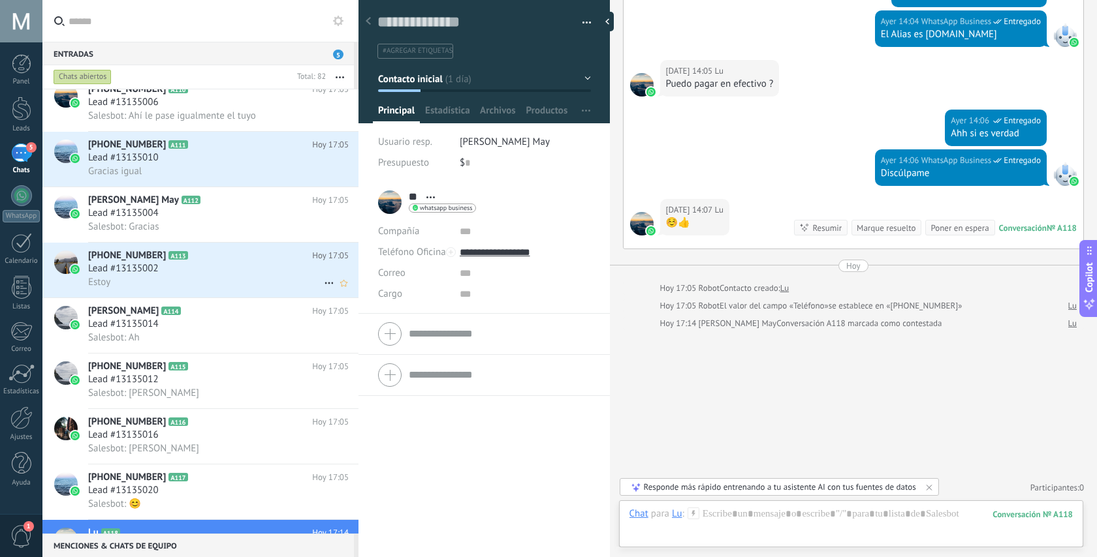
click at [268, 282] on div "Estoy" at bounding box center [218, 282] width 260 height 14
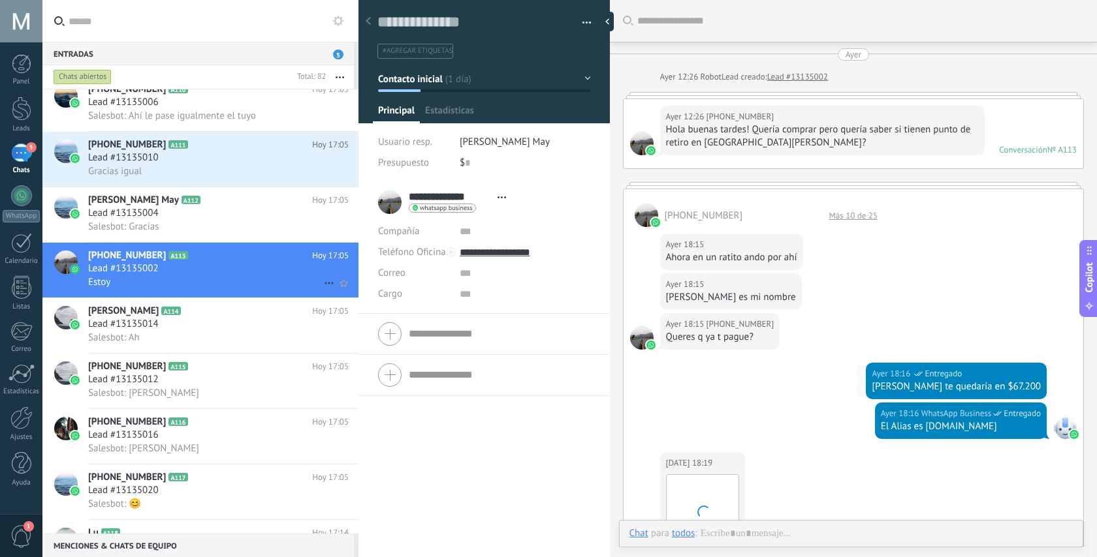
scroll to position [445, 0]
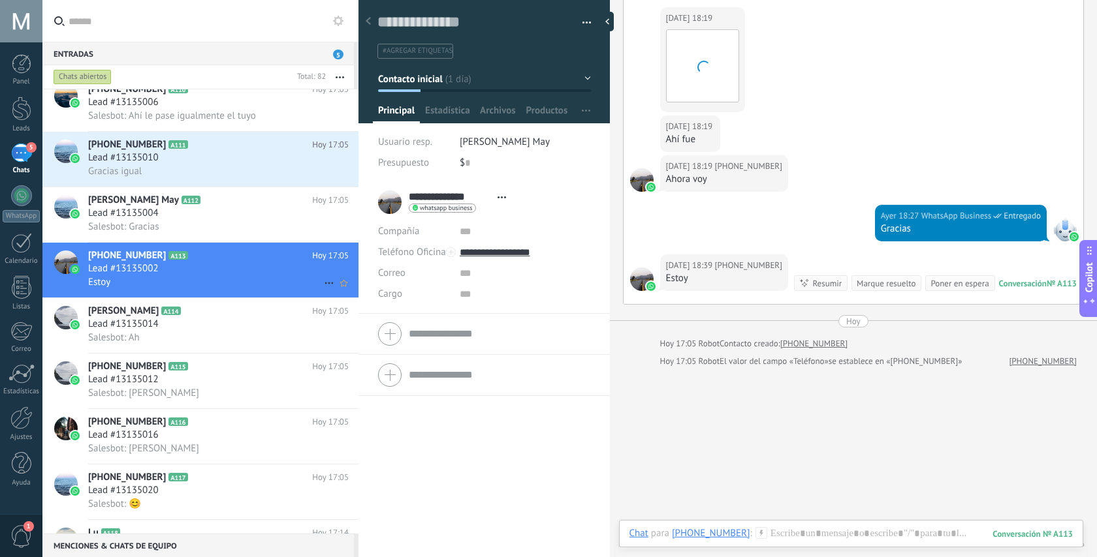
click at [323, 288] on icon at bounding box center [329, 283] width 16 height 16
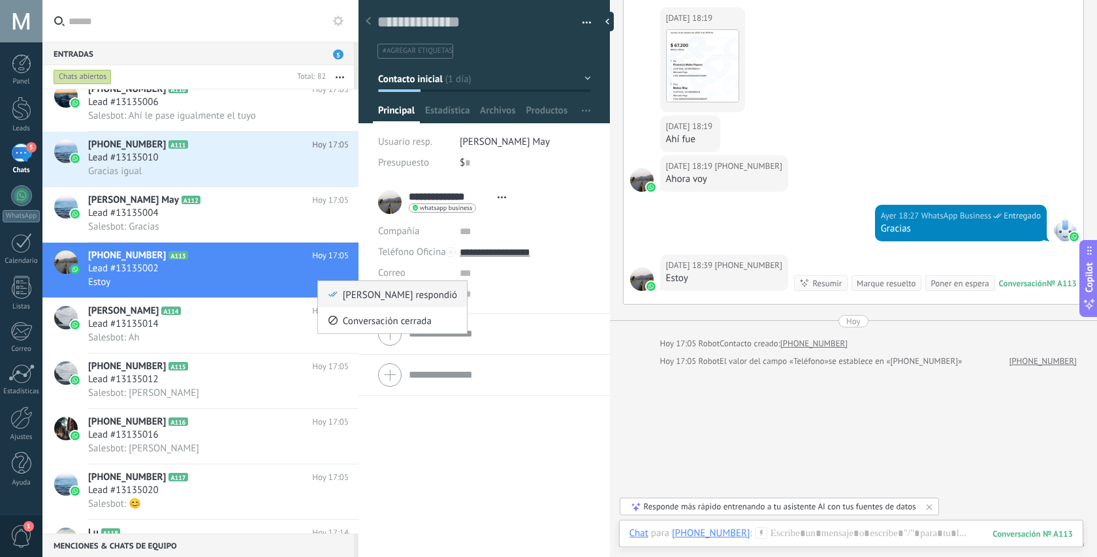
click at [336, 296] on icon at bounding box center [332, 294] width 9 height 9
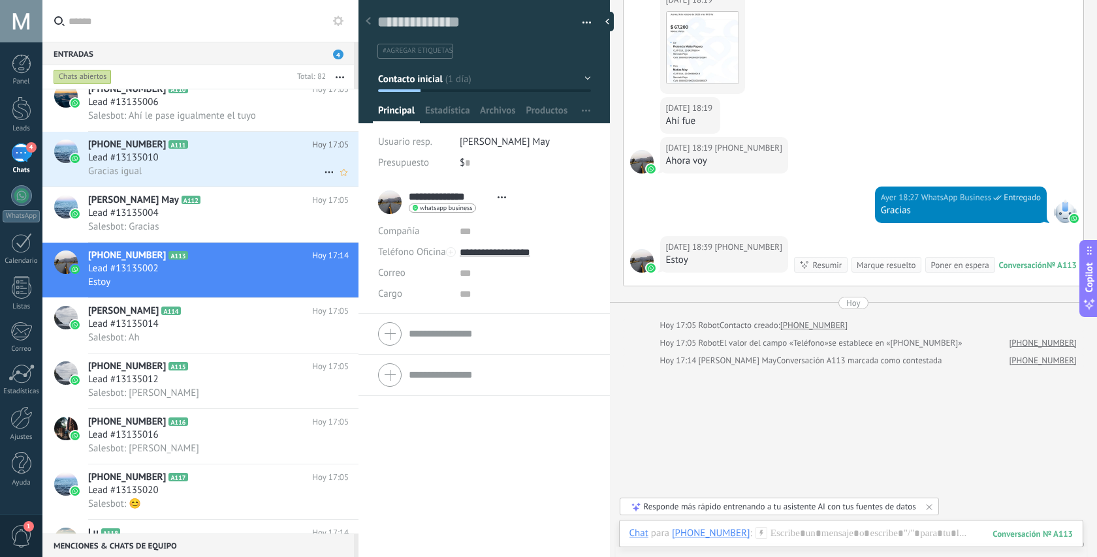
click at [234, 165] on div "Lead #13135010" at bounding box center [218, 157] width 260 height 13
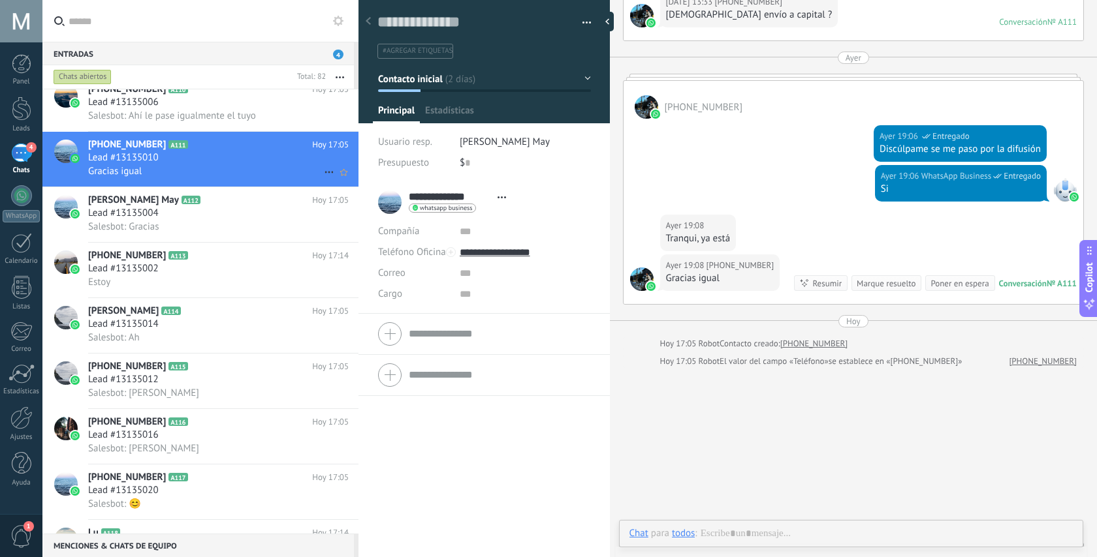
scroll to position [20, 0]
click at [321, 173] on icon at bounding box center [329, 173] width 16 height 16
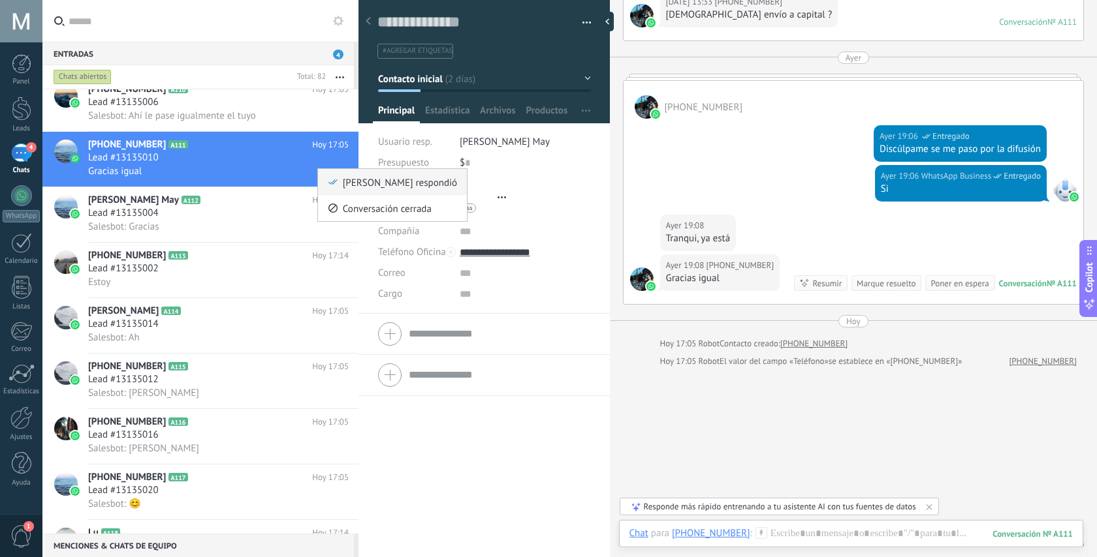
click at [343, 186] on span "[PERSON_NAME] respondió" at bounding box center [400, 182] width 114 height 26
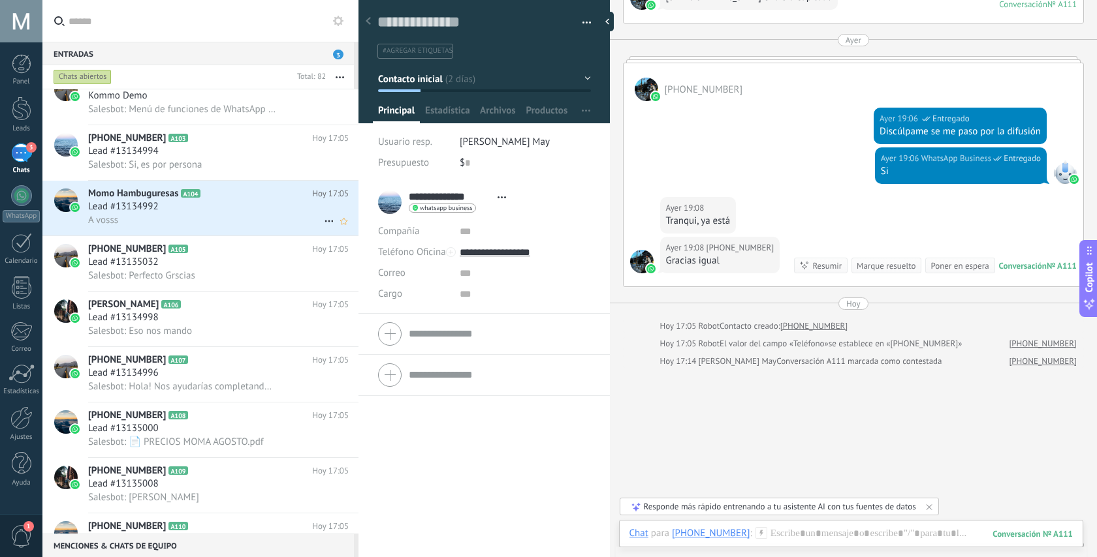
scroll to position [129, 0]
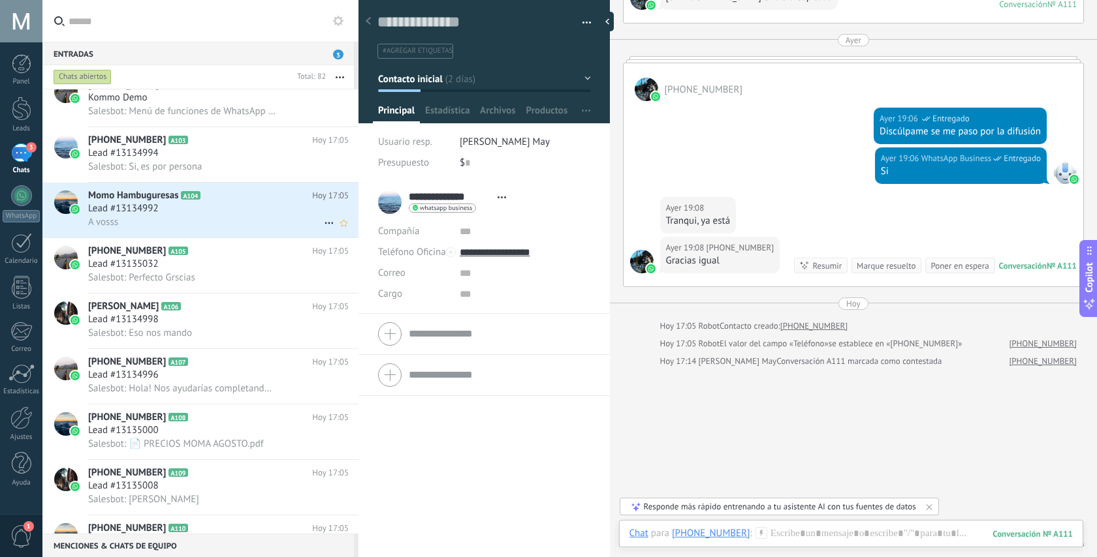
click at [245, 196] on h2 "Momo Hambuguresas A104" at bounding box center [200, 195] width 224 height 13
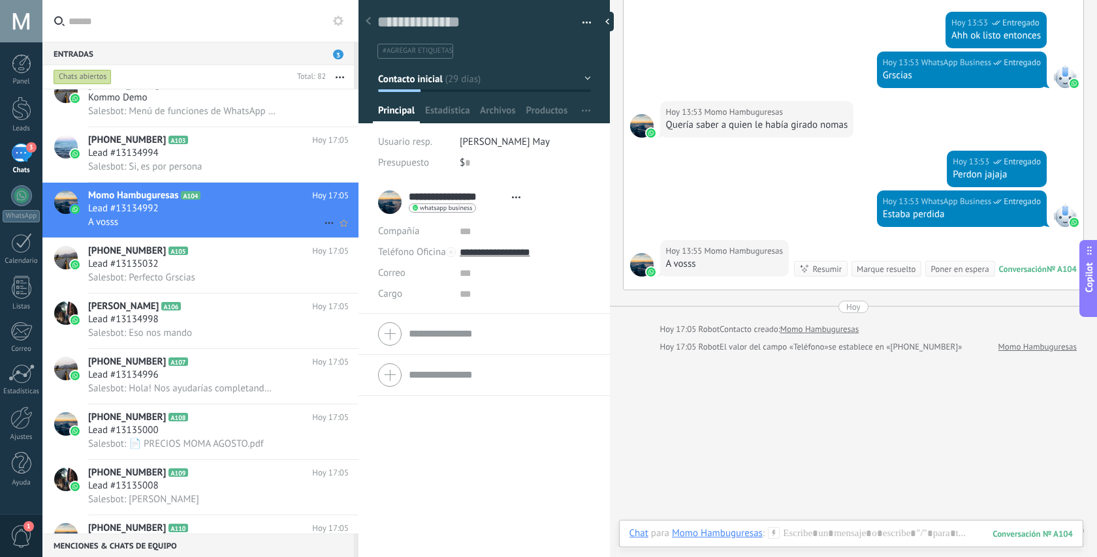
scroll to position [20, 0]
click at [804, 535] on div at bounding box center [850, 546] width 443 height 39
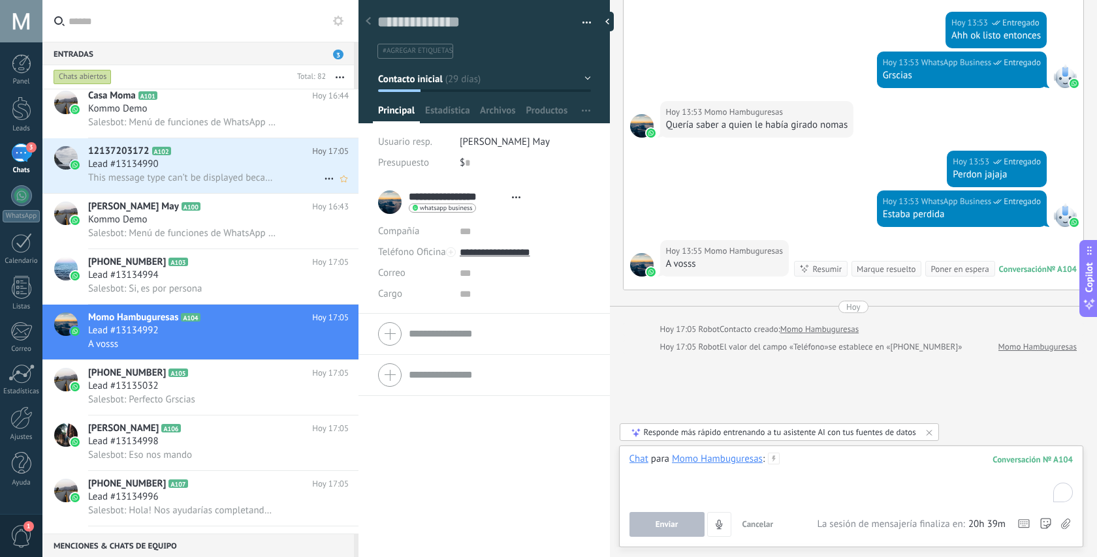
scroll to position [5, 0]
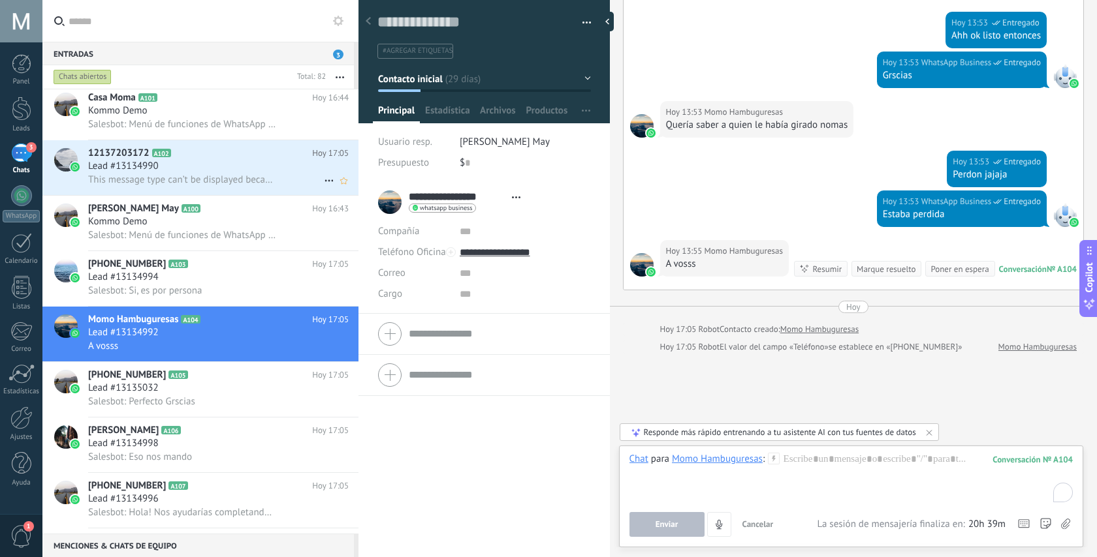
click at [211, 170] on div "Lead #13134990" at bounding box center [218, 166] width 260 height 13
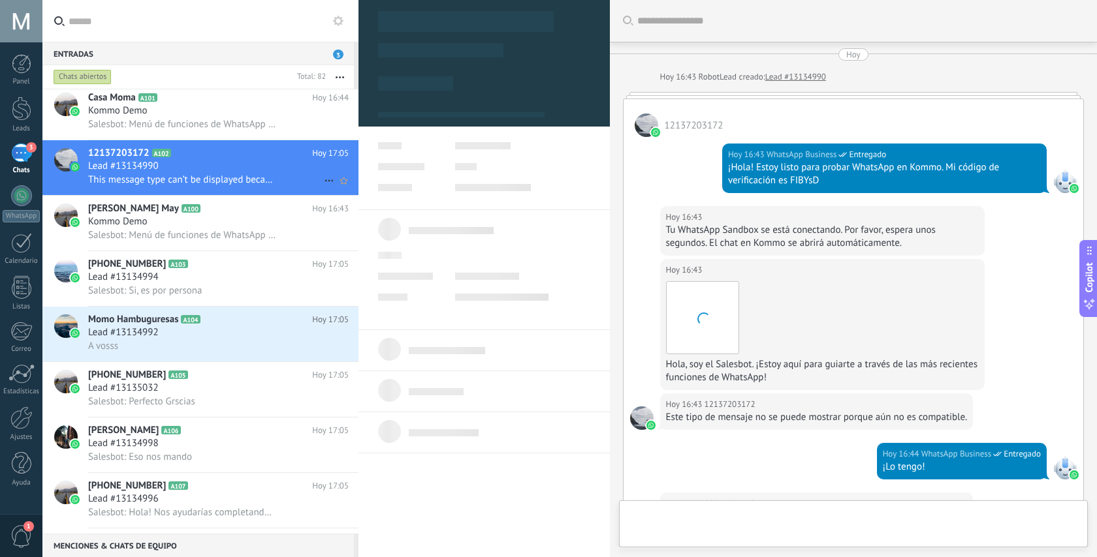
type textarea "**********"
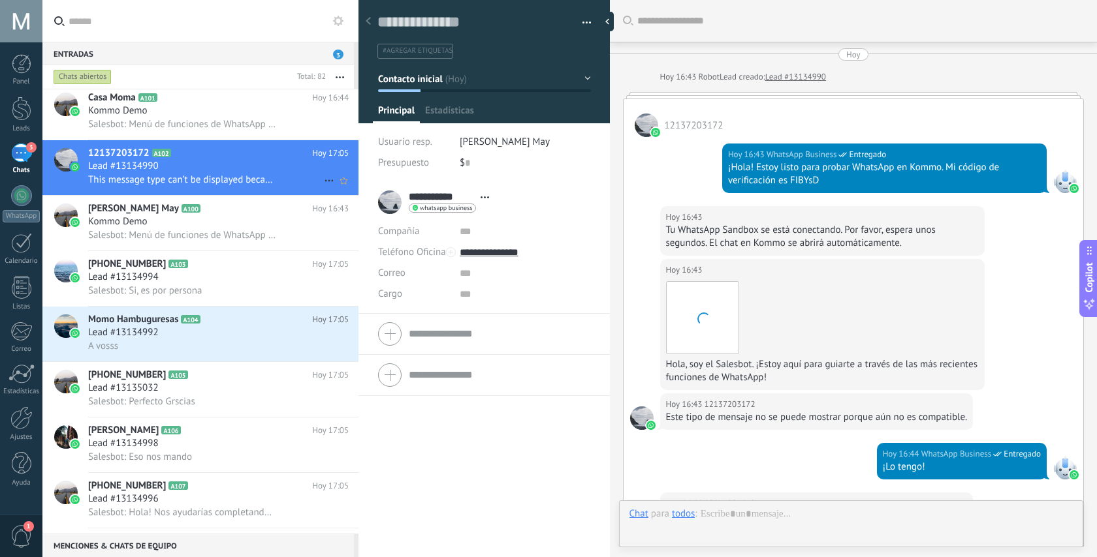
scroll to position [281, 0]
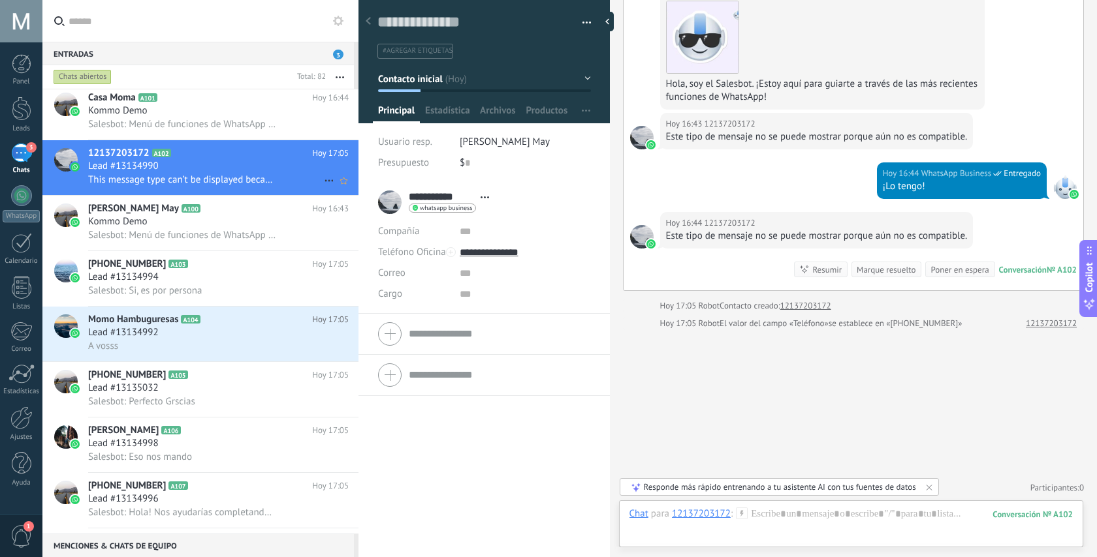
click at [325, 181] on icon at bounding box center [329, 181] width 16 height 16
click at [336, 191] on icon at bounding box center [332, 188] width 9 height 9
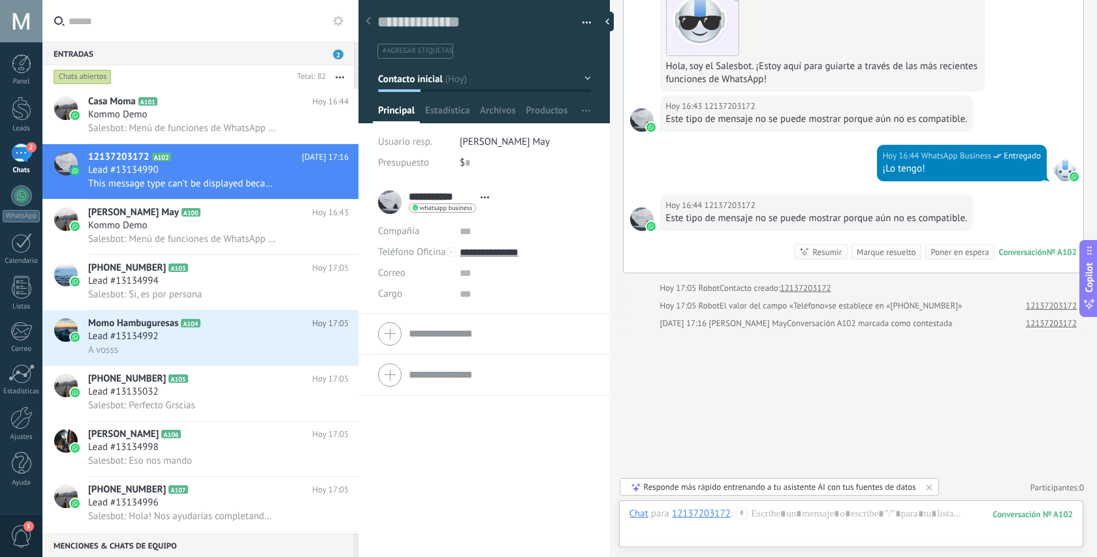
click at [325, 50] on div "Entradas 2" at bounding box center [197, 54] width 311 height 24
click at [245, 338] on div "Lead #13134992" at bounding box center [218, 336] width 260 height 13
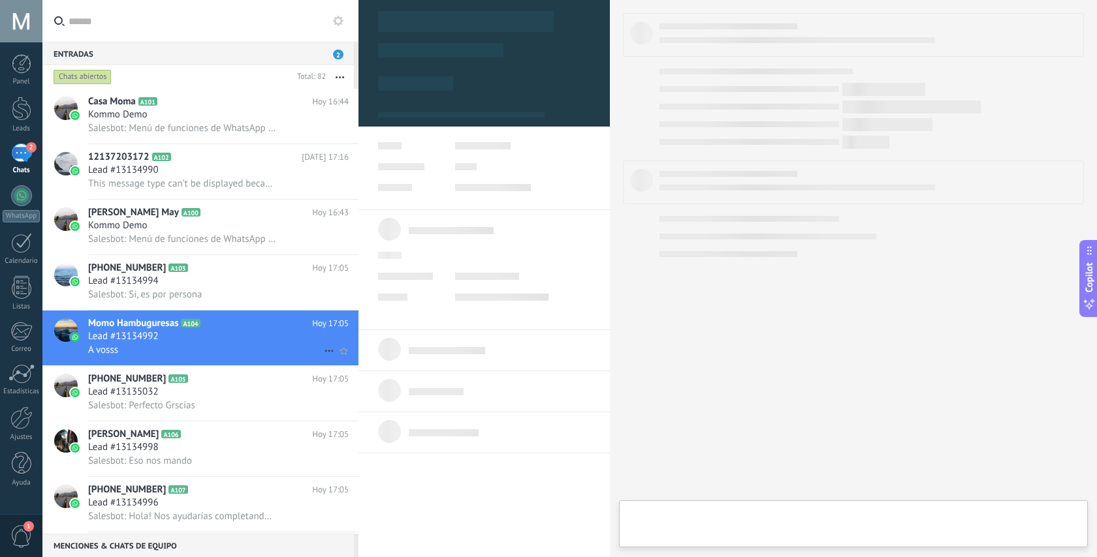
click at [325, 351] on icon at bounding box center [329, 351] width 16 height 16
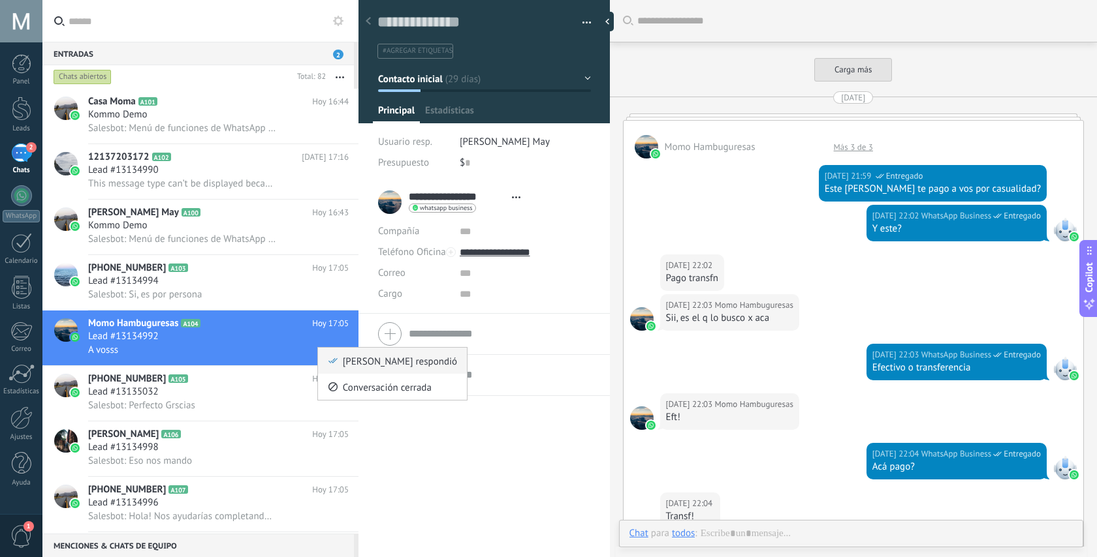
scroll to position [1424, 0]
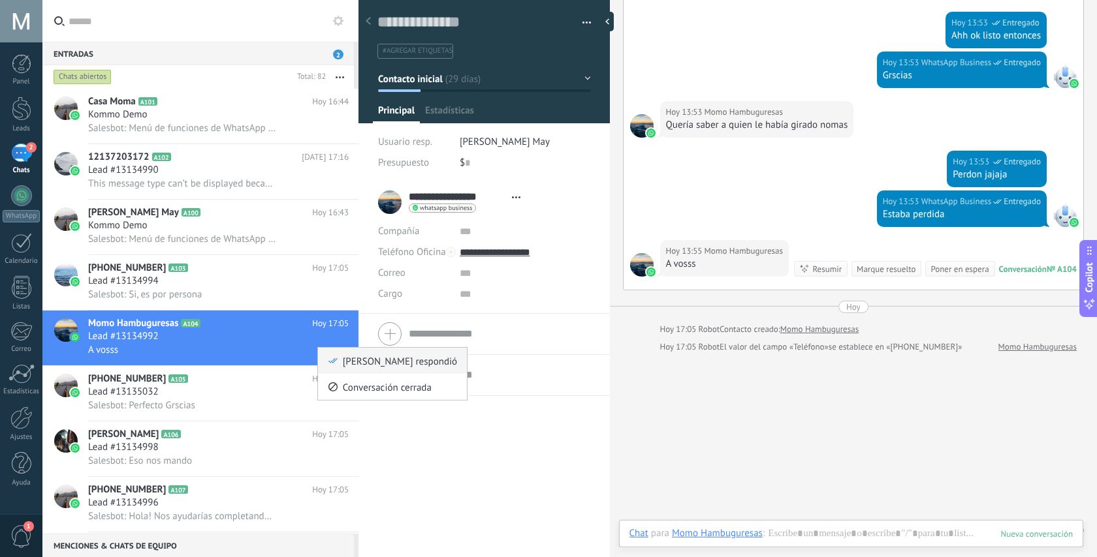
click at [334, 360] on icon at bounding box center [332, 360] width 9 height 9
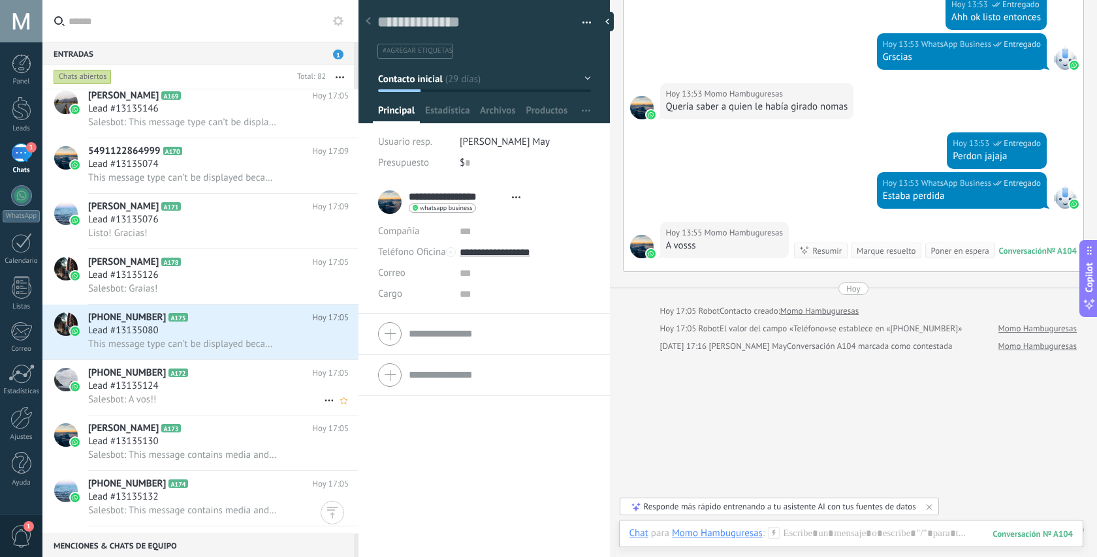
scroll to position [4159, 0]
click at [252, 335] on div "Lead #13135080" at bounding box center [218, 330] width 260 height 13
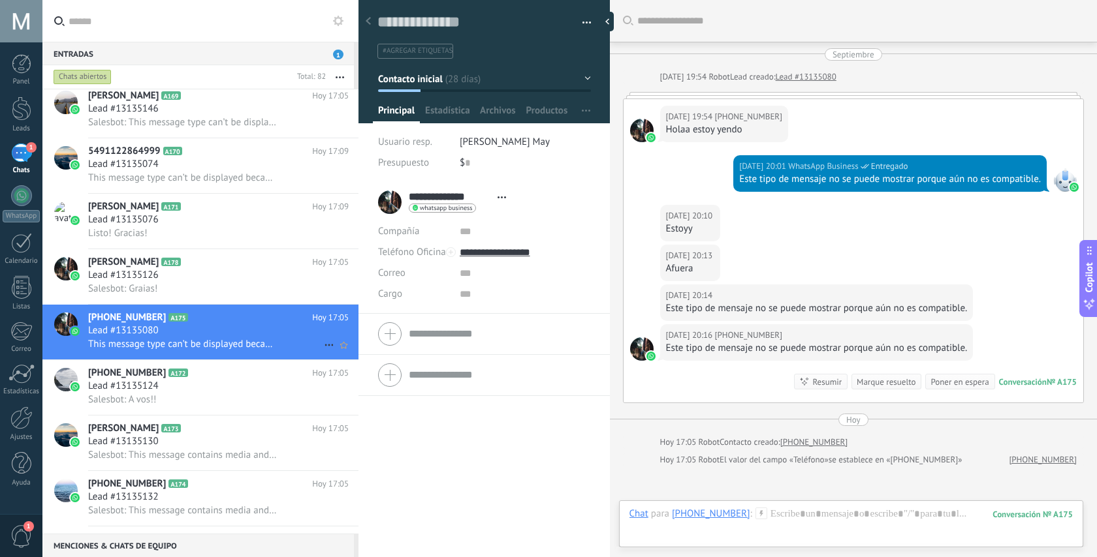
scroll to position [136, 0]
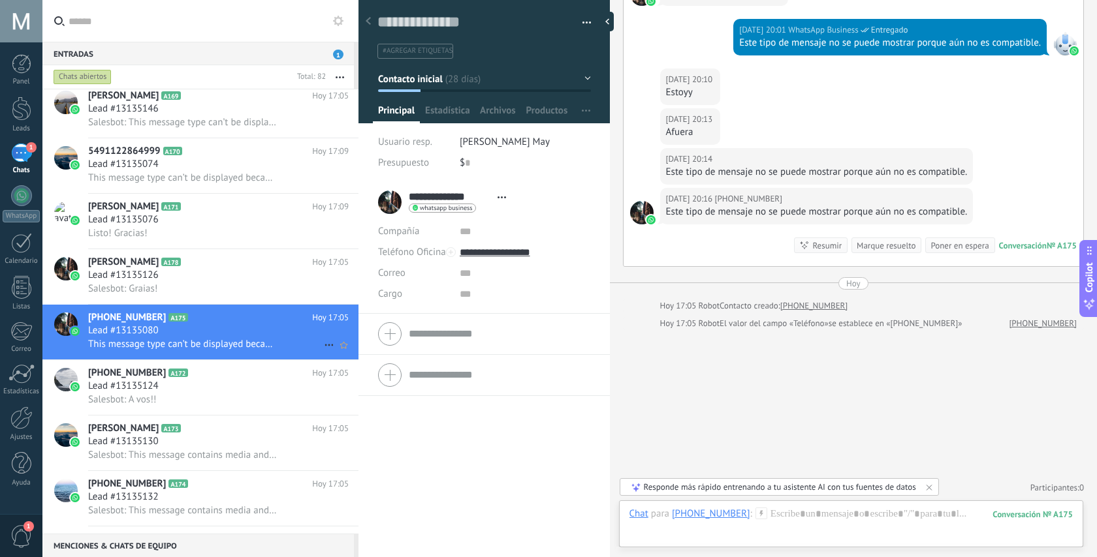
click at [322, 348] on icon at bounding box center [329, 346] width 16 height 16
click at [326, 353] on li "[PERSON_NAME] respondió" at bounding box center [392, 357] width 149 height 26
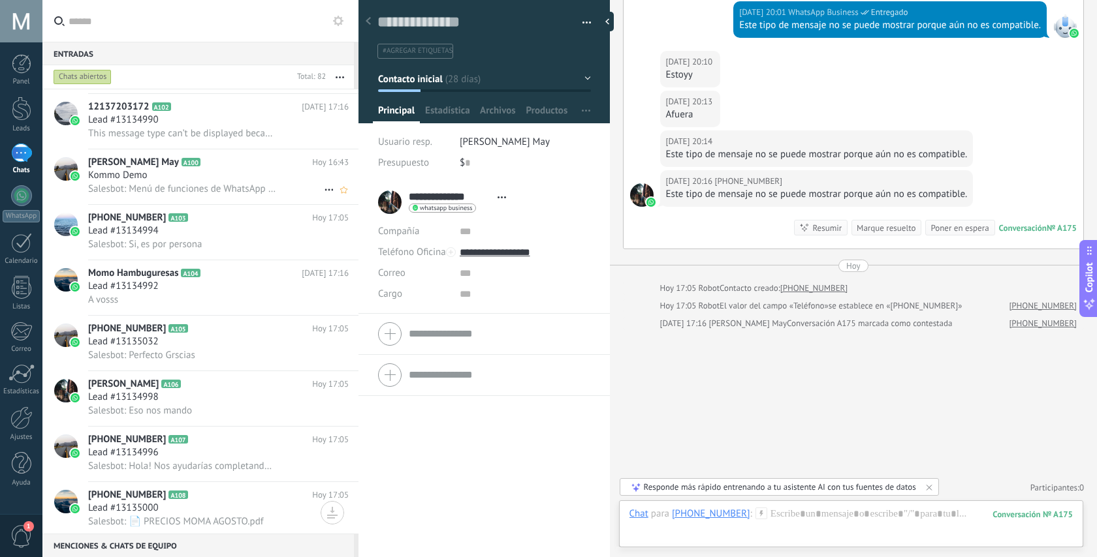
scroll to position [0, 0]
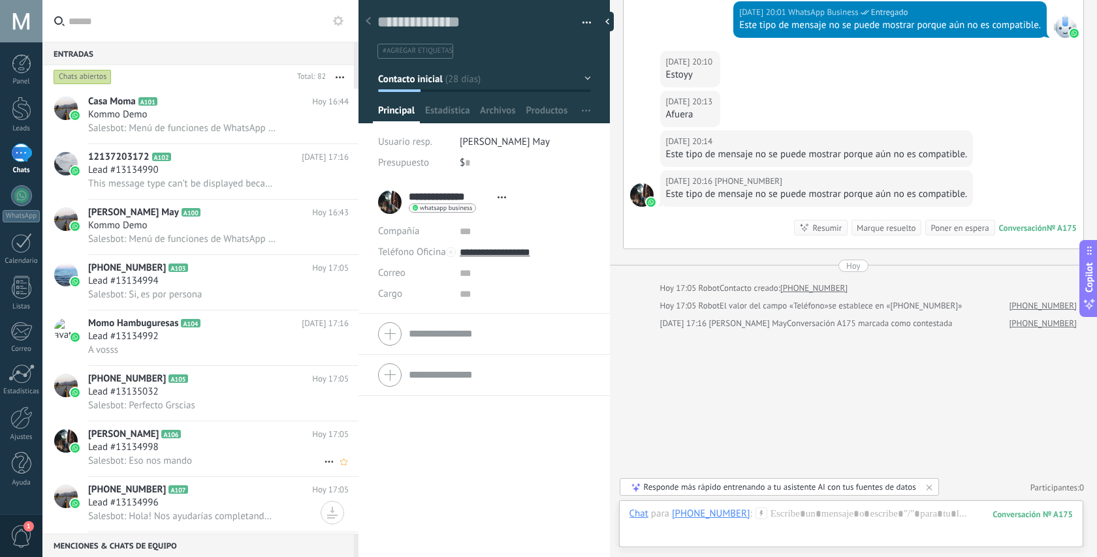
click at [213, 433] on h2 "[PERSON_NAME] A106" at bounding box center [200, 434] width 224 height 13
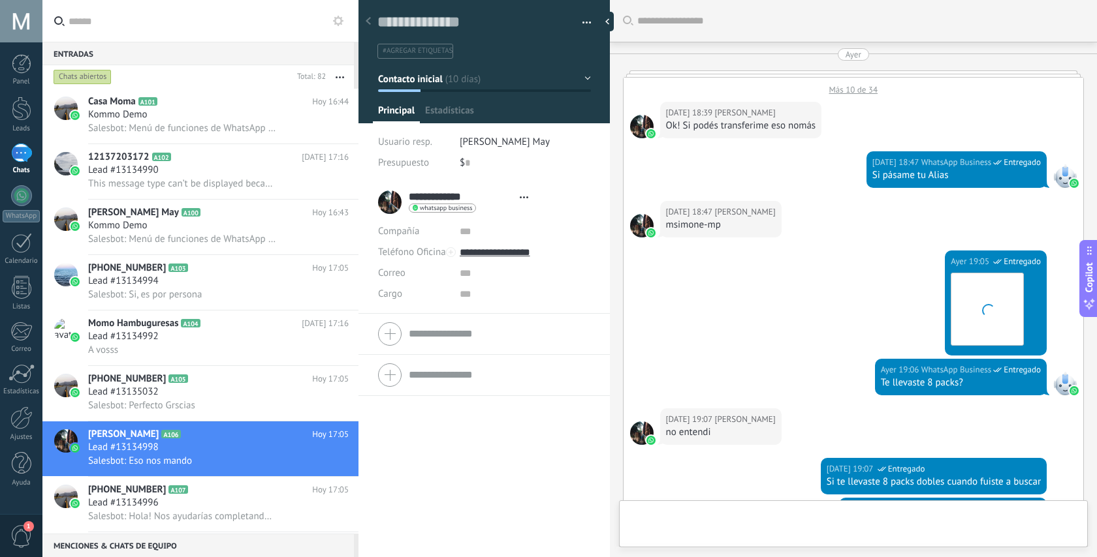
type textarea "**********"
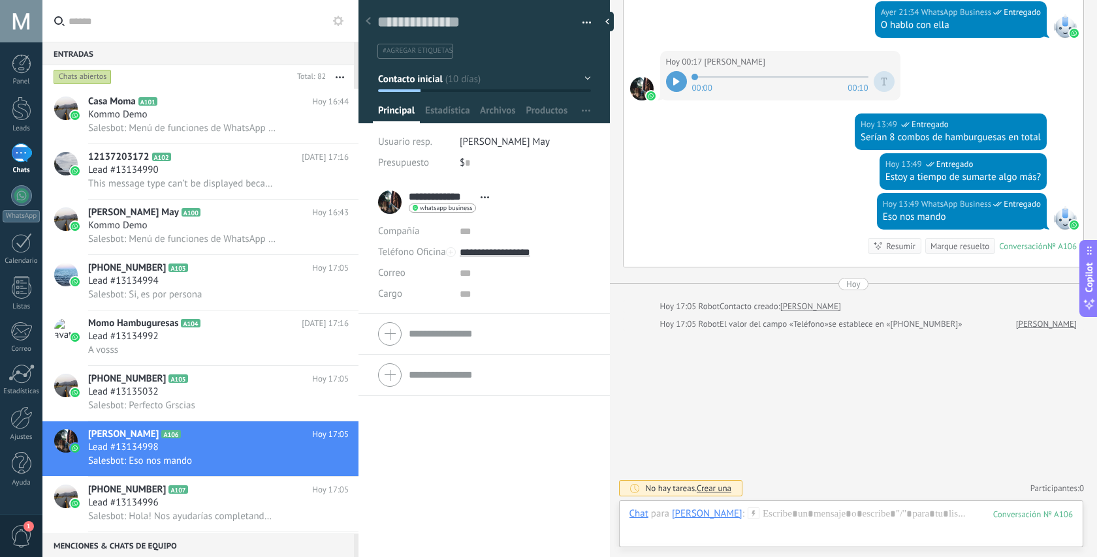
click at [16, 528] on span "1" at bounding box center [21, 537] width 22 height 23
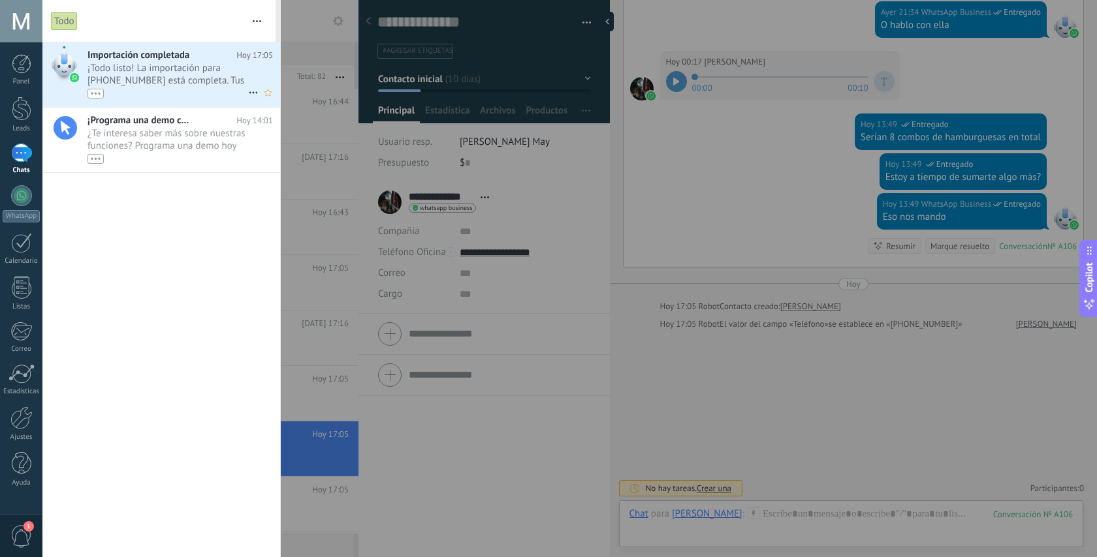
click at [171, 76] on span "¡Todo listo! La importación para [PHONE_NUMBER] está completa. Tus datos de Wha…" at bounding box center [167, 80] width 161 height 37
click at [17, 61] on div at bounding box center [22, 64] width 20 height 20
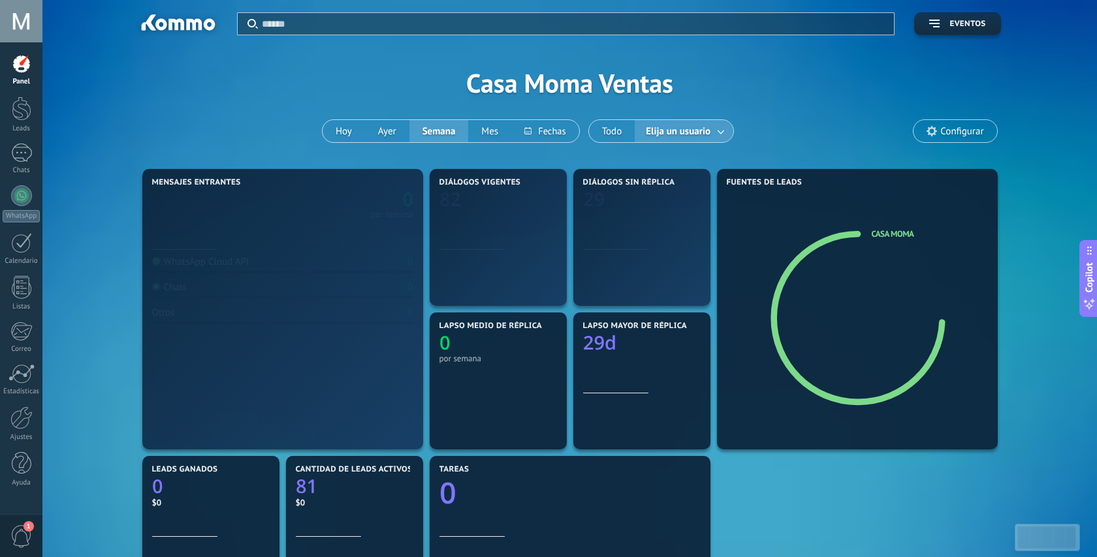
click at [21, 22] on div at bounding box center [21, 21] width 42 height 42
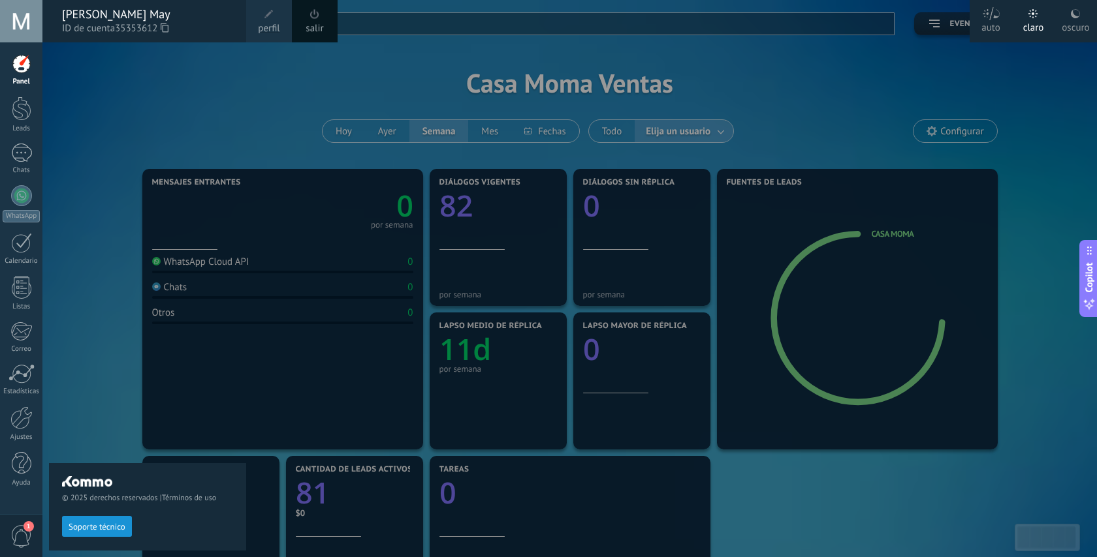
click at [307, 126] on div at bounding box center [590, 278] width 1097 height 557
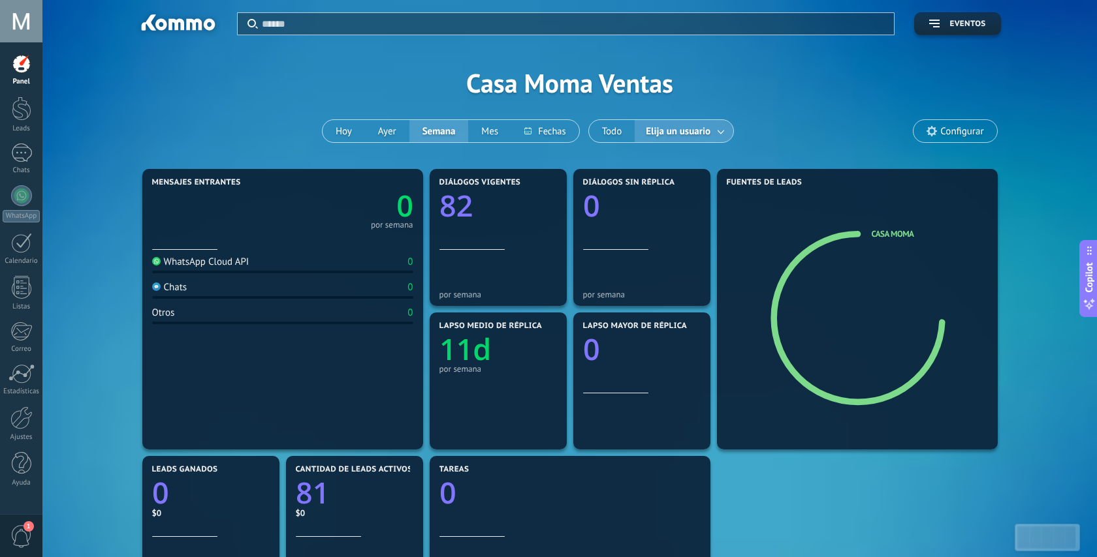
click at [24, 30] on div at bounding box center [21, 21] width 42 height 42
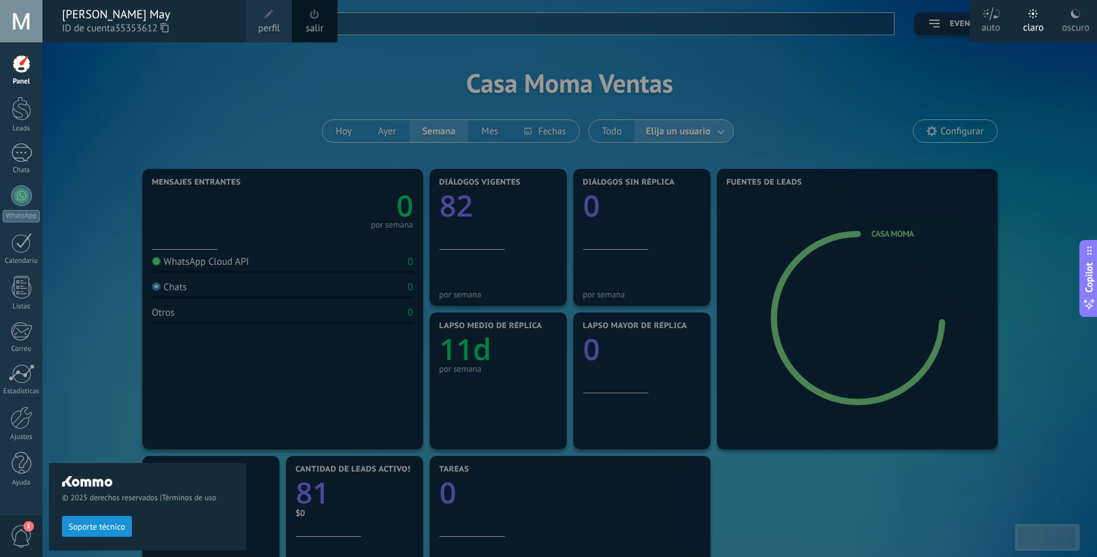
click at [266, 18] on span at bounding box center [268, 14] width 9 height 9
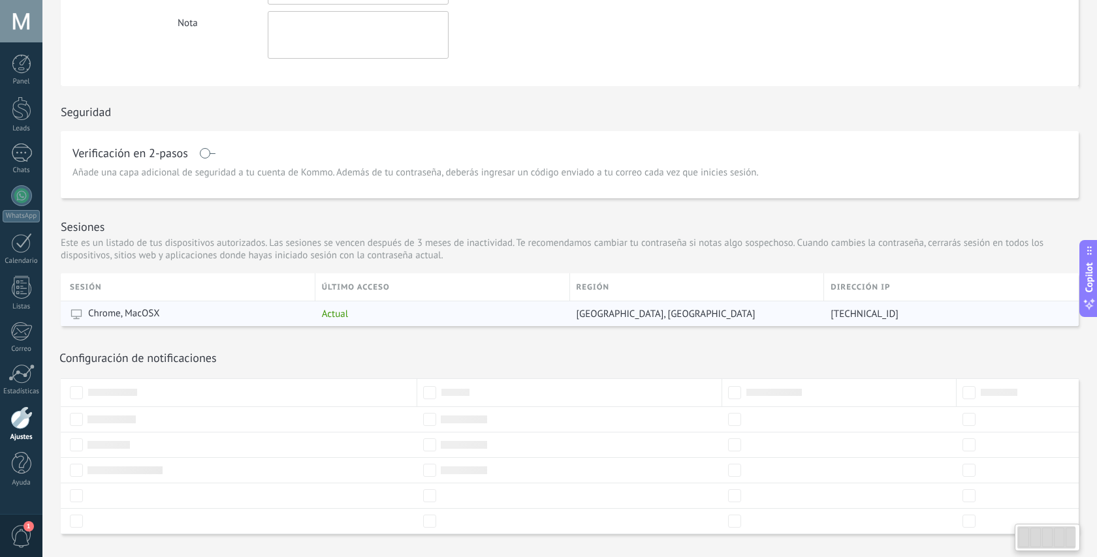
scroll to position [292, 0]
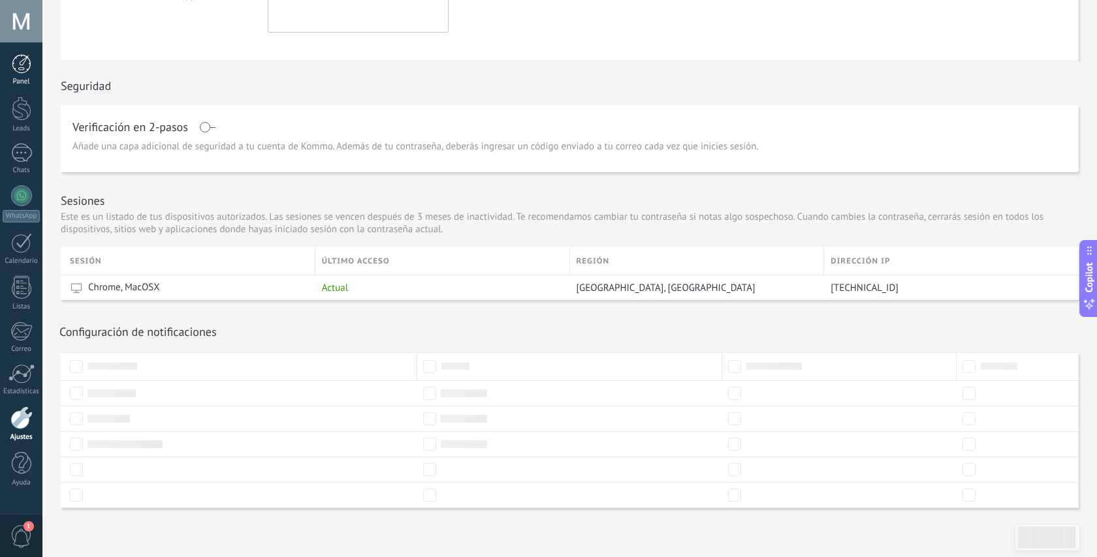
click at [23, 82] on div "Panel" at bounding box center [22, 82] width 38 height 8
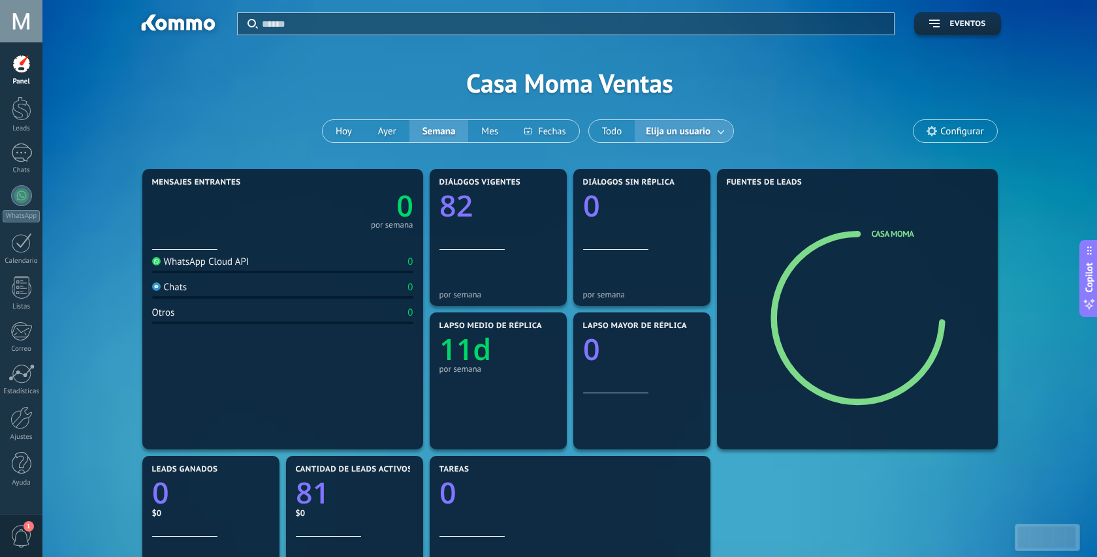
click at [947, 129] on span "Configurar" at bounding box center [961, 131] width 43 height 11
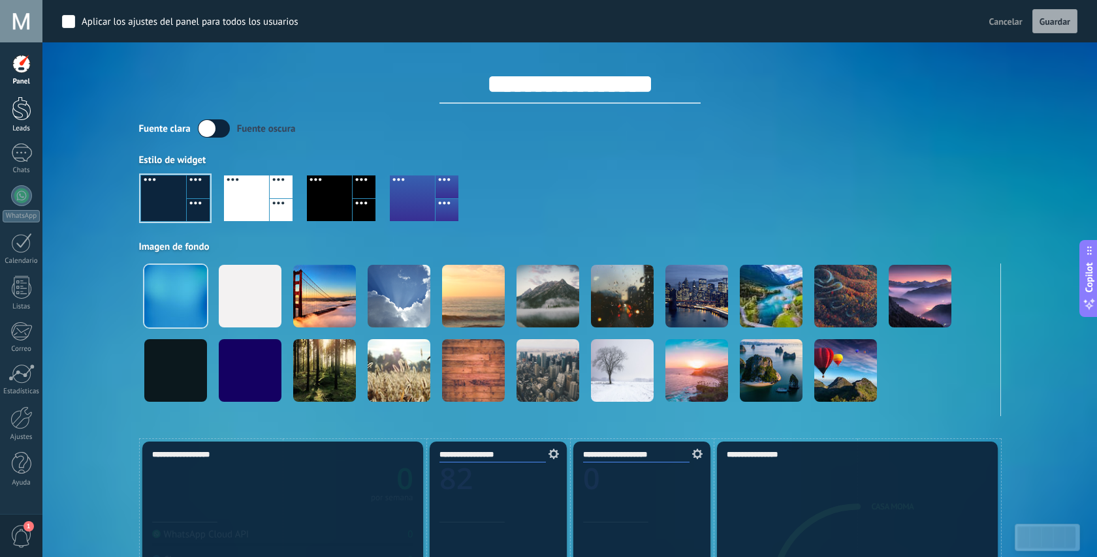
click at [33, 116] on link "Leads" at bounding box center [21, 115] width 42 height 37
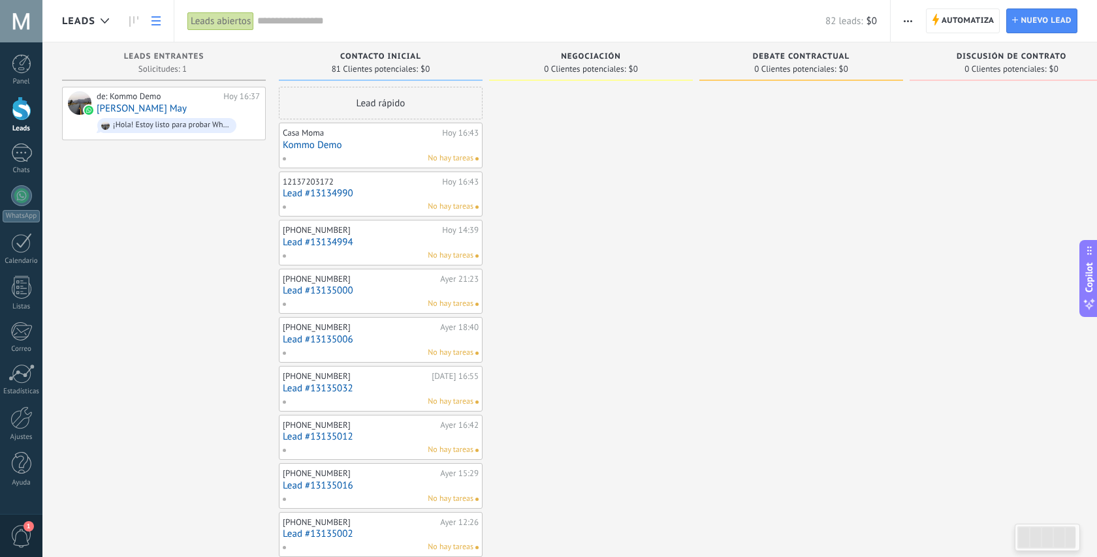
click at [157, 15] on link at bounding box center [156, 20] width 22 height 25
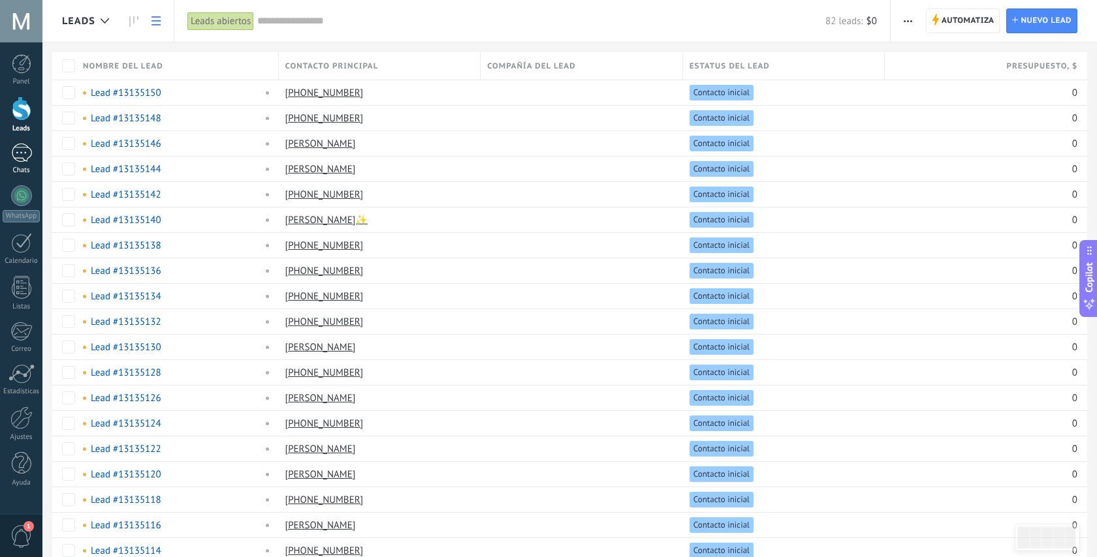
click at [25, 148] on div "1" at bounding box center [21, 153] width 21 height 19
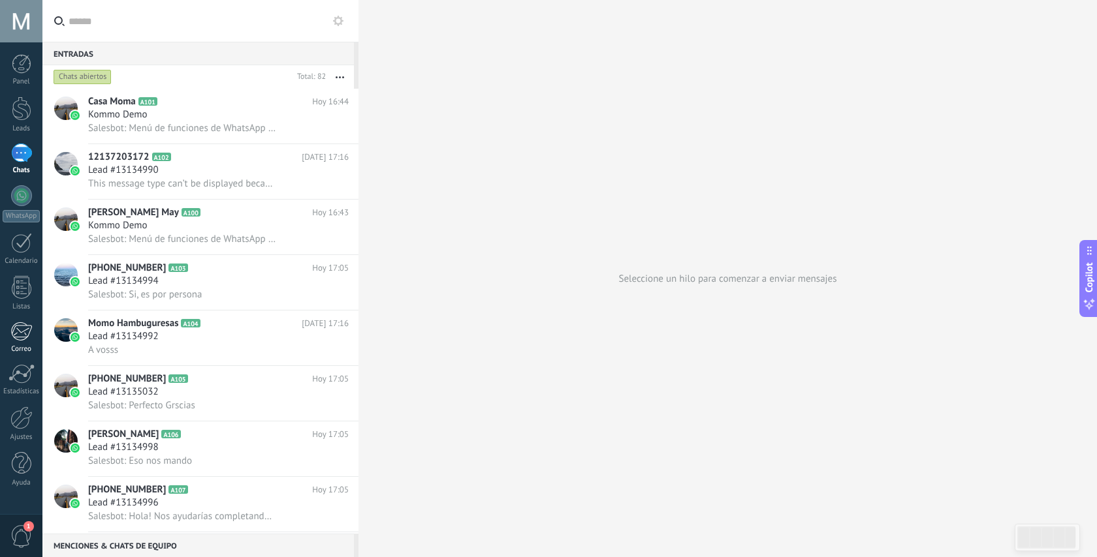
click at [12, 336] on div at bounding box center [21, 332] width 22 height 20
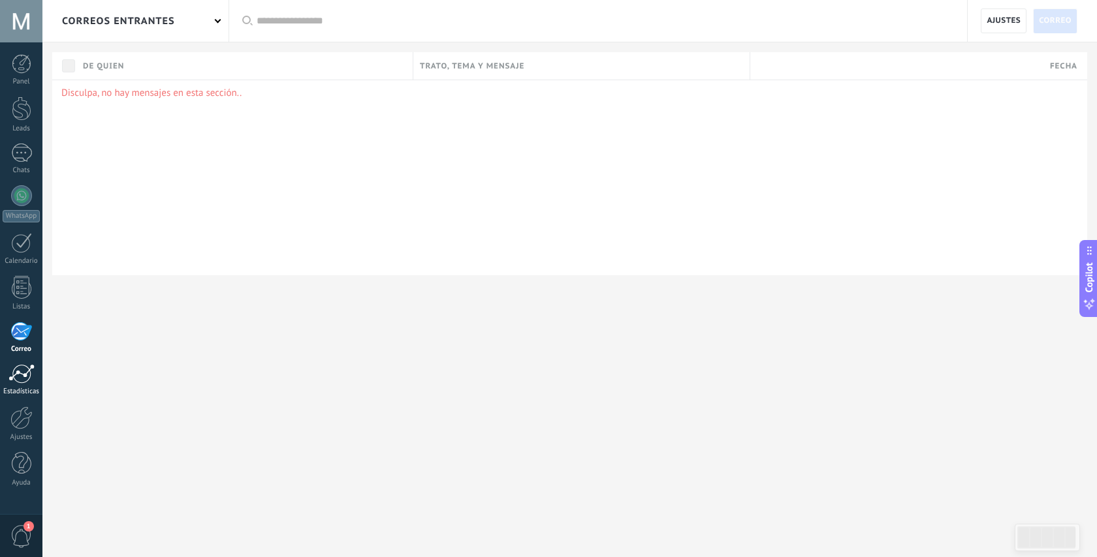
click at [24, 372] on div at bounding box center [21, 374] width 26 height 20
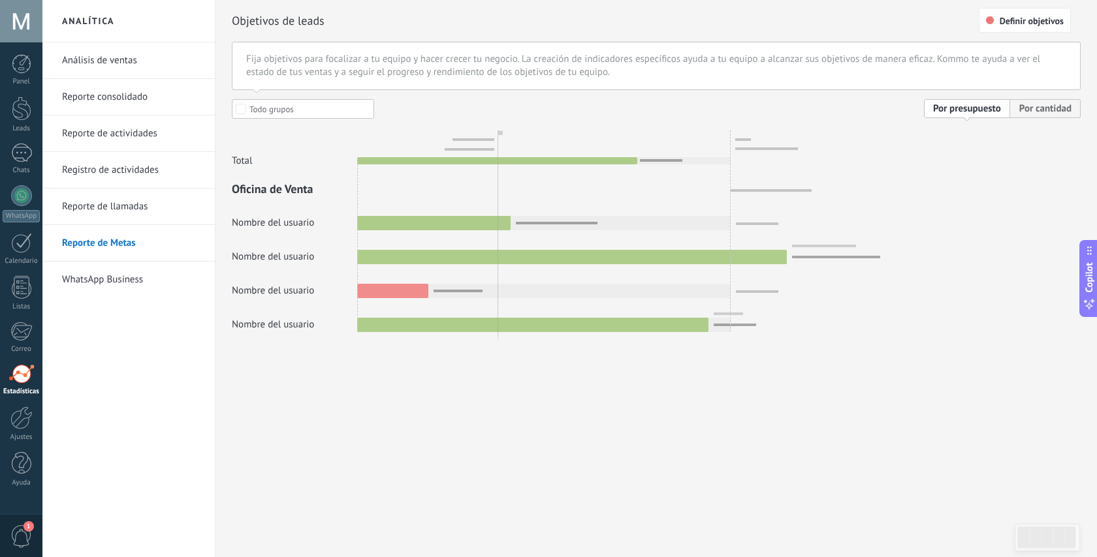
click at [121, 55] on link "Análisis de ventas" at bounding box center [132, 60] width 140 height 37
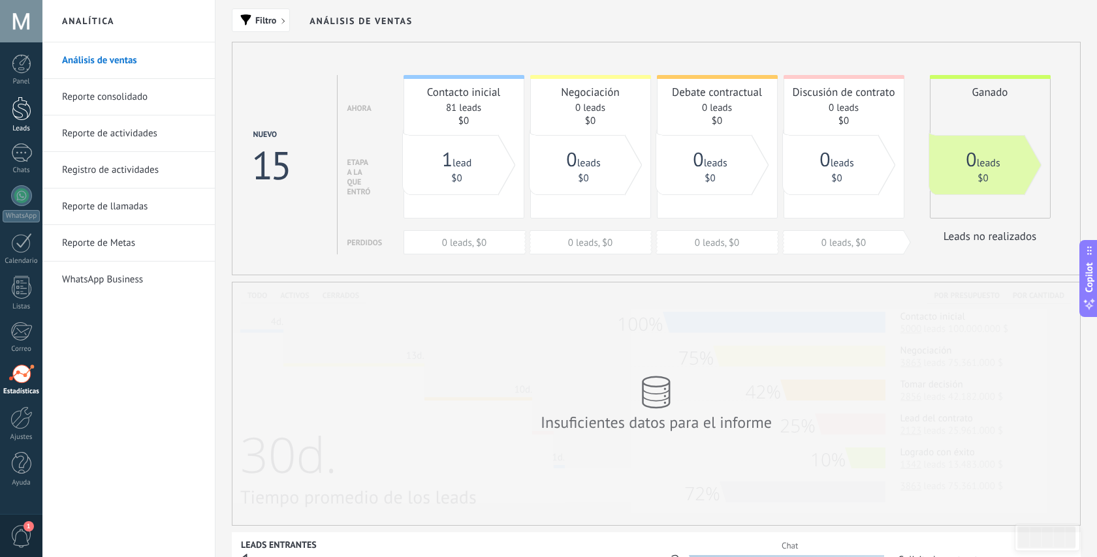
click at [25, 112] on div at bounding box center [22, 109] width 20 height 24
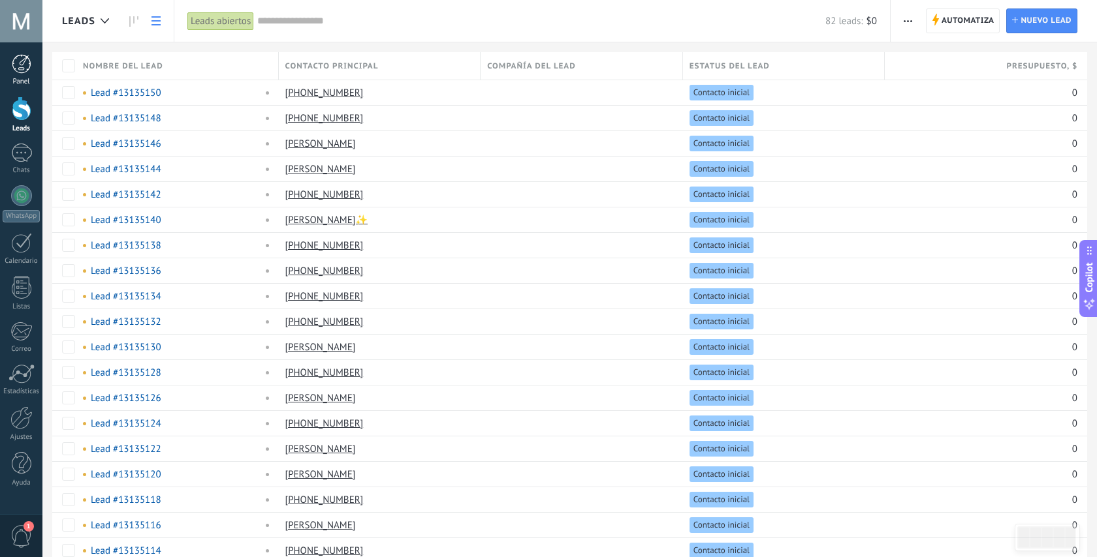
click at [16, 59] on div at bounding box center [22, 64] width 20 height 20
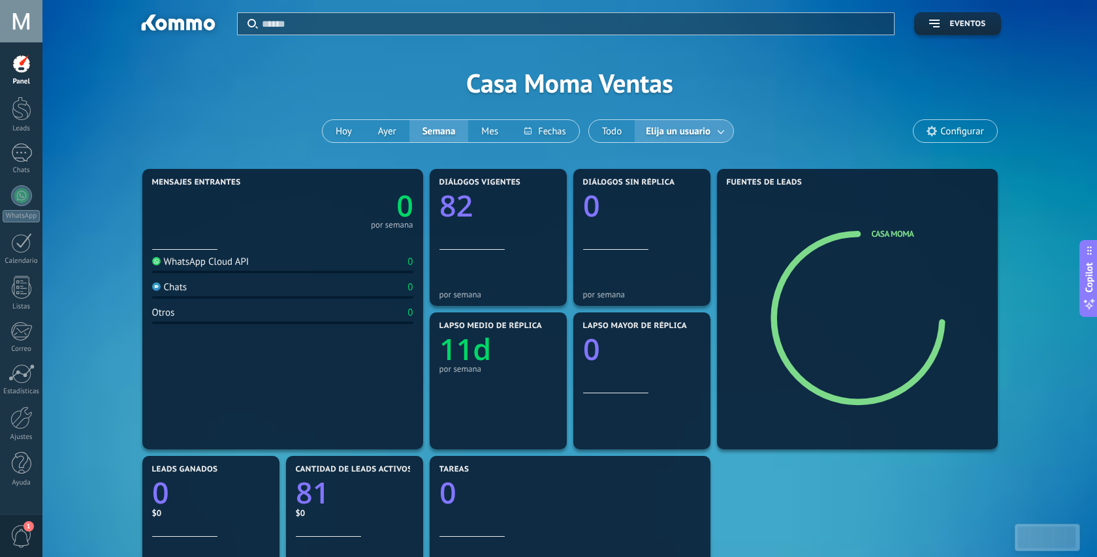
click at [29, 535] on span "1" at bounding box center [21, 537] width 22 height 23
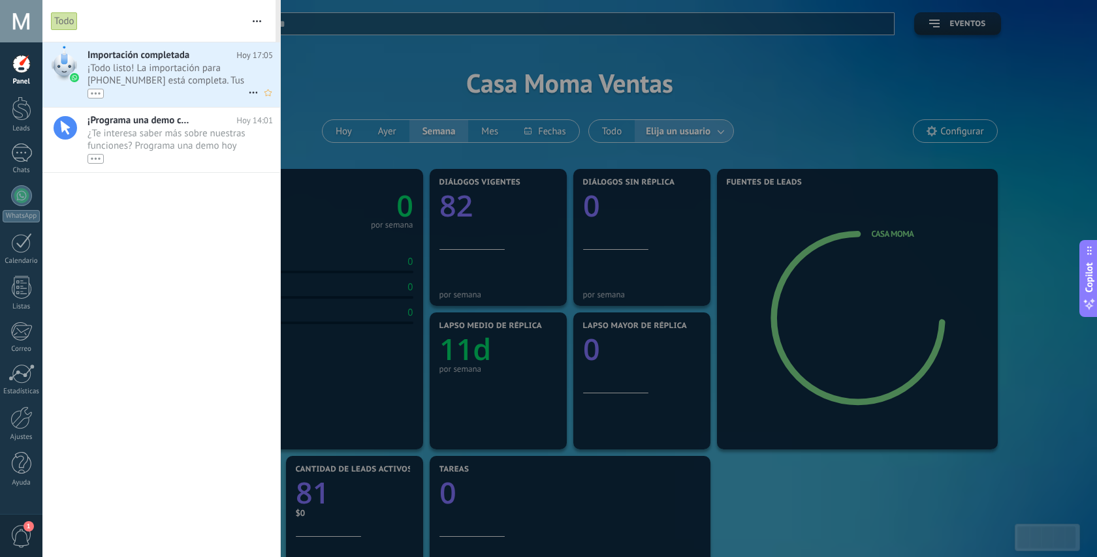
click at [149, 80] on span "¡Todo listo! La importación para [PHONE_NUMBER] está completa. Tus datos de Wha…" at bounding box center [167, 80] width 161 height 37
click at [162, 145] on span "¿Te interesa saber más sobre nuestras funciones? Programa una demo hoy mismo! •…" at bounding box center [167, 145] width 161 height 37
